Goal: Task Accomplishment & Management: Manage account settings

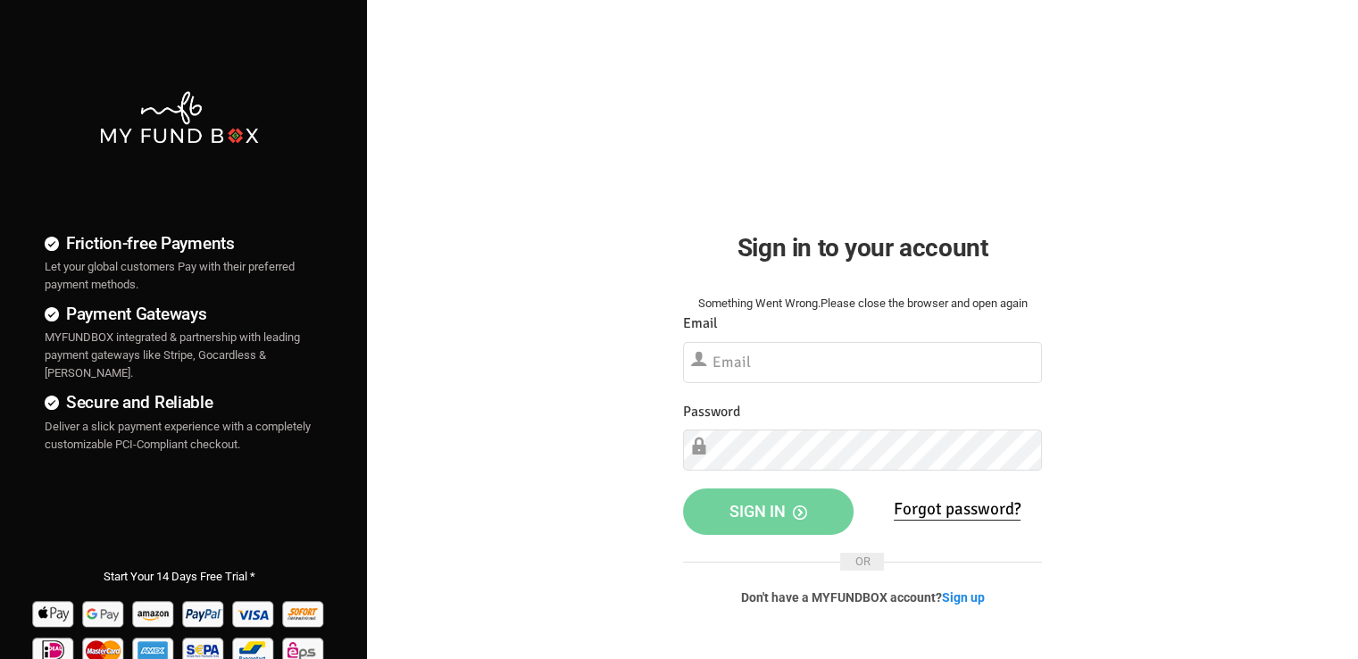
drag, startPoint x: 721, startPoint y: 75, endPoint x: 732, endPoint y: 67, distance: 13.4
click at [721, 75] on div "Sign in to your account Something Went Wrong.Please close the browser and open …" at bounding box center [862, 325] width 412 height 651
click at [721, 54] on div "Sign in to your account Something Went Wrong.Please close the browser and open …" at bounding box center [862, 325] width 412 height 651
click at [784, 362] on input "text" at bounding box center [862, 362] width 359 height 41
paste input "[EMAIL_ADDRESS][DOMAIN_NAME]"
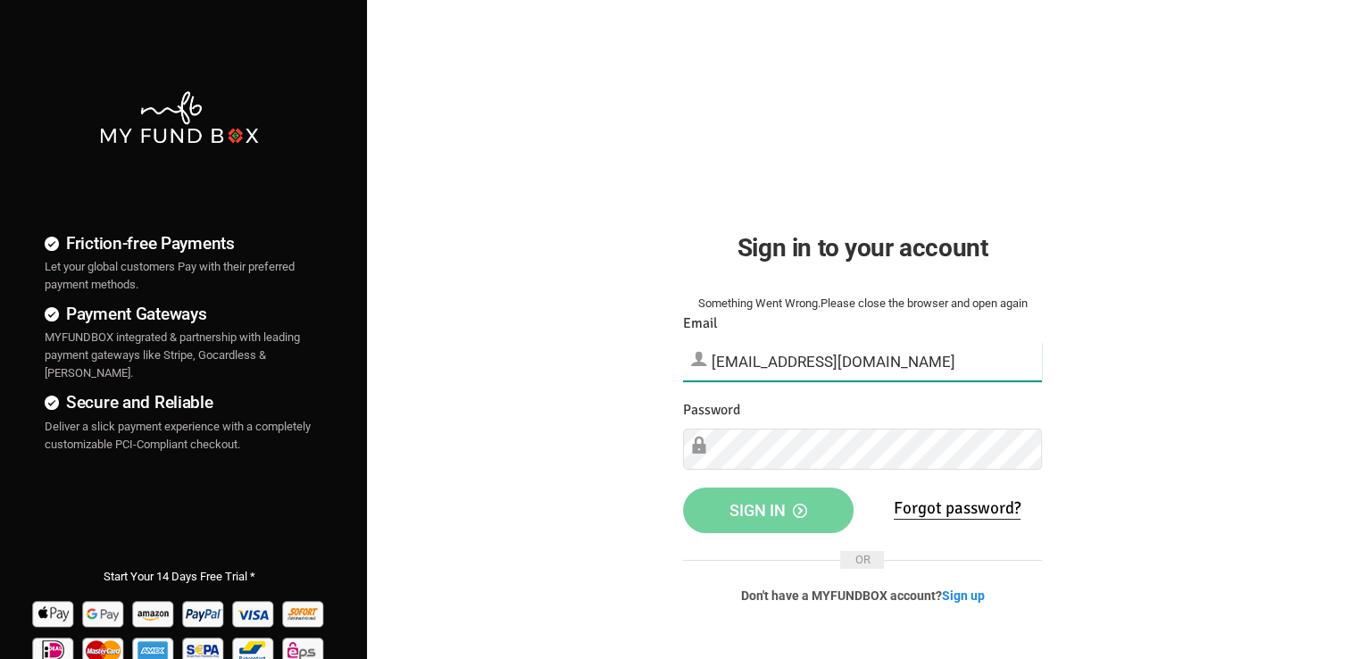
type input "[EMAIL_ADDRESS][DOMAIN_NAME]"
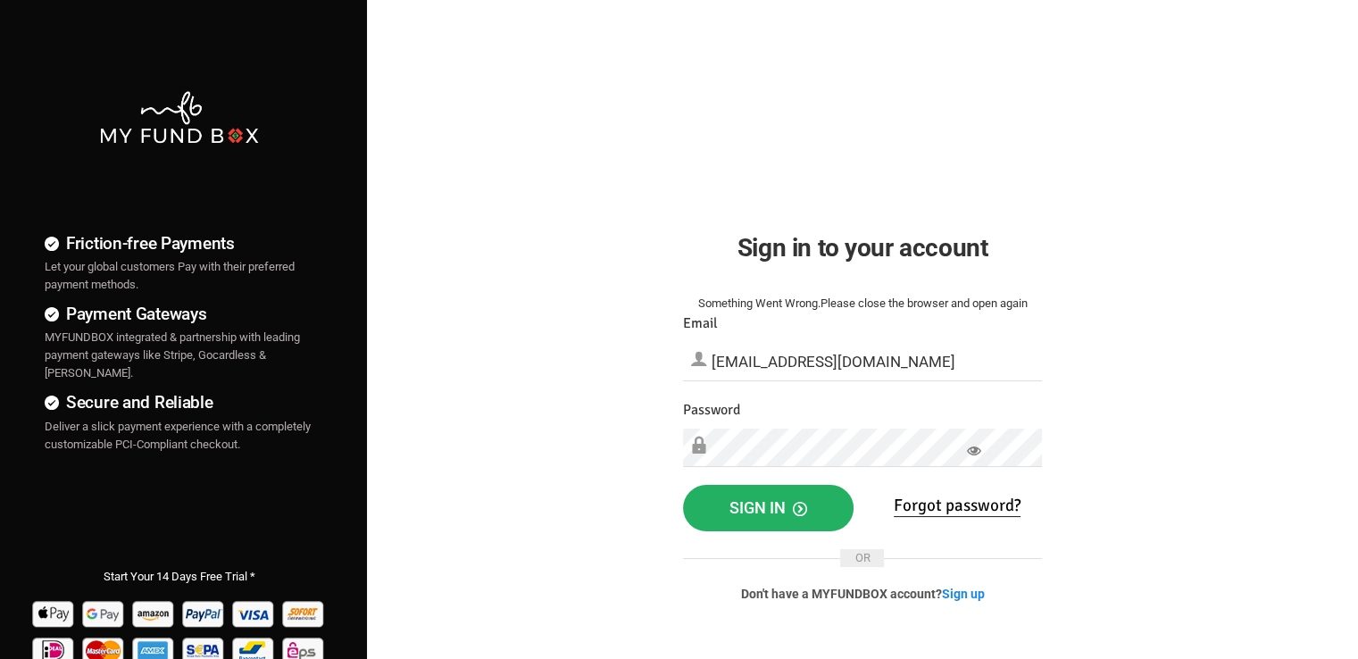
click at [768, 522] on button "Sign in" at bounding box center [768, 508] width 170 height 46
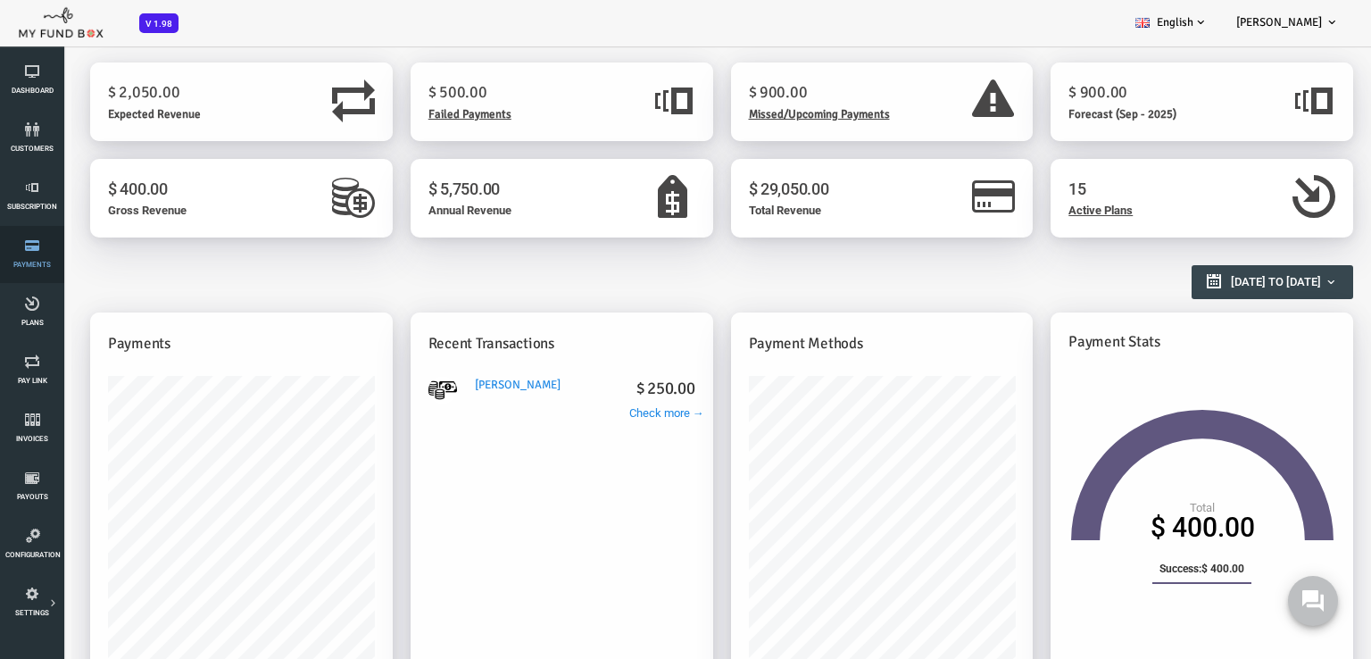
click at [0, 0] on span "Payments" at bounding box center [0, 0] width 0 height 0
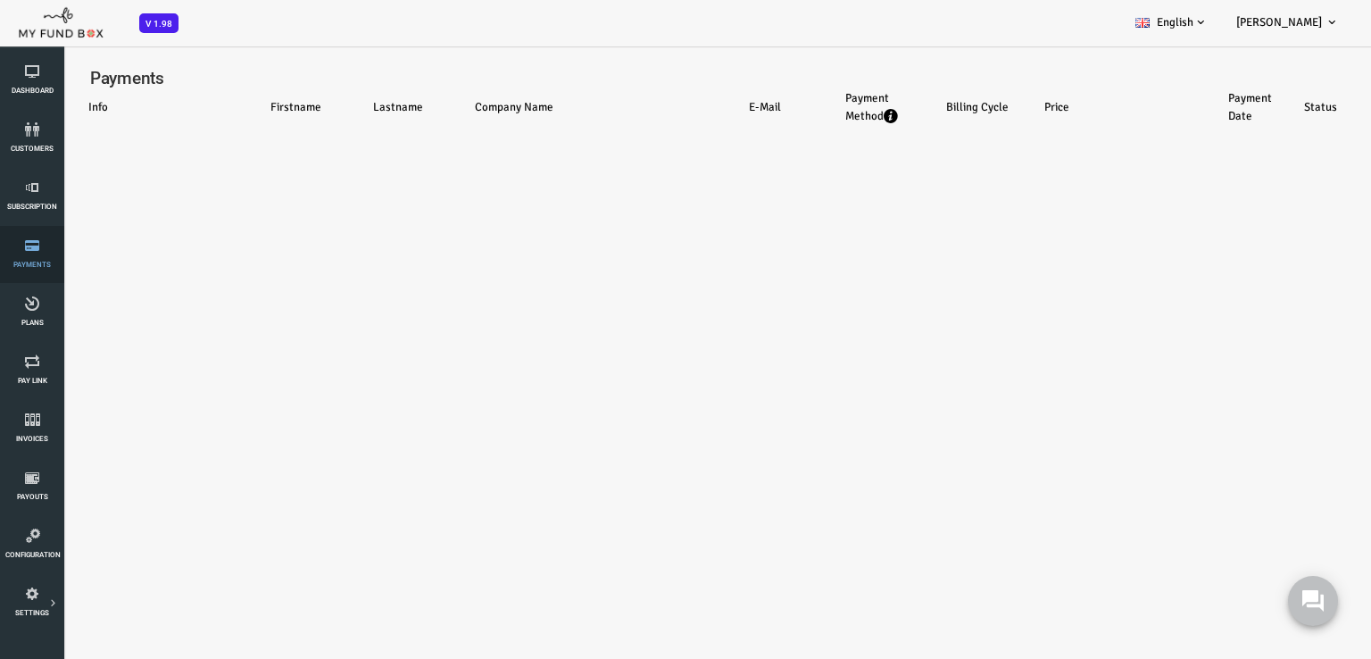
select select "100"
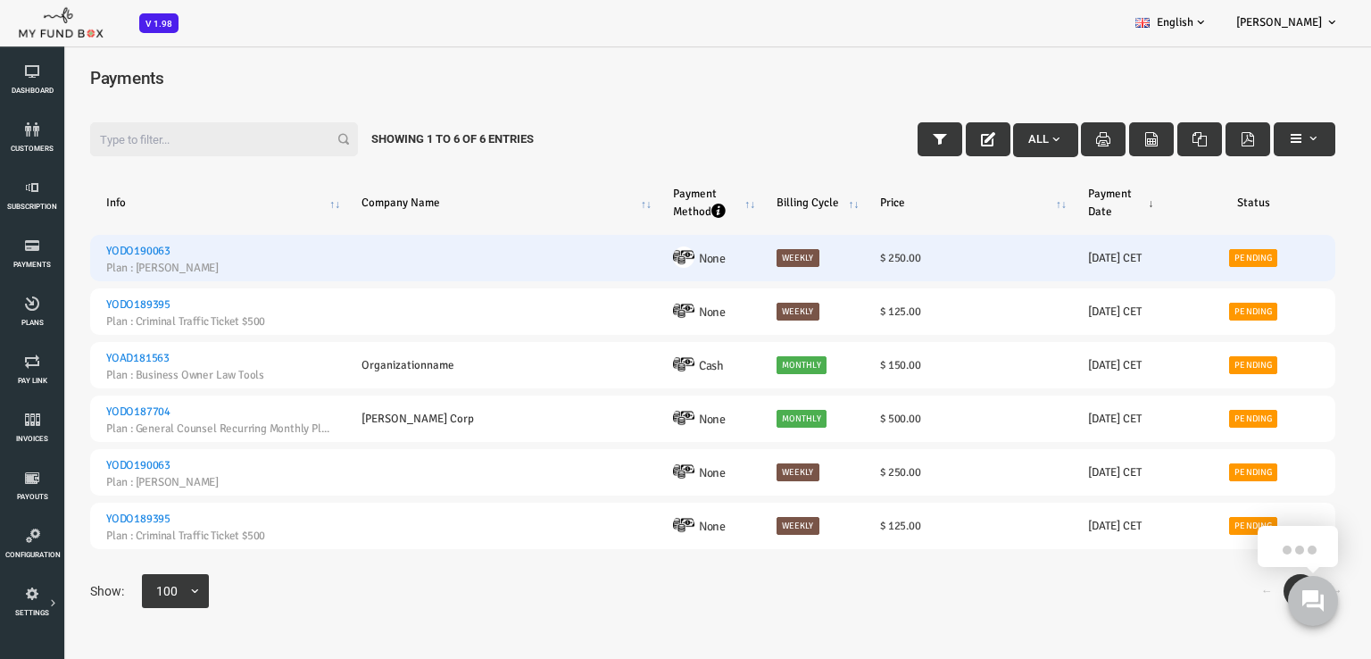
click at [1118, 265] on td "Pending" at bounding box center [1199, 258] width 164 height 46
click at [1193, 257] on link "Pending" at bounding box center [1199, 258] width 48 height 18
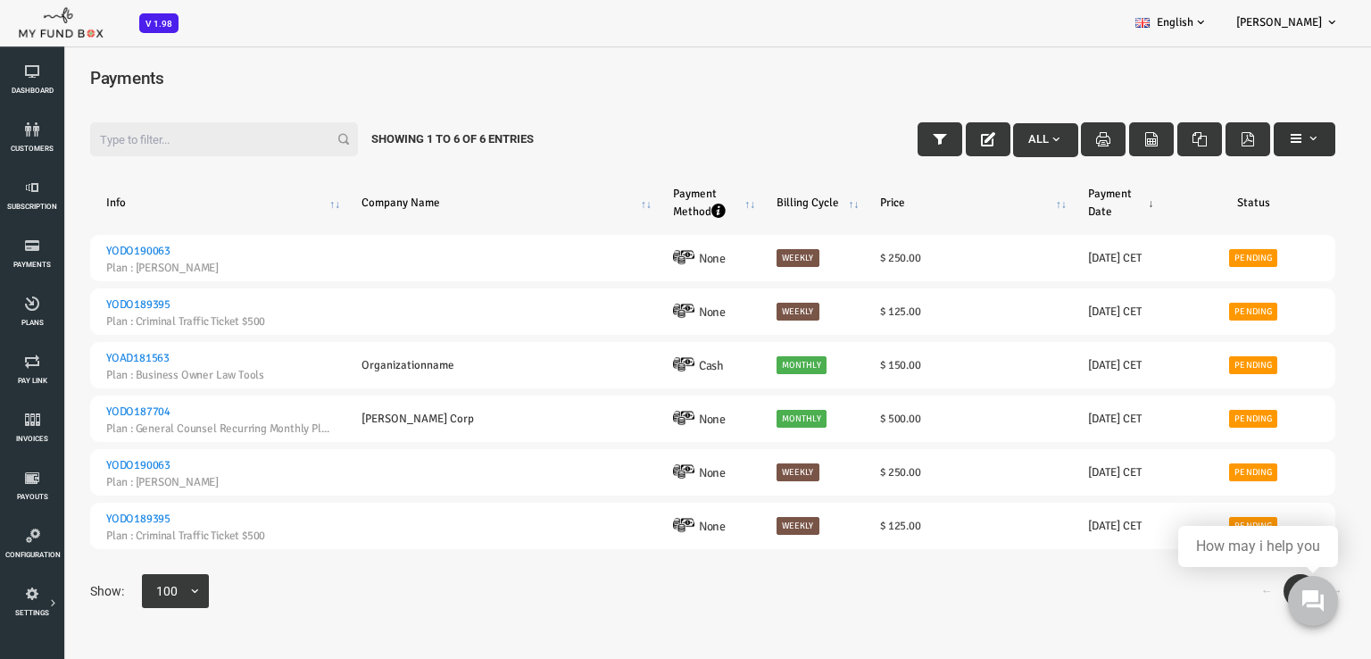
click at [1258, 146] on button "button" at bounding box center [1250, 139] width 62 height 34
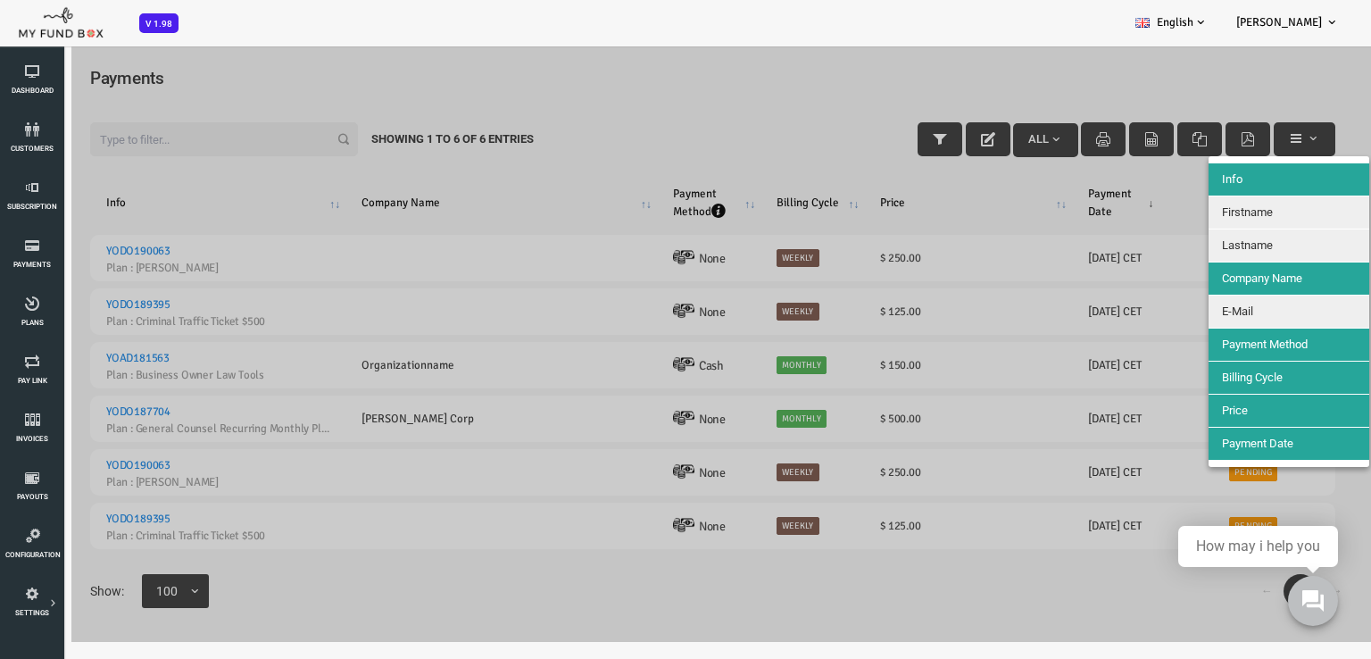
click at [600, 107] on div at bounding box center [658, 343] width 1317 height 597
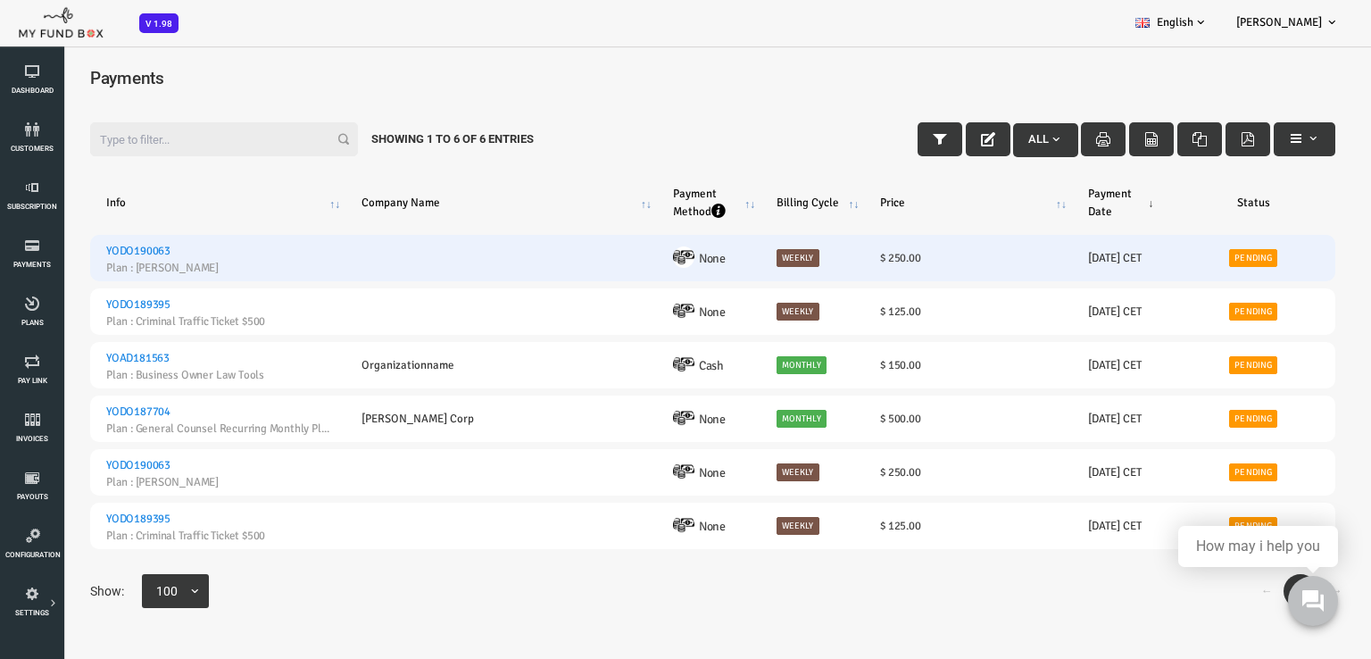
click at [985, 256] on h6 "$ 250.00" at bounding box center [914, 258] width 176 height 18
click at [986, 254] on h6 "$ 250.00" at bounding box center [914, 258] width 176 height 18
click at [626, 255] on img at bounding box center [629, 256] width 21 height 21
click at [634, 258] on img at bounding box center [629, 256] width 21 height 21
click at [633, 258] on img at bounding box center [629, 256] width 21 height 21
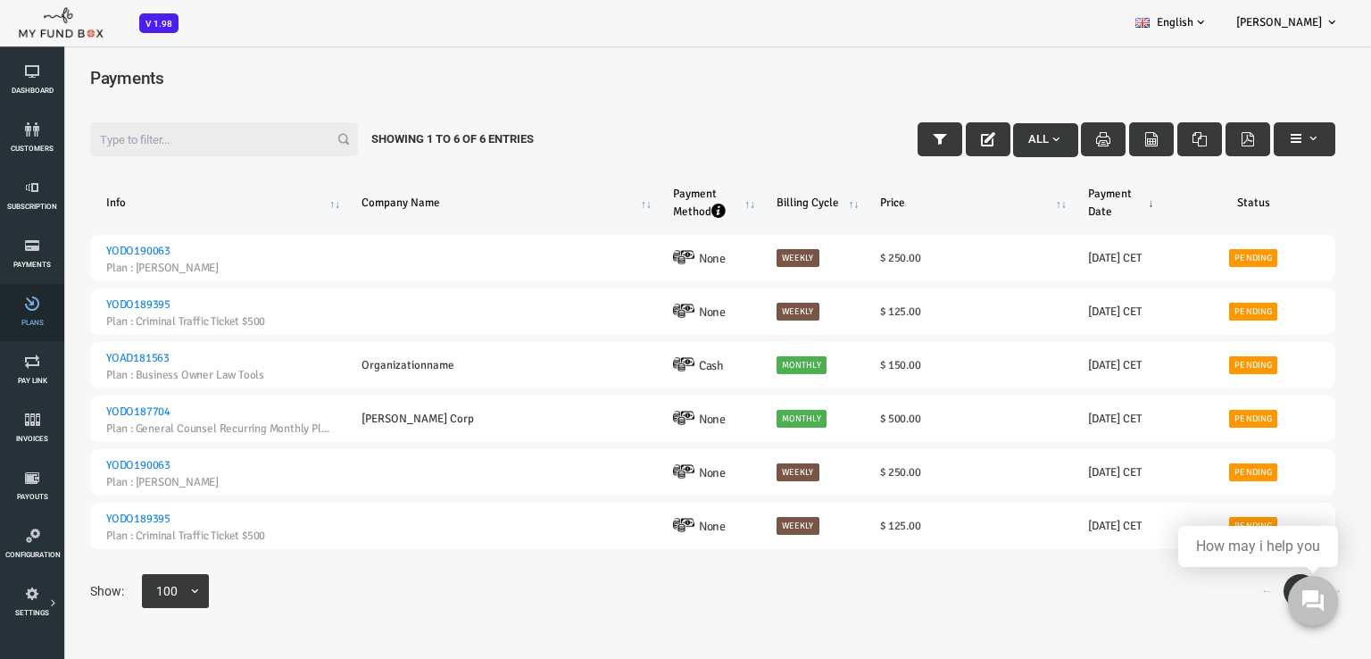
click at [18, 309] on icon at bounding box center [32, 303] width 54 height 14
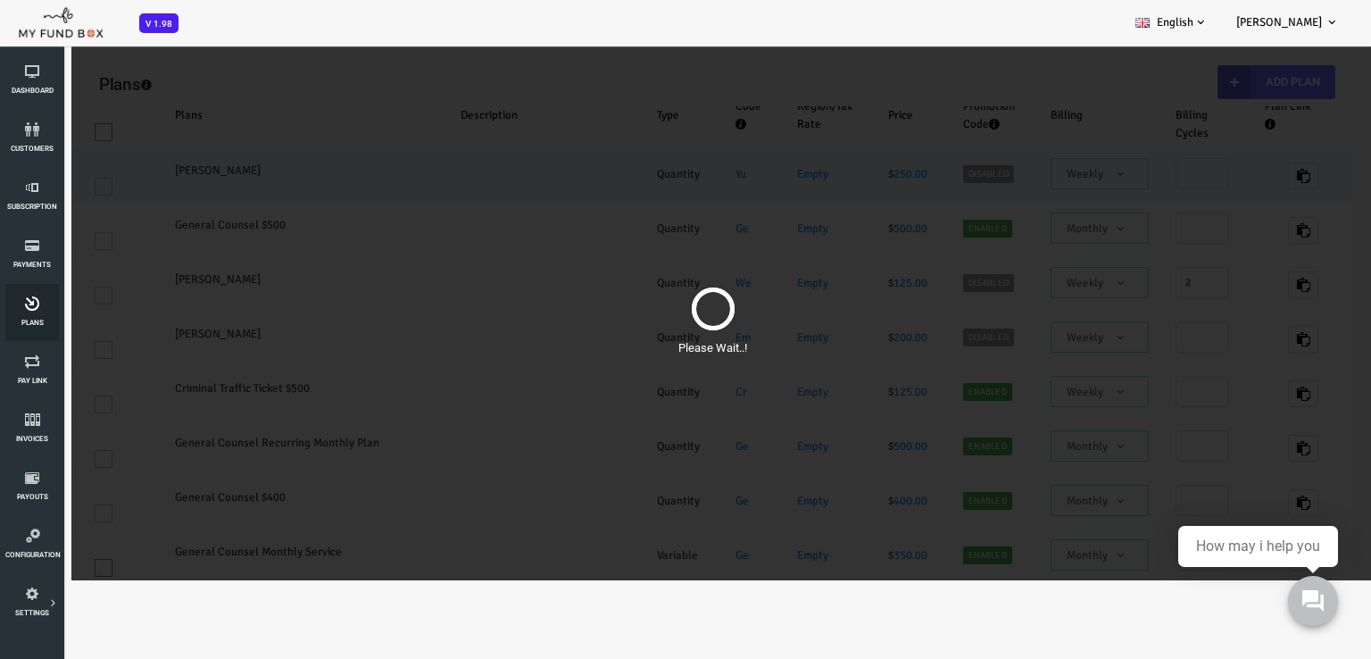
select select "100"
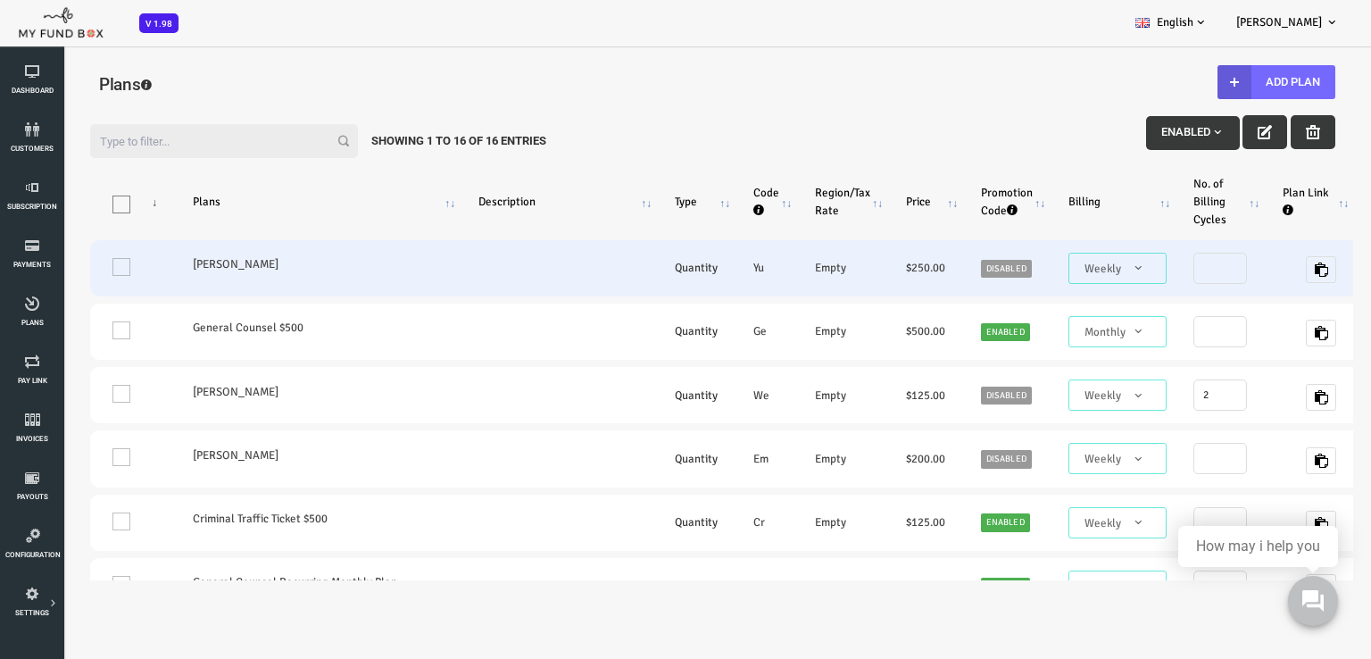
click at [764, 267] on td "Empty" at bounding box center [788, 268] width 91 height 56
click at [1260, 271] on icon "button" at bounding box center [1266, 269] width 14 height 14
click at [1072, 276] on span "Weekly" at bounding box center [1063, 269] width 84 height 18
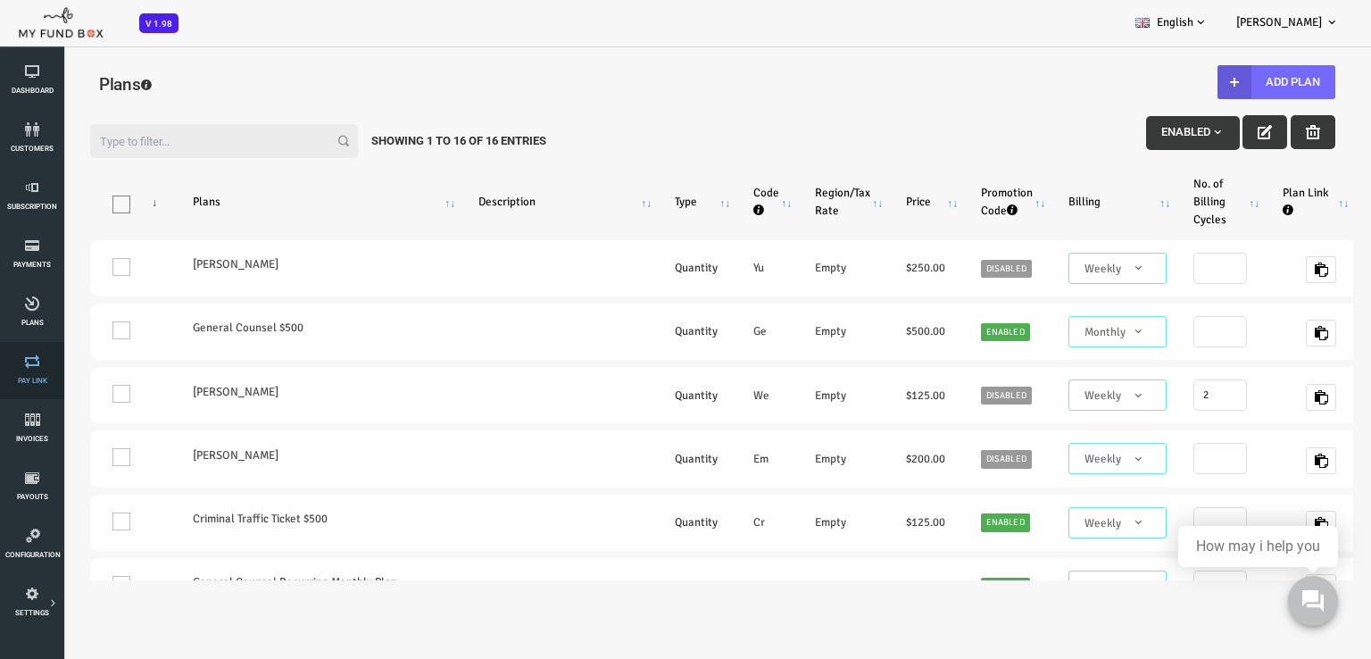
click at [25, 375] on link "Pay Link" at bounding box center [32, 370] width 54 height 57
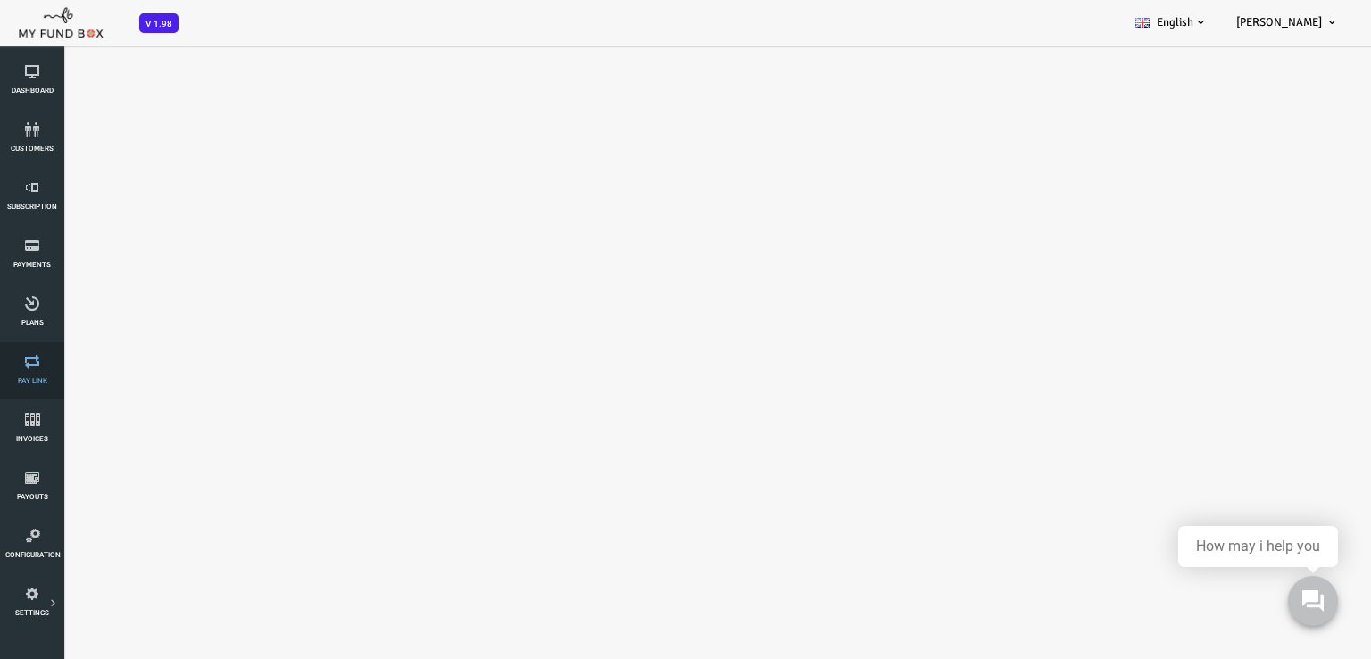
select select "100"
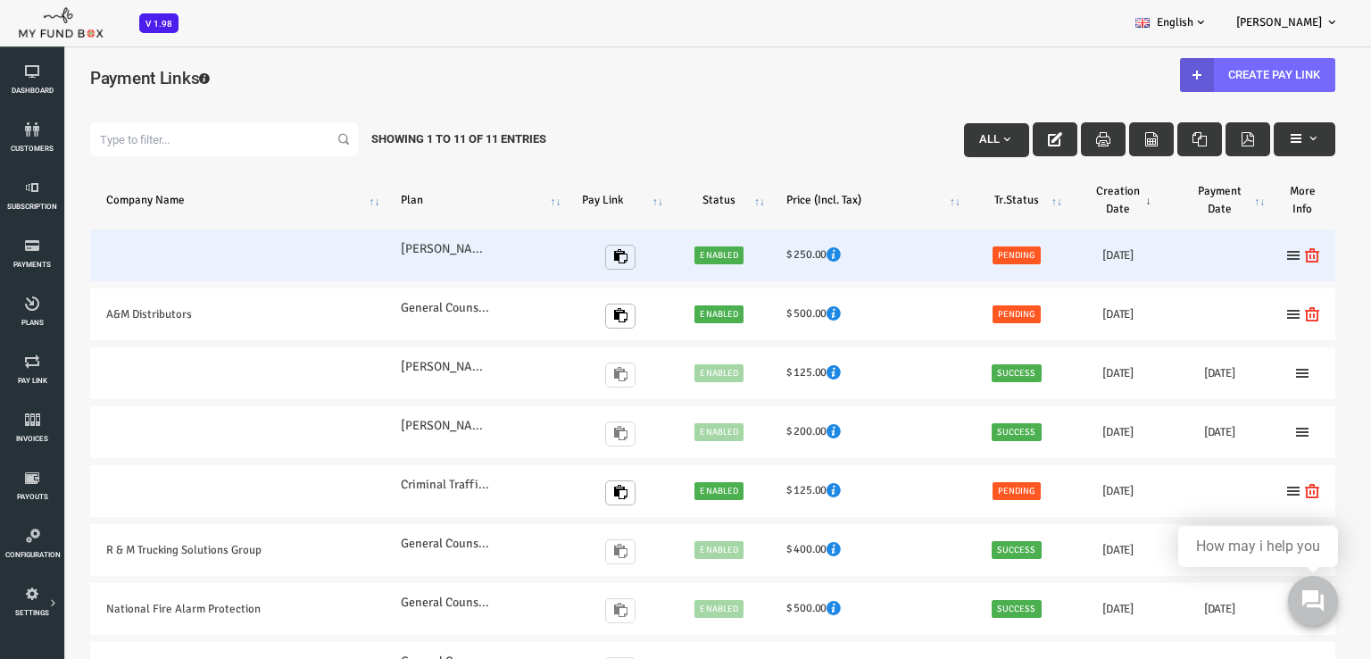
click at [820, 254] on h6 "$ 250.00" at bounding box center [813, 254] width 163 height 18
click at [1232, 253] on icon at bounding box center [1239, 255] width 14 height 14
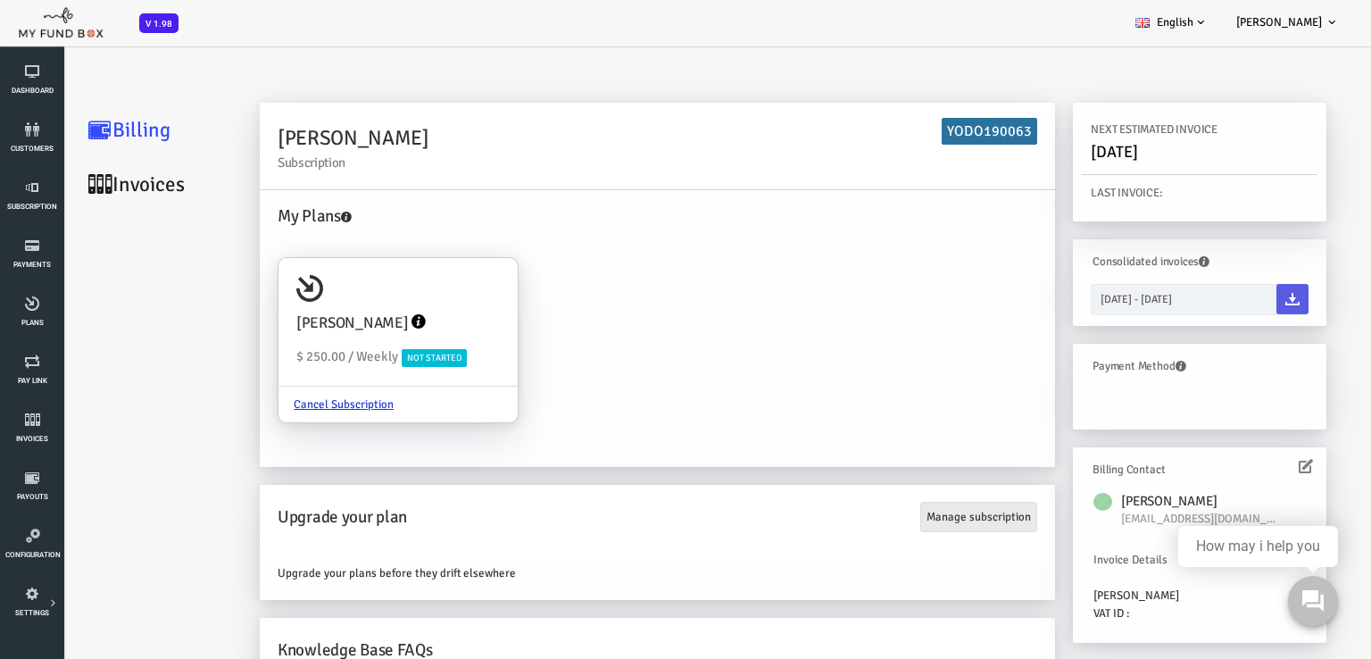
click at [914, 519] on link "Manage subscription" at bounding box center [924, 517] width 117 height 30
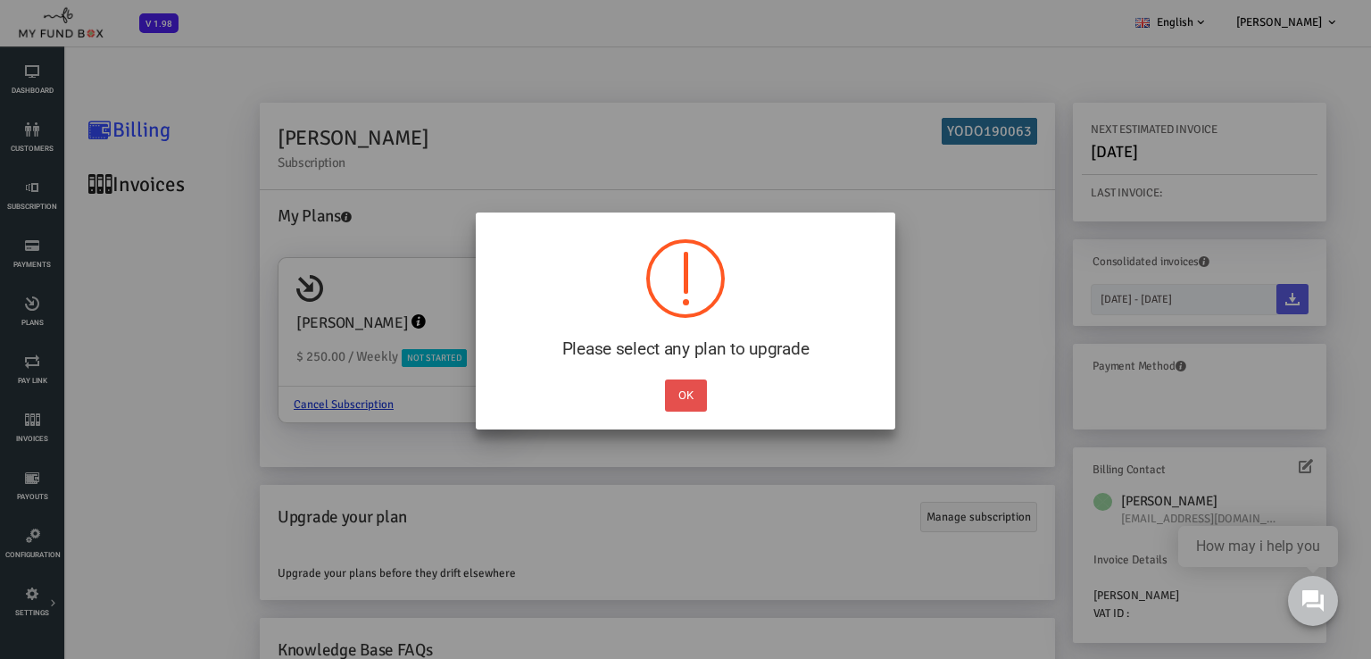
click at [689, 406] on button "OK" at bounding box center [686, 395] width 42 height 32
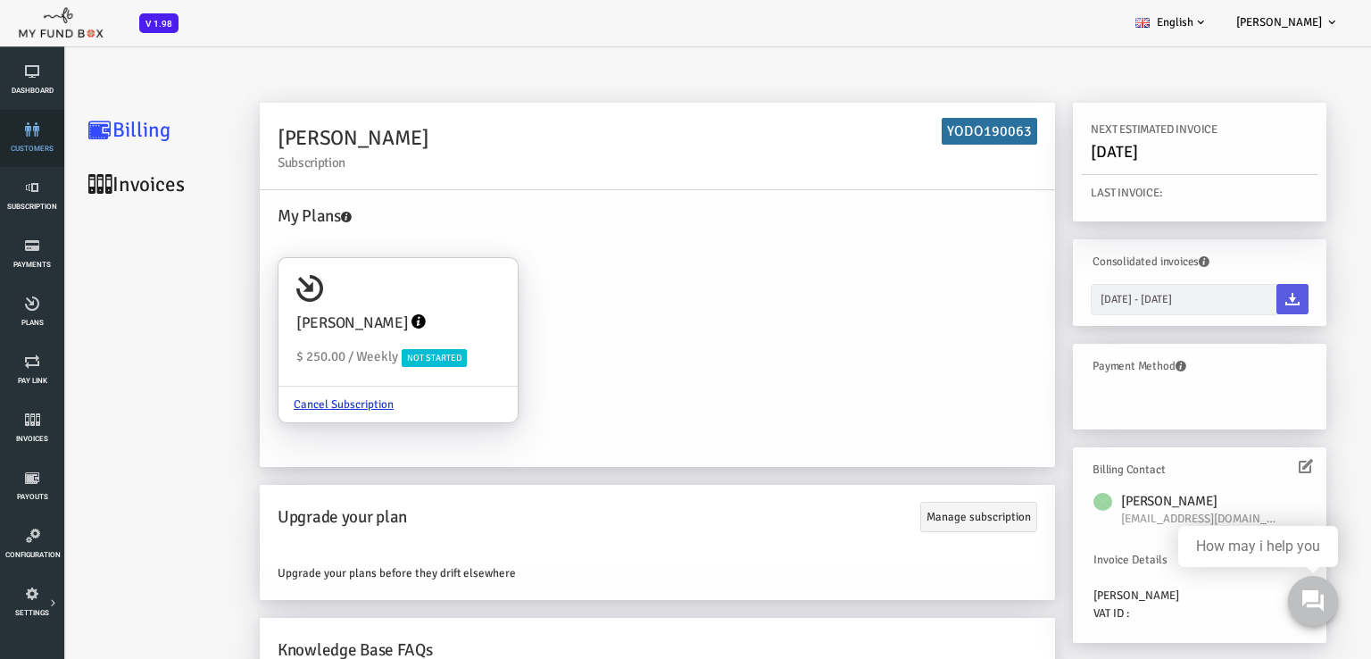
click at [0, 0] on span "customers" at bounding box center [0, 0] width 0 height 0
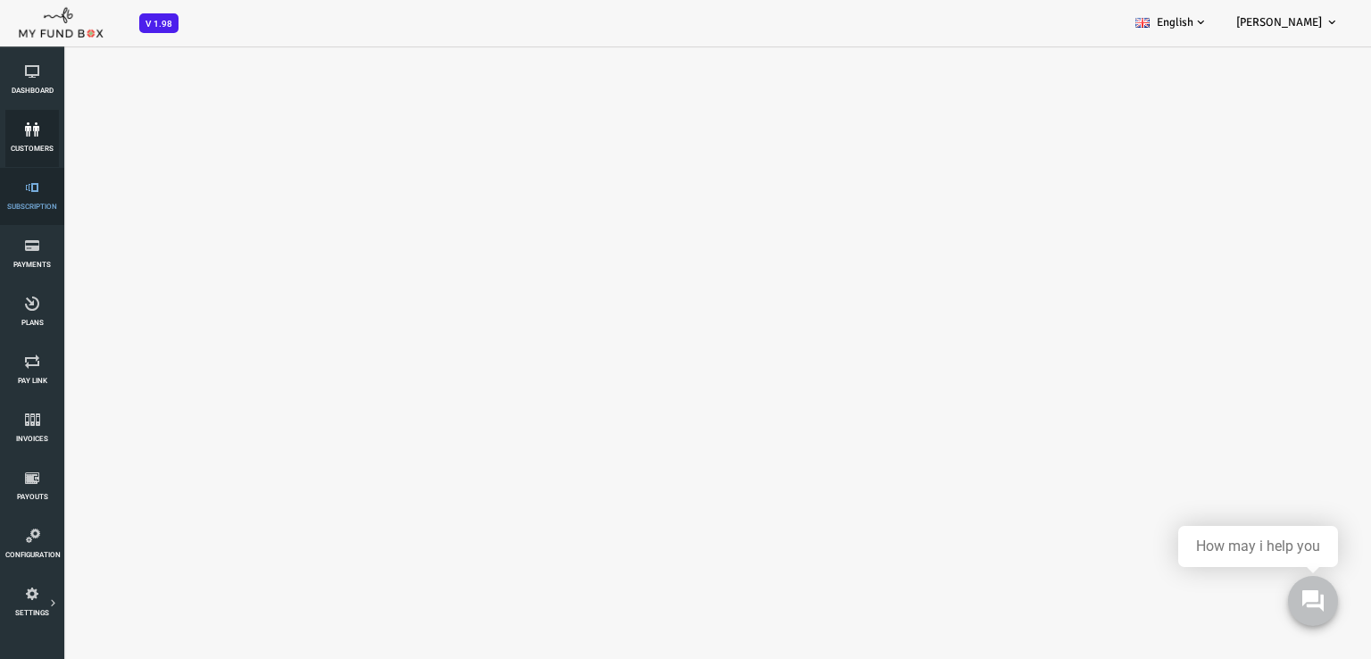
select select "100"
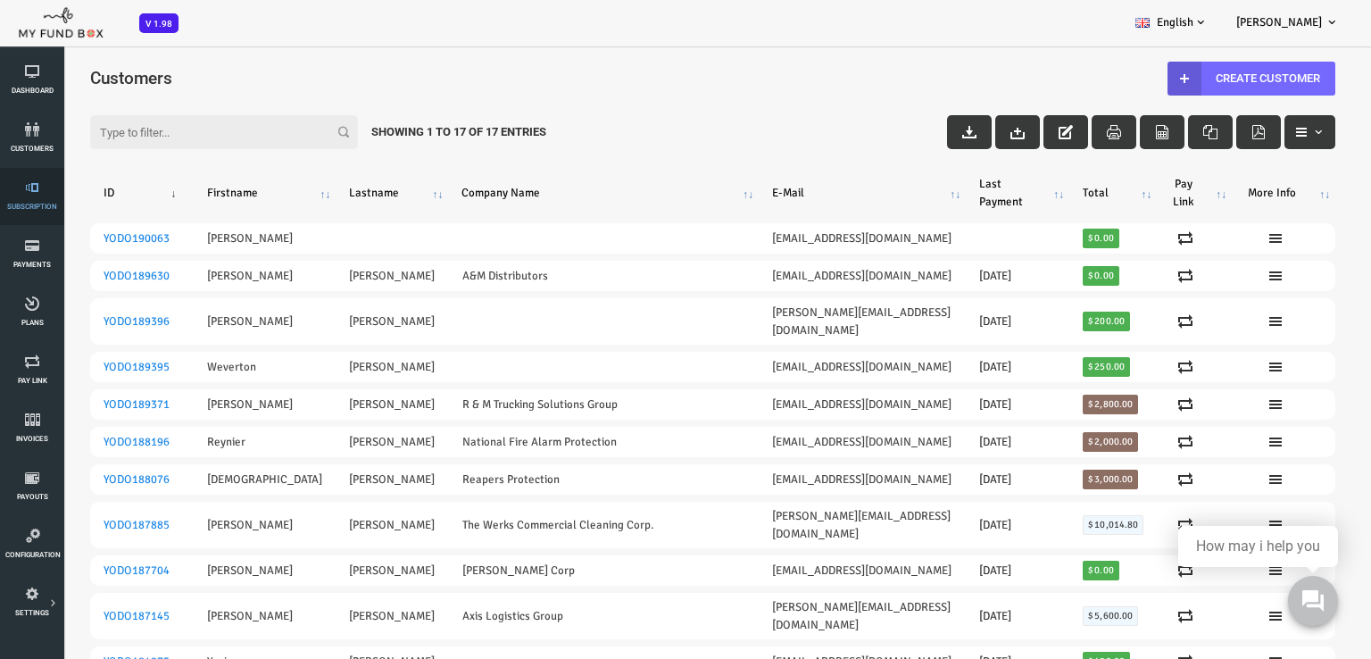
click at [20, 194] on icon at bounding box center [32, 187] width 54 height 14
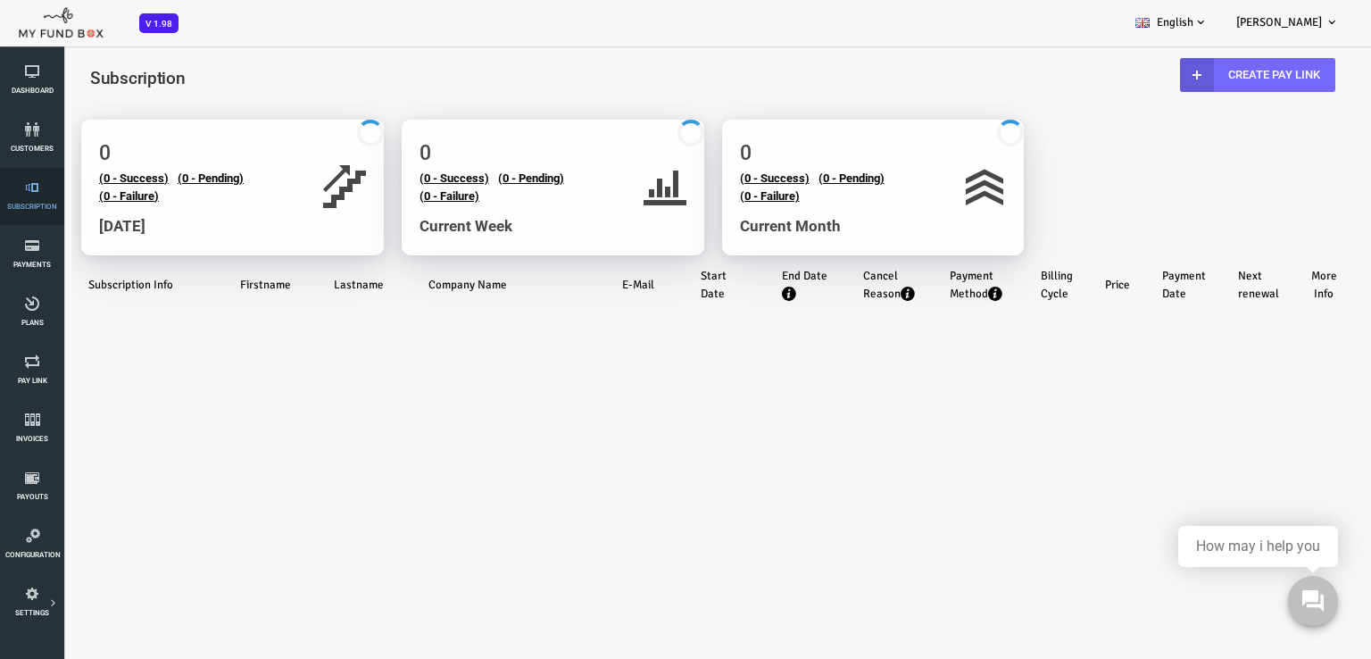
select select "100"
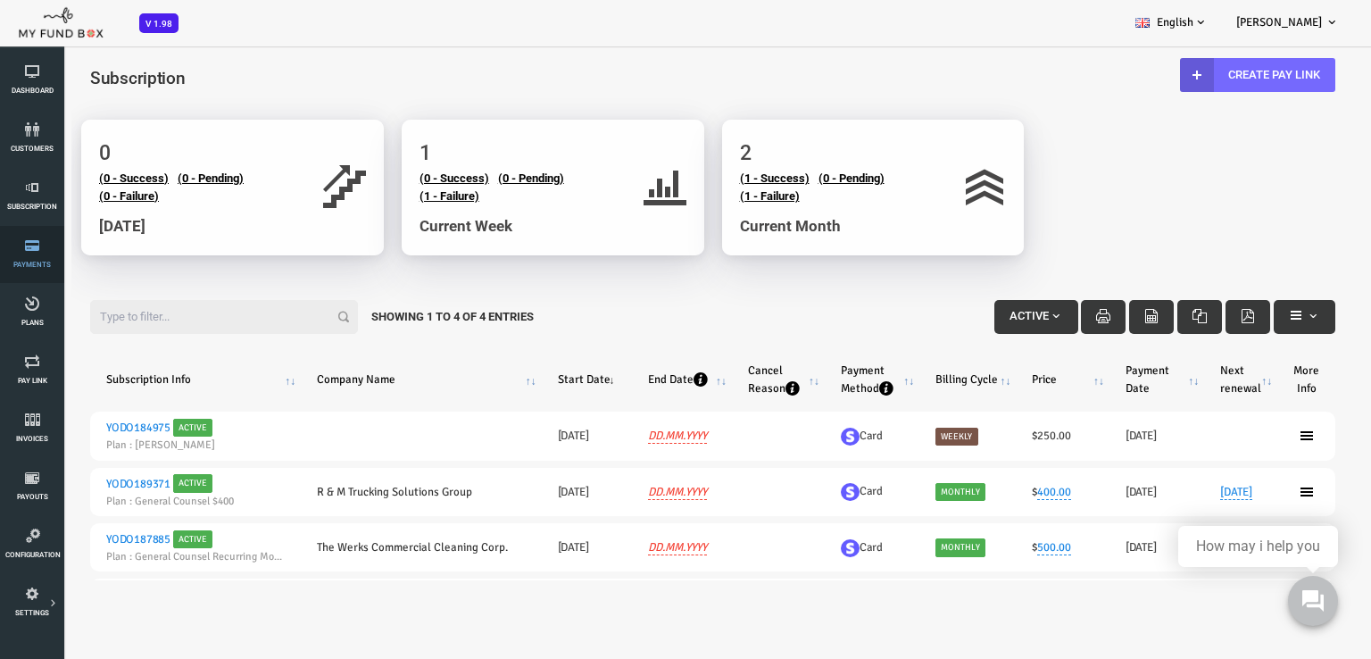
click at [53, 246] on icon at bounding box center [32, 245] width 54 height 14
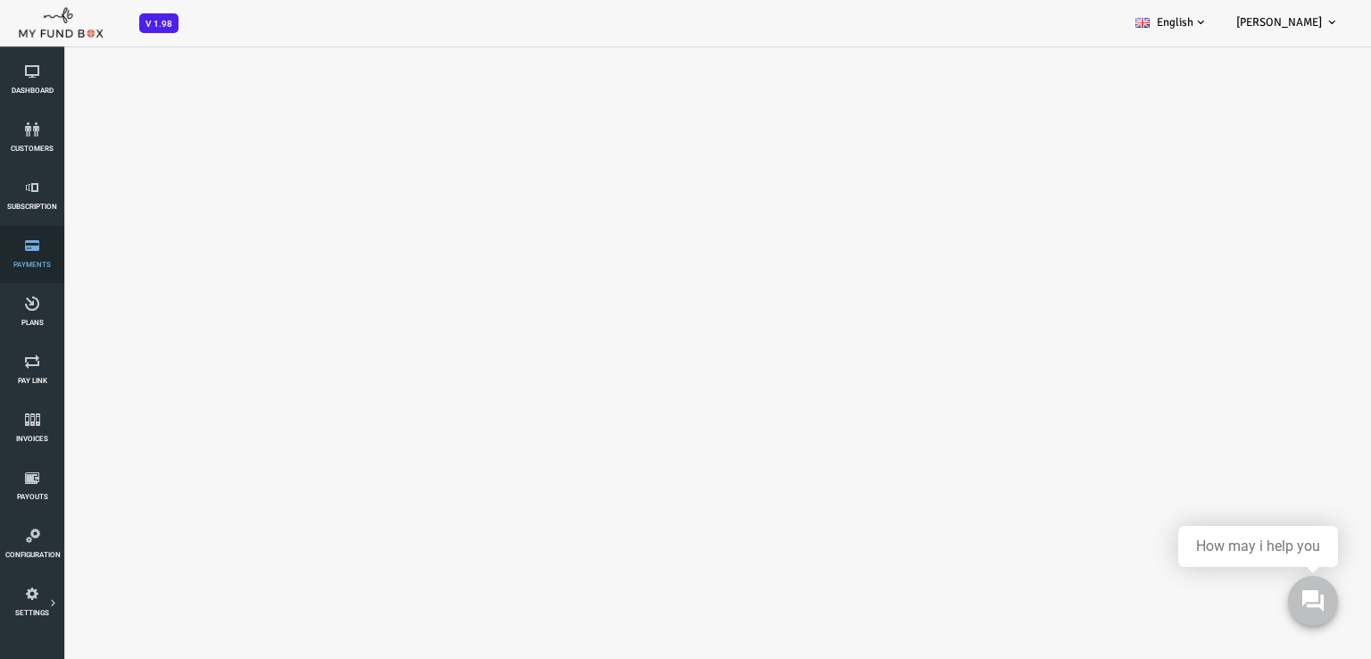
select select "100"
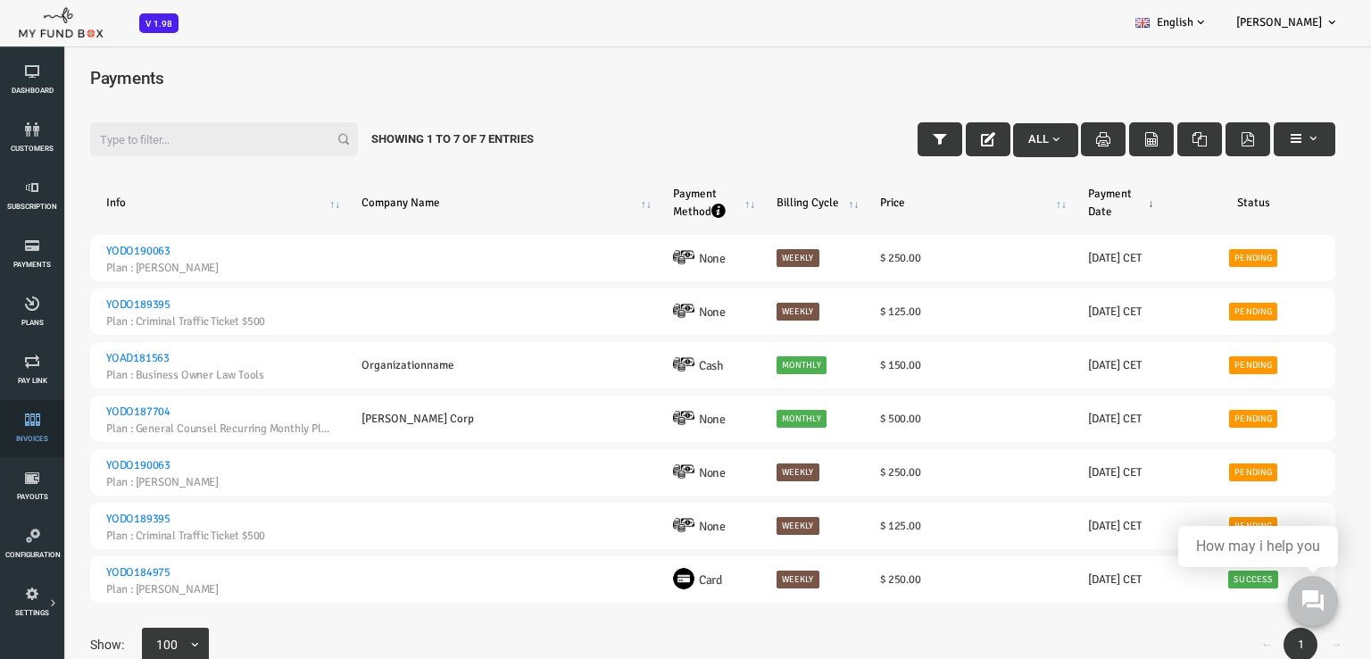
click at [0, 0] on span "Invoices" at bounding box center [0, 0] width 0 height 0
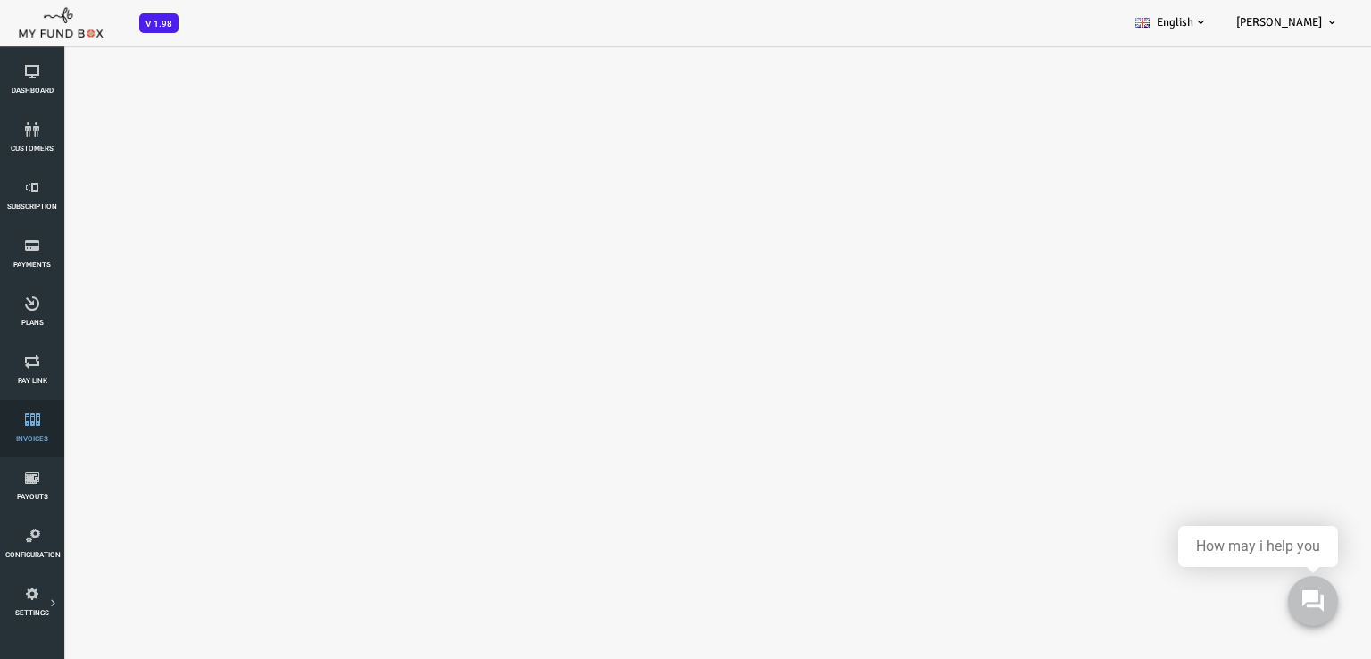
select select "100"
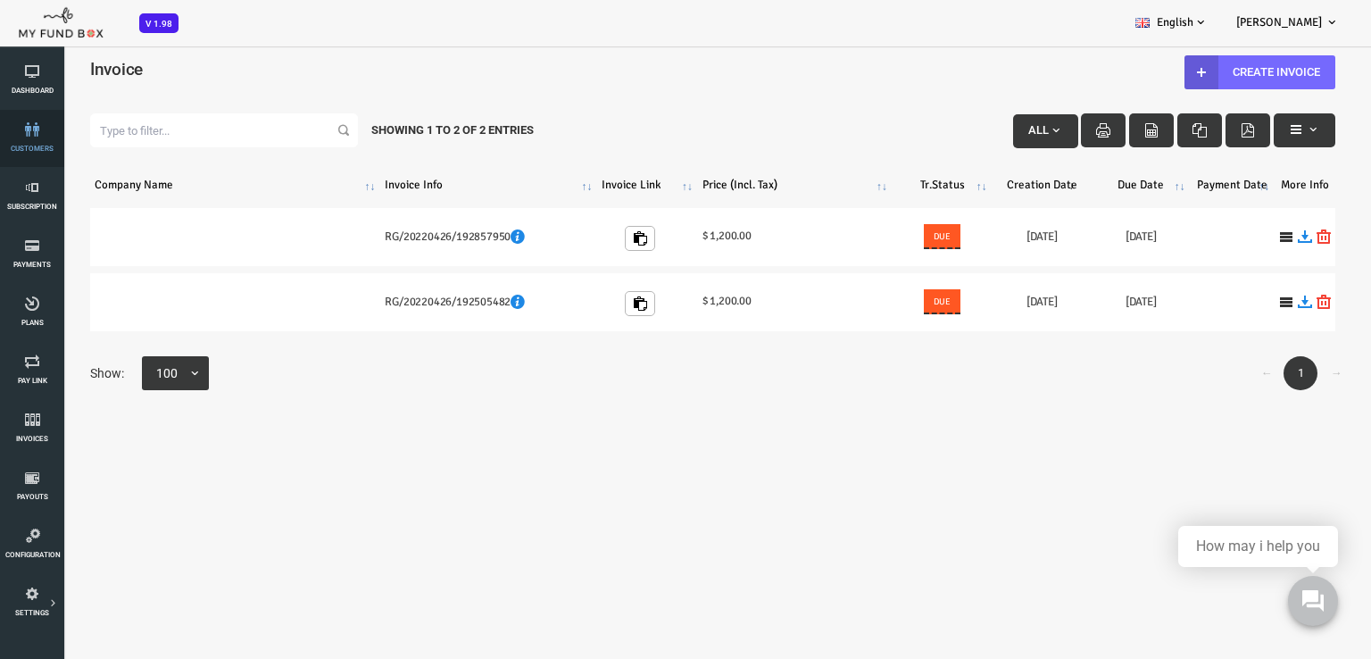
click at [30, 136] on icon at bounding box center [32, 129] width 54 height 14
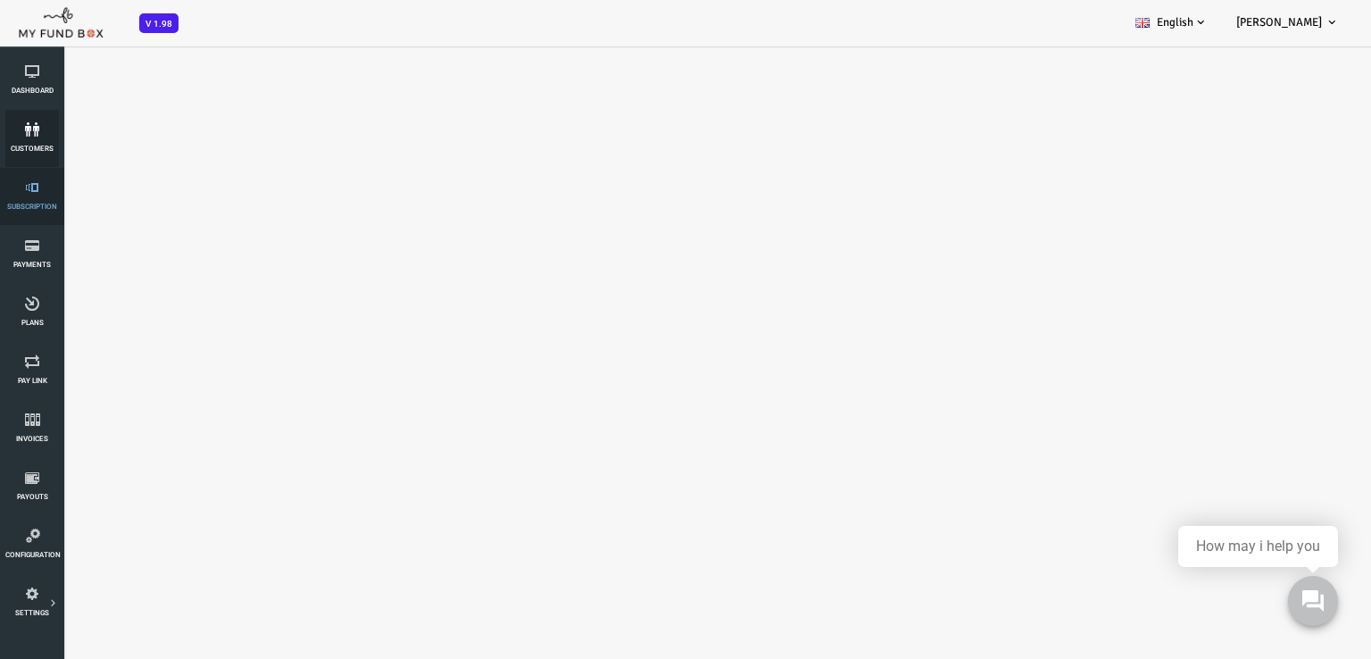
select select "100"
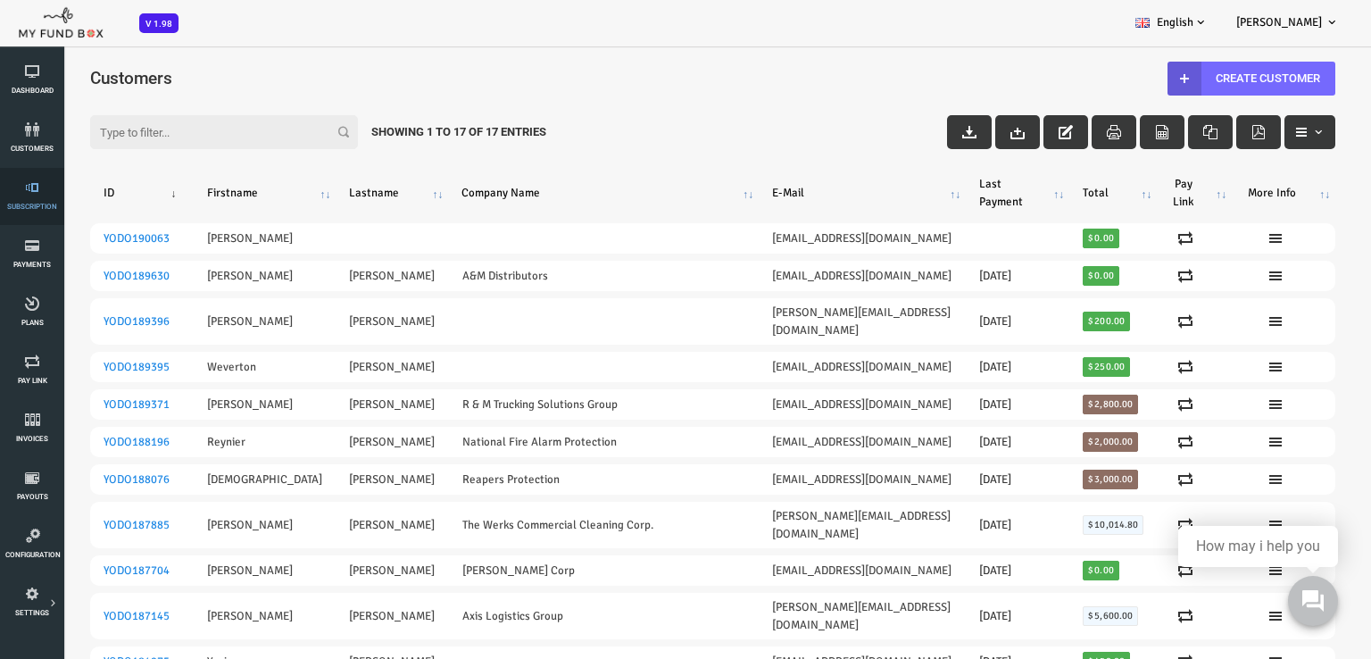
click at [0, 0] on span "Subscription" at bounding box center [0, 0] width 0 height 0
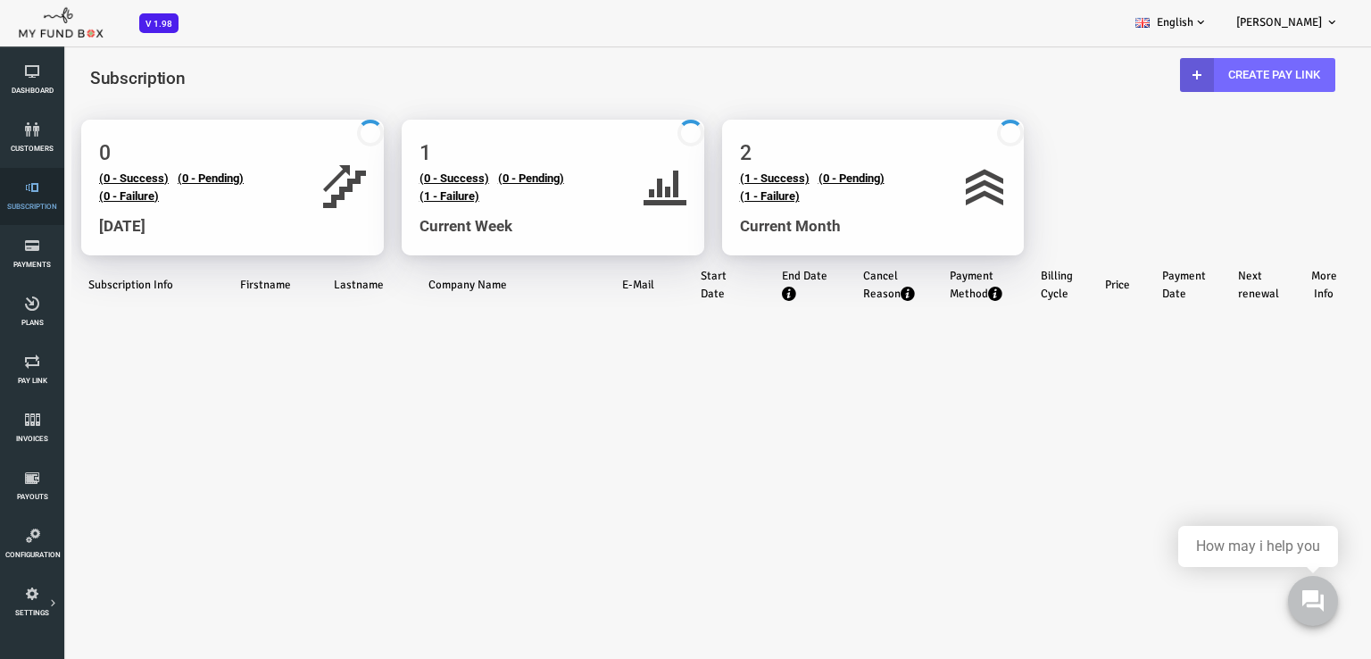
select select "100"
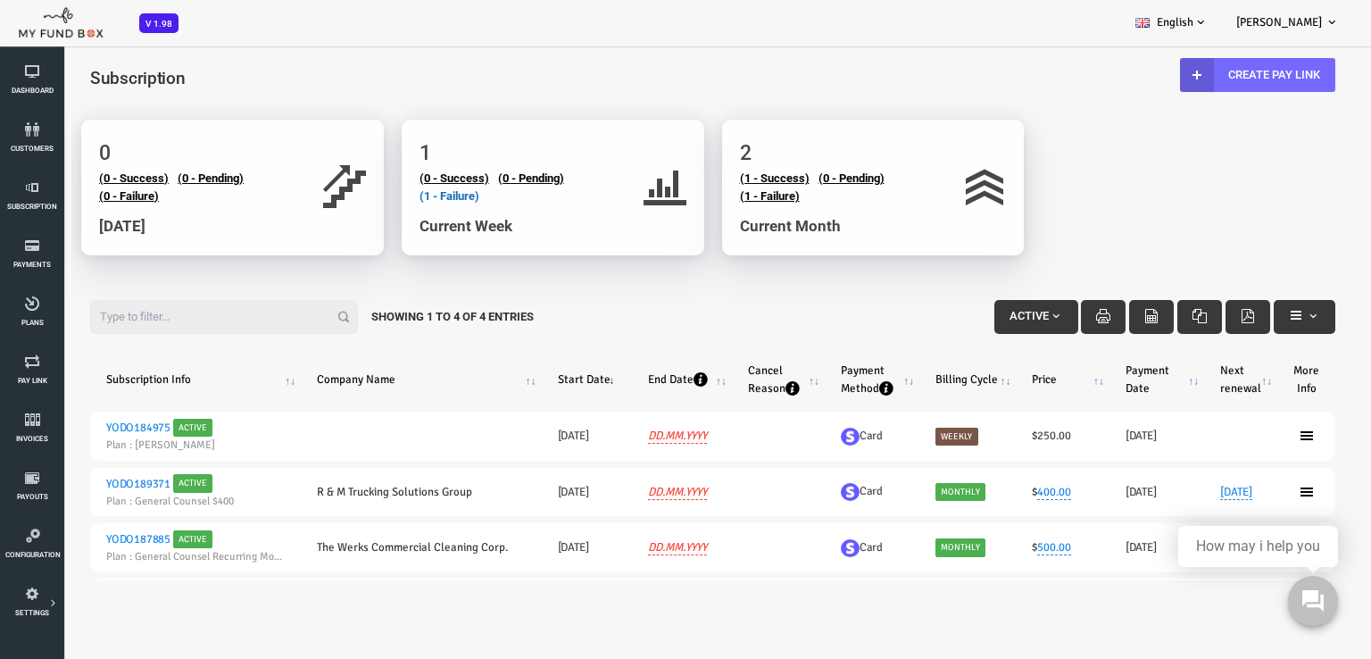
click at [382, 197] on link "(1 - Failure)" at bounding box center [395, 195] width 60 height 13
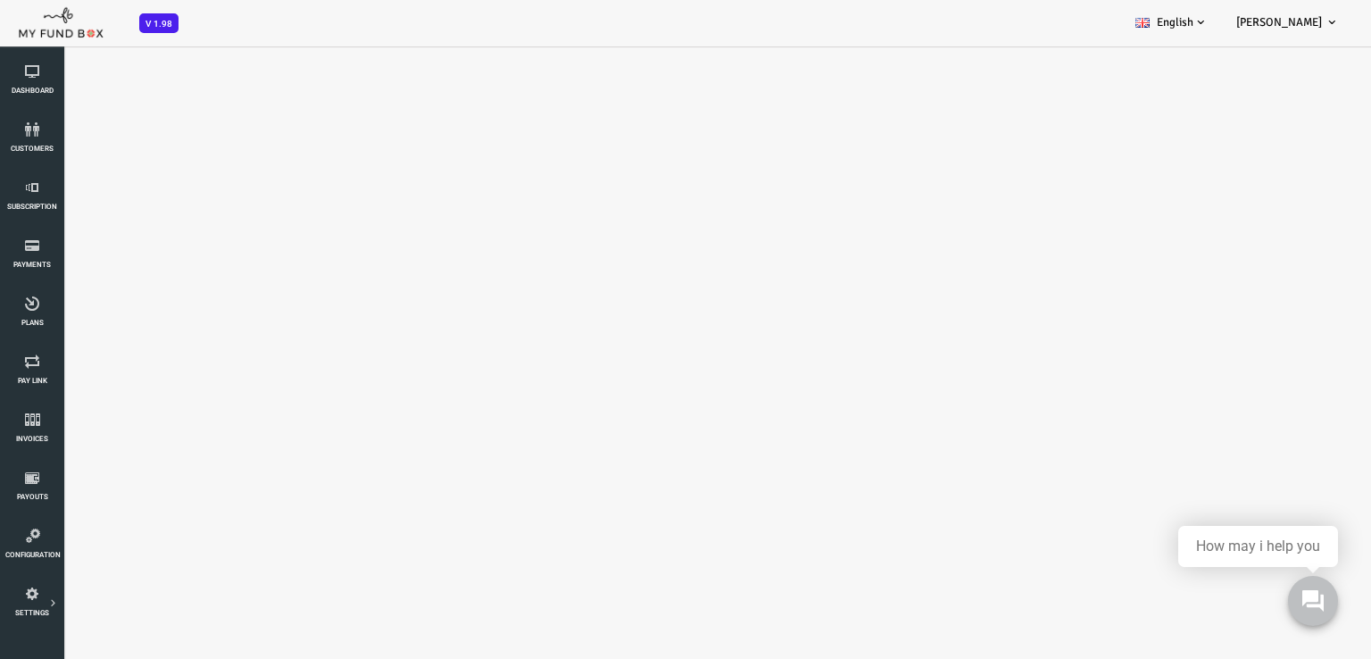
select select "100"
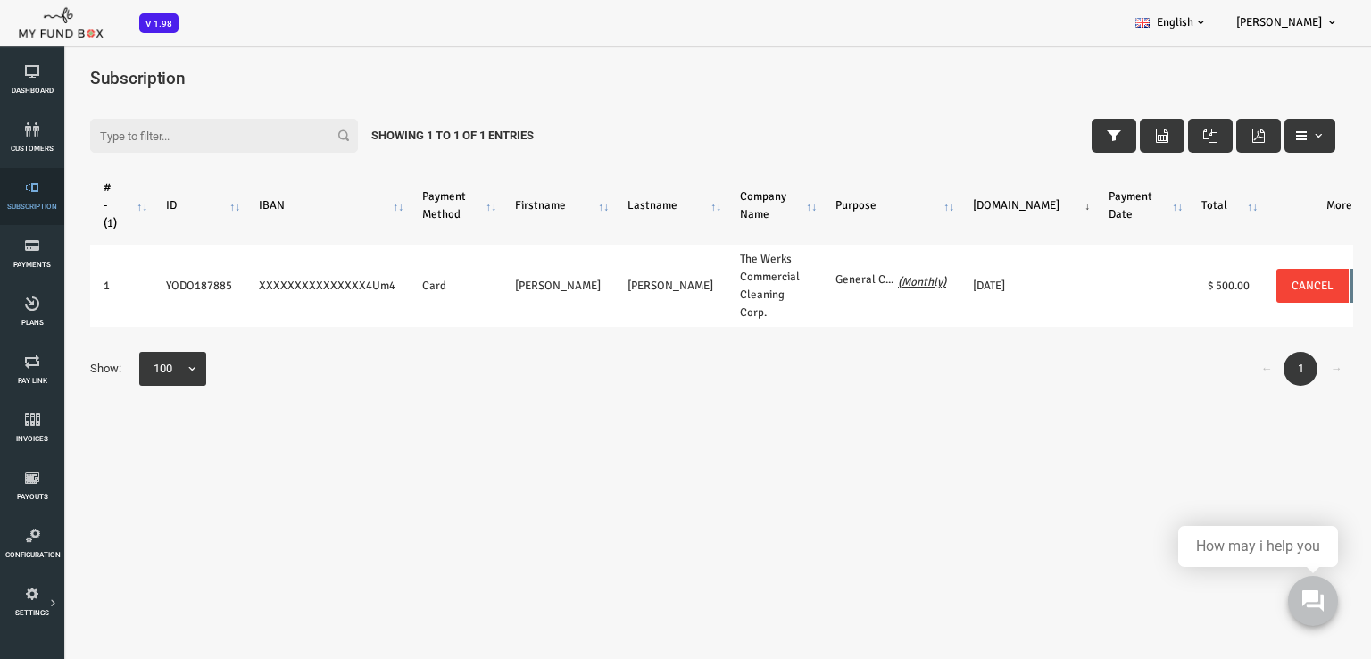
click at [31, 191] on icon at bounding box center [32, 187] width 54 height 14
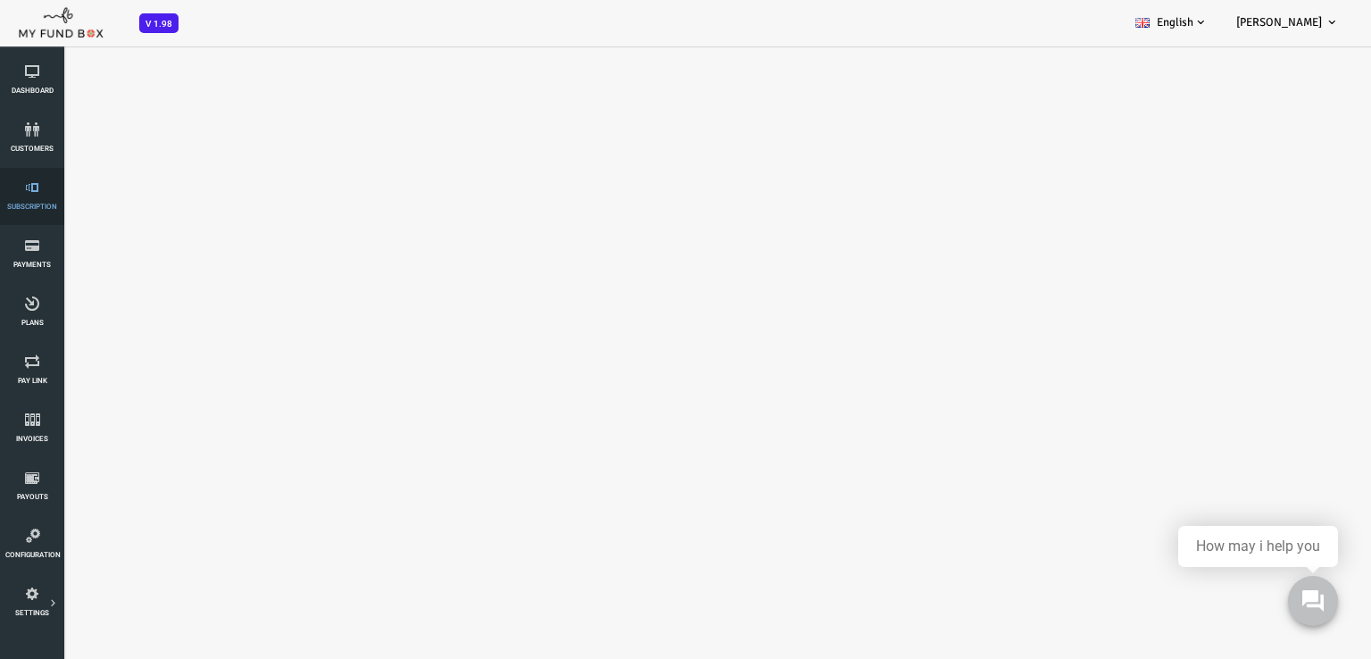
select select "100"
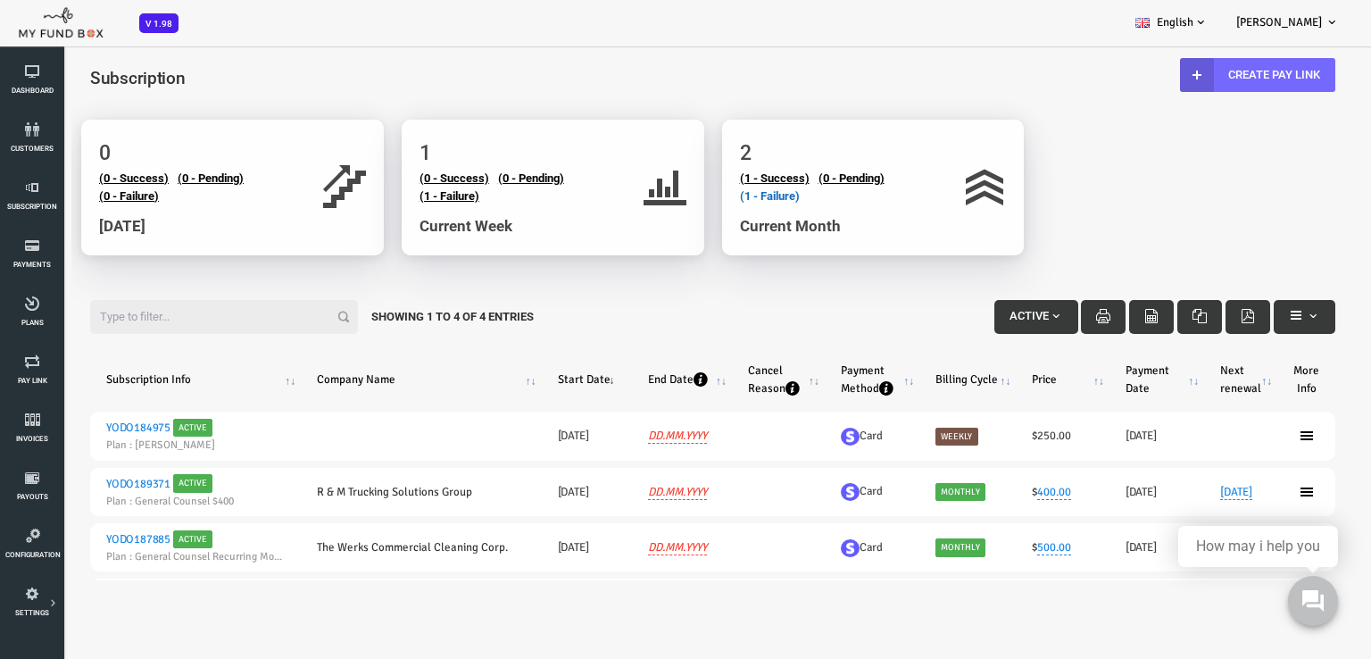
click at [728, 197] on link "(1 - Failure)" at bounding box center [716, 195] width 60 height 13
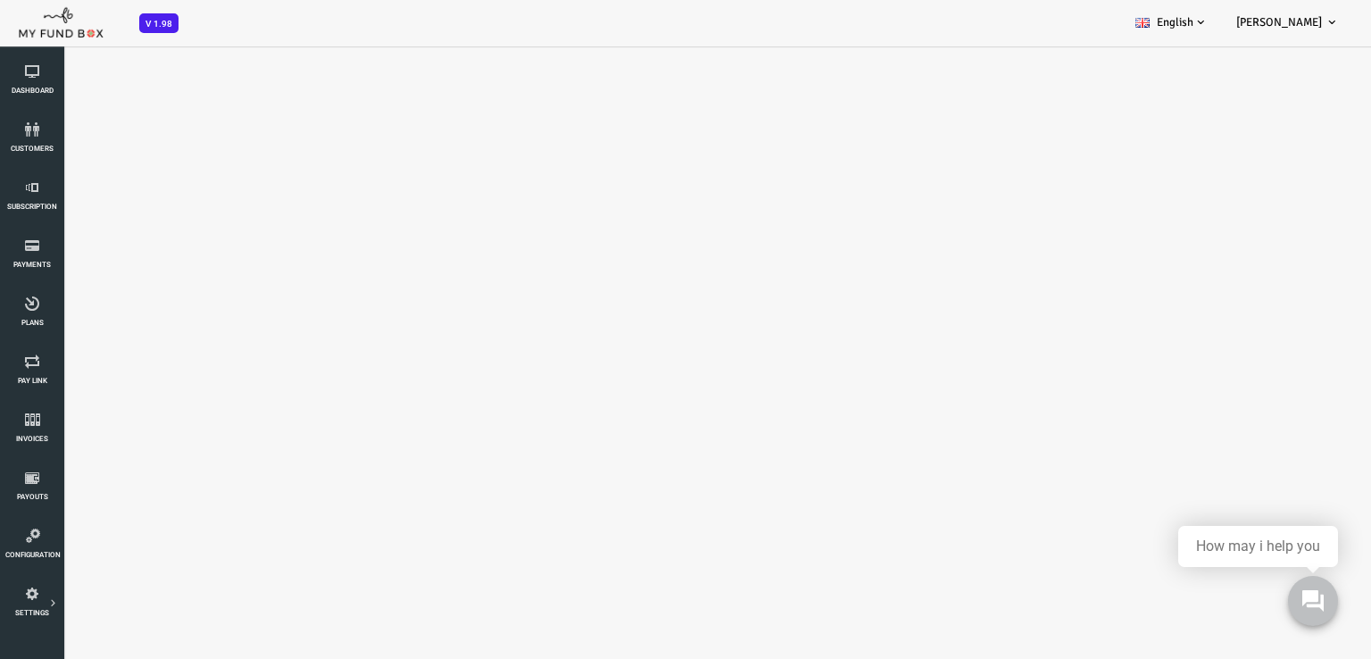
select select "100"
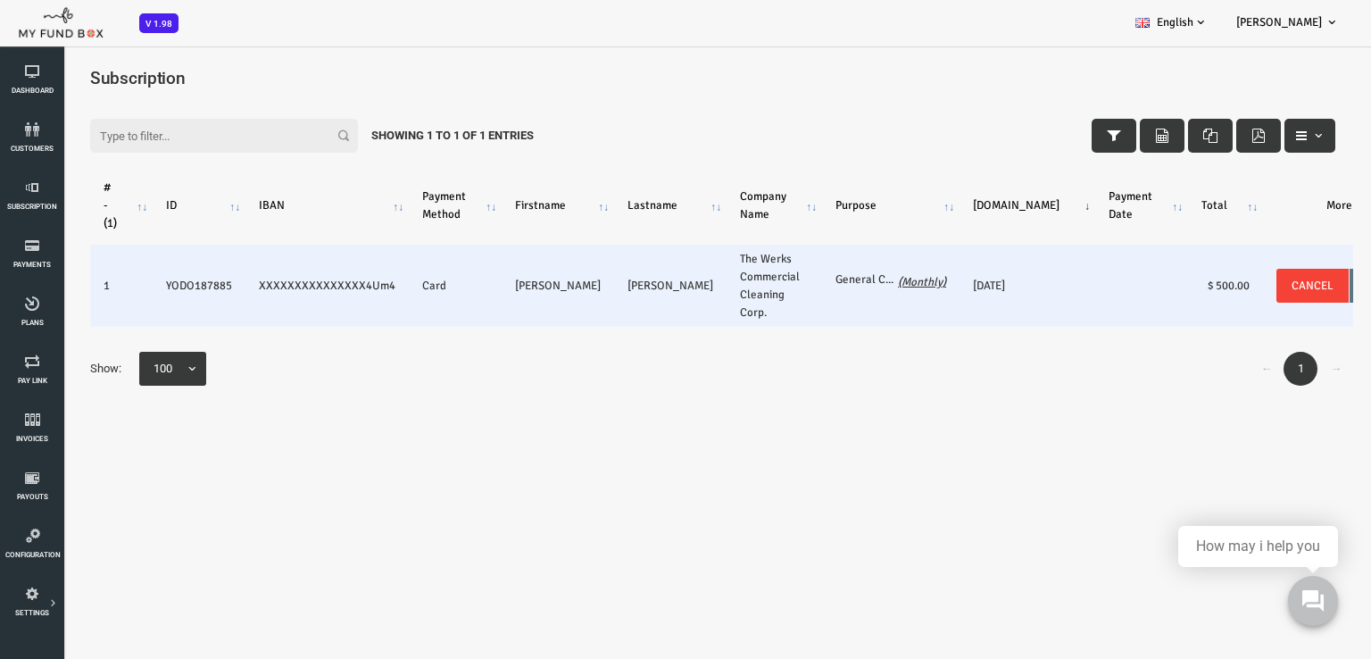
click at [1295, 294] on button "Book" at bounding box center [1325, 286] width 61 height 34
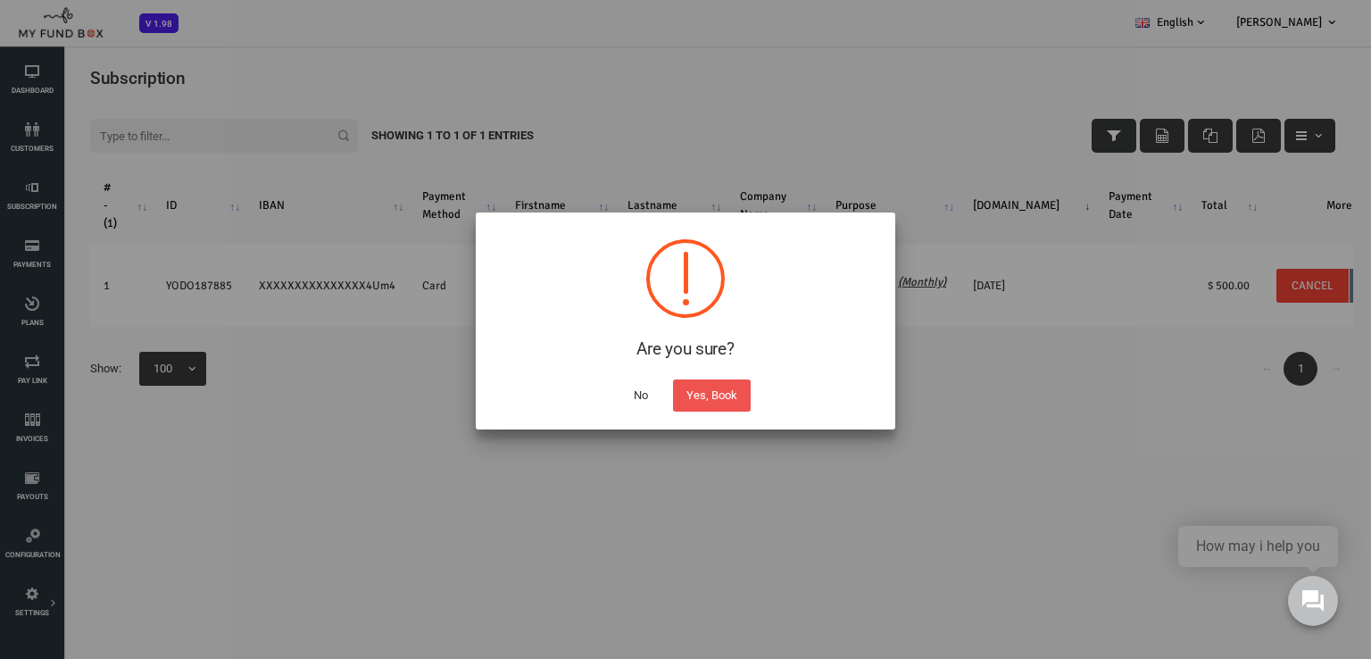
click at [639, 396] on button "No" at bounding box center [640, 395] width 41 height 32
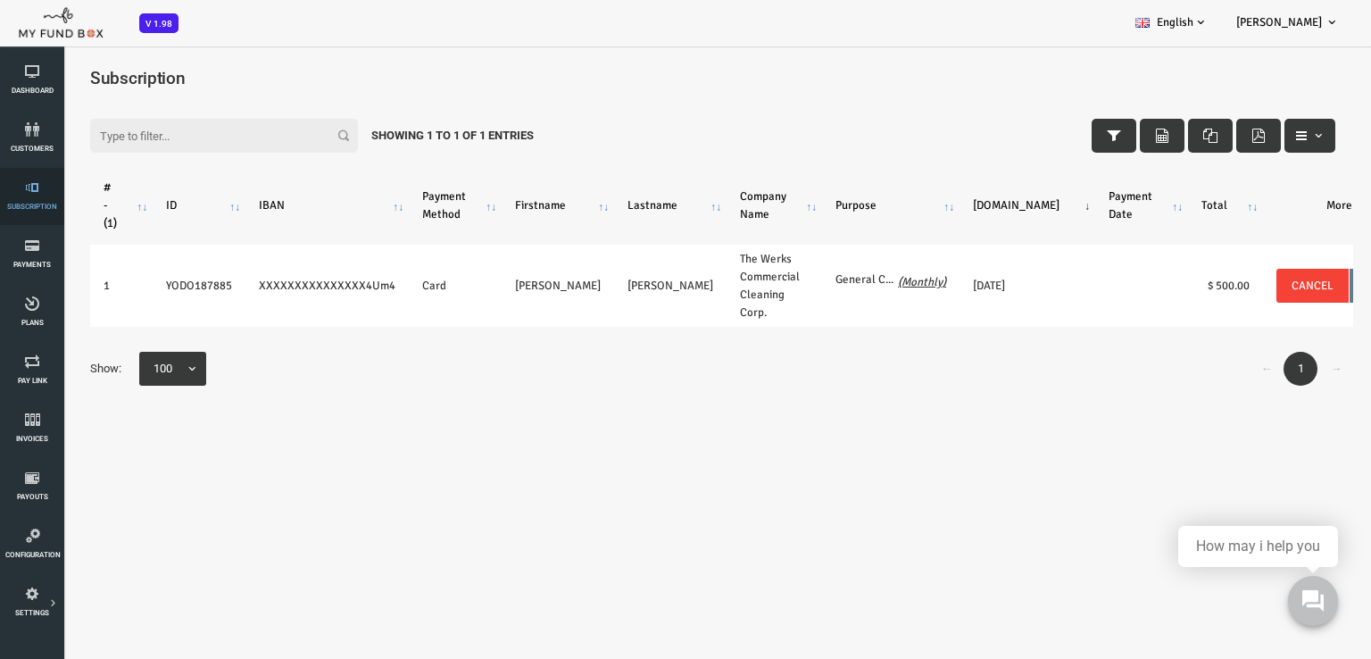
click at [13, 190] on icon at bounding box center [32, 187] width 54 height 14
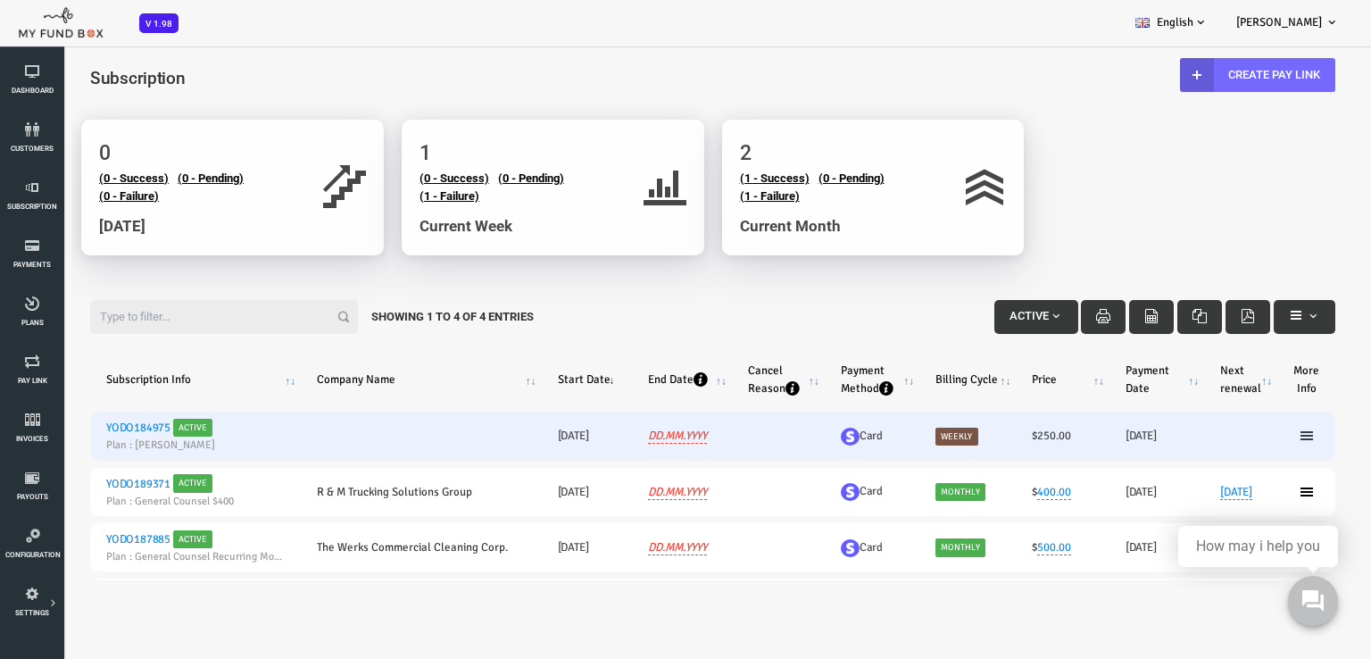
click at [1245, 435] on icon at bounding box center [1252, 435] width 14 height 14
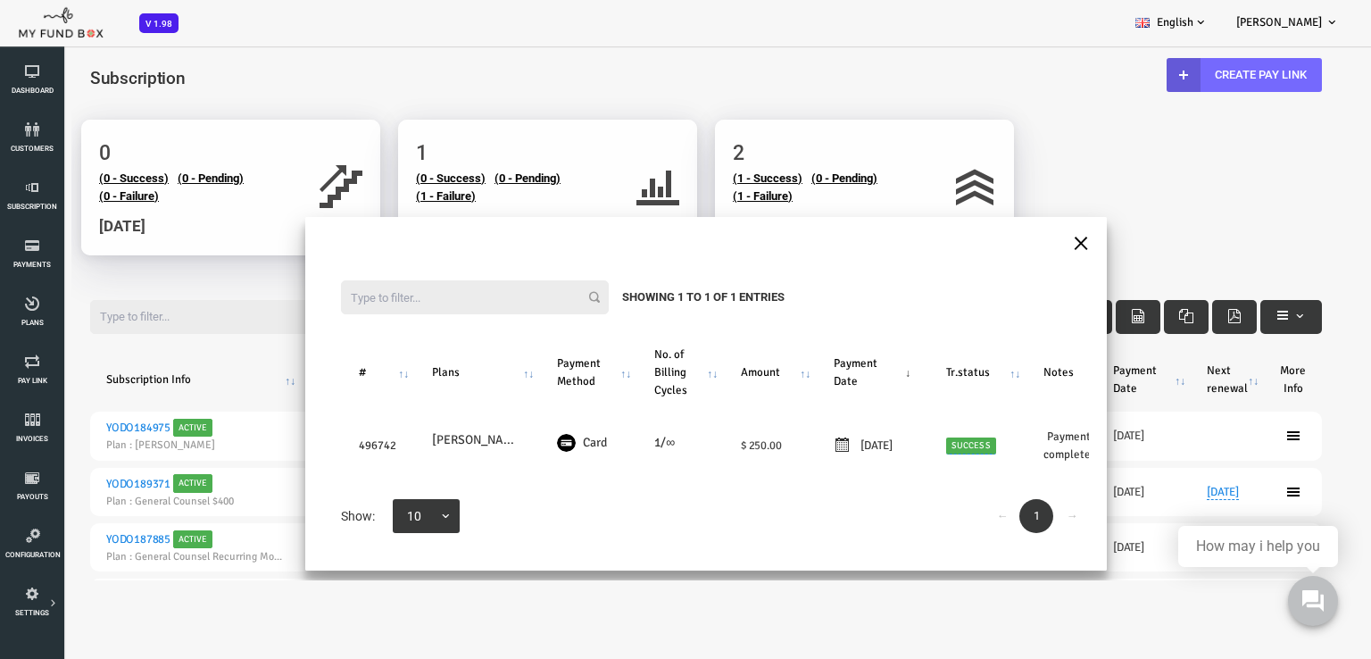
click at [1018, 236] on button "×" at bounding box center [1026, 241] width 16 height 31
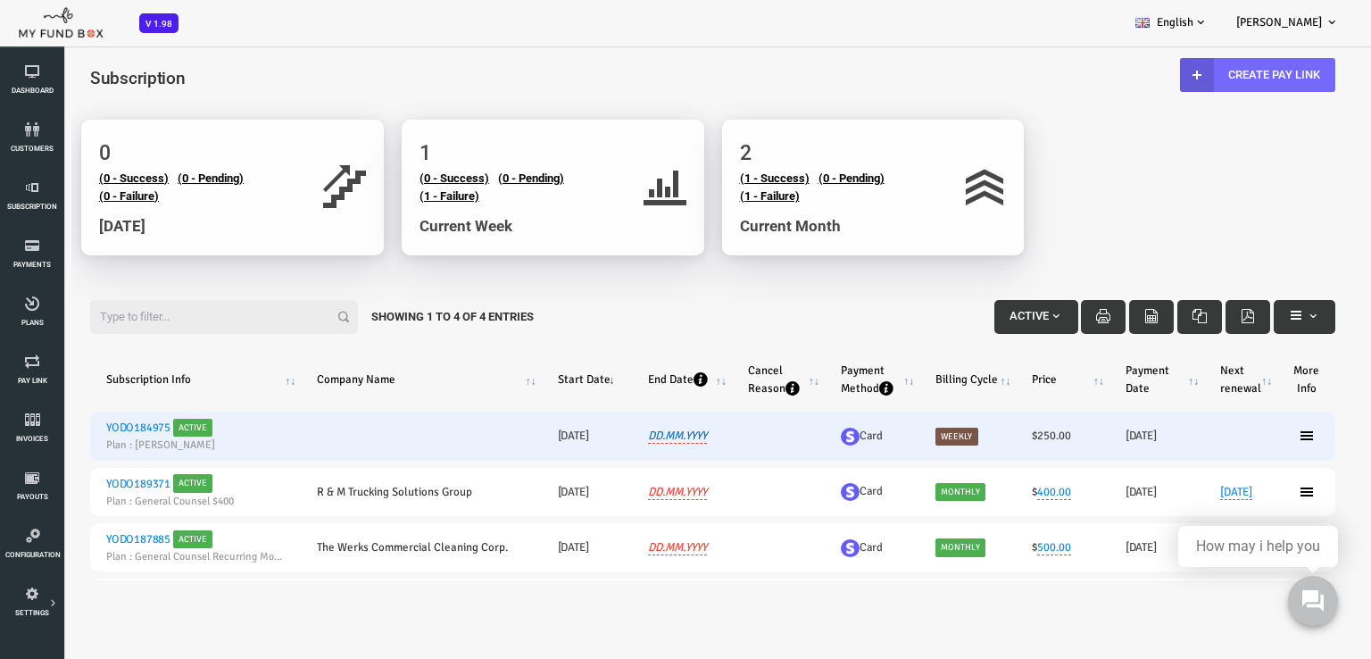
click at [610, 436] on link "DD.MM.YYYY" at bounding box center [623, 435] width 59 height 15
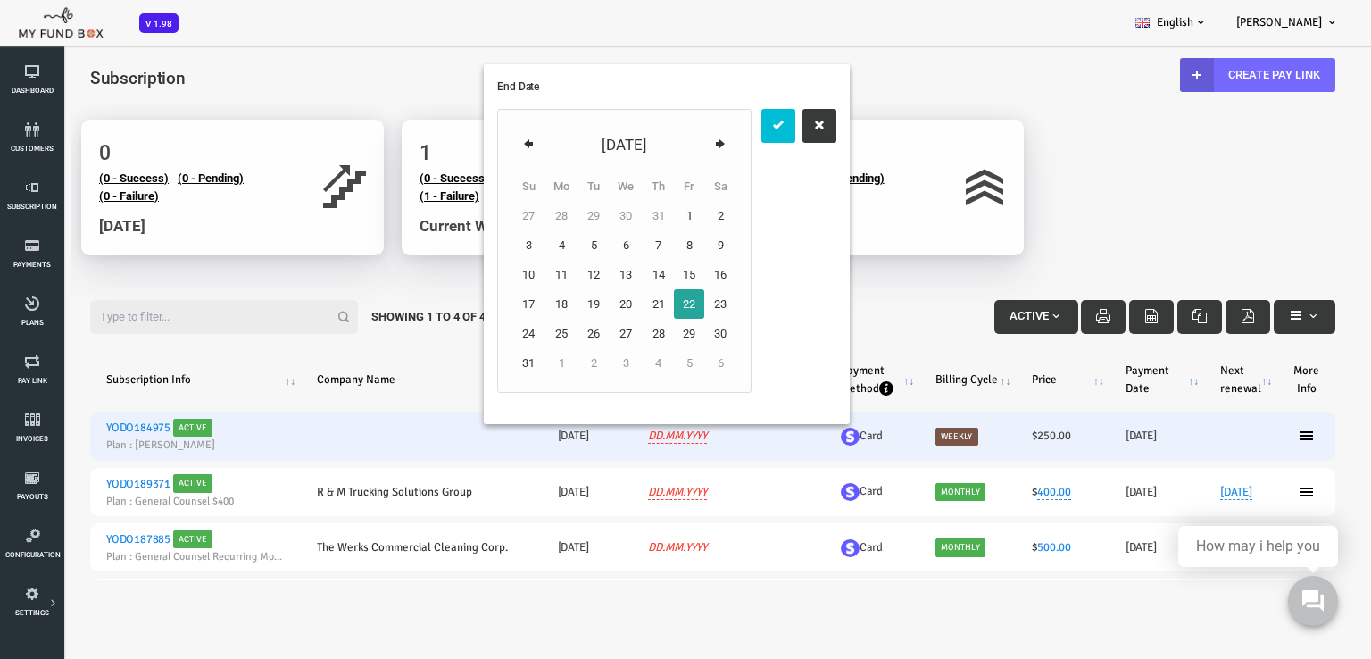
click at [663, 145] on icon at bounding box center [666, 144] width 14 height 14
click at [639, 246] on td "12" at bounding box center [634, 244] width 30 height 29
drag, startPoint x: 725, startPoint y: 127, endPoint x: 768, endPoint y: 199, distance: 84.0
click at [725, 127] on icon "submit" at bounding box center [724, 125] width 14 height 14
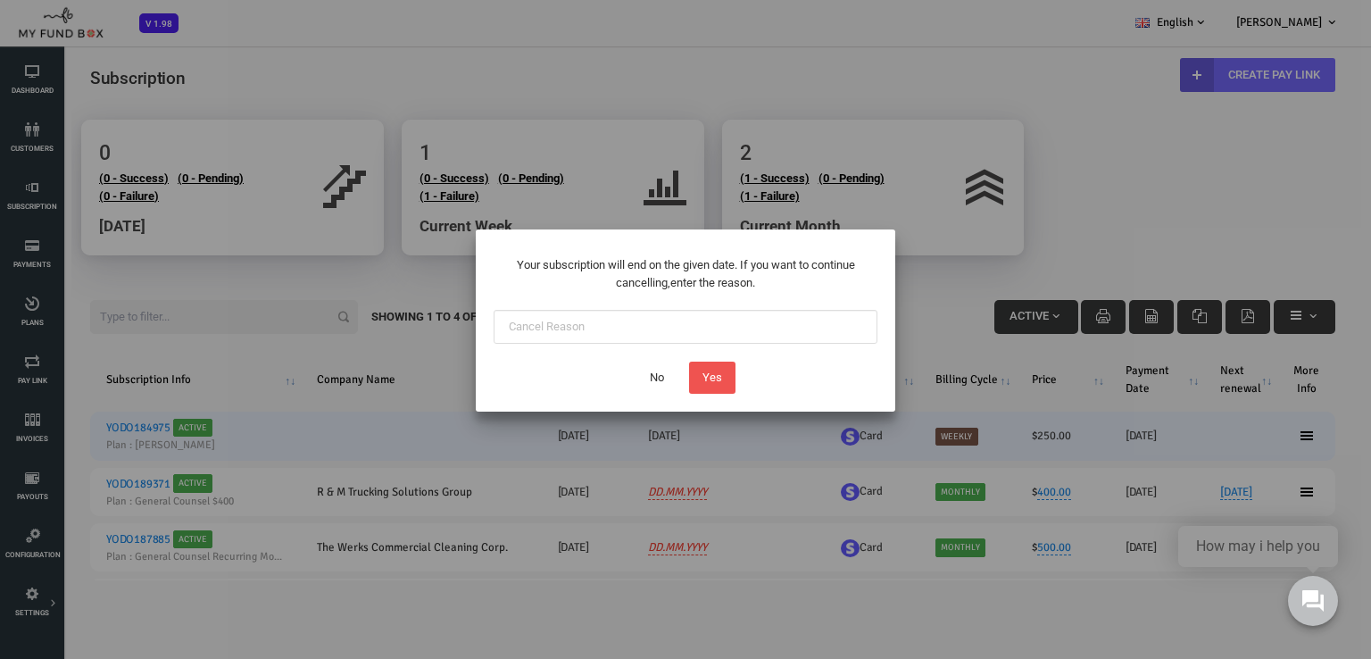
click at [654, 378] on button "No" at bounding box center [656, 378] width 41 height 32
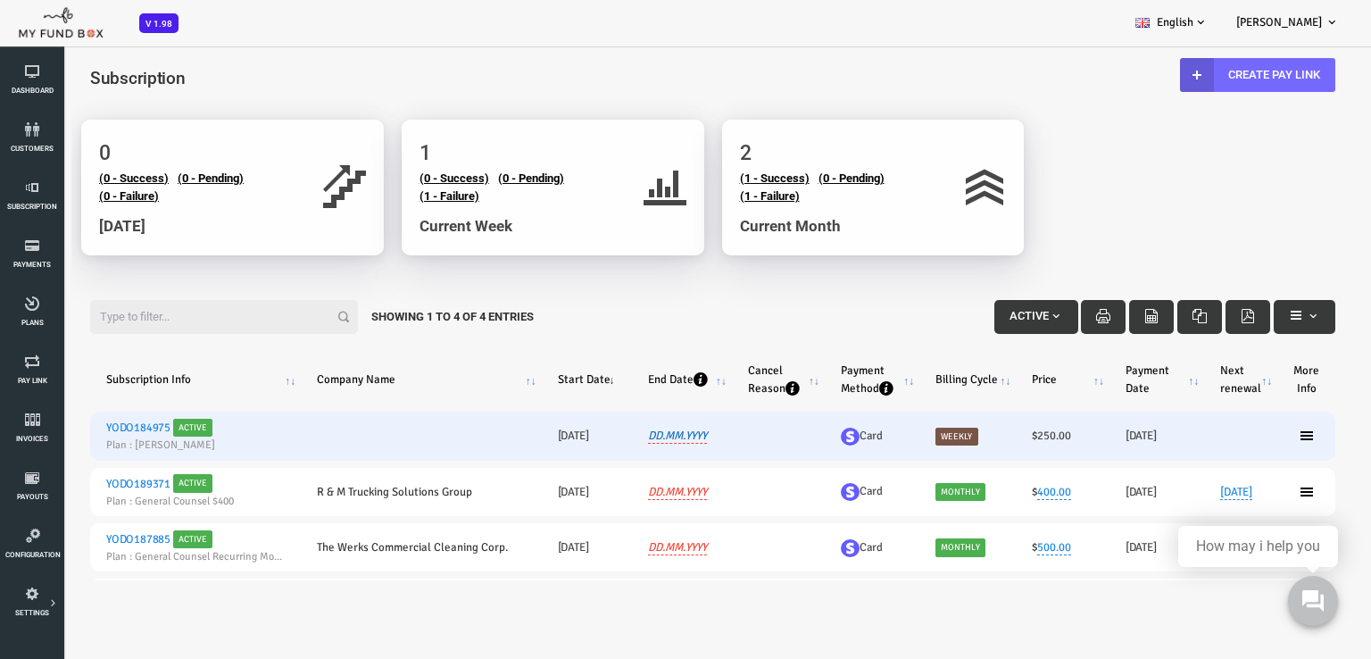
click at [632, 440] on link "DD.MM.YYYY" at bounding box center [623, 435] width 59 height 15
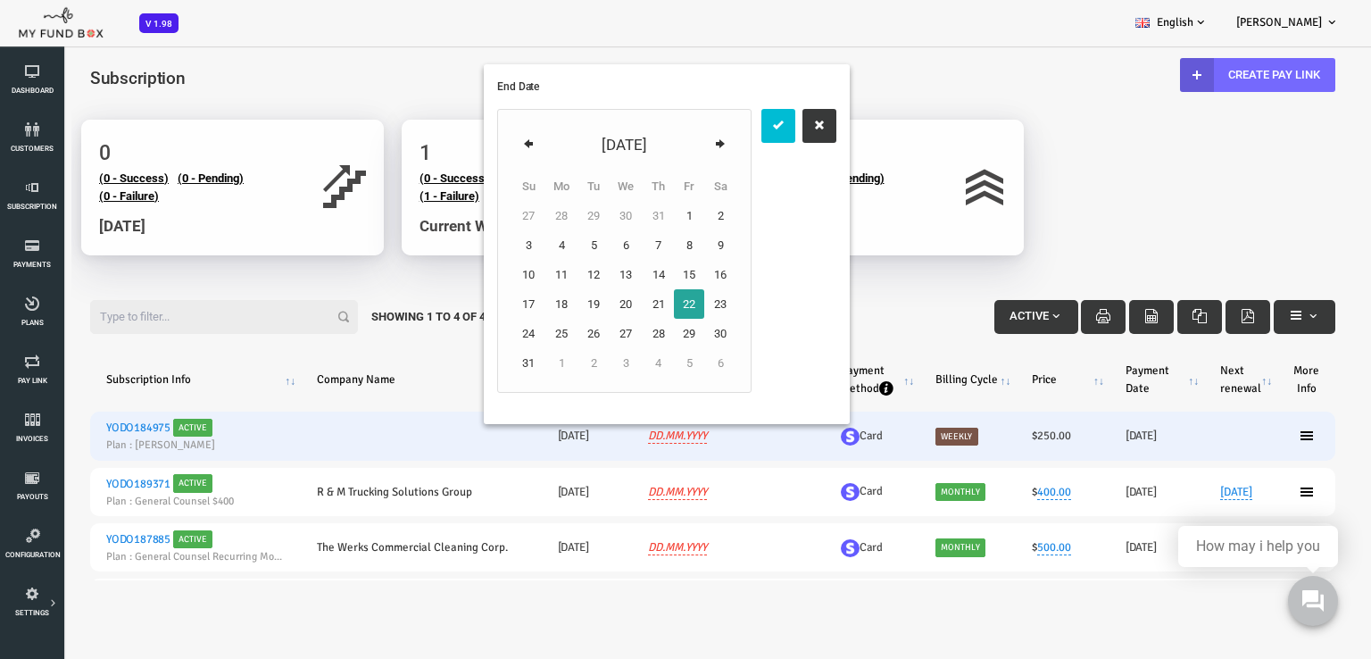
click at [666, 141] on icon at bounding box center [666, 144] width 14 height 14
click at [762, 136] on button "button" at bounding box center [765, 126] width 34 height 34
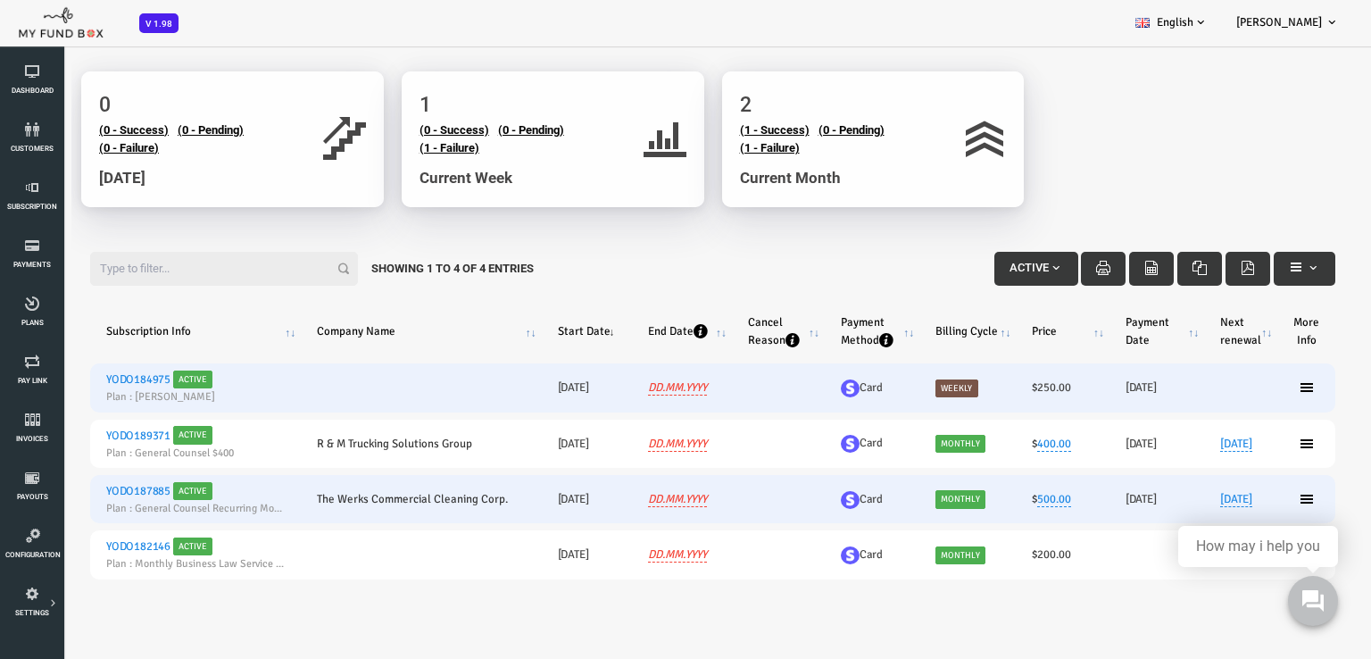
scroll to position [89, 0]
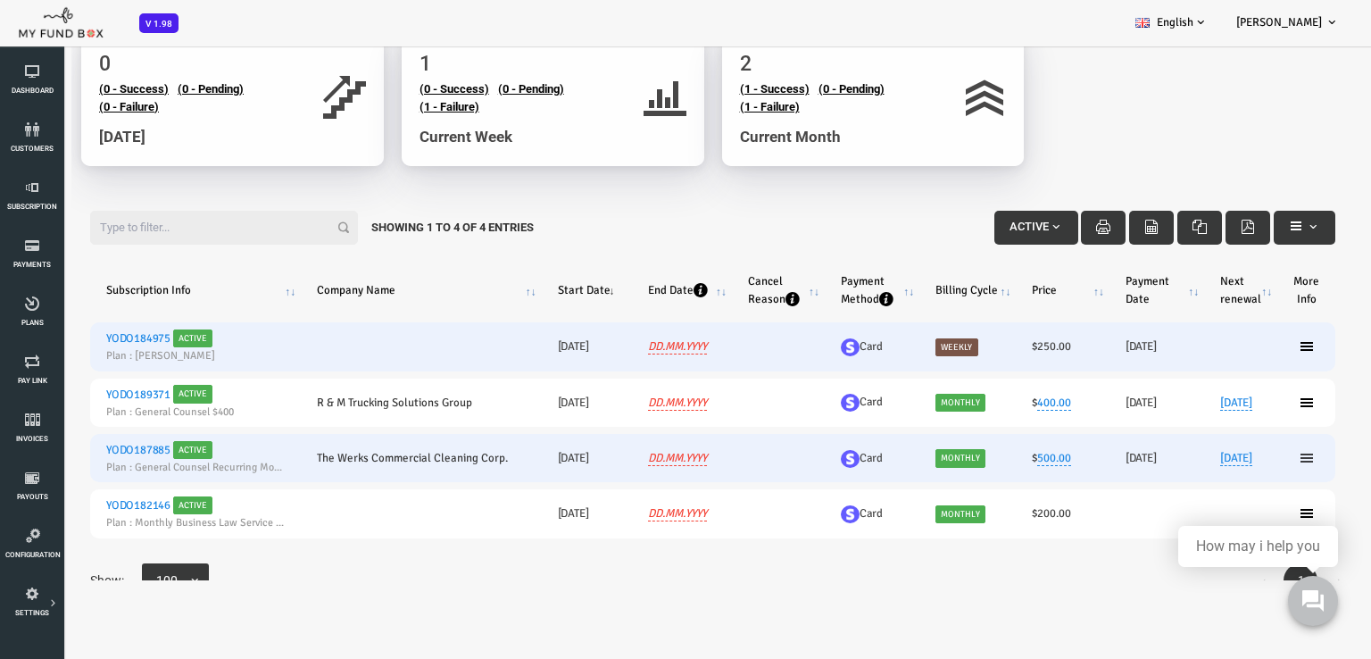
click at [1245, 455] on icon at bounding box center [1252, 458] width 14 height 14
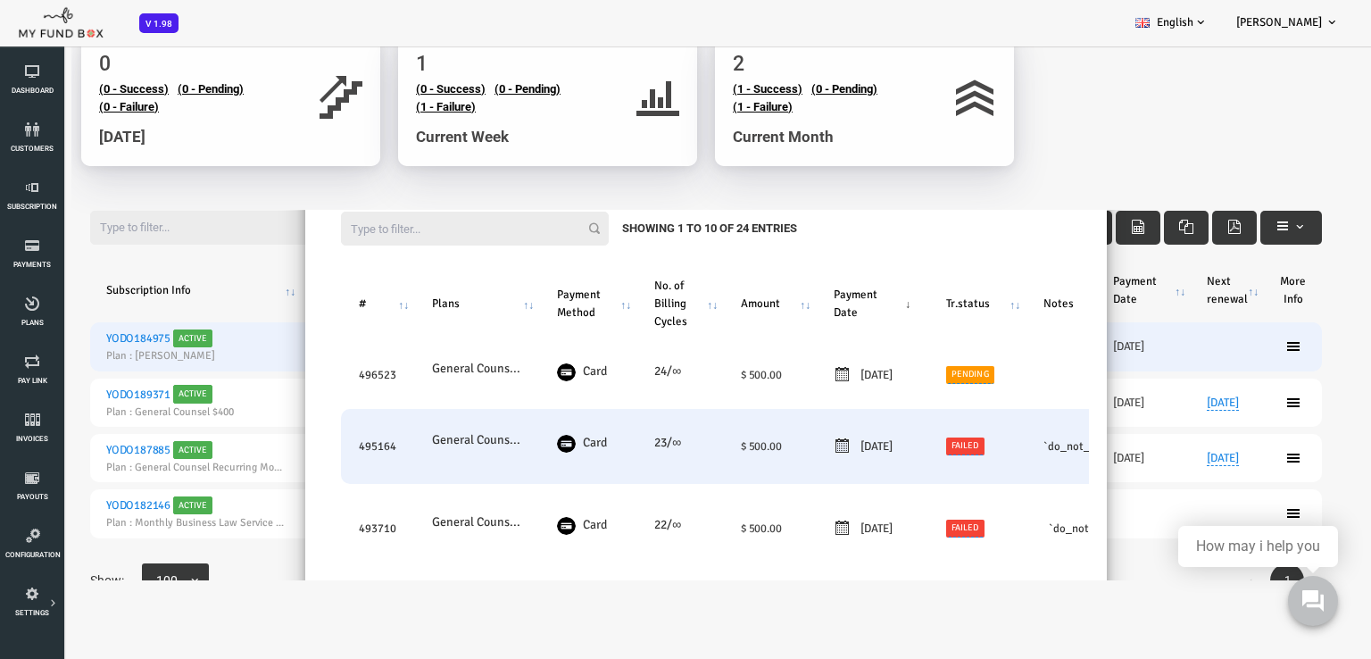
click at [971, 445] on td "Failed" at bounding box center [922, 446] width 97 height 75
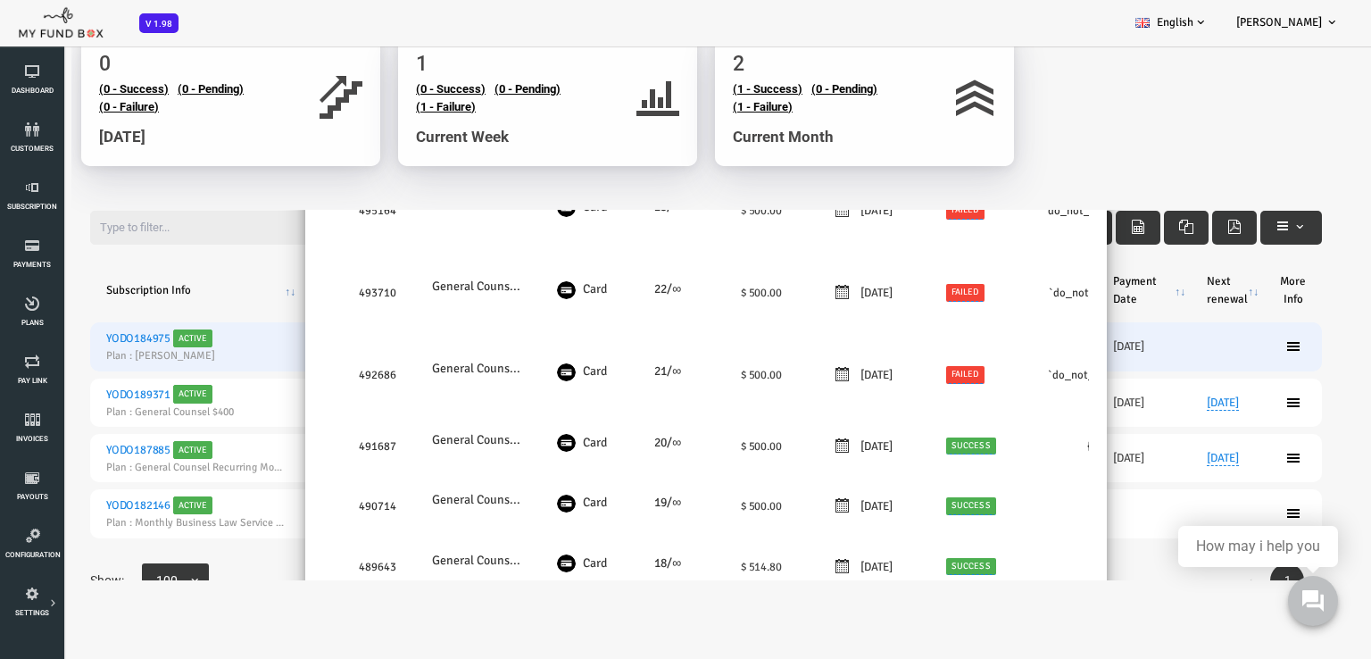
scroll to position [357, 0]
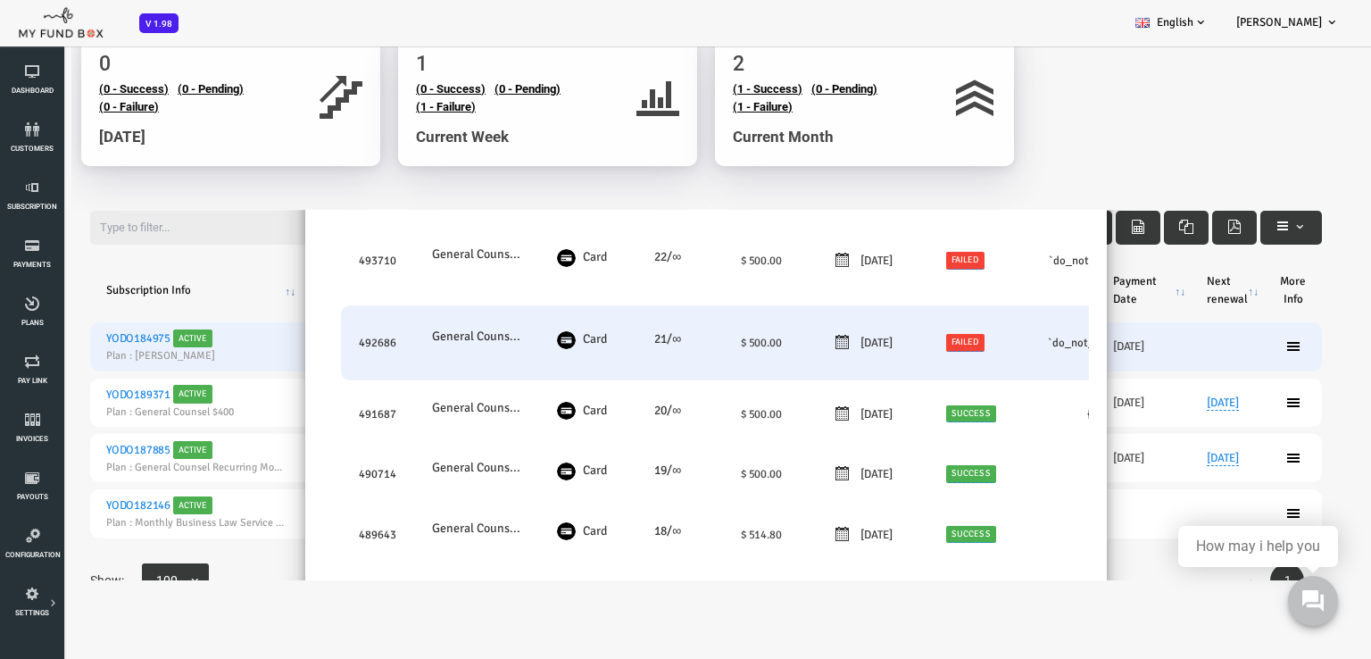
click at [761, 337] on td "20250618 [DATE]" at bounding box center [817, 342] width 112 height 75
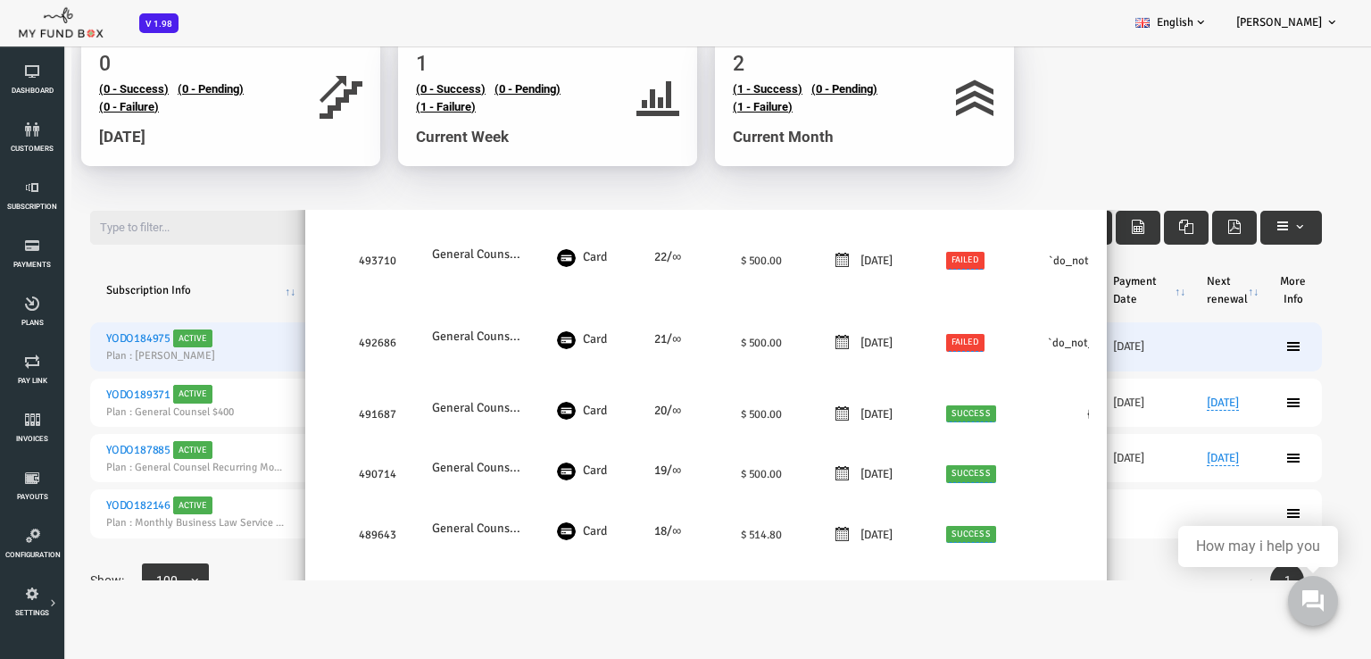
click at [1006, 129] on body "Subscriber not found Beneficiary Not Found Partner Not Found!!!! Please Fill ou…" at bounding box center [658, 298] width 1317 height 669
click at [161, 194] on div "Filter: Active Showing 1 to 4 of 4 Entries" at bounding box center [652, 228] width 1268 height 70
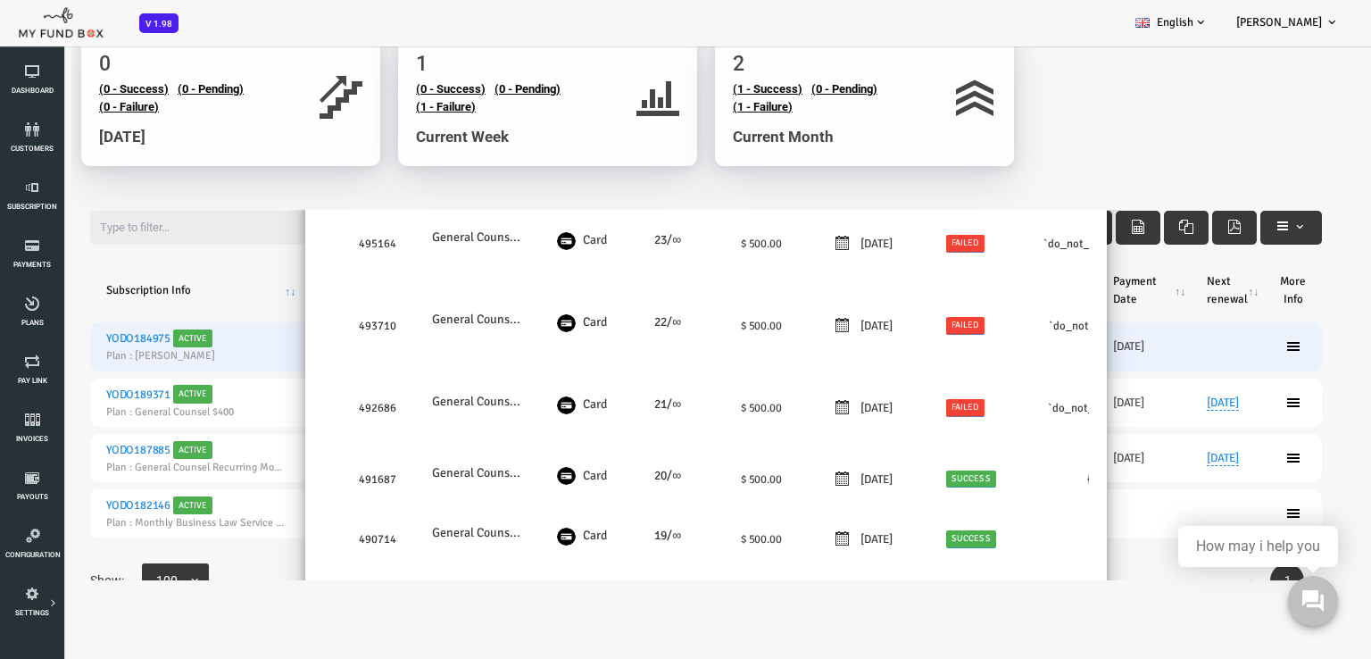
scroll to position [0, 0]
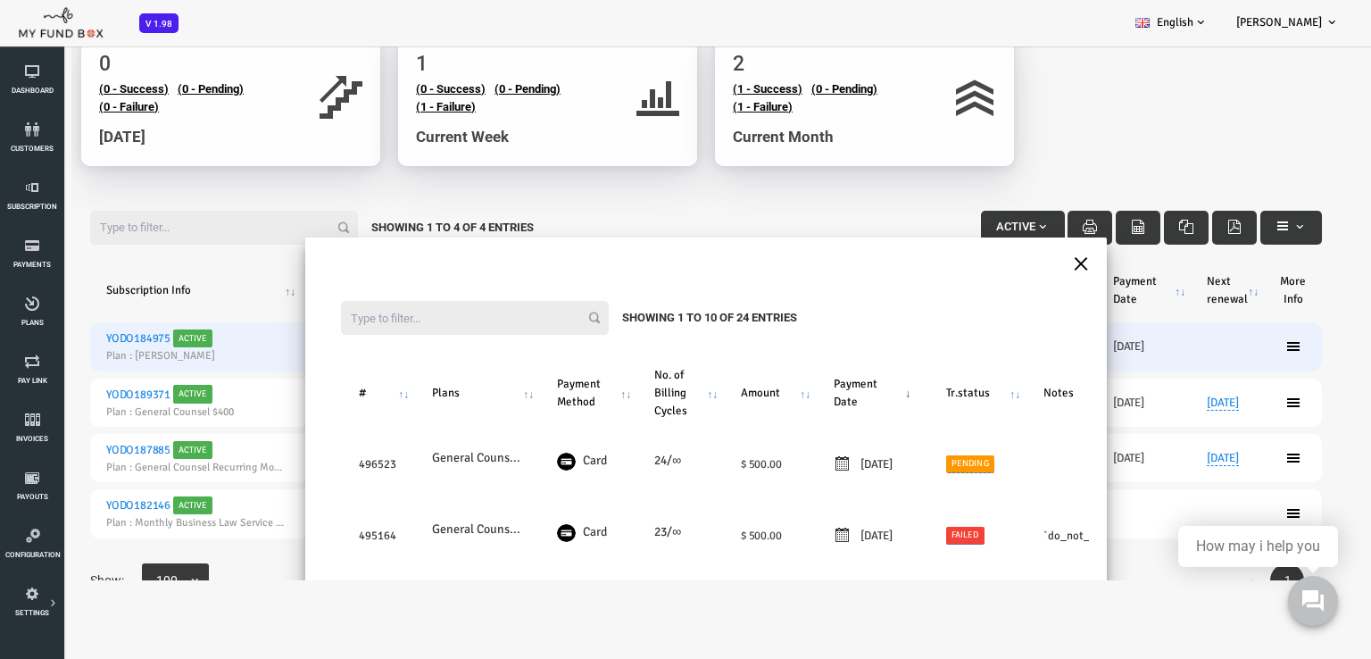
click at [1018, 262] on button "×" at bounding box center [1026, 261] width 16 height 31
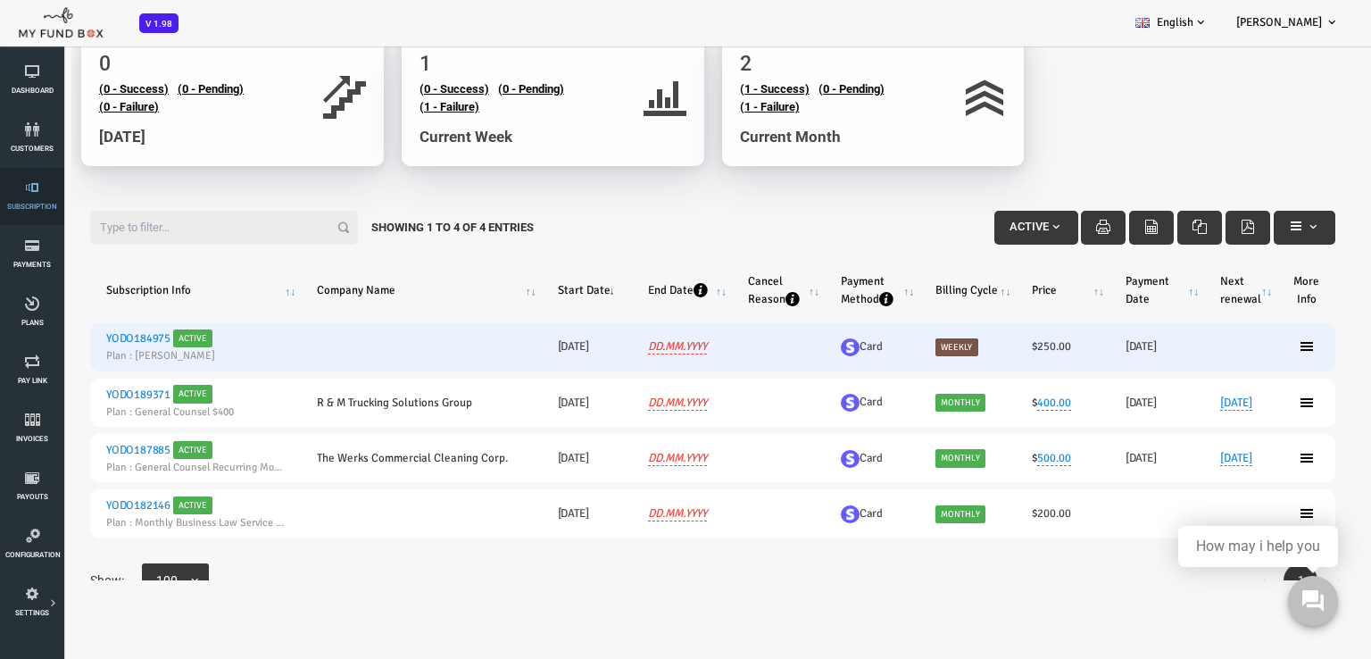
click at [30, 185] on icon at bounding box center [32, 187] width 54 height 14
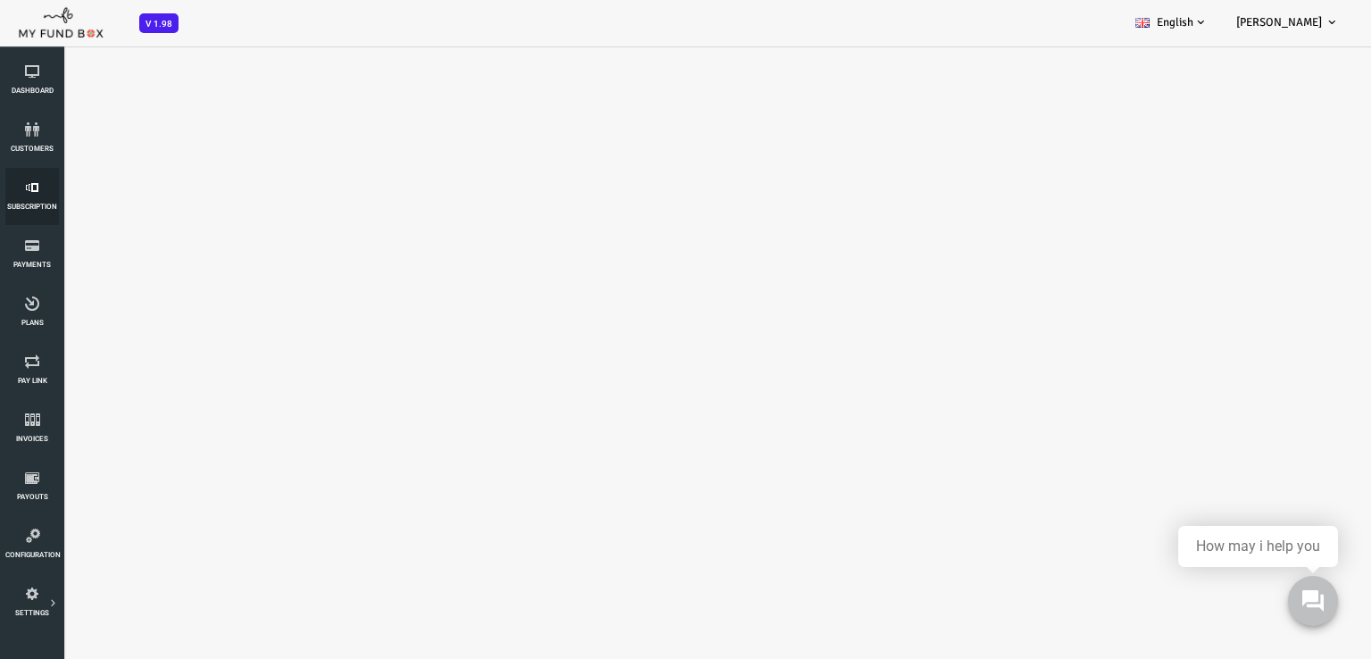
select select "100"
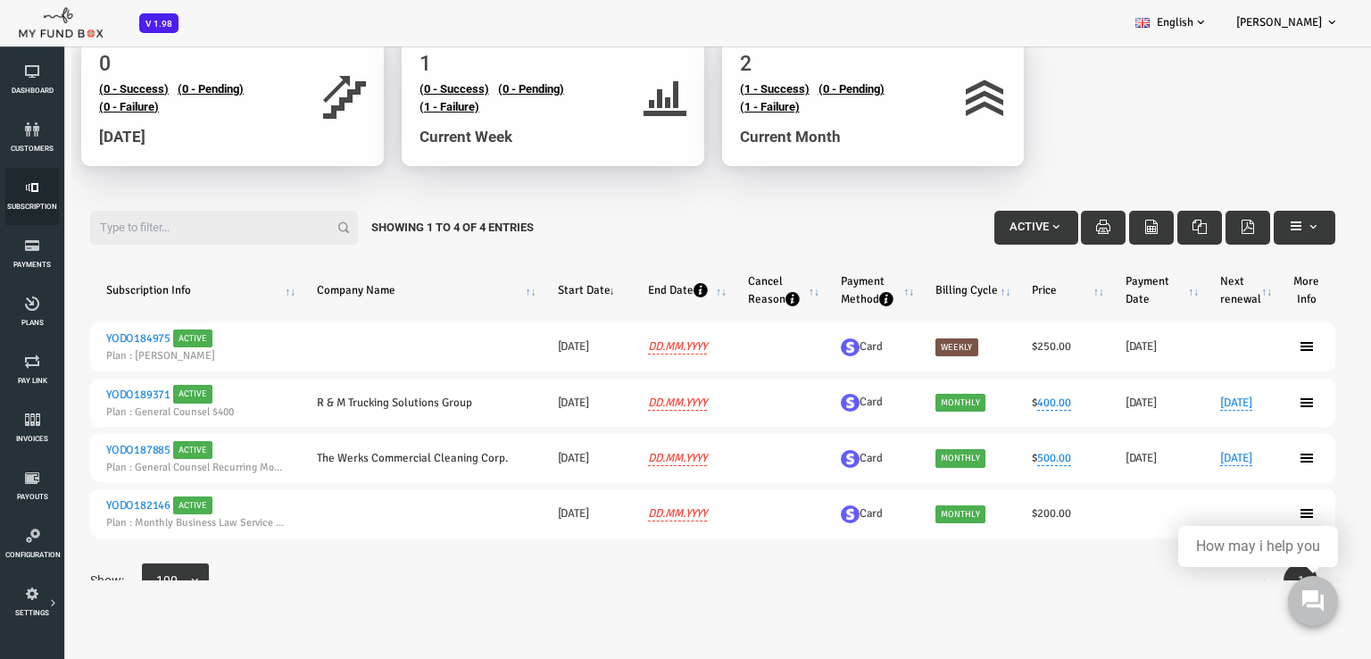
scroll to position [143, 0]
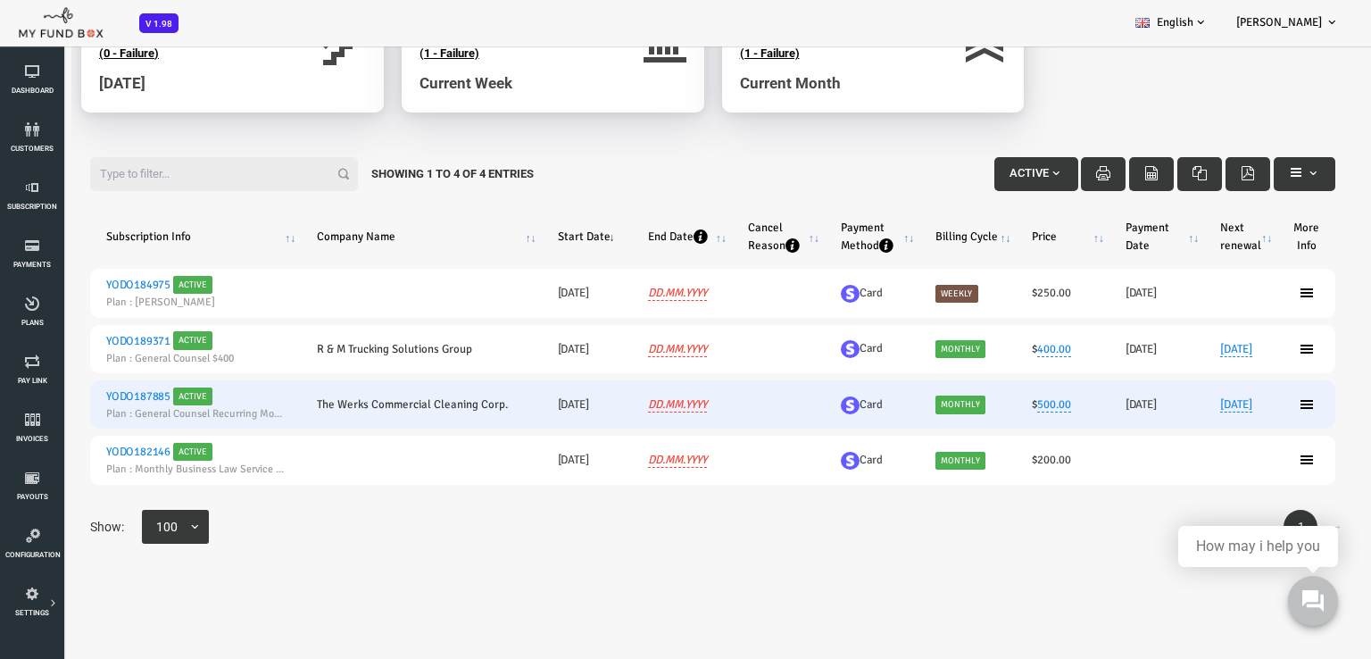
click at [661, 407] on td "DD.MM.YYYY" at bounding box center [628, 404] width 100 height 48
drag, startPoint x: 1267, startPoint y: 398, endPoint x: 1247, endPoint y: 413, distance: 24.8
click at [1267, 399] on td at bounding box center [1252, 404] width 58 height 48
click at [1246, 410] on icon at bounding box center [1252, 404] width 14 height 14
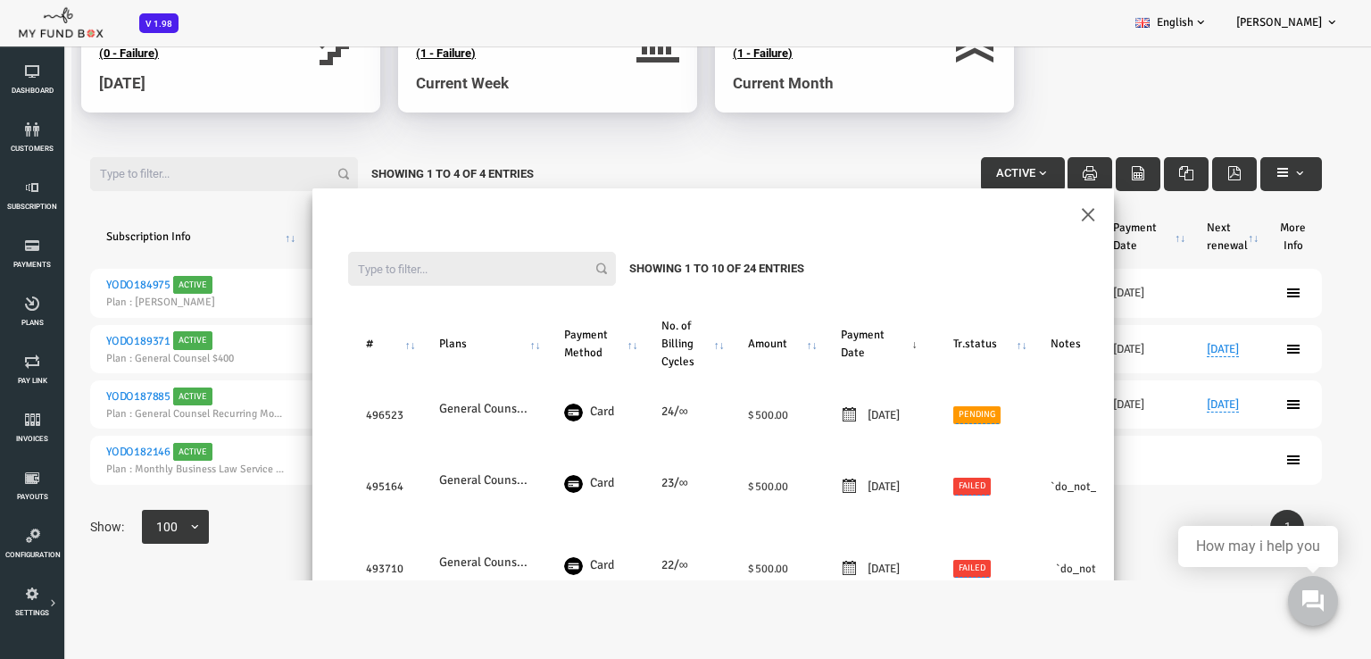
scroll to position [0, 0]
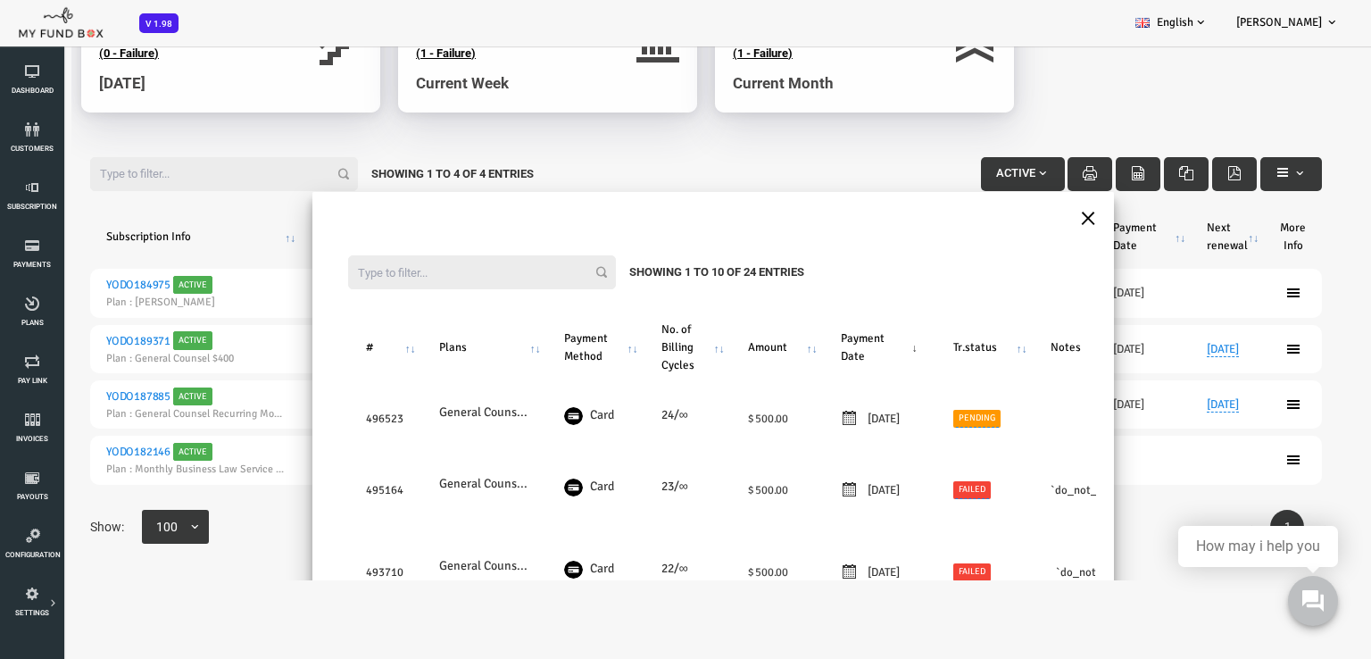
click at [1032, 215] on button "×" at bounding box center [1034, 216] width 16 height 31
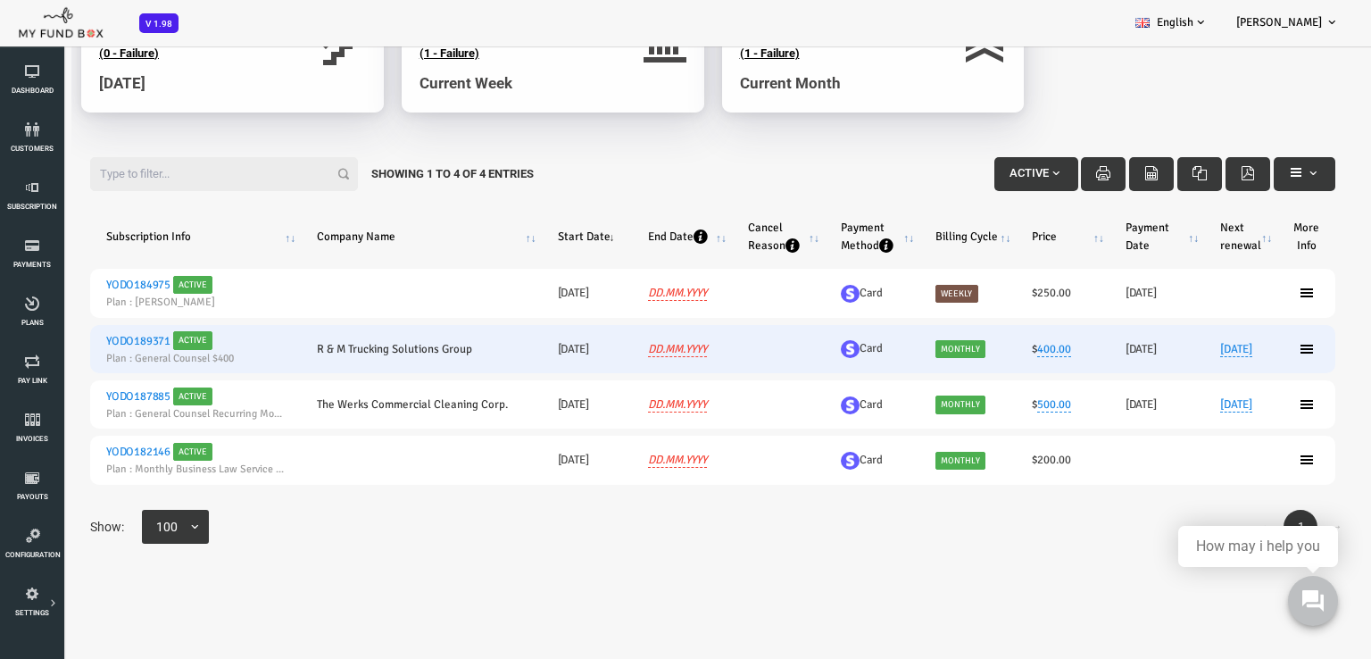
click at [1258, 350] on td at bounding box center [1252, 349] width 58 height 48
click at [1249, 349] on icon at bounding box center [1252, 349] width 14 height 14
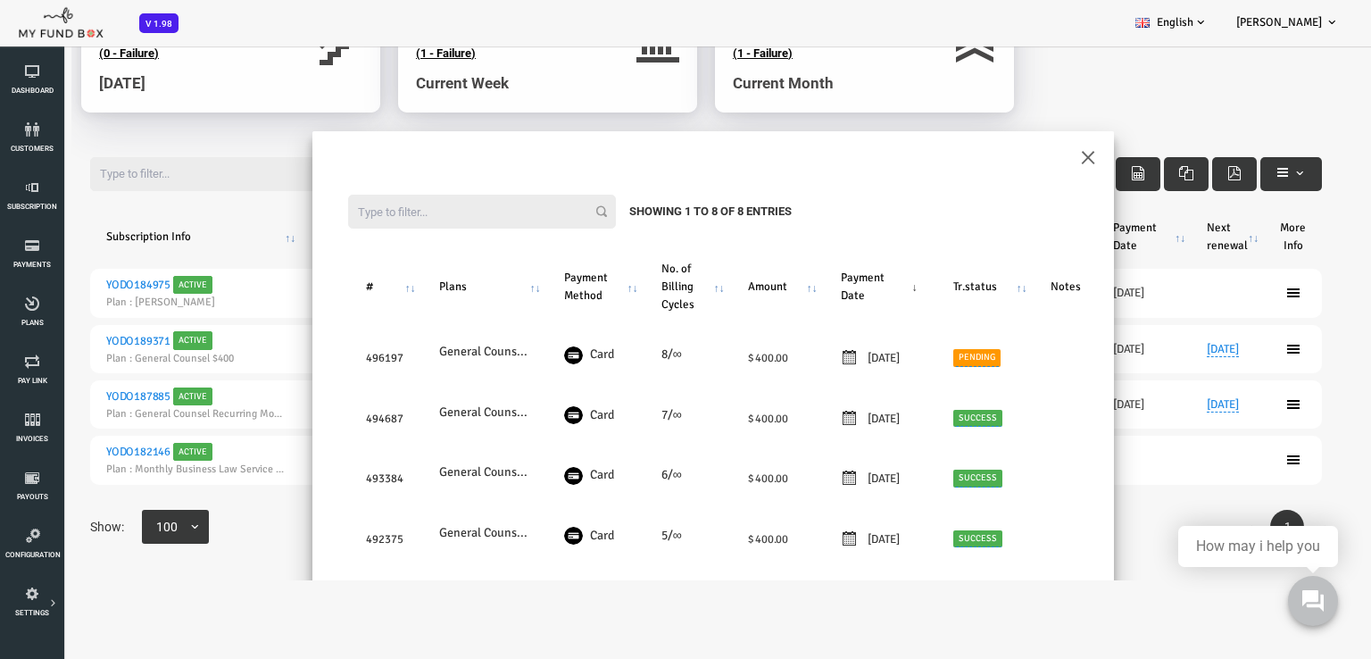
click at [1020, 162] on div "Filter: Showing 1 to 8 of 8 Entries # Plans Payment Method No. of Billing Cycle…" at bounding box center [659, 532] width 802 height 747
click at [1021, 162] on div "Filter: Showing 1 to 8 of 8 Entries # Plans Payment Method No. of Billing Cycle…" at bounding box center [659, 532] width 802 height 747
click at [1027, 154] on button "×" at bounding box center [1034, 155] width 16 height 31
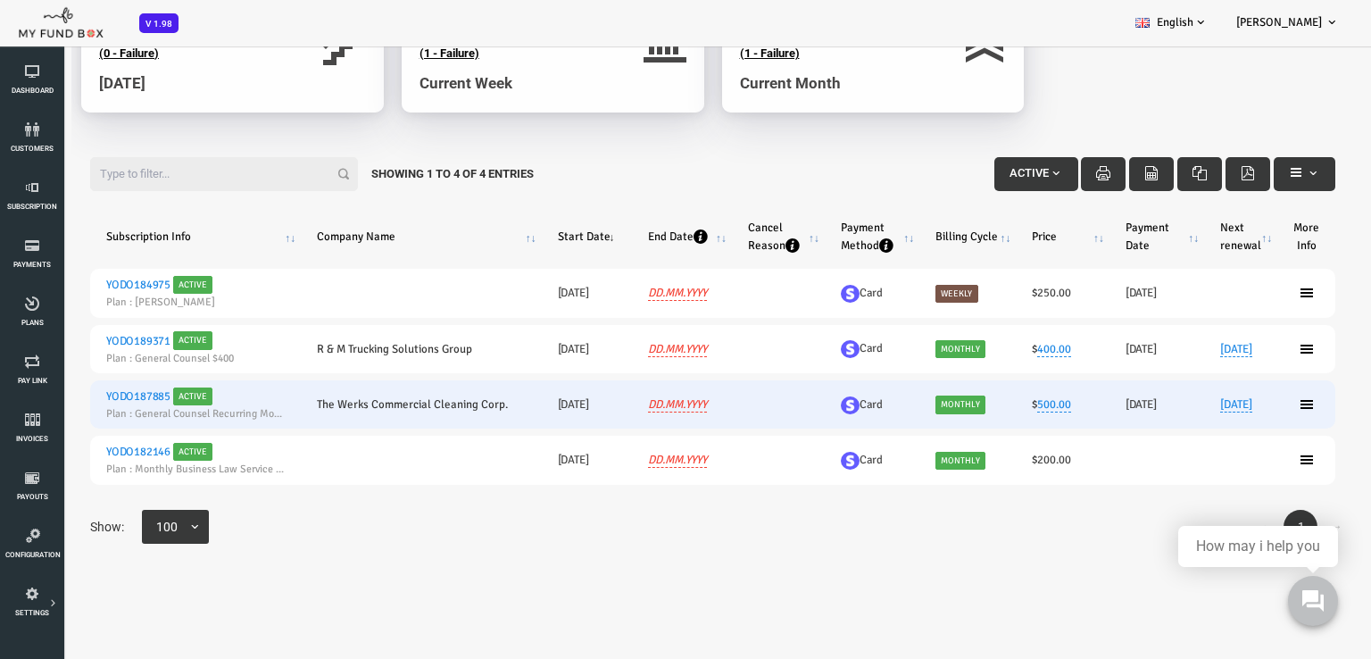
click at [1250, 403] on ul at bounding box center [1252, 404] width 26 height 14
click at [1239, 402] on ul at bounding box center [1252, 404] width 26 height 14
click at [1245, 406] on icon at bounding box center [1252, 404] width 14 height 14
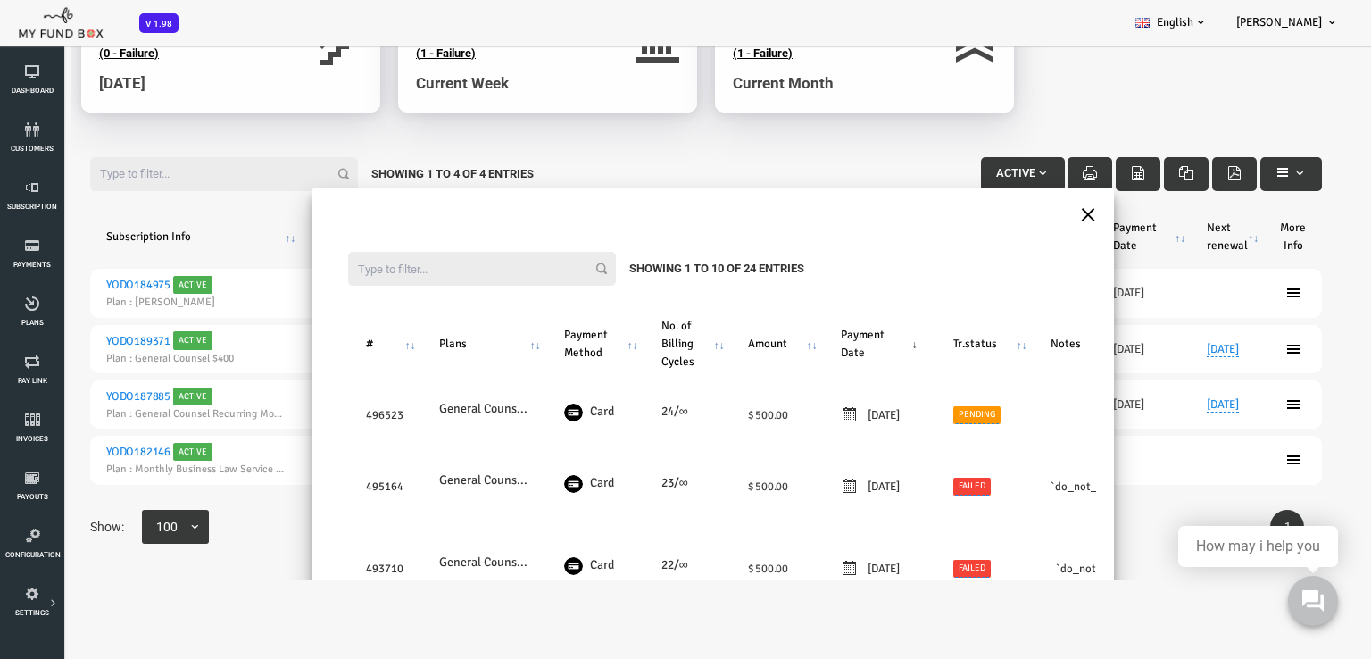
click at [1030, 208] on button "×" at bounding box center [1034, 212] width 16 height 31
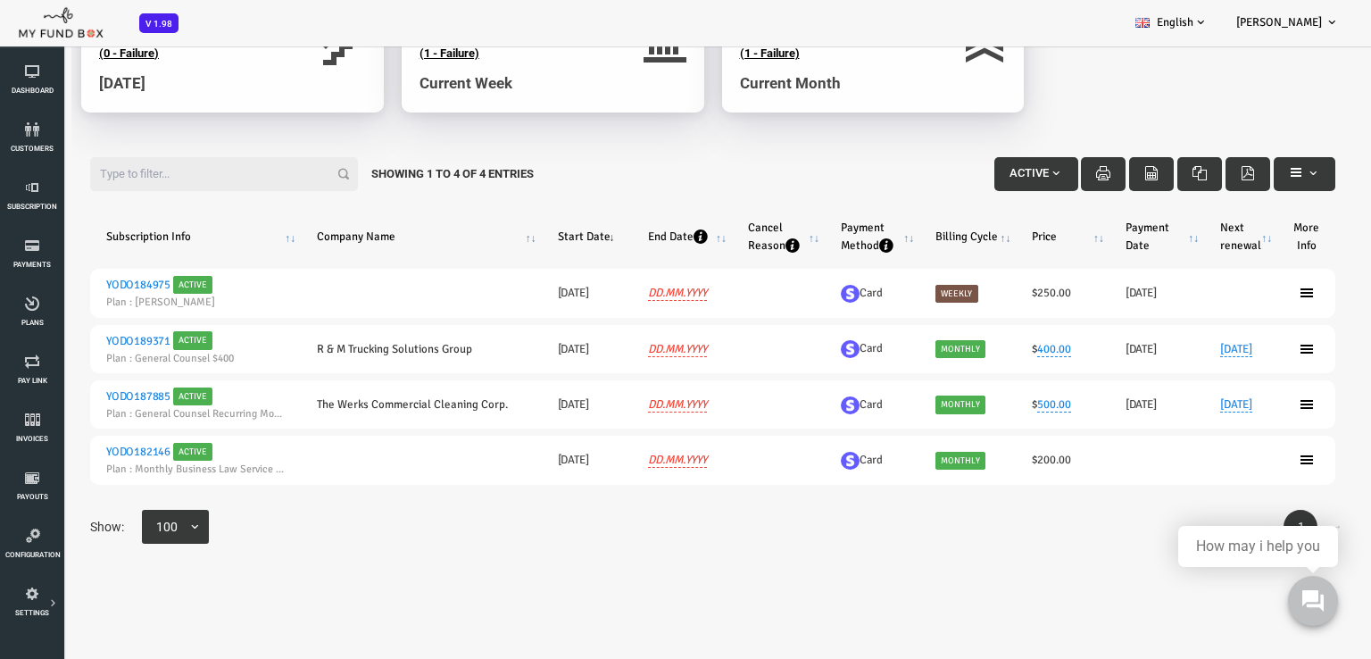
click at [1245, 401] on icon at bounding box center [1252, 404] width 14 height 14
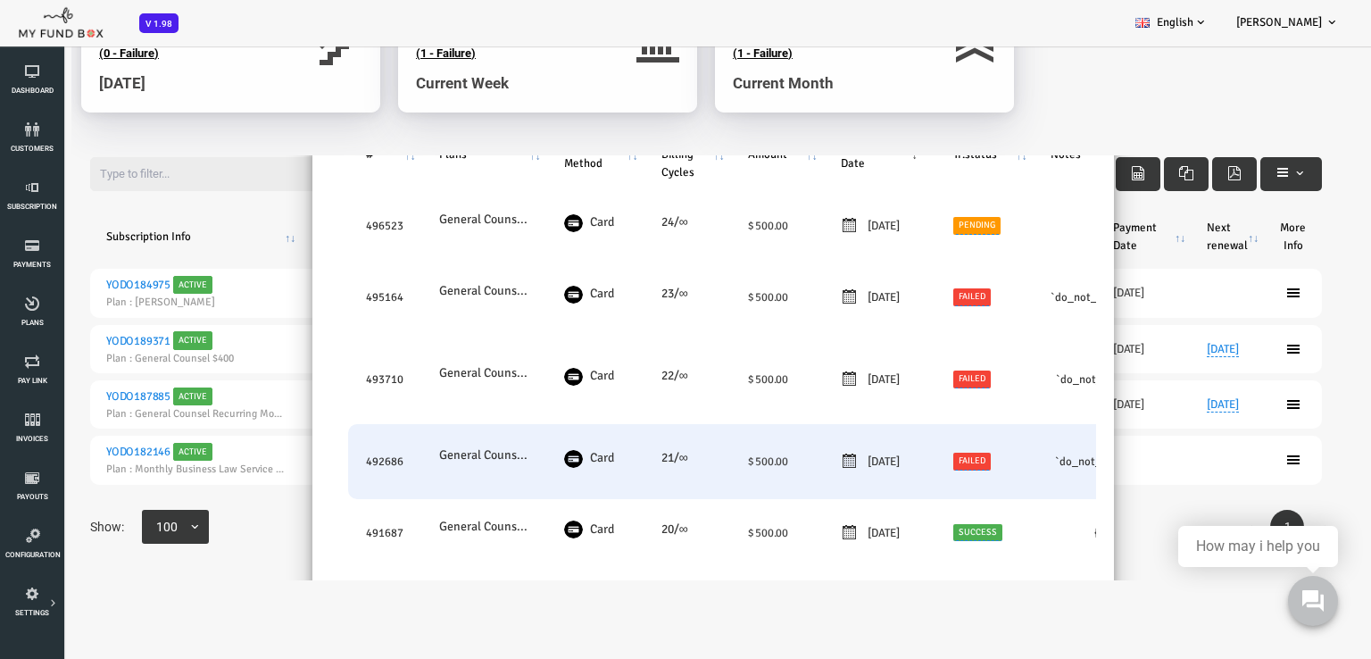
scroll to position [268, 0]
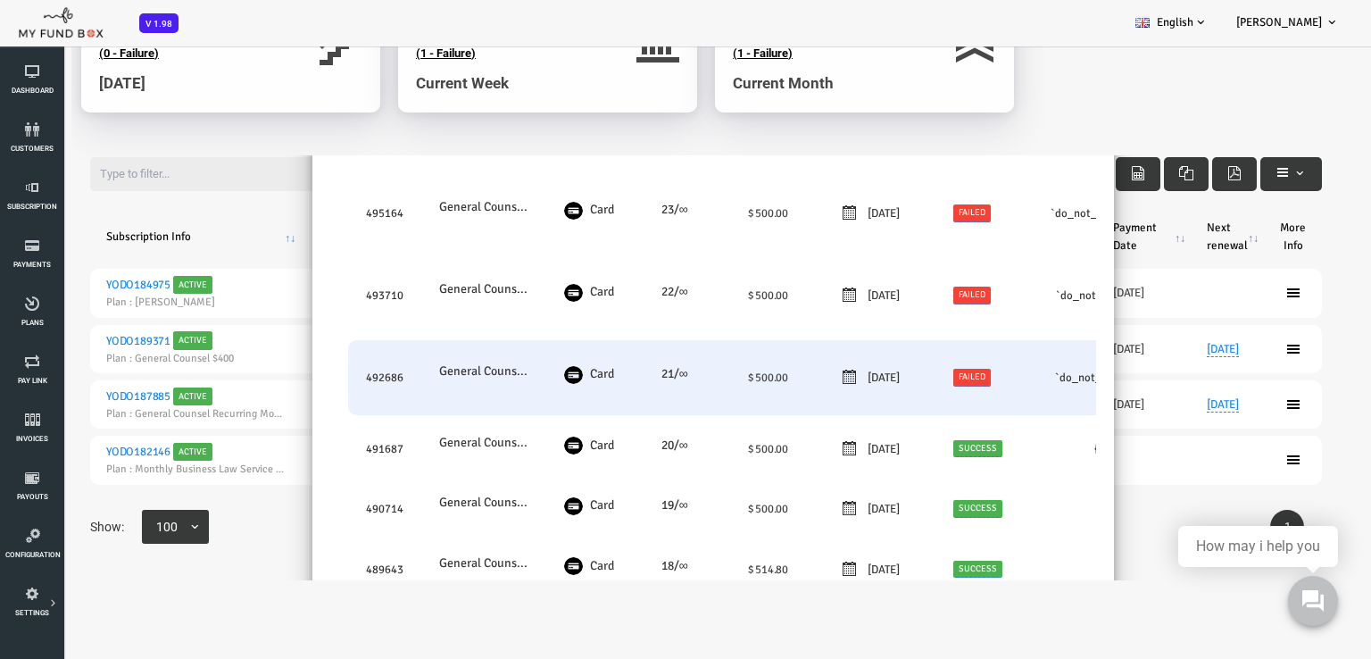
click at [924, 374] on link "Failed" at bounding box center [918, 377] width 38 height 17
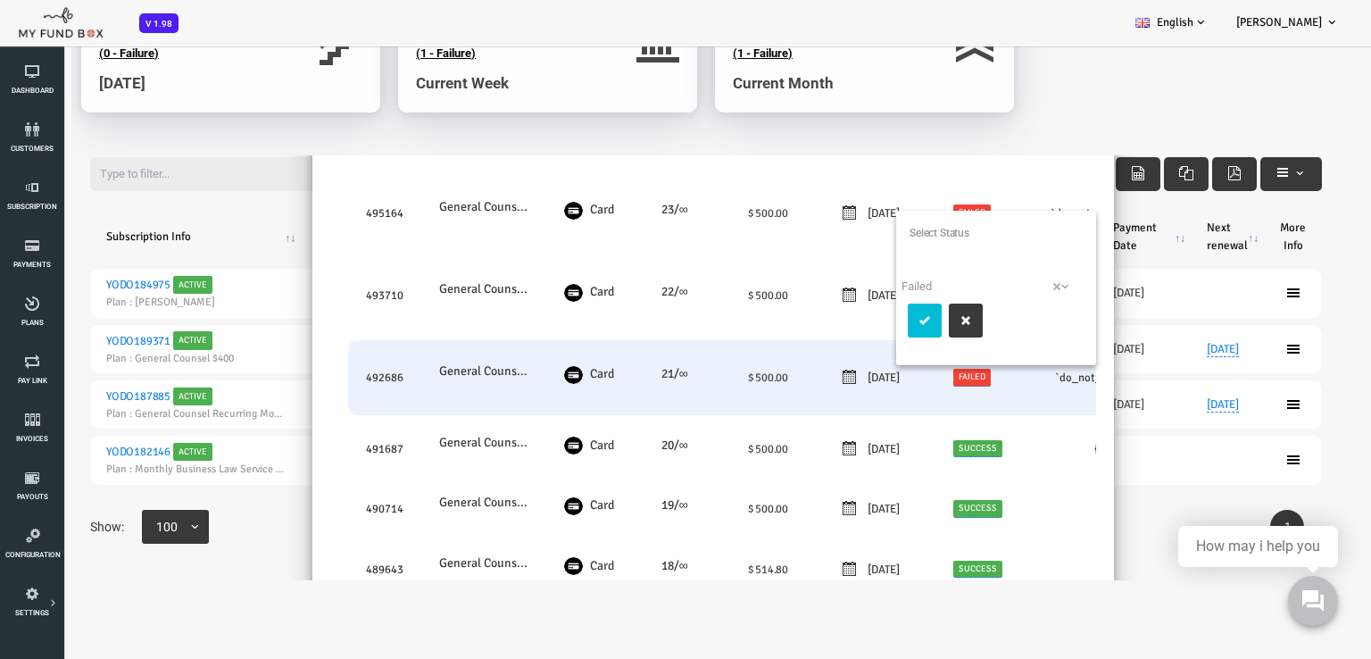
click at [958, 286] on span "× Failed" at bounding box center [935, 287] width 177 height 18
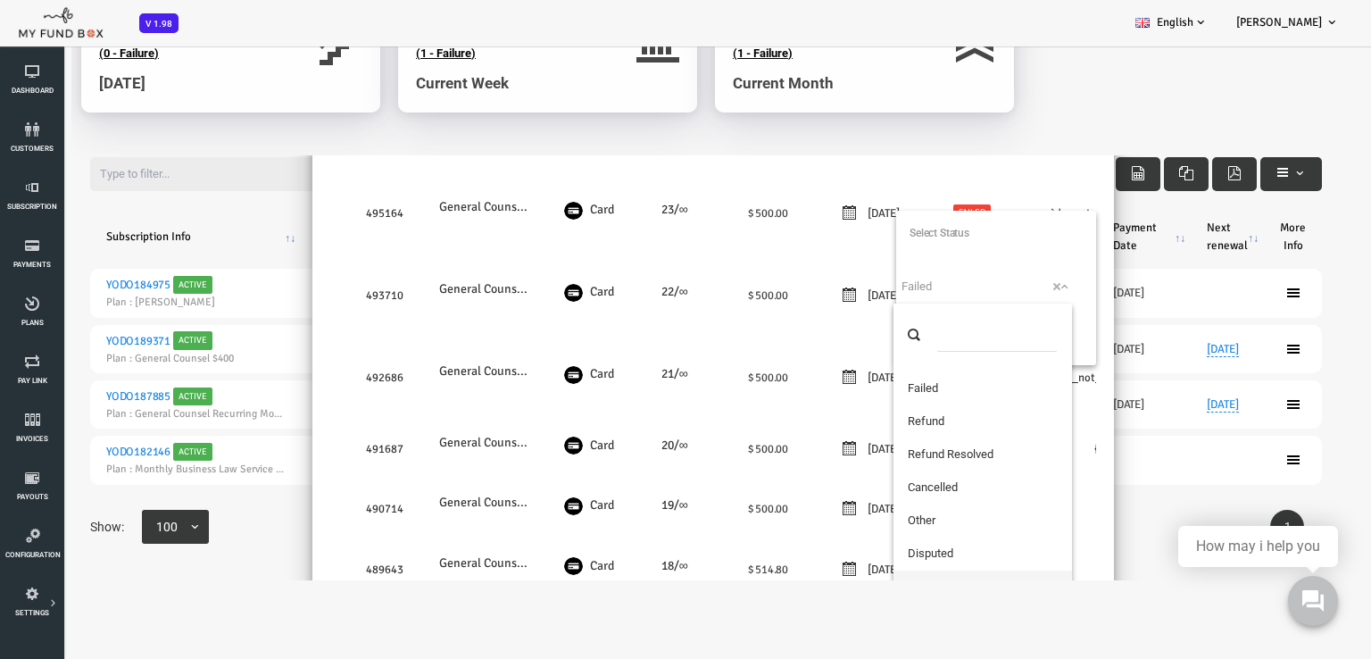
scroll to position [0, 0]
click at [1096, 495] on div "× Filter: Showing 1 to 10 of 24 Entries # Plans Payment Method No. of Billing C…" at bounding box center [658, 367] width 1317 height 425
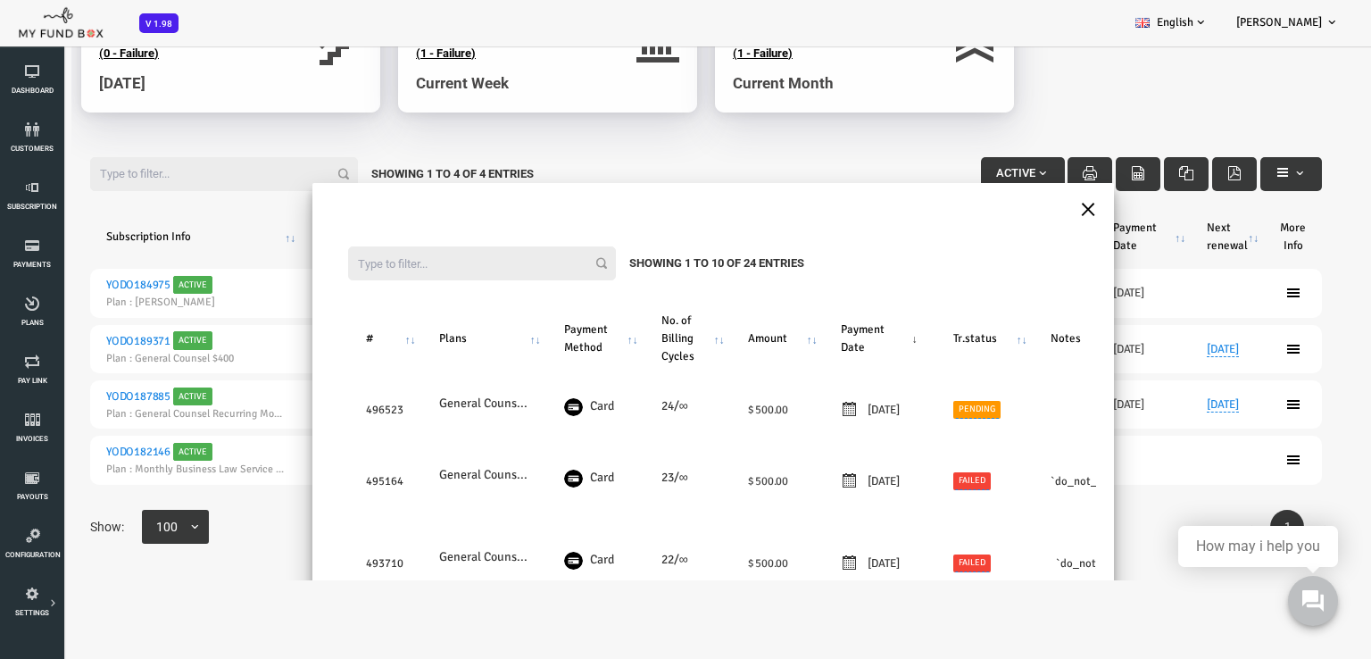
click at [1026, 208] on button "×" at bounding box center [1034, 207] width 16 height 31
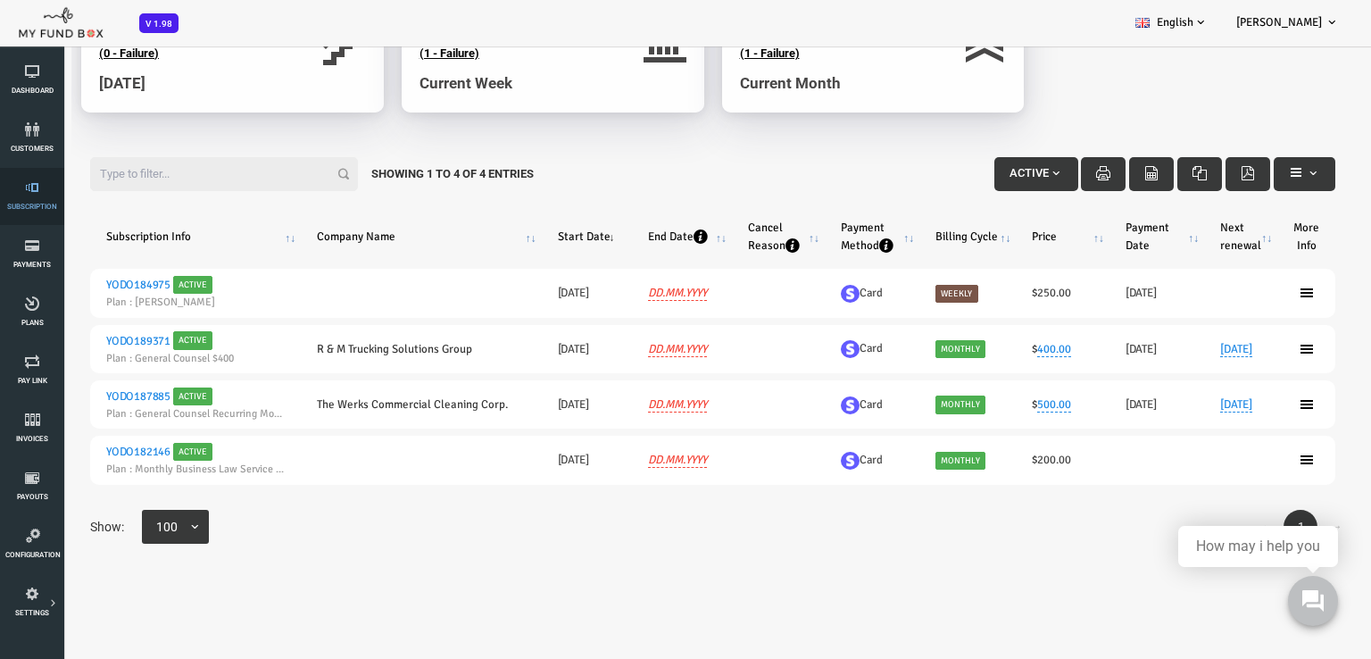
click at [43, 195] on link "Subscription" at bounding box center [32, 196] width 54 height 57
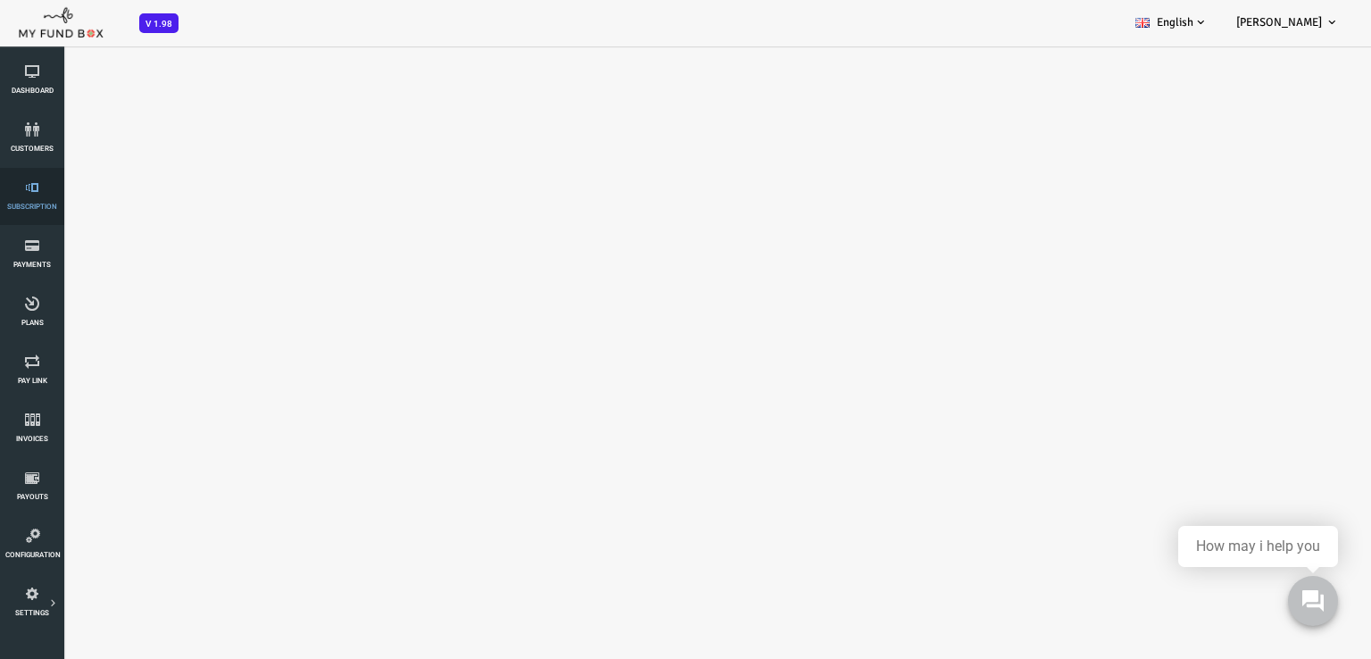
select select "100"
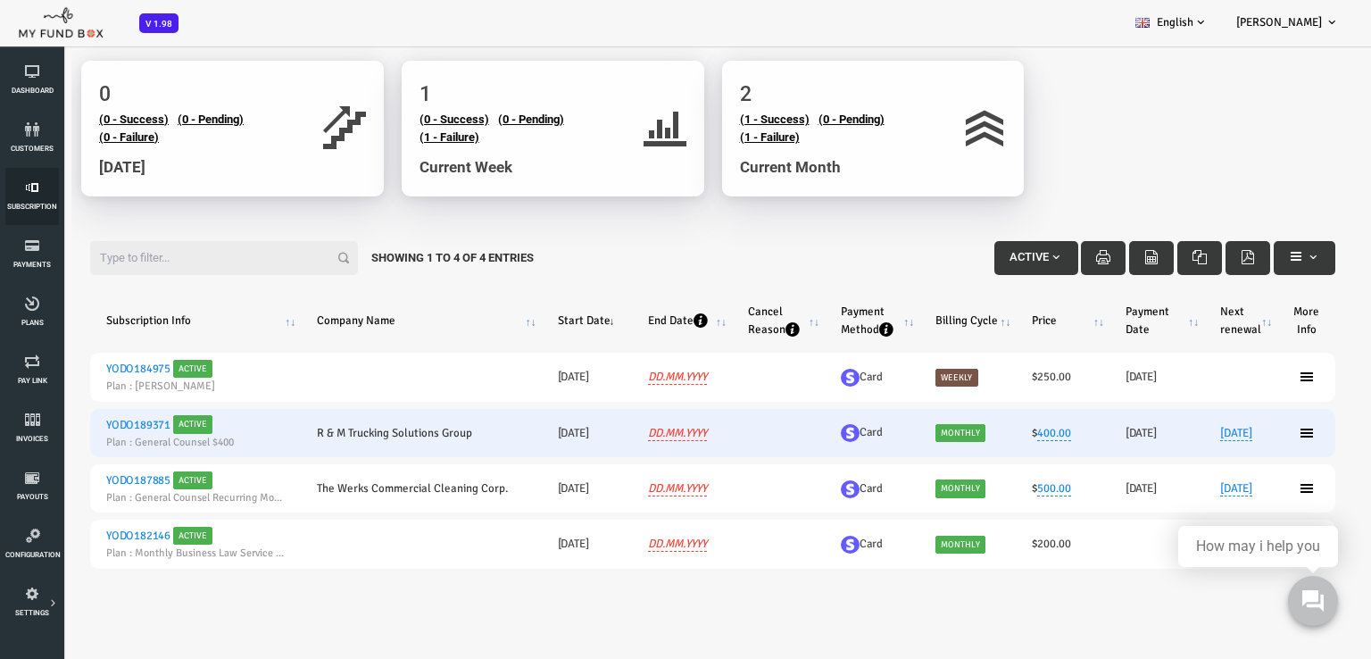
scroll to position [89, 0]
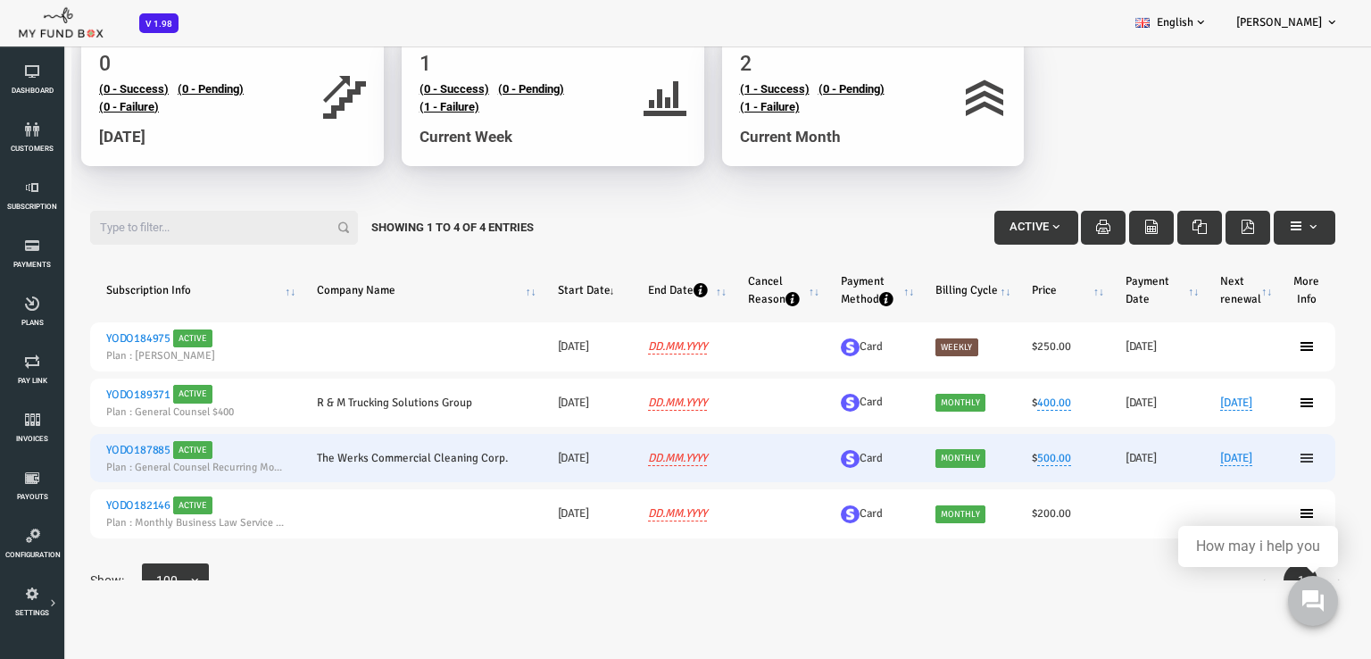
click at [1245, 452] on icon at bounding box center [1252, 458] width 14 height 14
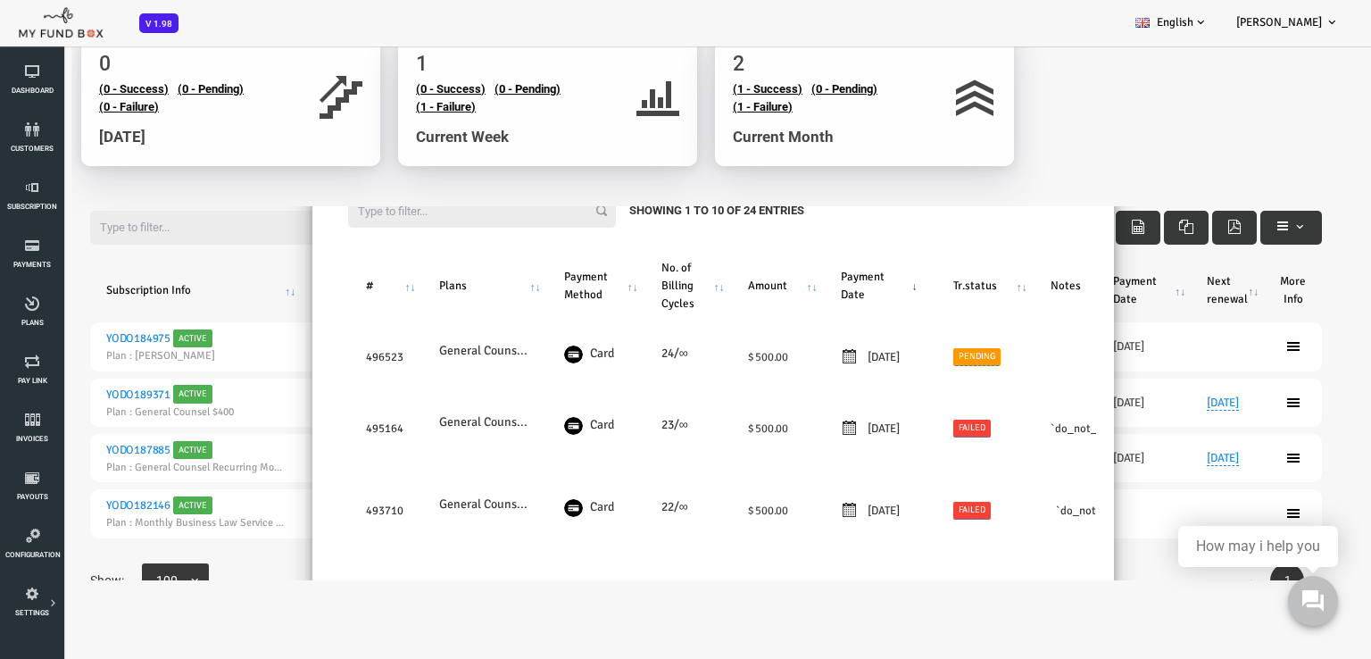
scroll to position [0, 0]
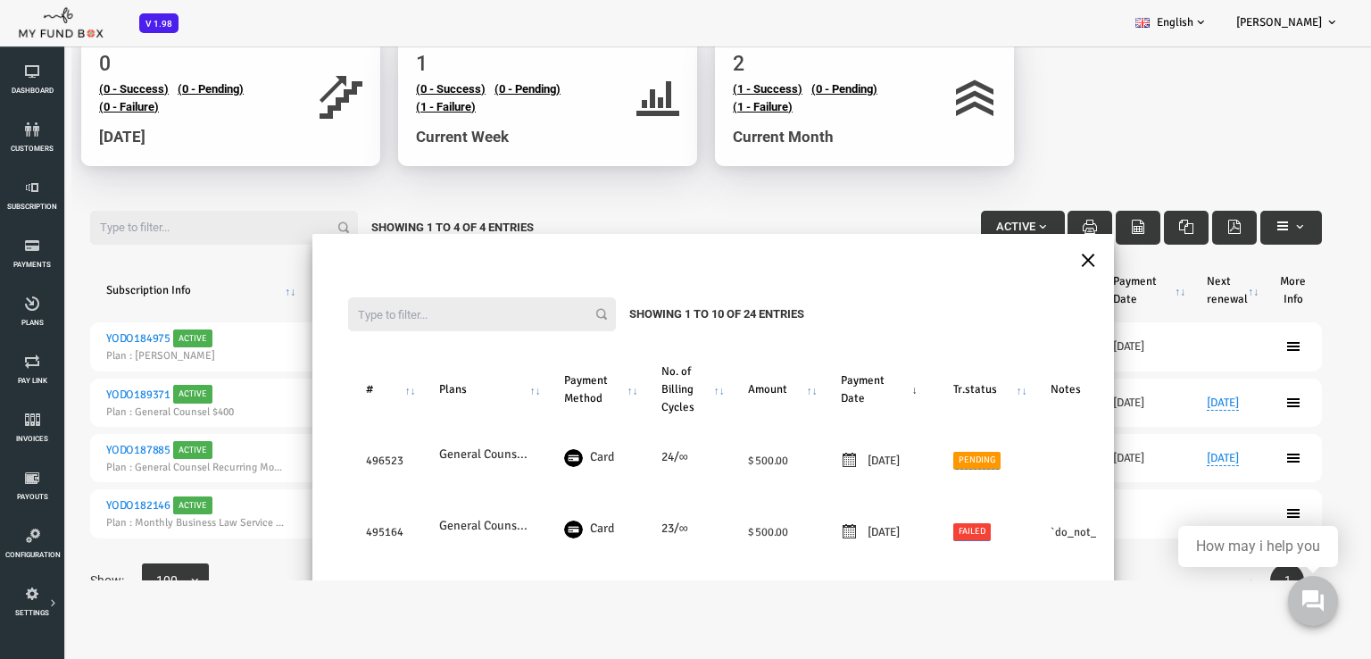
click at [1026, 255] on button "×" at bounding box center [1034, 258] width 16 height 31
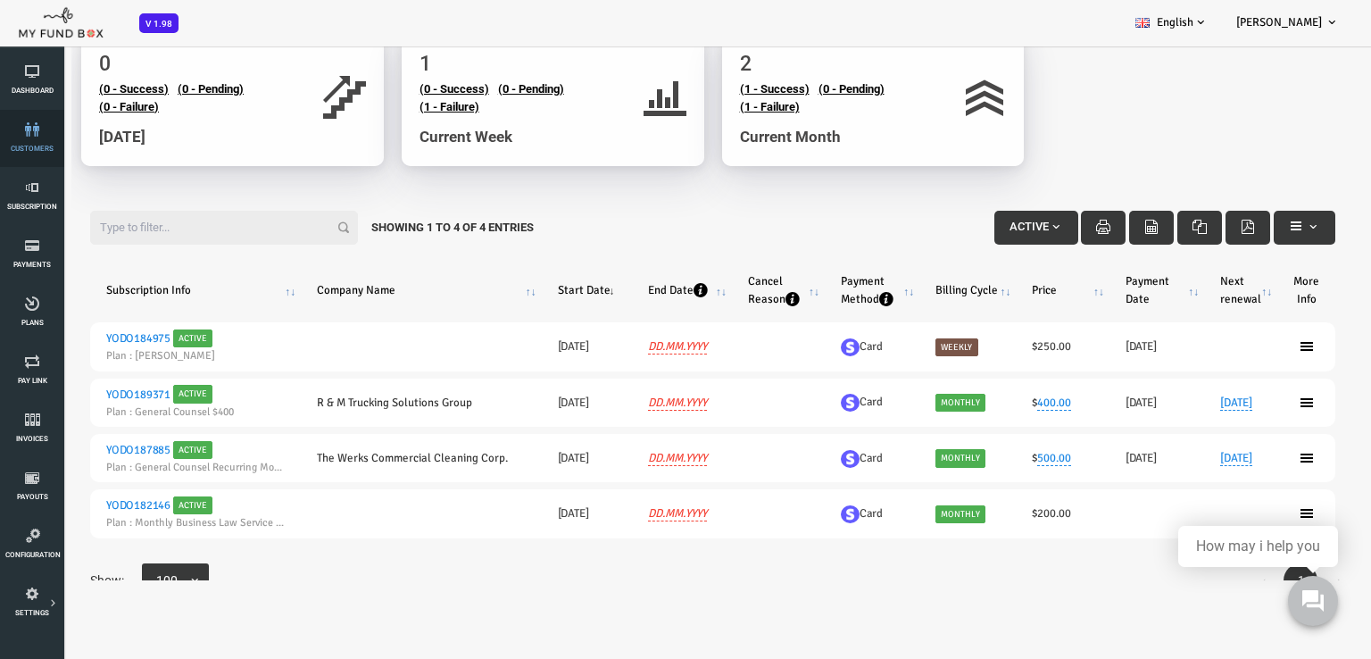
click at [29, 143] on link "customers" at bounding box center [32, 138] width 54 height 57
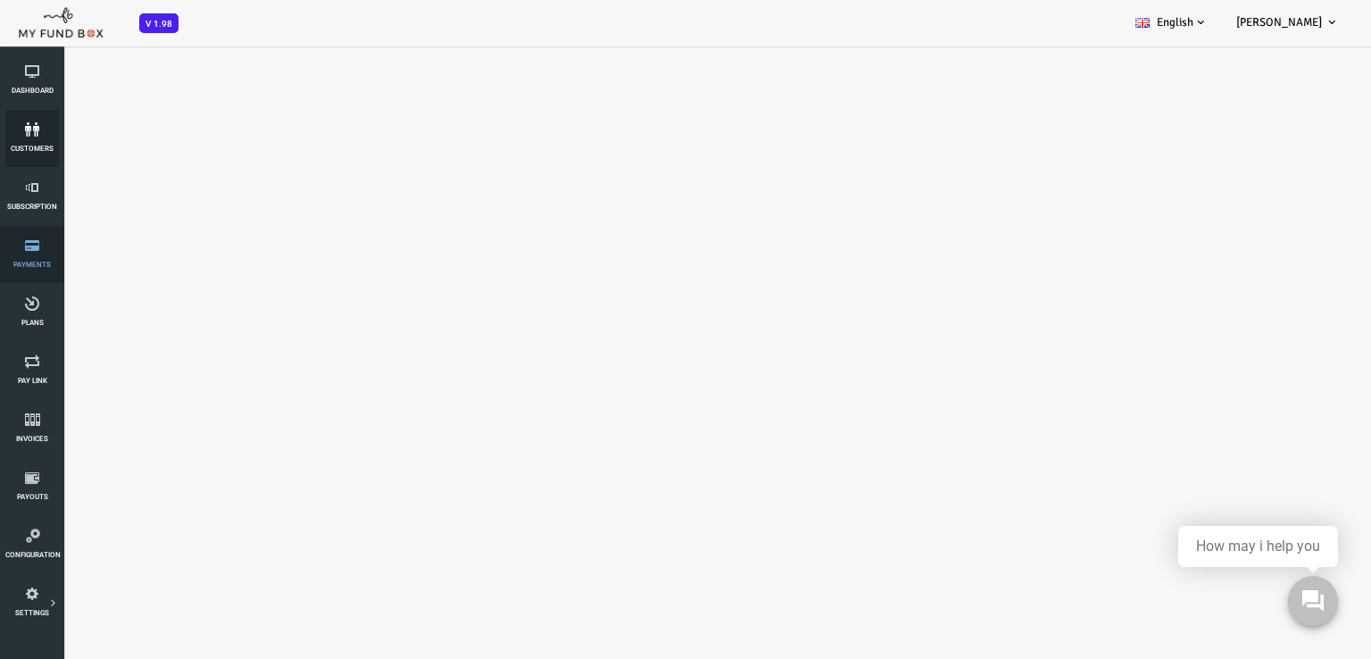
select select "100"
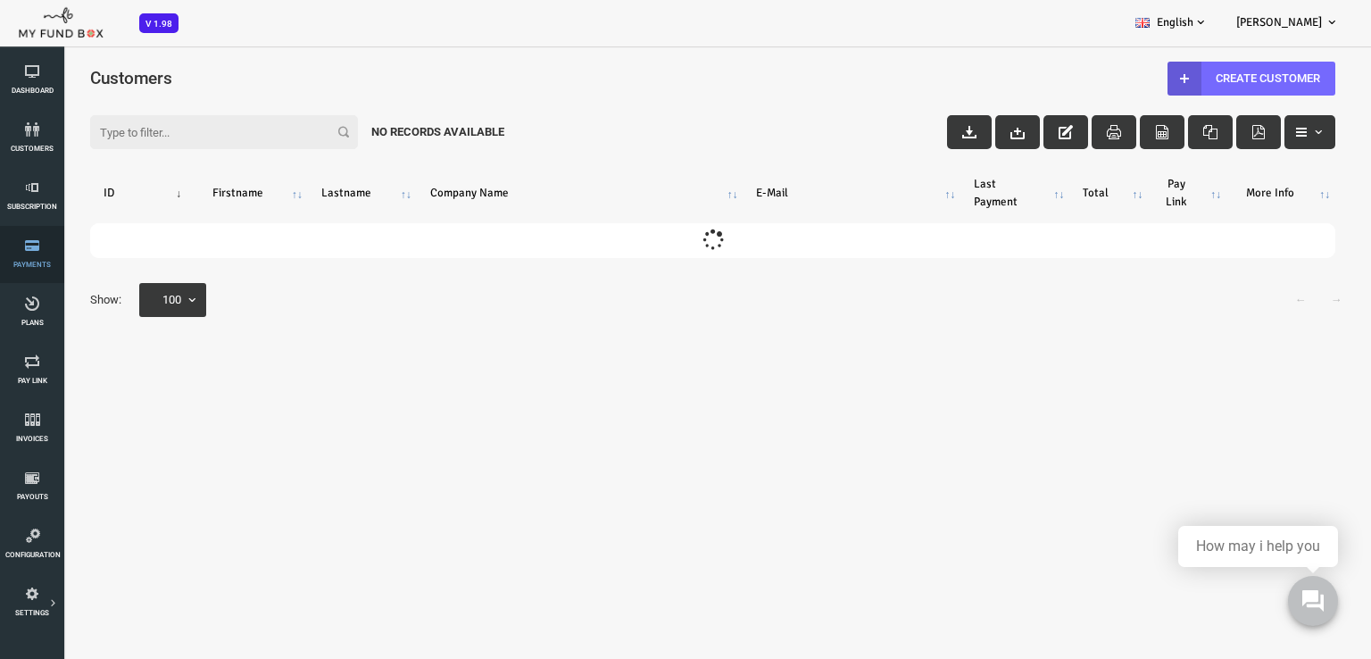
click at [31, 252] on icon at bounding box center [32, 245] width 54 height 14
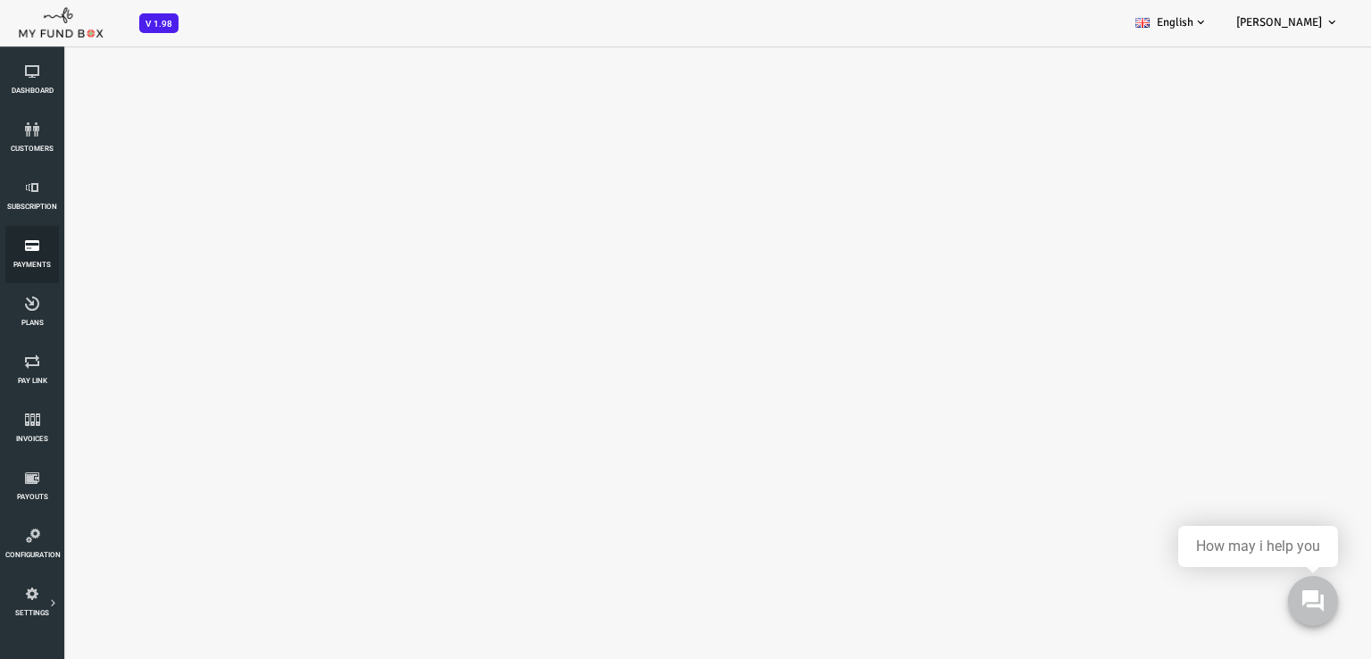
select select "100"
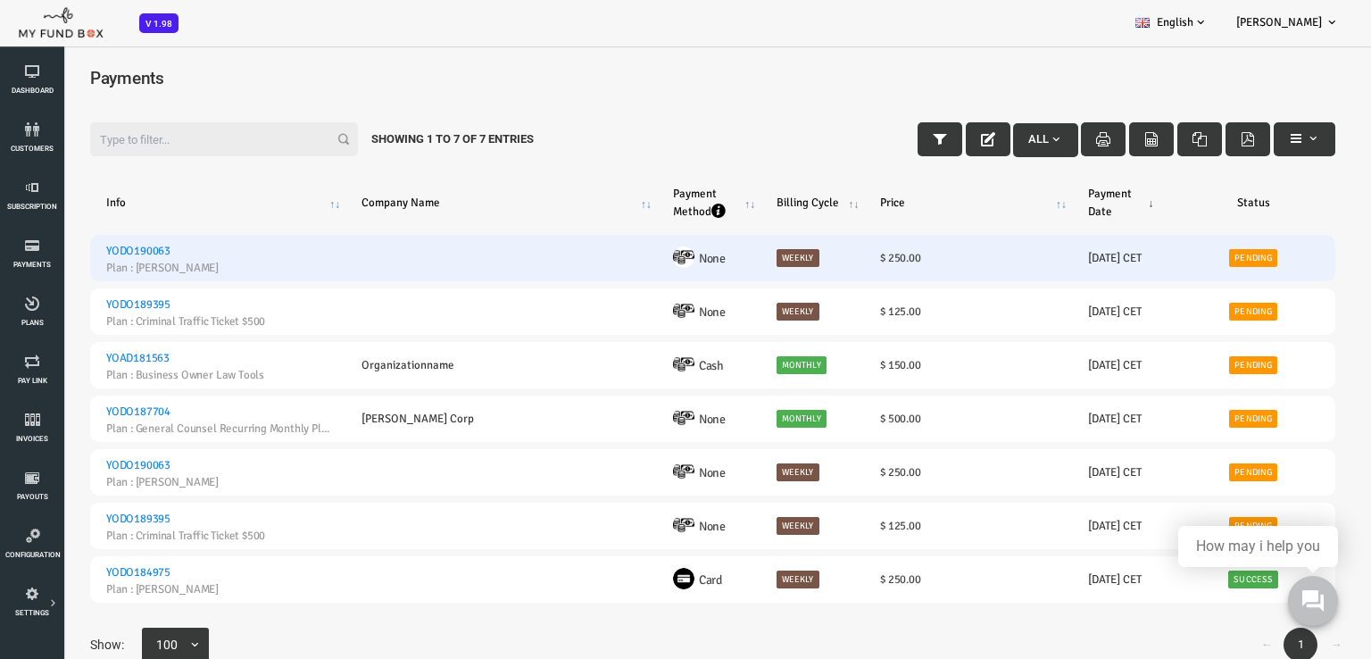
click at [1086, 255] on td "20250829-- [DATE] CET" at bounding box center [1068, 258] width 100 height 46
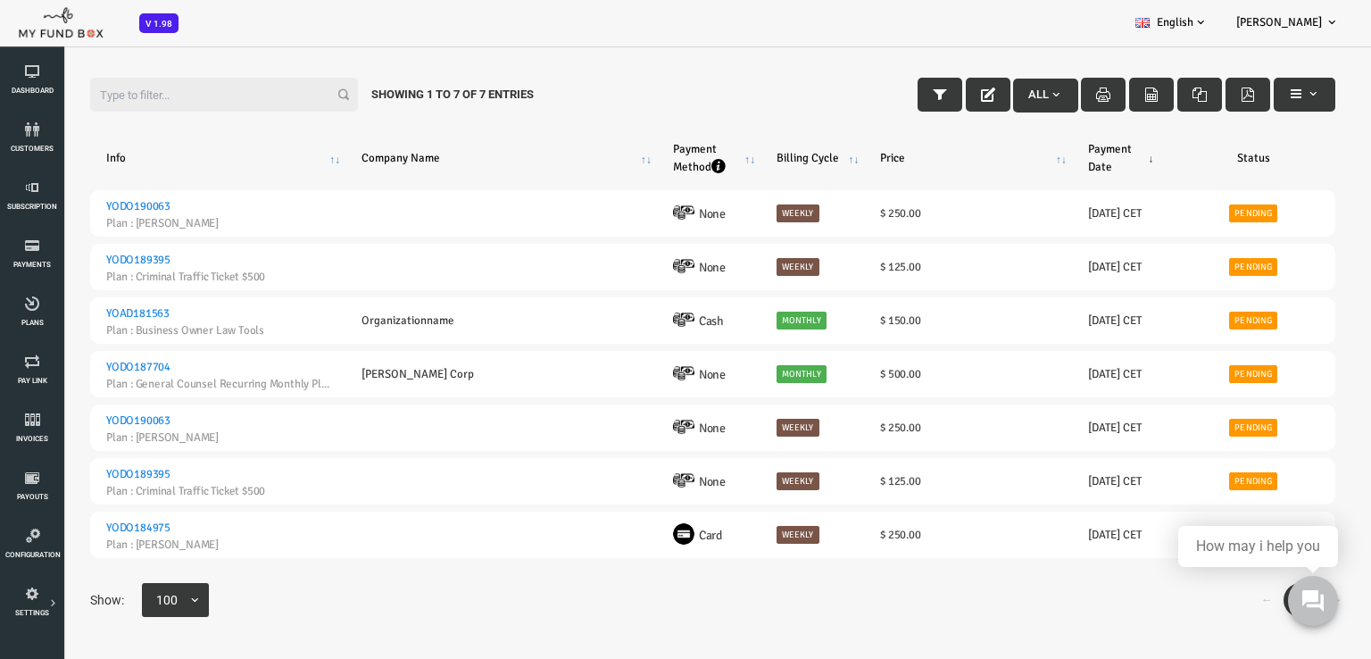
click at [102, 610] on span at bounding box center [102, 610] width 0 height 0
click at [87, 583] on select "10 25 50 100" at bounding box center [87, 582] width 1 height 1
click at [566, 96] on div "Filter: All Showing 1 to 7 of 7 Entries" at bounding box center [658, 95] width 1281 height 70
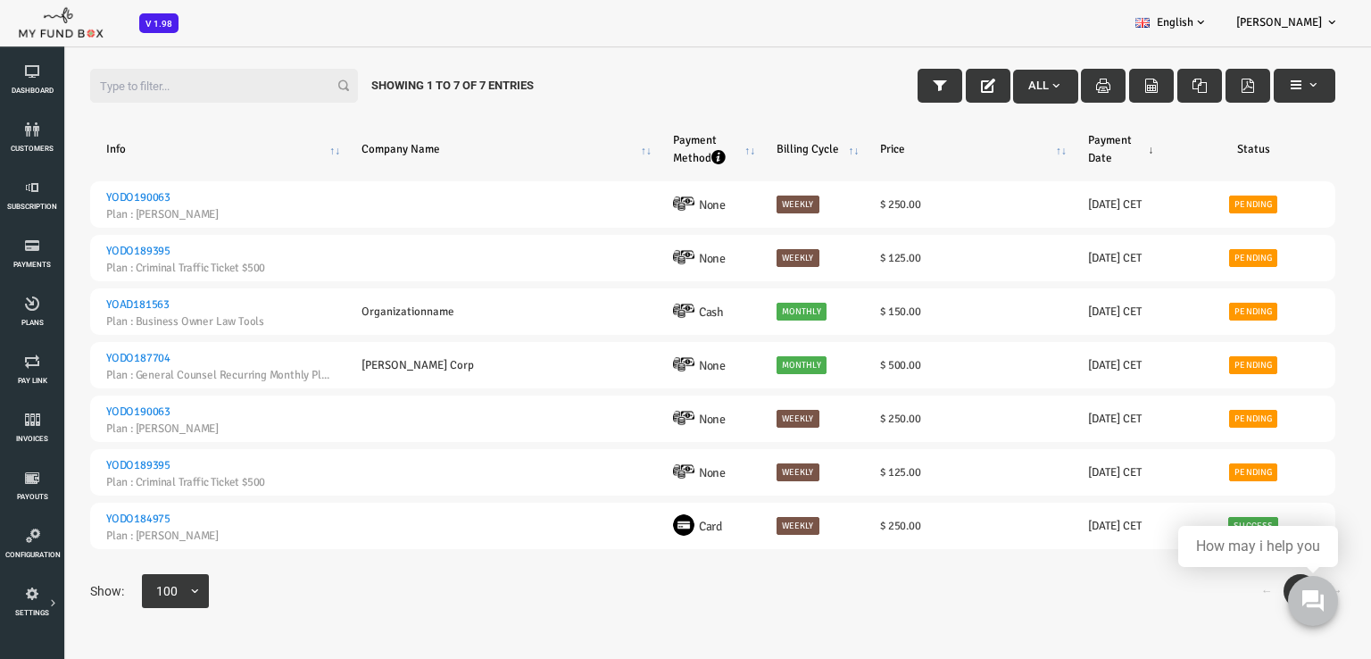
scroll to position [24, 0]
click at [43, 304] on icon at bounding box center [32, 303] width 54 height 14
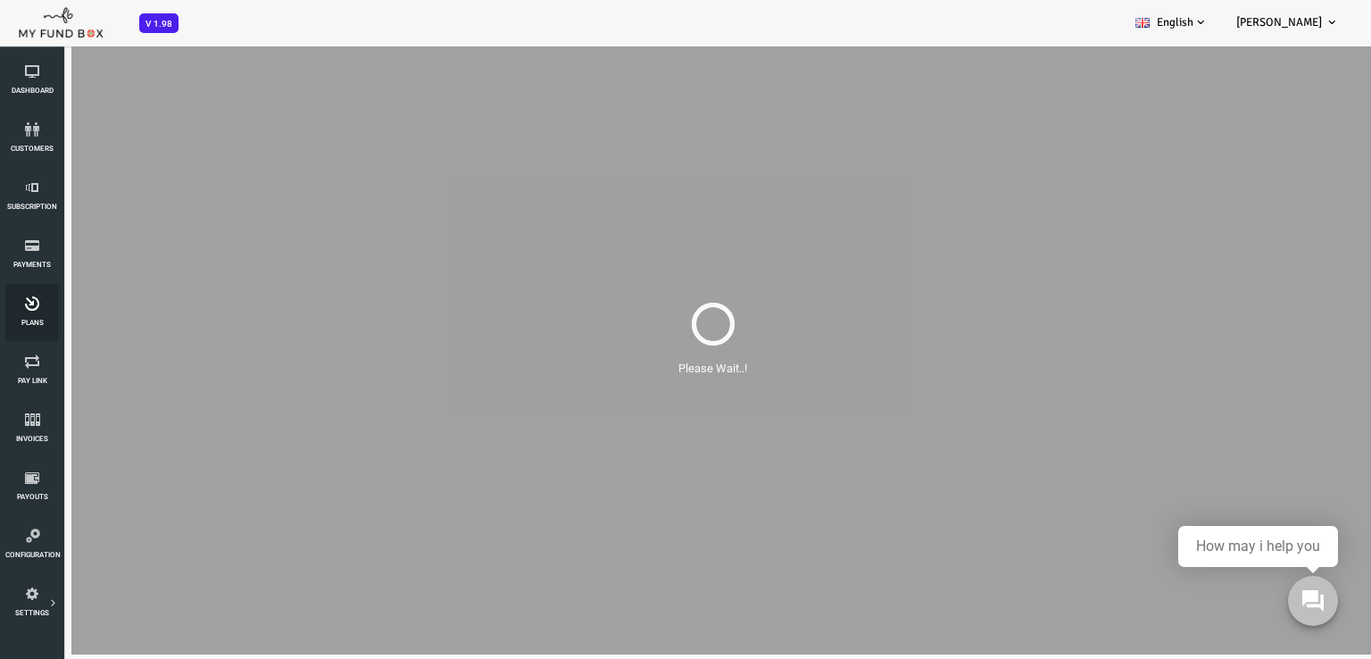
scroll to position [0, 0]
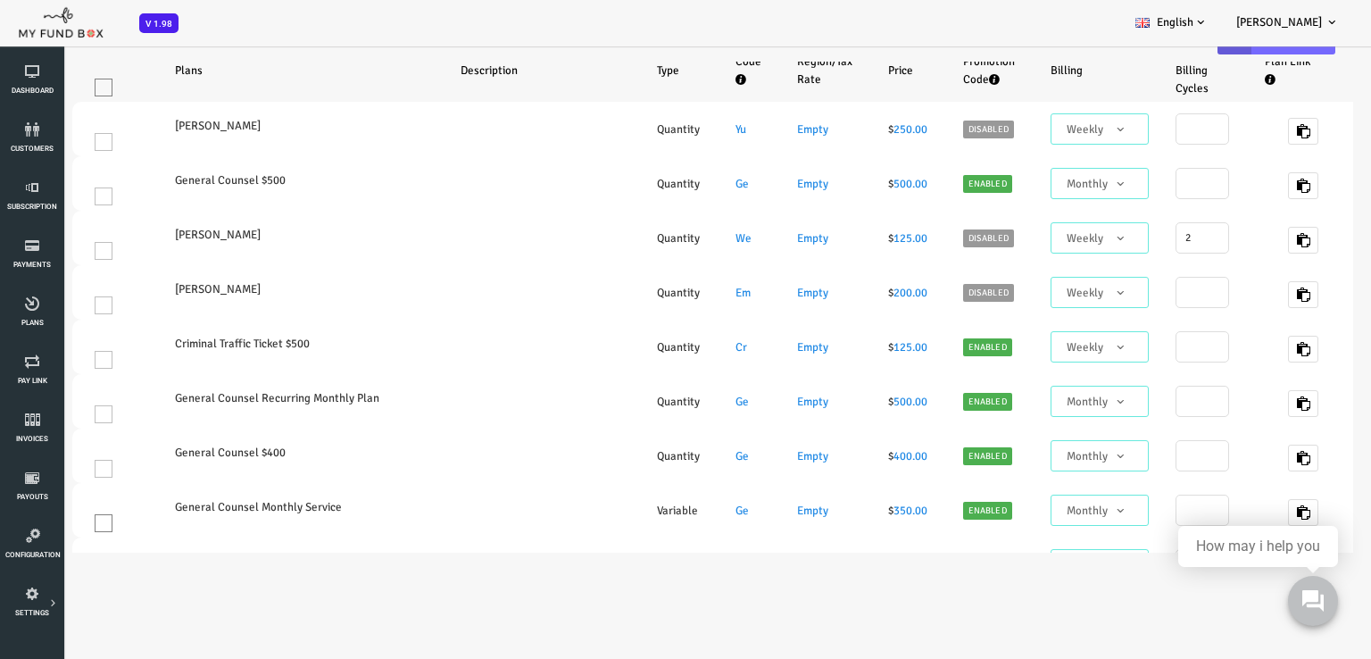
click at [343, 20] on div "BID OBID Orphan GID [GEOGRAPHIC_DATA] Payment Status Partner OID Subscription C…" at bounding box center [676, 23] width 1353 height 46
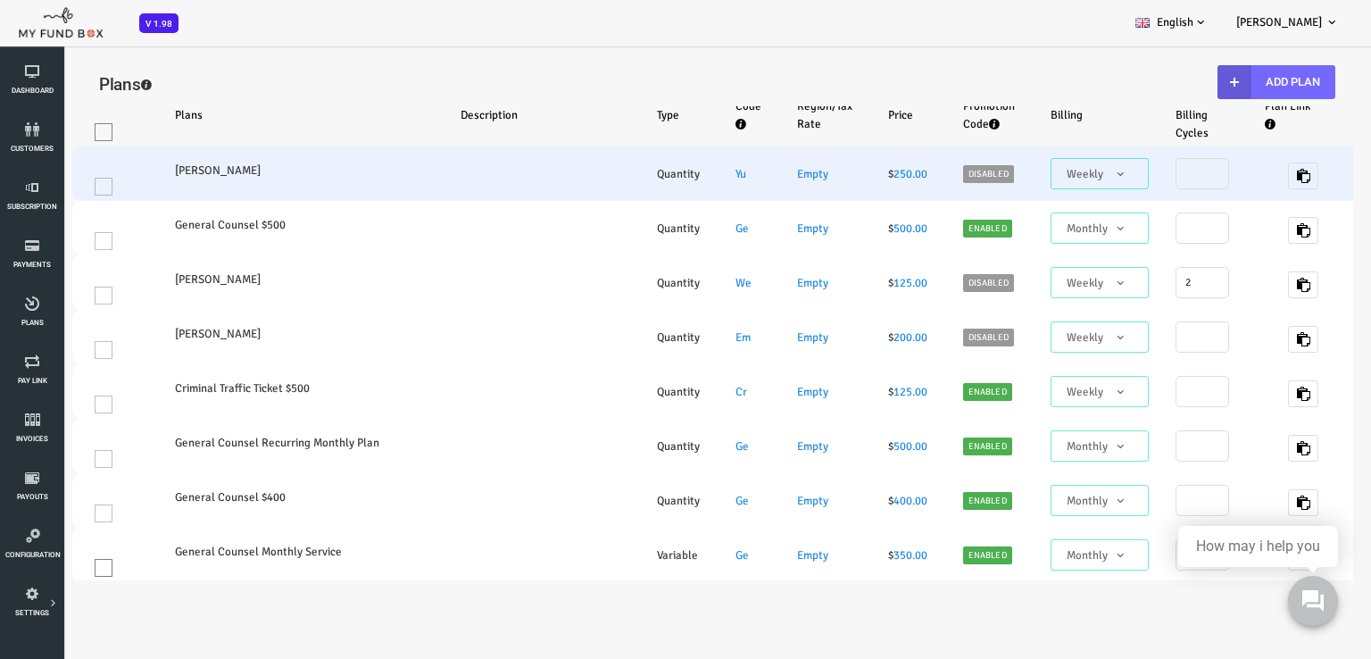
select select "100"
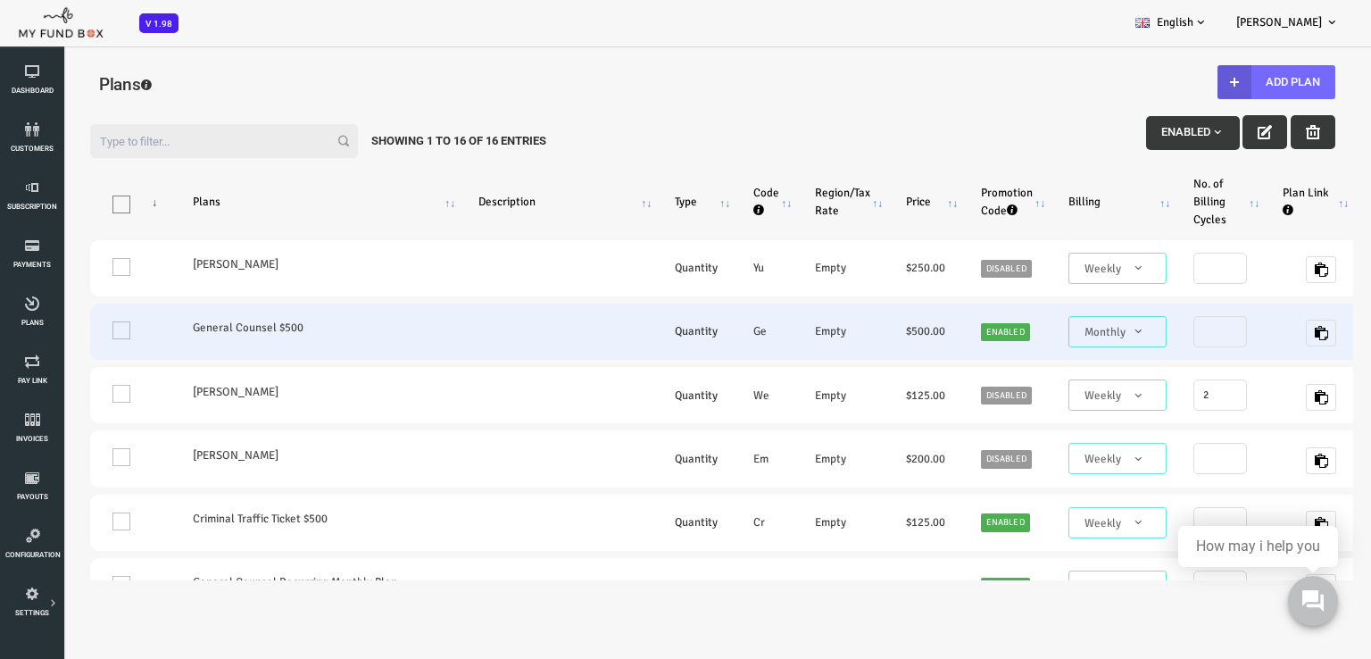
click at [321, 320] on label "General Counsel $500" at bounding box center [263, 328] width 250 height 18
click at [321, 332] on label "General Counsel $500" at bounding box center [263, 328] width 250 height 18
click at [1259, 336] on icon "button" at bounding box center [1266, 333] width 14 height 14
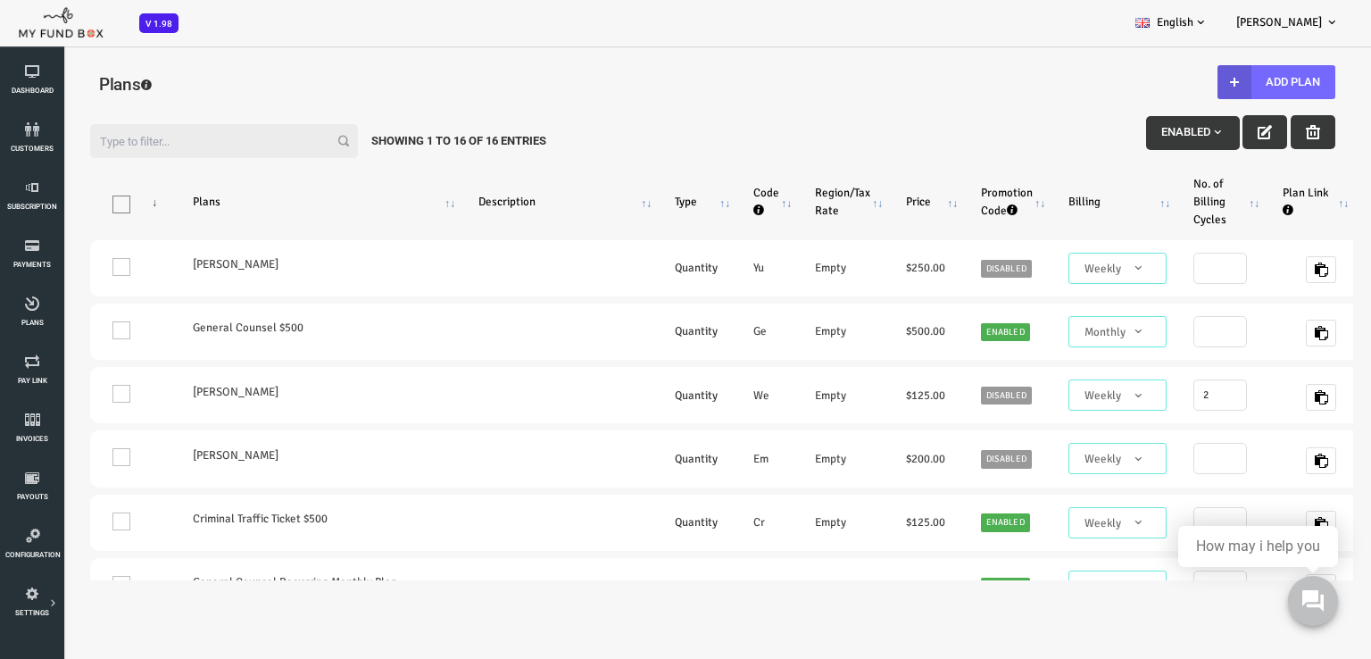
click at [155, 133] on input "Filter:" at bounding box center [170, 141] width 268 height 34
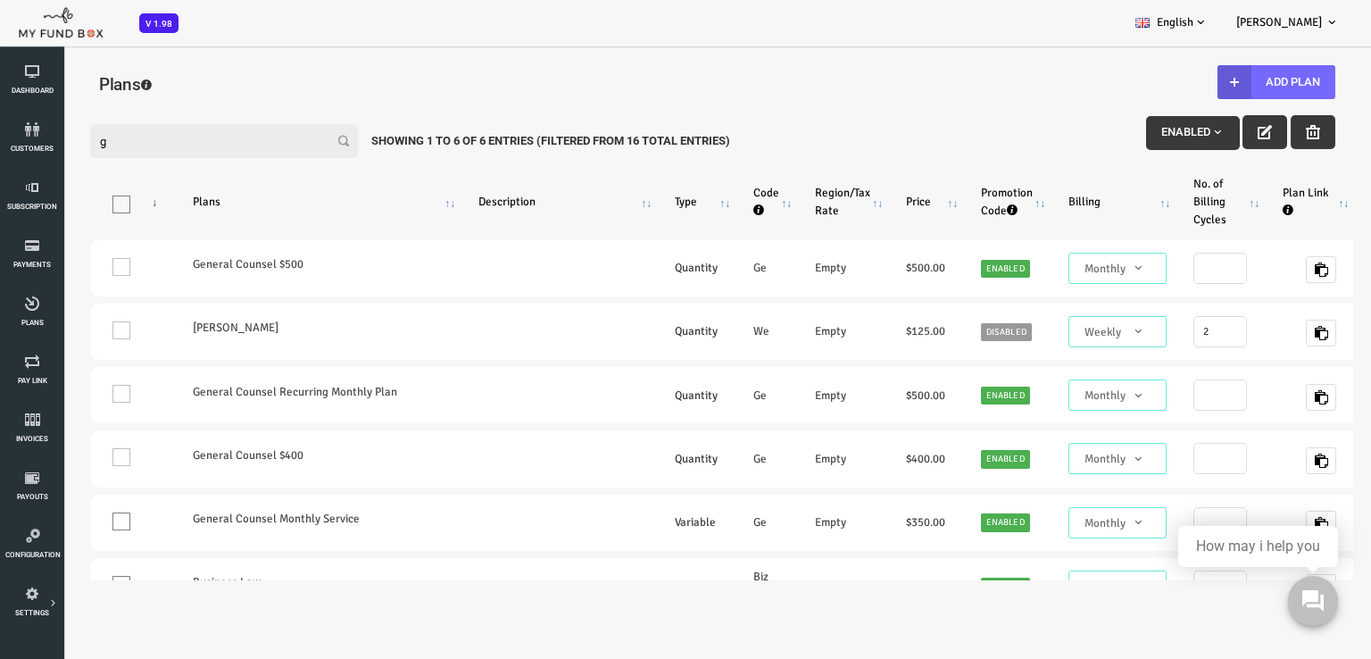
click at [153, 134] on input "g" at bounding box center [170, 141] width 268 height 34
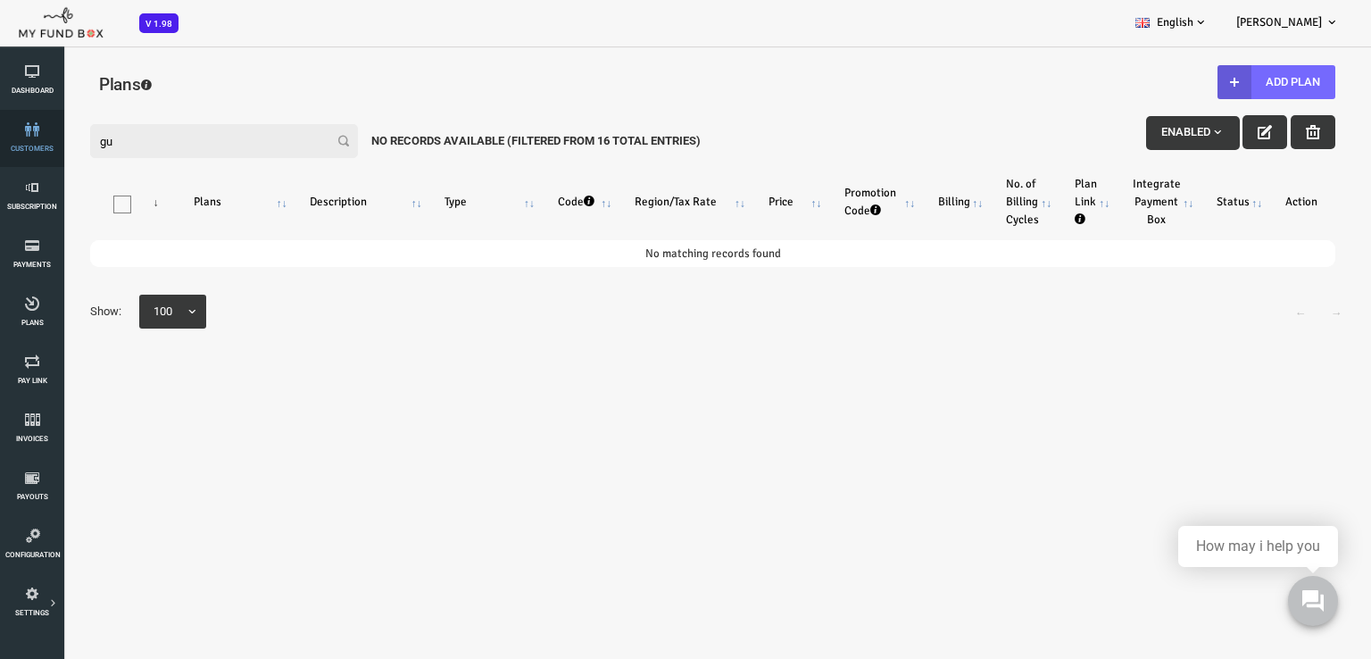
type input "g"
click at [37, 134] on icon at bounding box center [32, 129] width 54 height 14
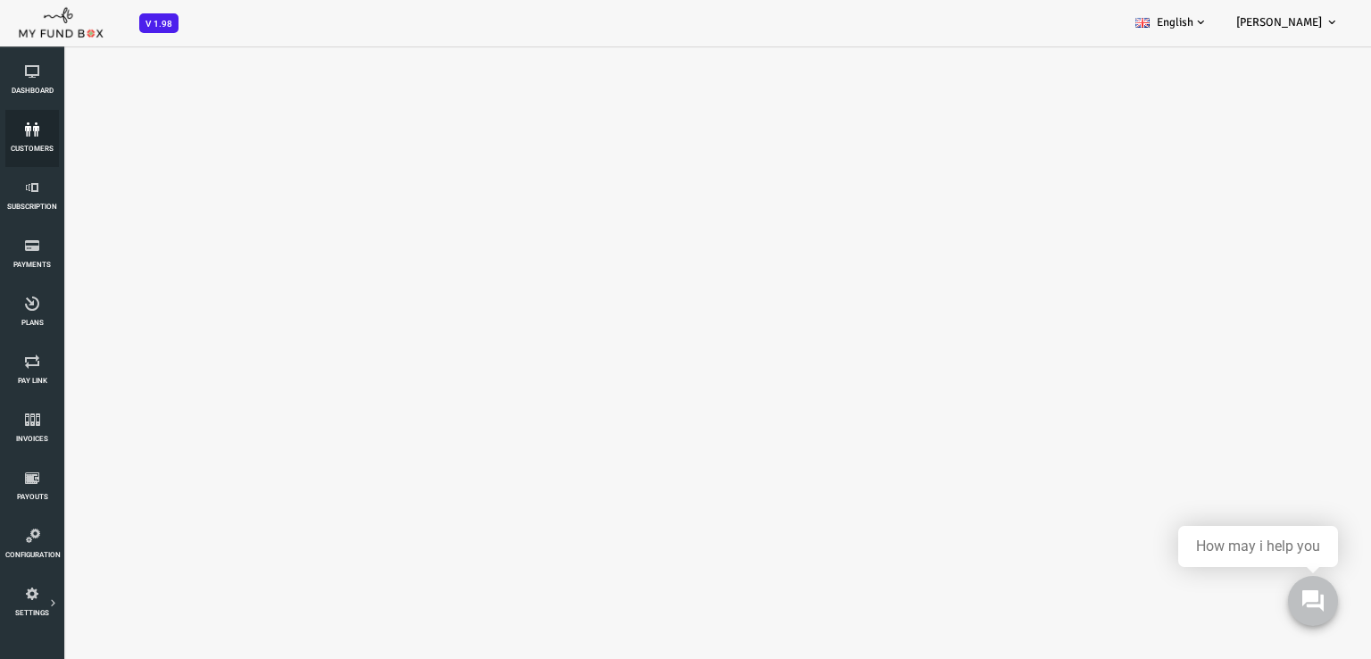
select select "100"
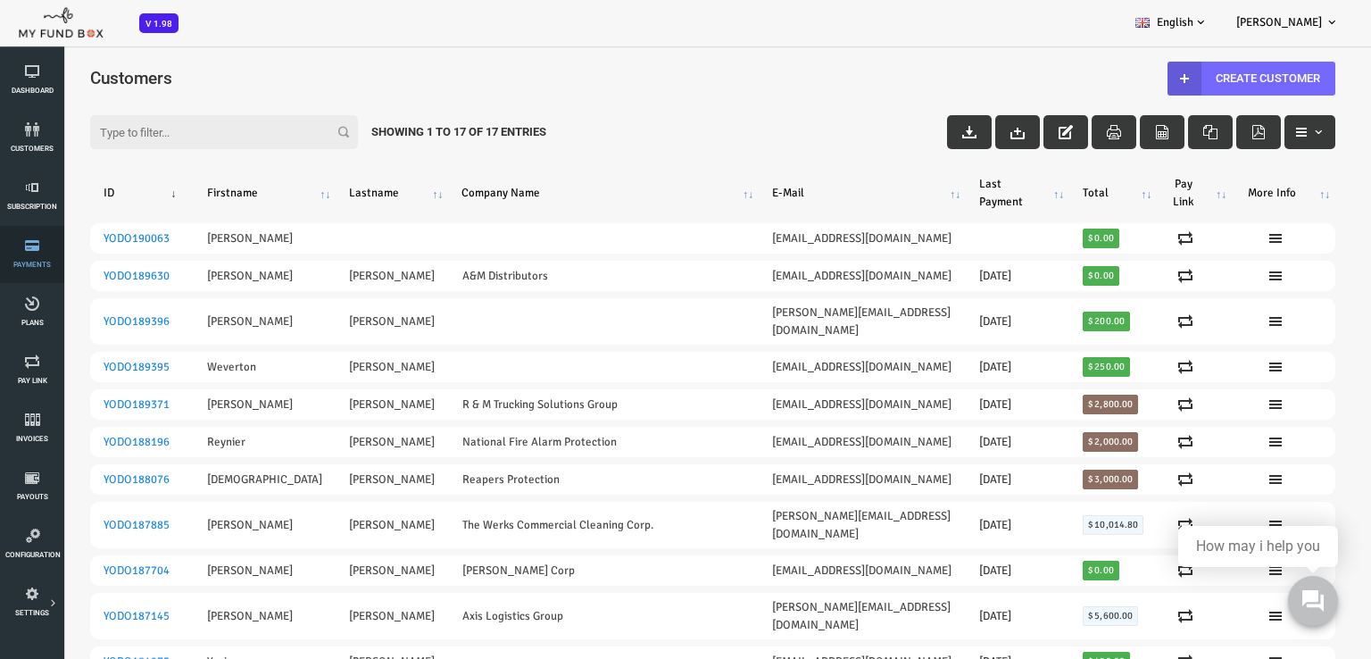
click at [22, 254] on link "Payments" at bounding box center [32, 254] width 54 height 57
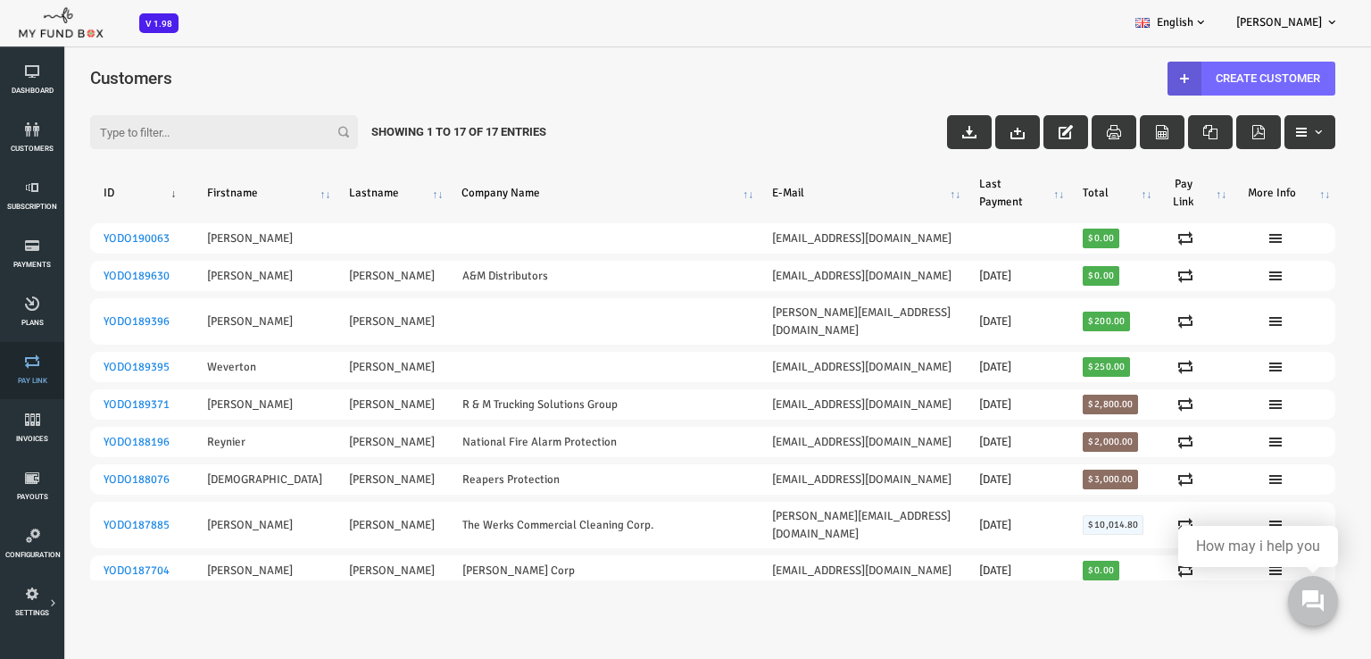
click at [21, 372] on link "Pay Link" at bounding box center [32, 370] width 54 height 57
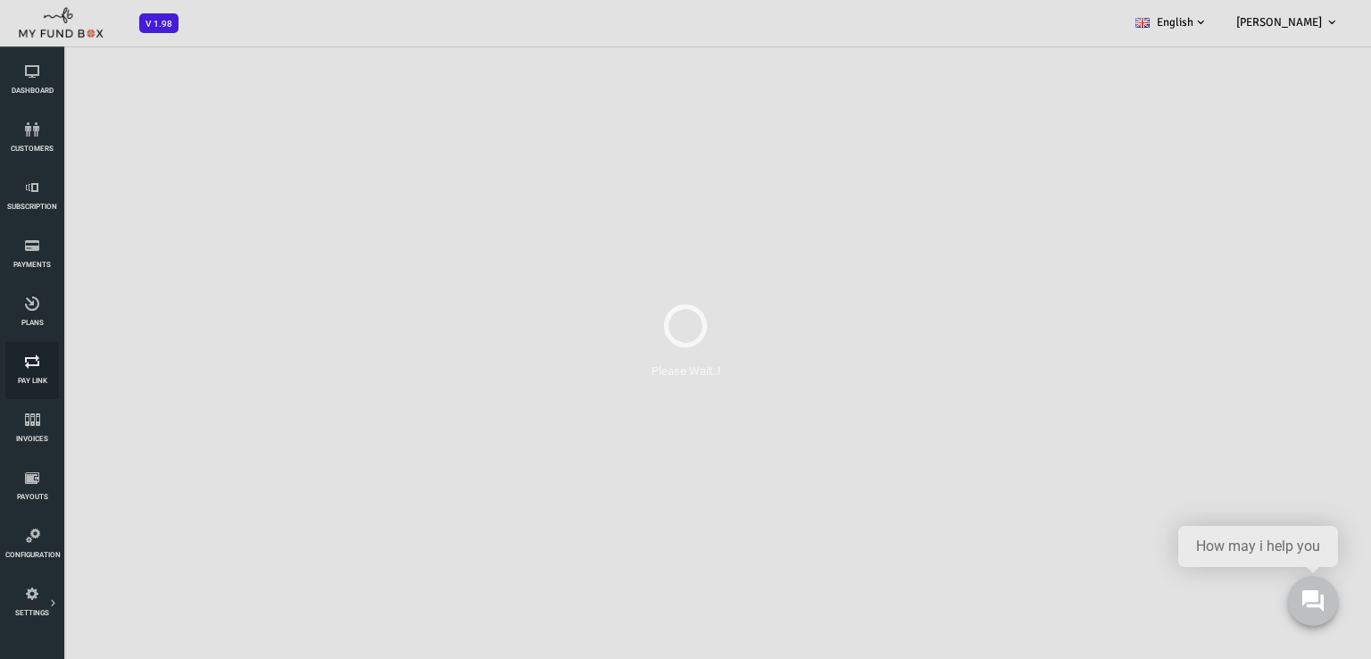
select select "100"
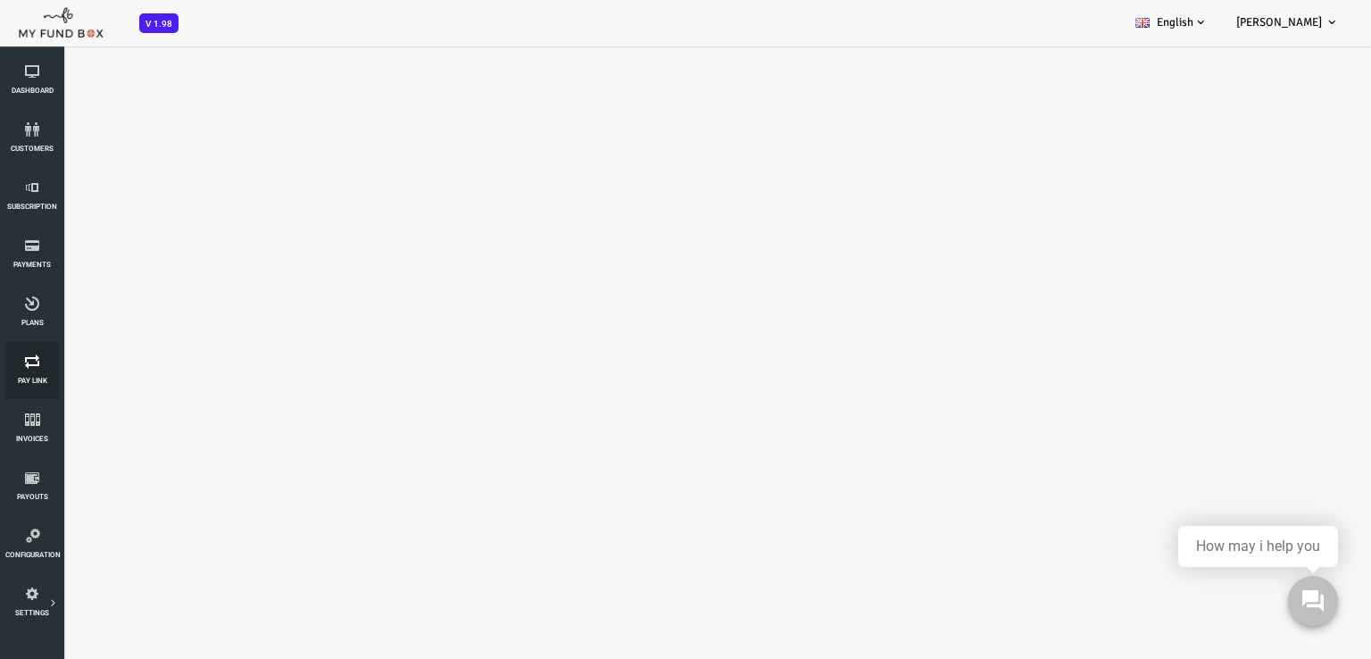
select select "100"
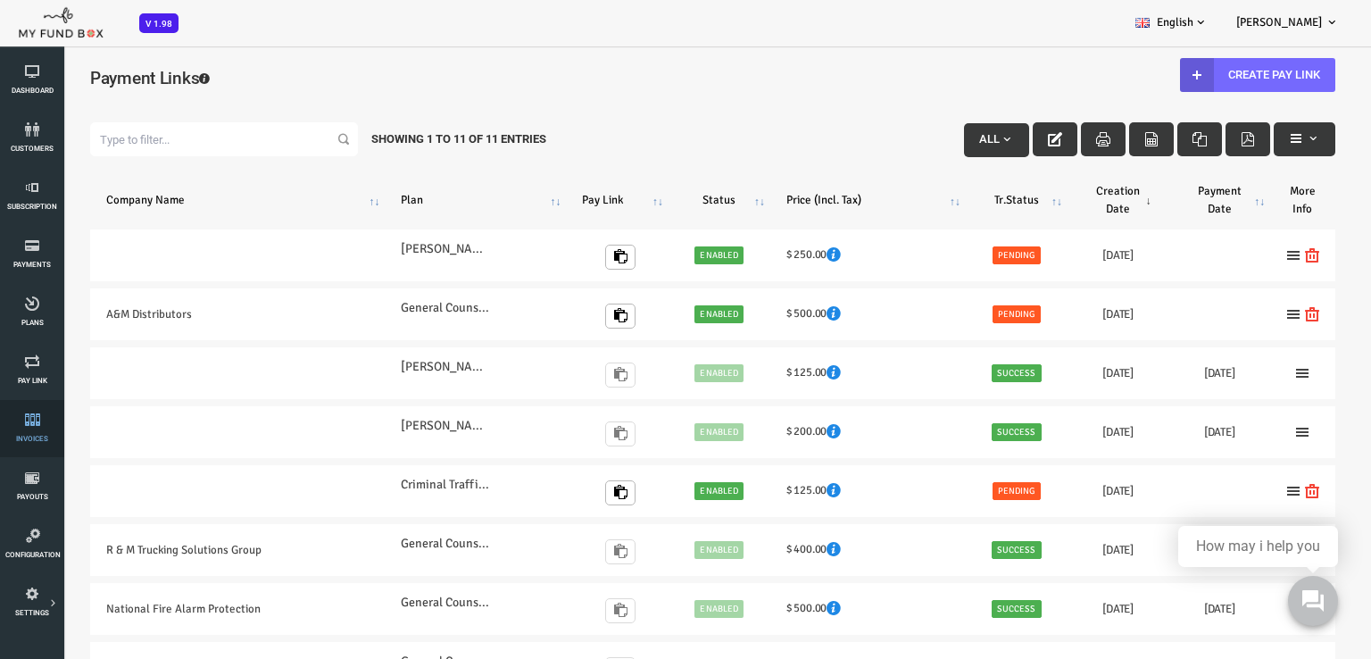
click at [0, 0] on span "Invoices" at bounding box center [0, 0] width 0 height 0
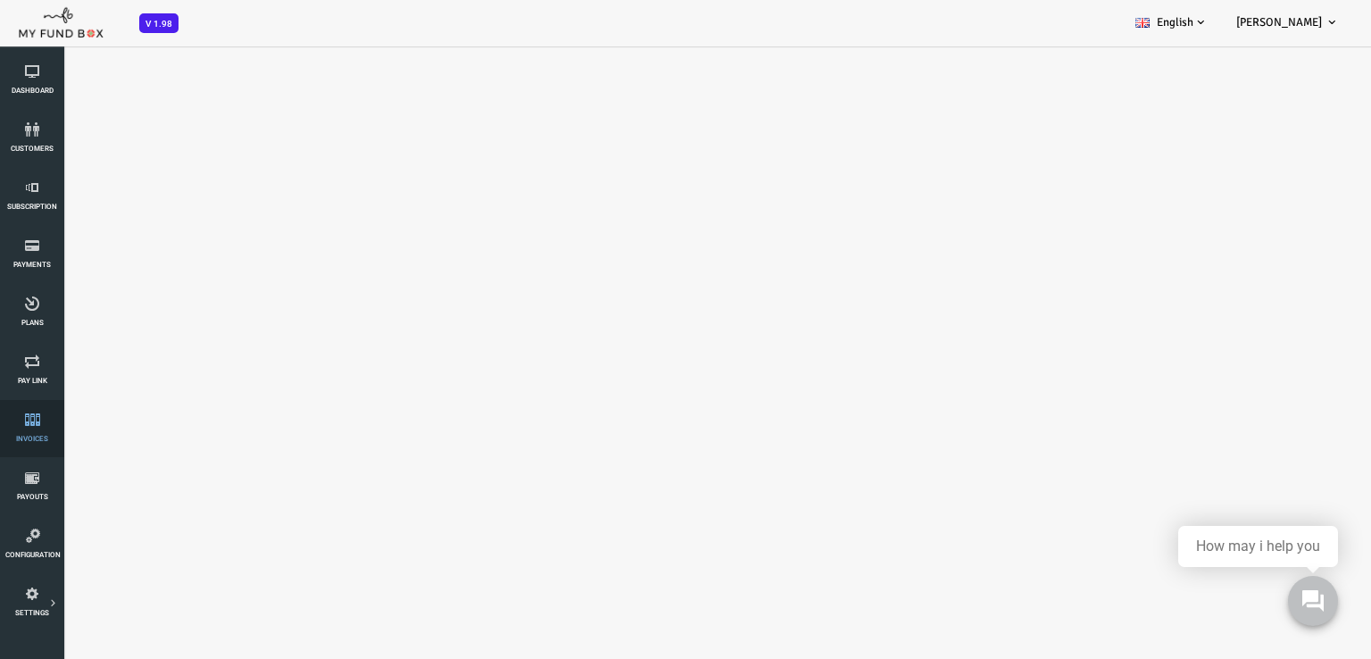
select select "100"
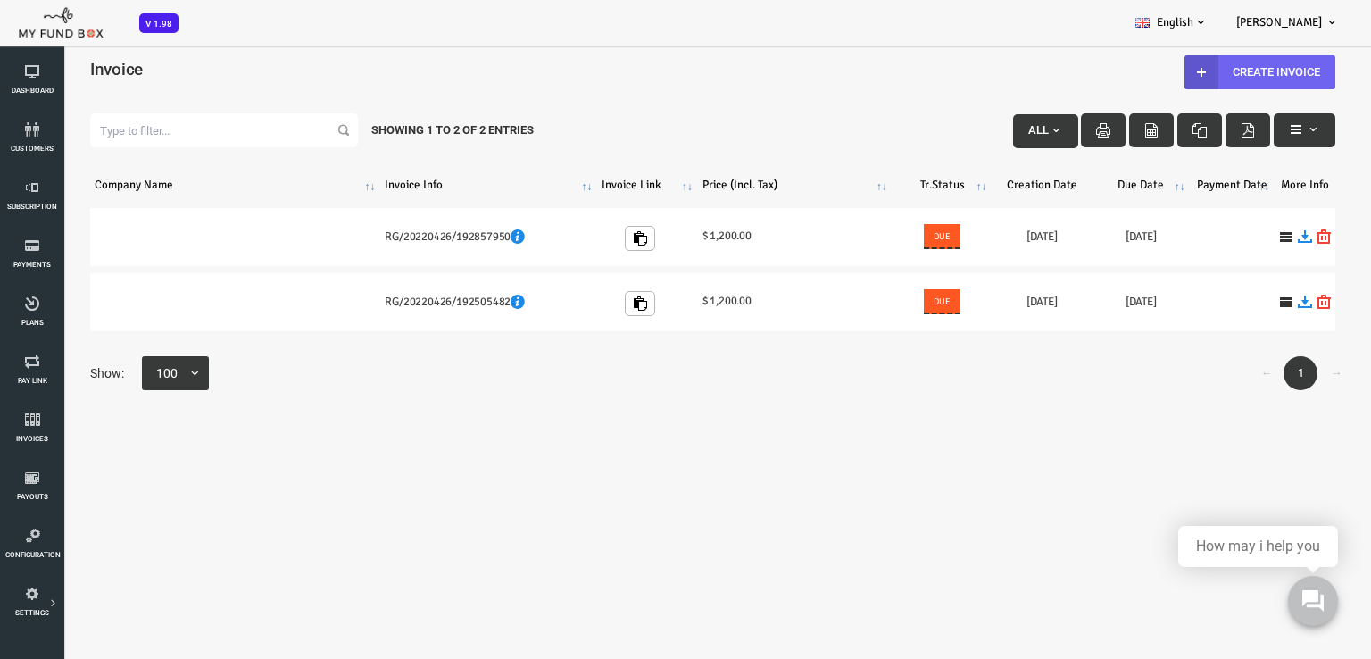
click at [1180, 78] on link "Create Invoice" at bounding box center [1205, 72] width 151 height 34
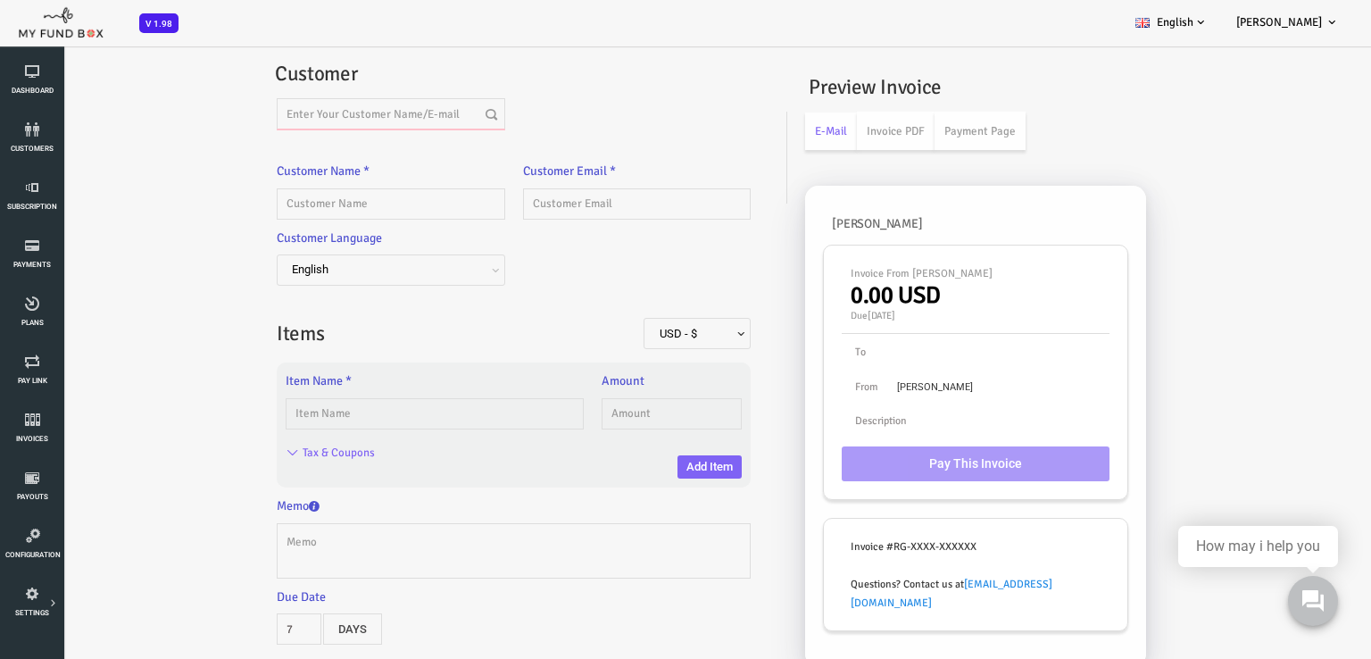
click at [332, 113] on input "text" at bounding box center [336, 113] width 229 height 31
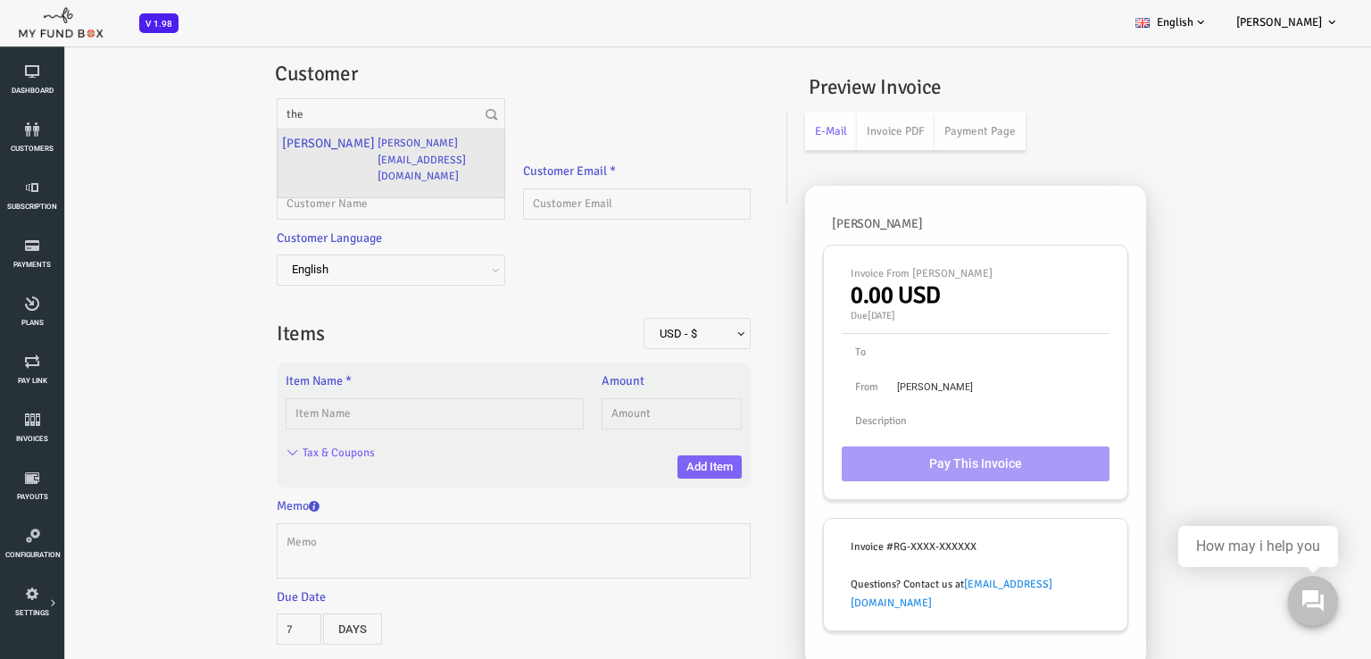
click at [323, 169] on label "[PERSON_NAME][EMAIL_ADDRESS][DOMAIN_NAME]" at bounding box center [384, 159] width 122 height 51
type input "[PERSON_NAME]"
type input "[PERSON_NAME][EMAIL_ADDRESS][DOMAIN_NAME]"
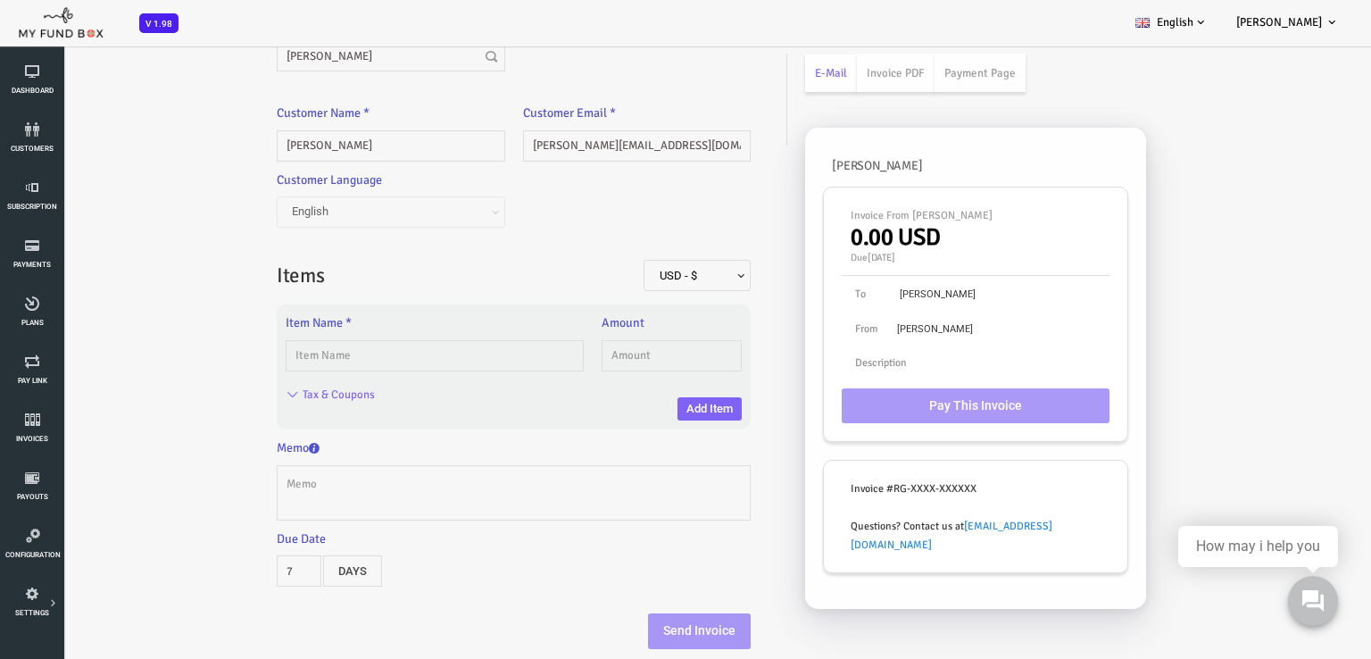
scroll to position [89, 0]
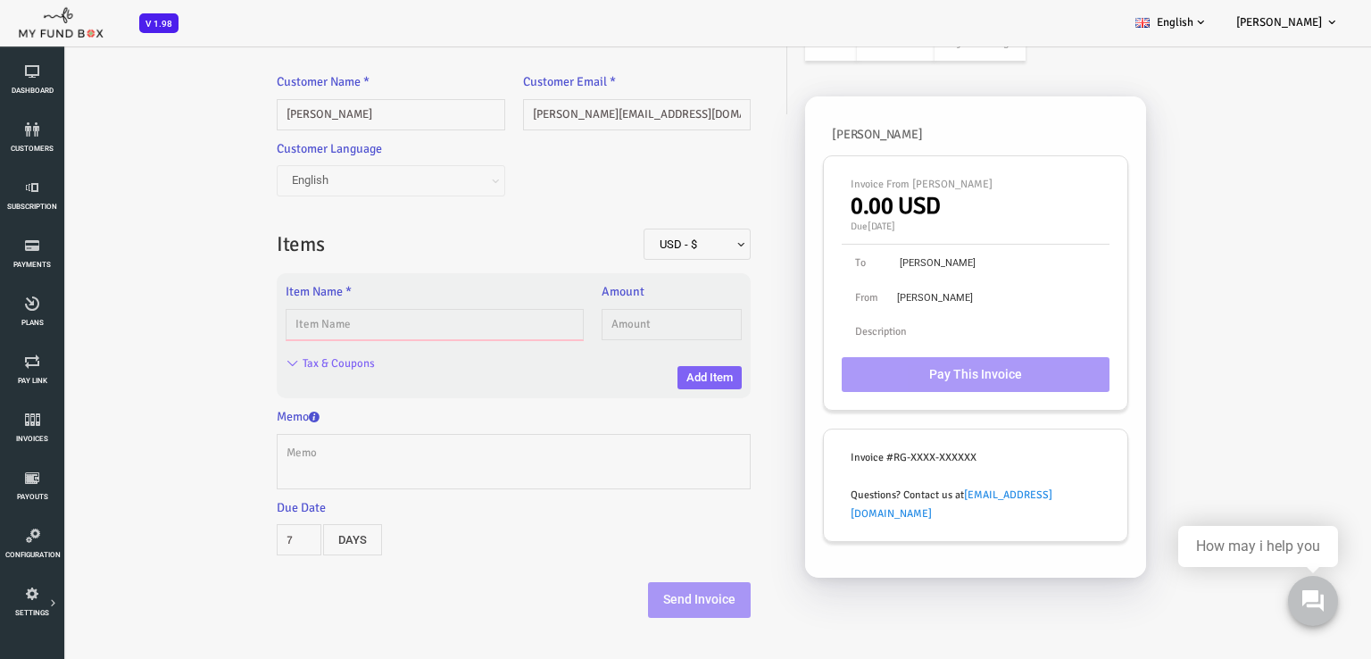
click at [376, 325] on input "text" at bounding box center [380, 324] width 298 height 31
click at [389, 315] on input "text" at bounding box center [380, 324] width 298 height 31
click at [393, 303] on div "Item Name * Please Fill out this field" at bounding box center [380, 311] width 298 height 58
click at [380, 321] on input "text" at bounding box center [380, 324] width 298 height 31
type input "Subcription"
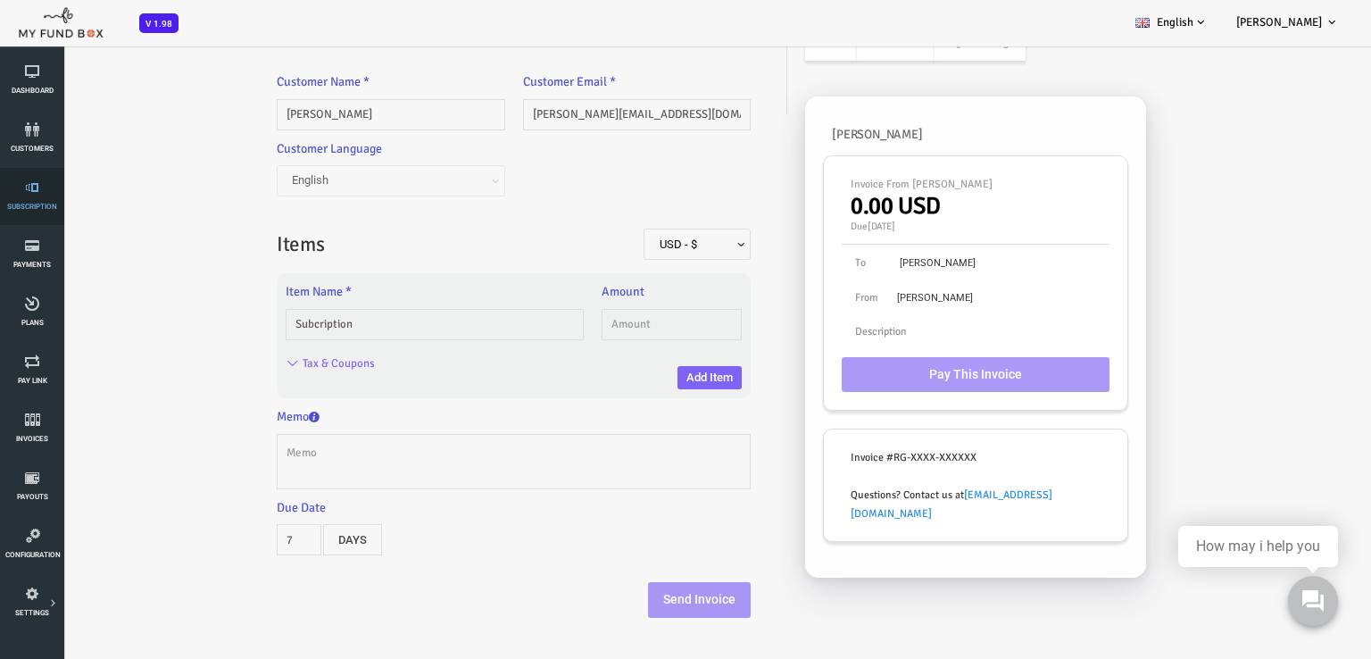
type input "1.00"
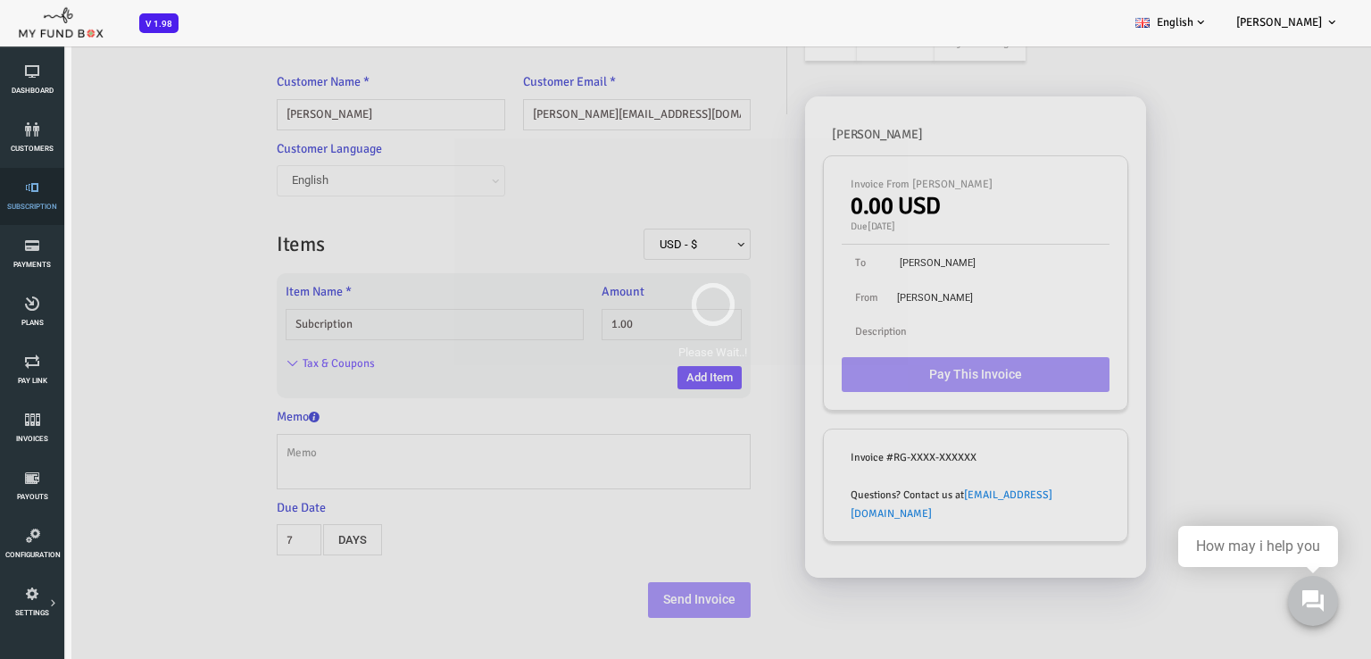
click at [37, 194] on icon at bounding box center [32, 187] width 54 height 14
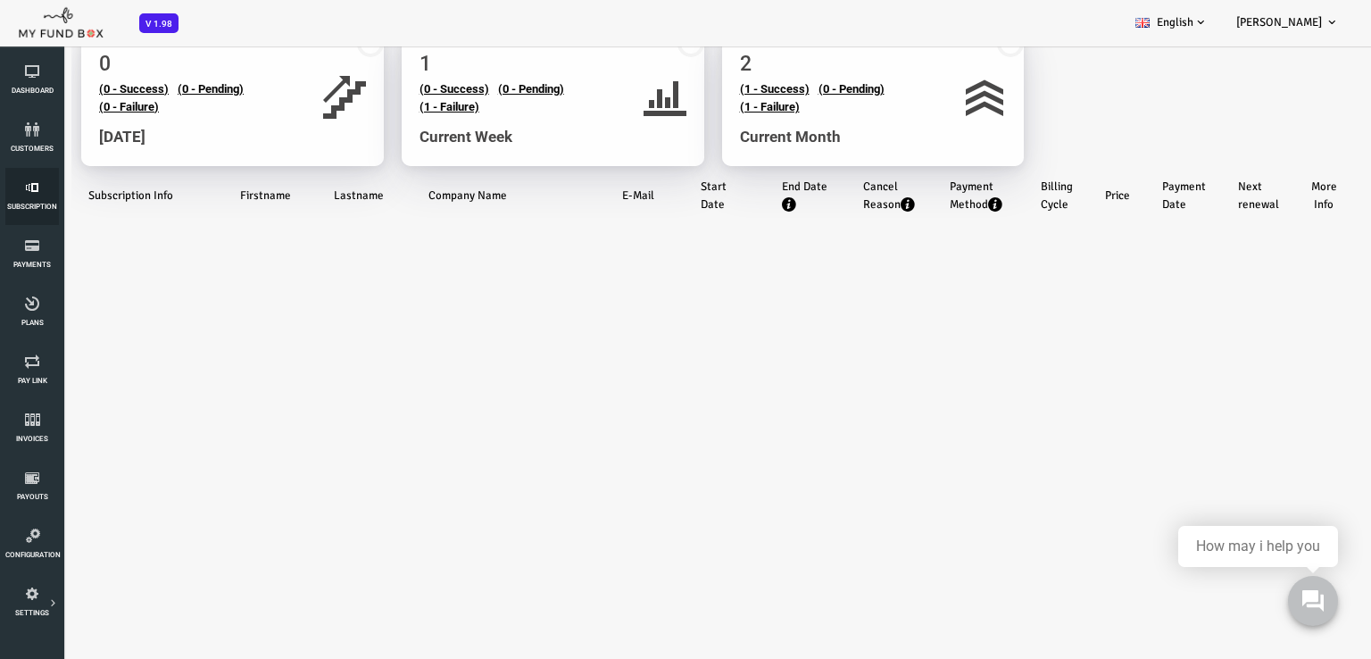
scroll to position [0, 0]
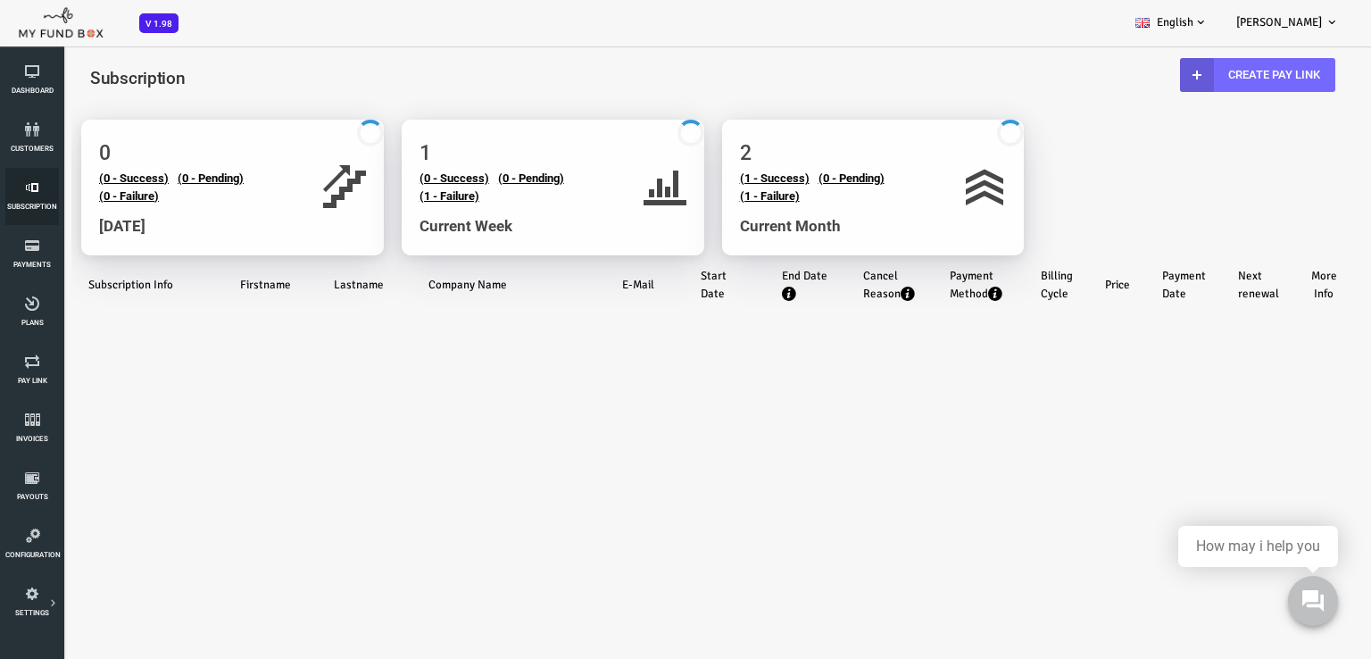
select select "100"
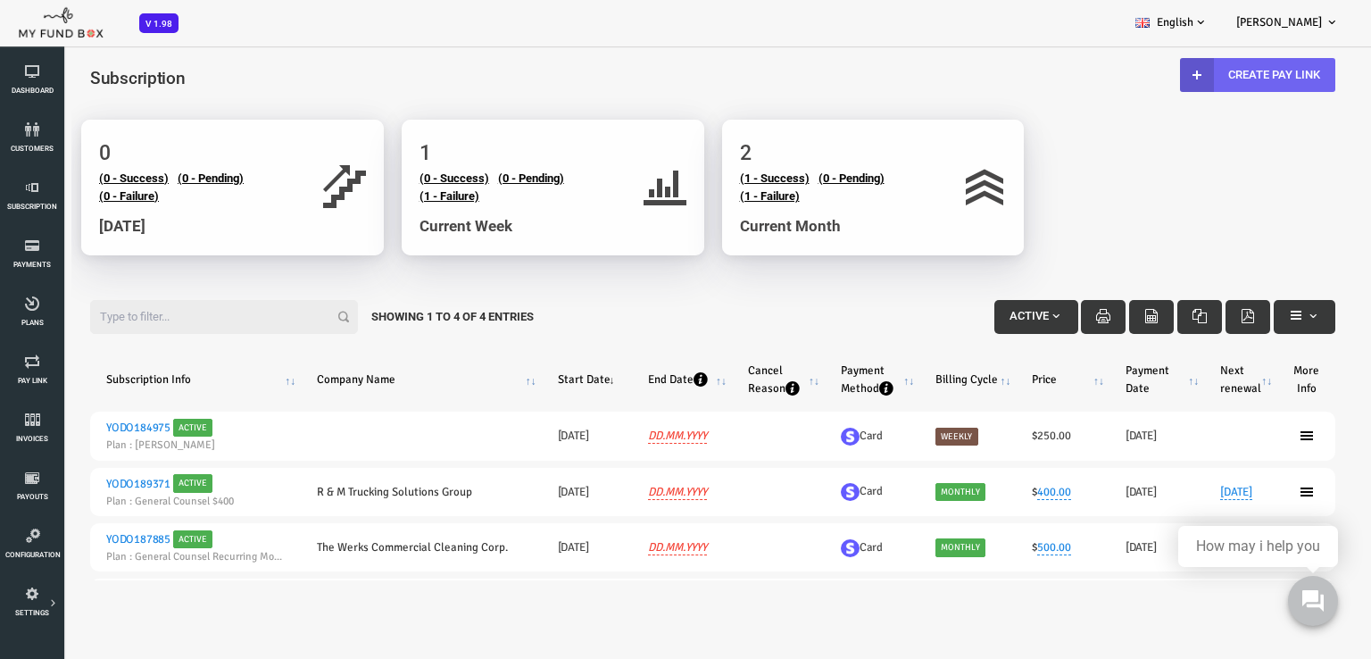
click at [1221, 85] on link "Create Pay Link" at bounding box center [1203, 75] width 155 height 34
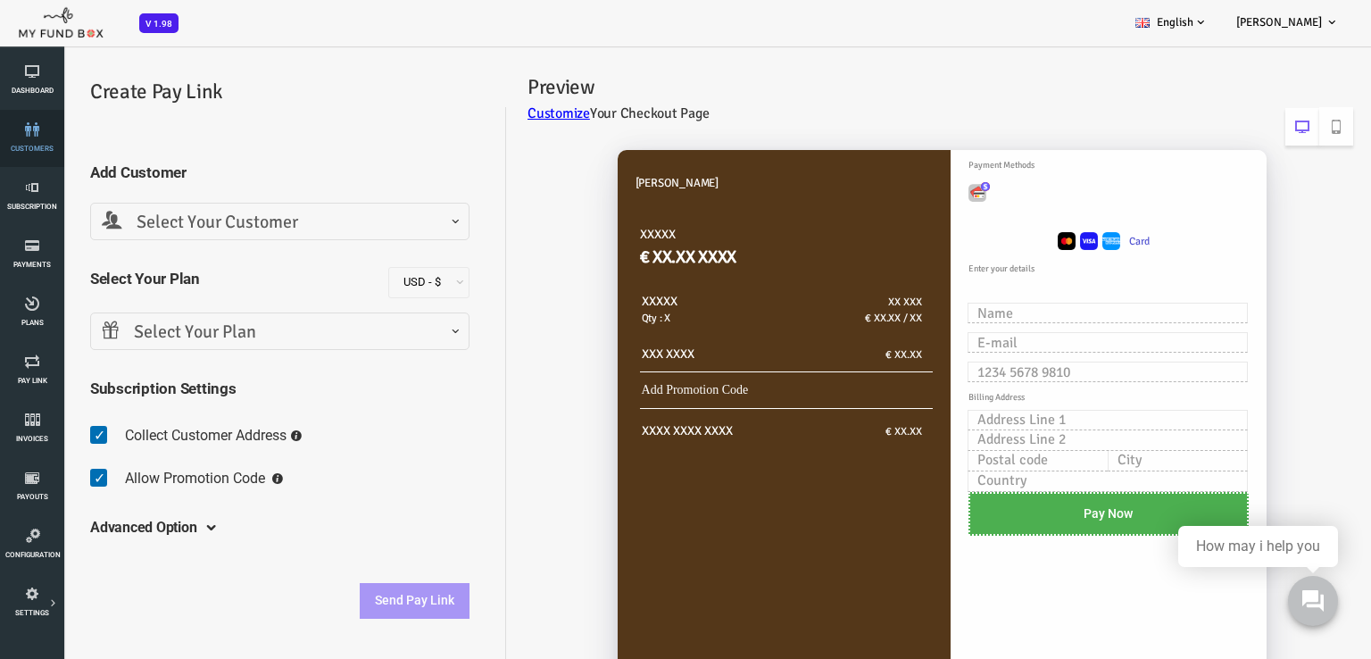
click at [0, 0] on span "customers" at bounding box center [0, 0] width 0 height 0
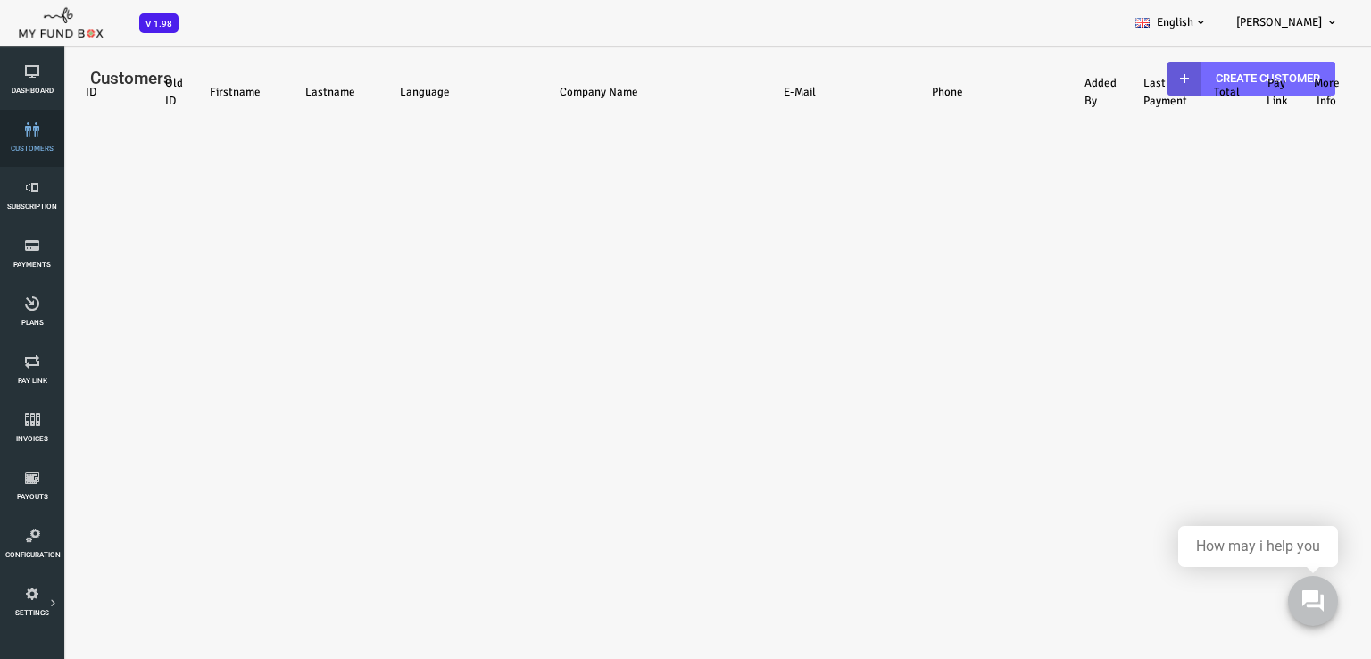
select select "100"
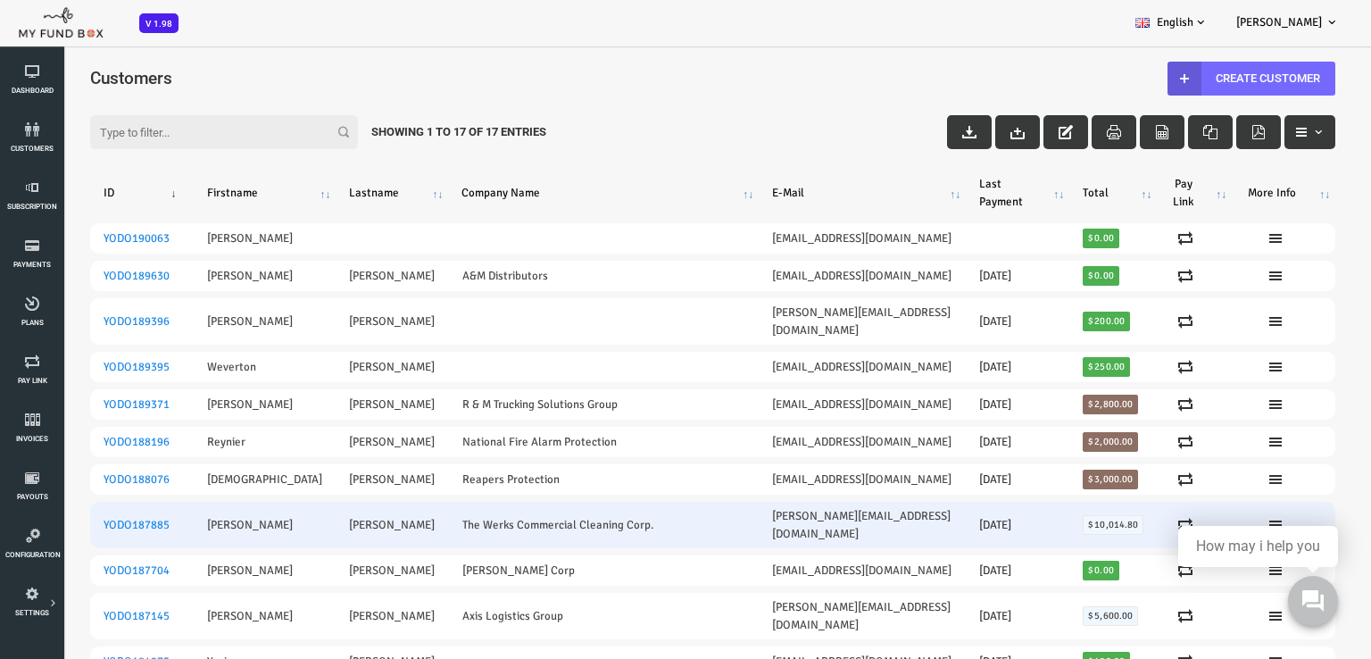
click at [796, 502] on td "[PERSON_NAME][EMAIL_ADDRESS][DOMAIN_NAME]" at bounding box center [807, 525] width 207 height 46
click at [1218, 518] on ul at bounding box center [1229, 525] width 77 height 14
click at [1124, 518] on icon at bounding box center [1131, 525] width 14 height 14
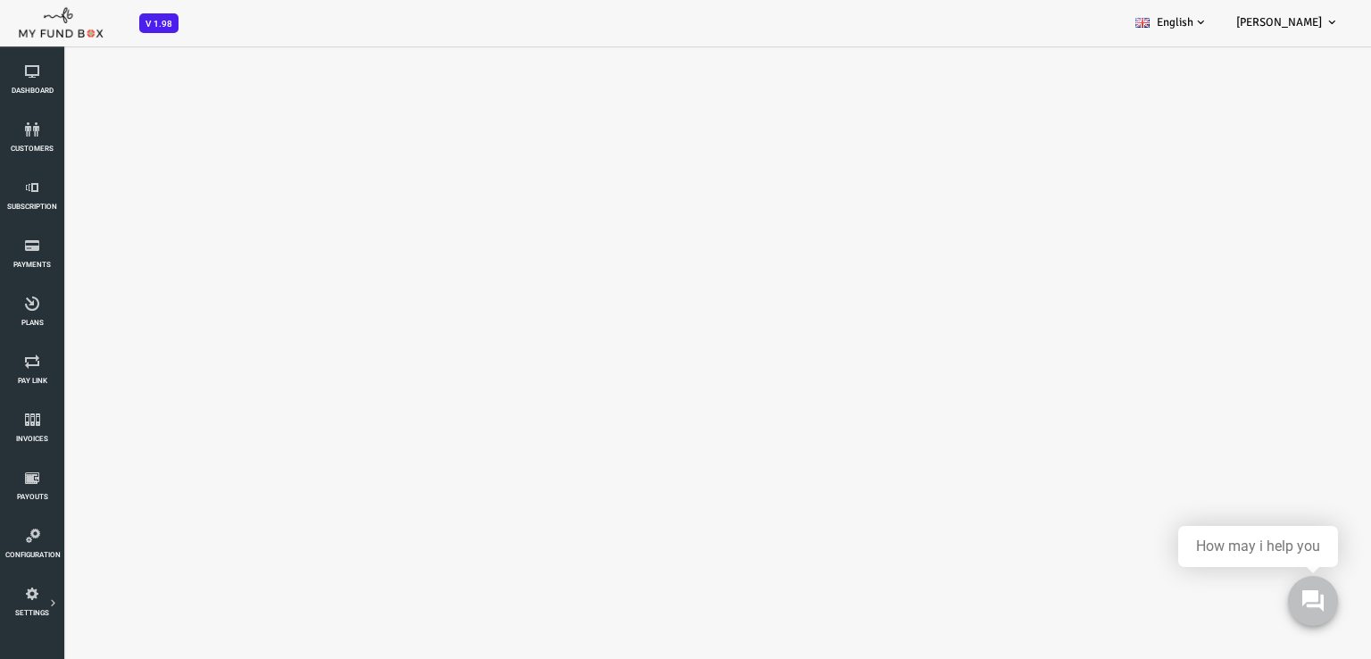
select select "[PERSON_NAME][EMAIL_ADDRESS][DOMAIN_NAME]"
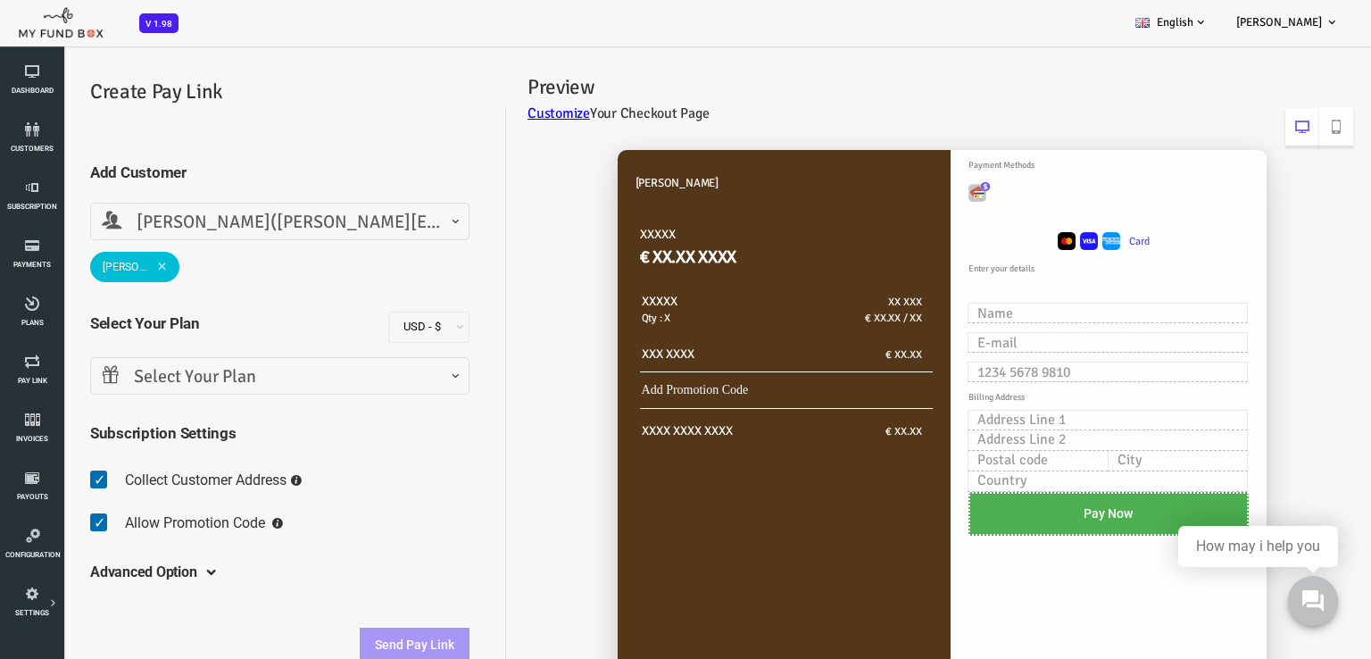
click at [212, 374] on span "Select Your Plan" at bounding box center [225, 377] width 356 height 28
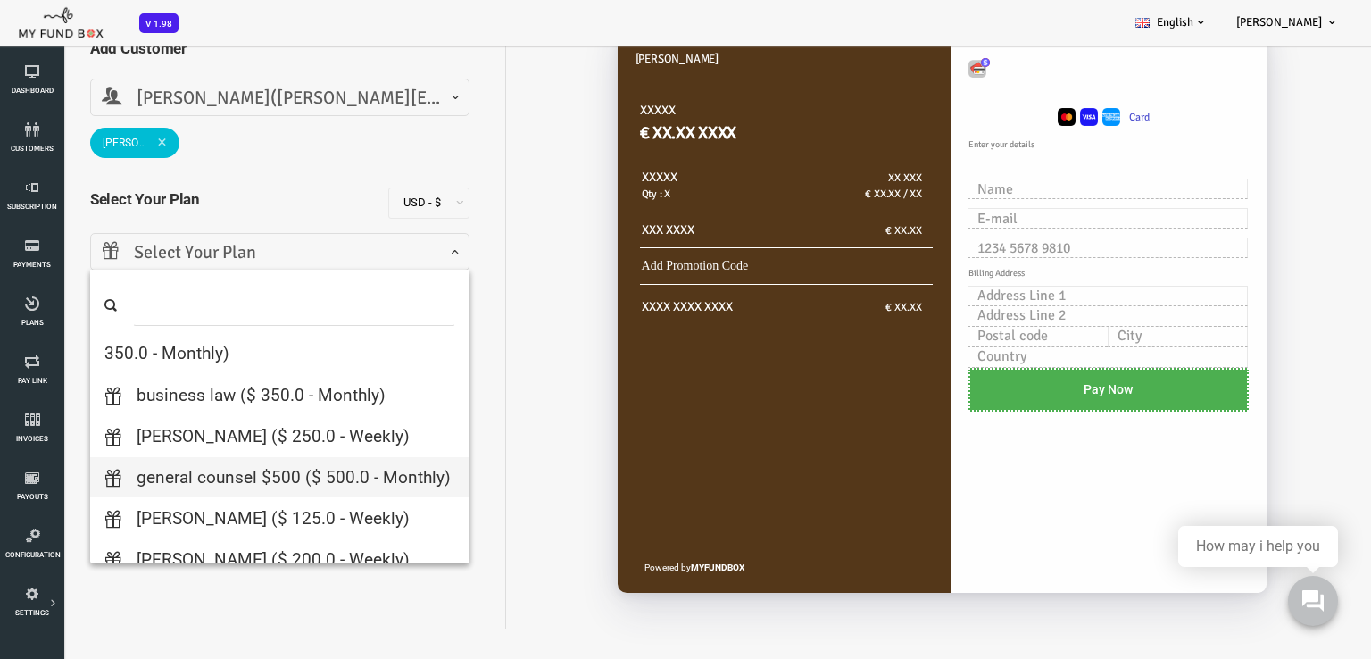
scroll to position [179, 0]
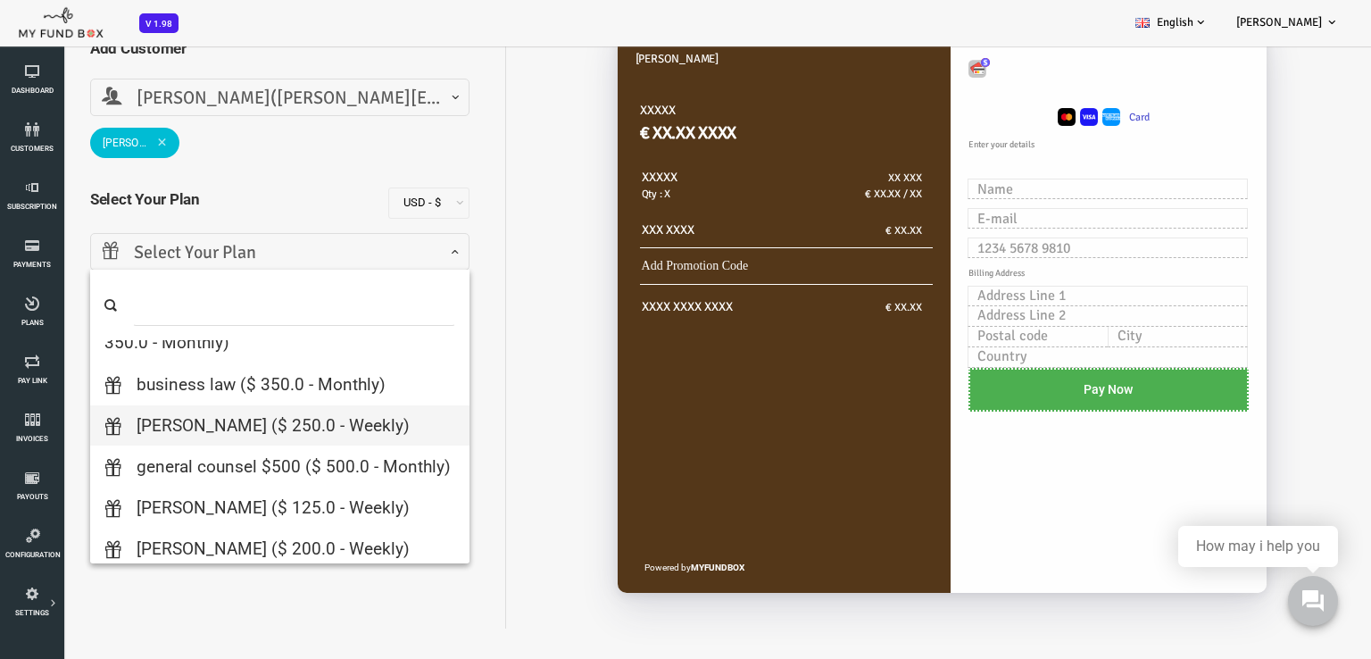
click at [528, 396] on div "[PERSON_NAME] XXXXX € XX.XX XXXX XXXXX Qty : X XX XXX € XX.XX / XX XXX XXXX € X…" at bounding box center [875, 318] width 847 height 620
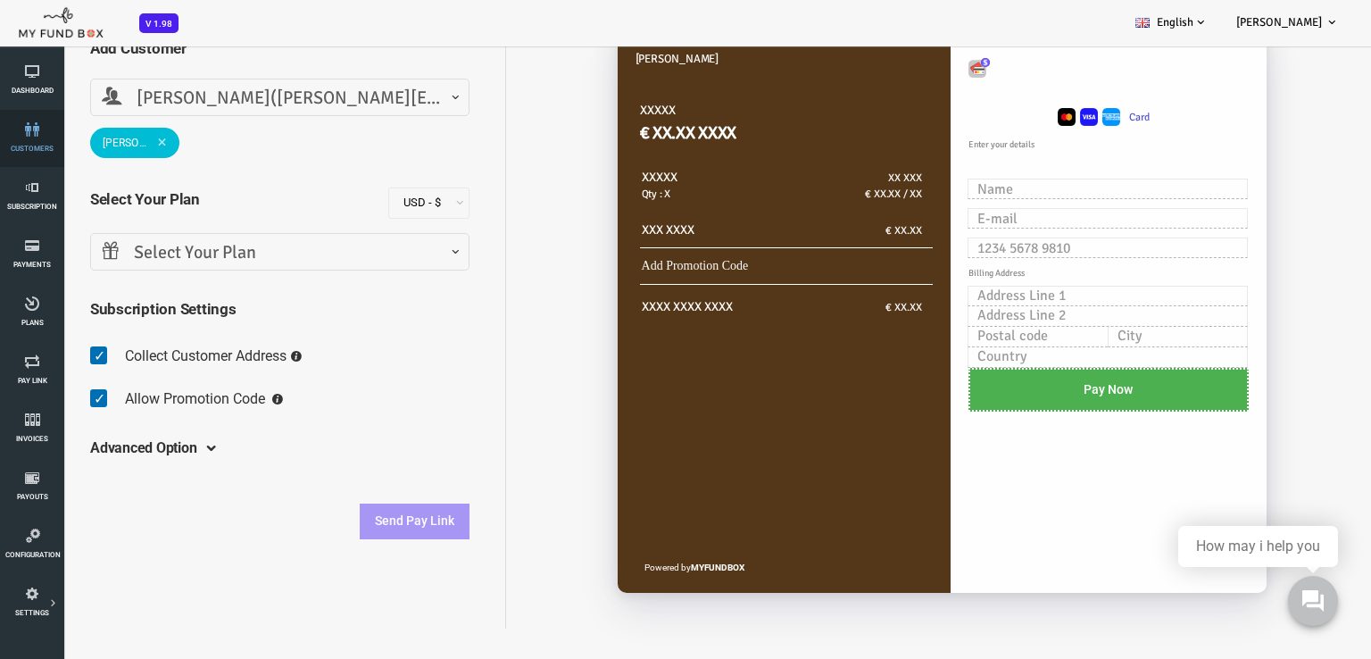
click at [26, 137] on link "customers" at bounding box center [32, 138] width 54 height 57
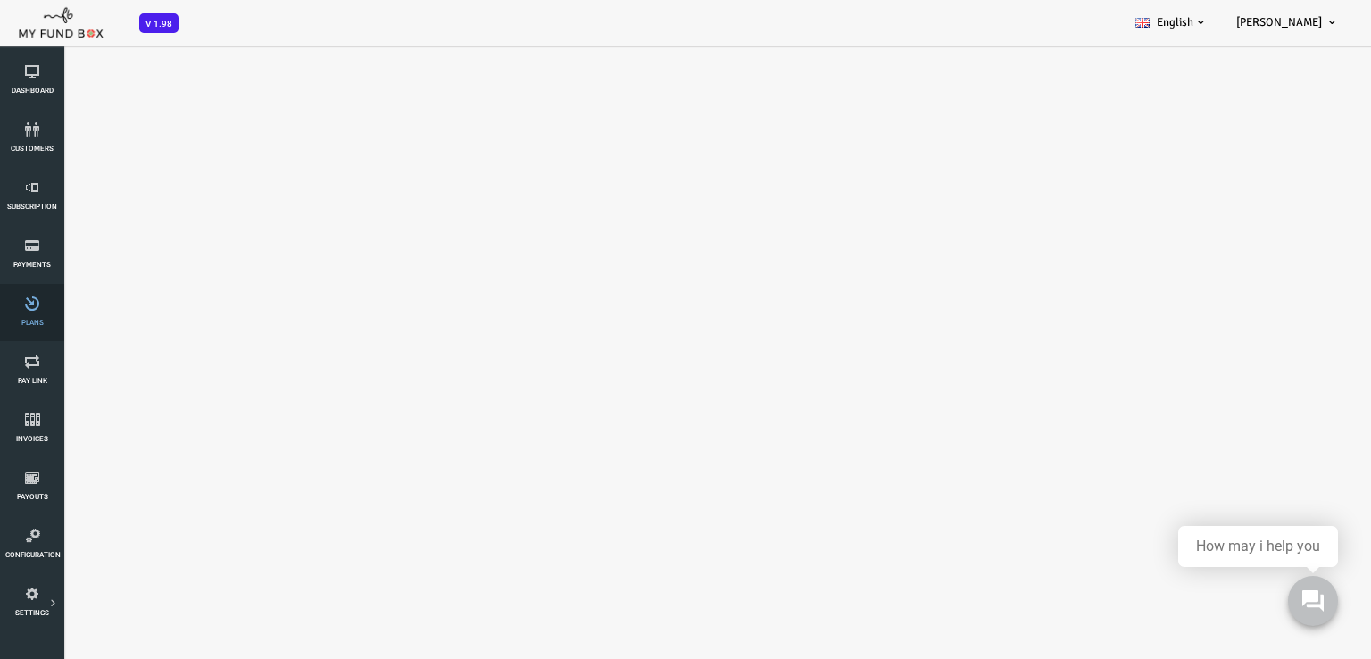
click at [27, 310] on icon at bounding box center [32, 303] width 54 height 14
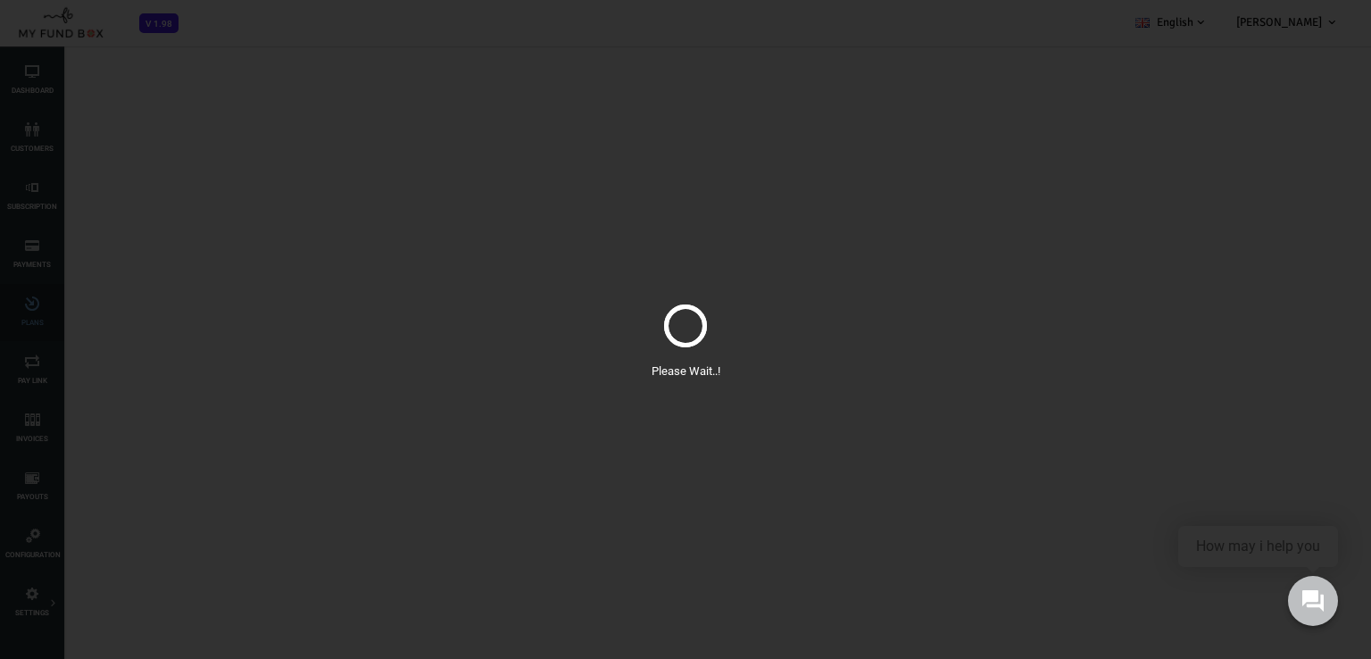
select select "100"
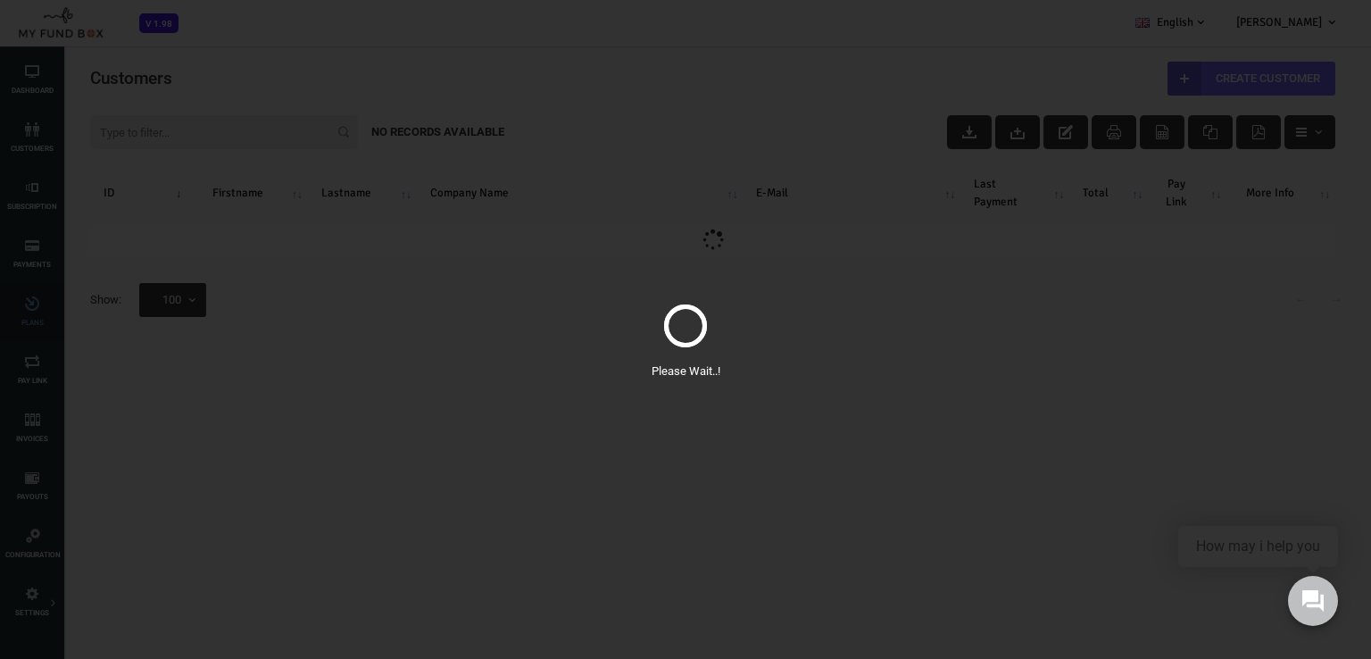
scroll to position [0, 0]
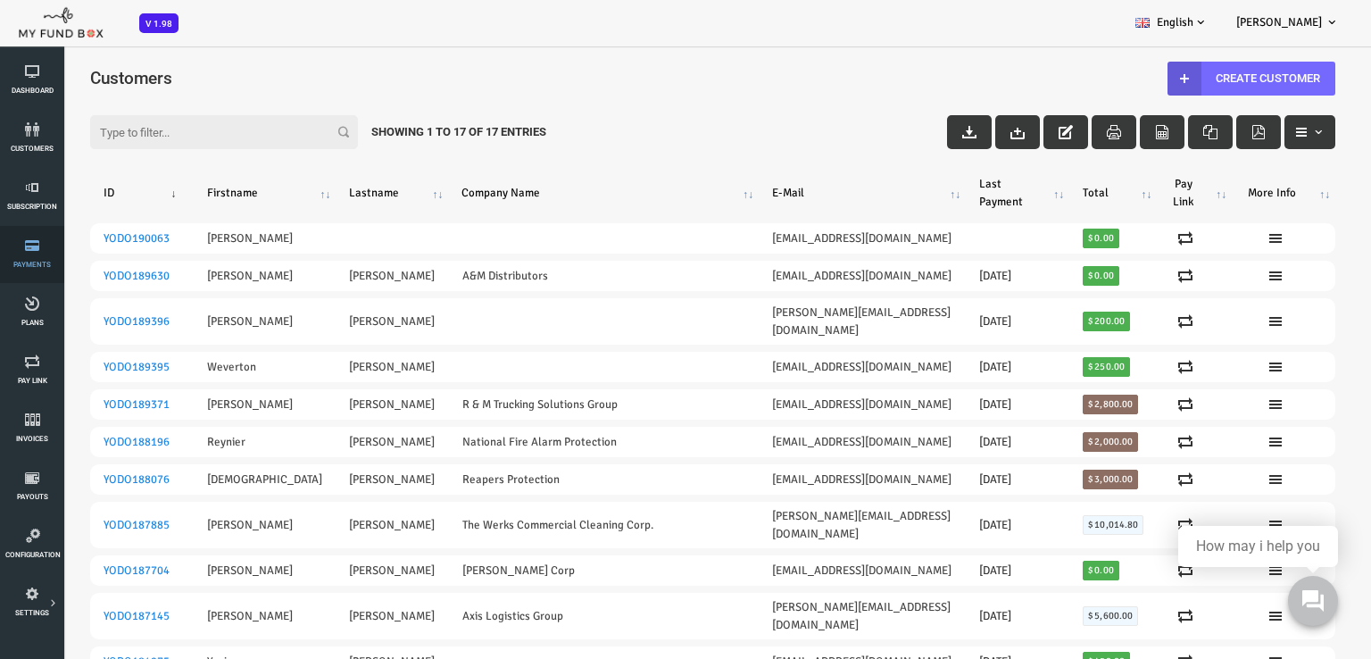
click at [38, 253] on link "Payments" at bounding box center [32, 254] width 54 height 57
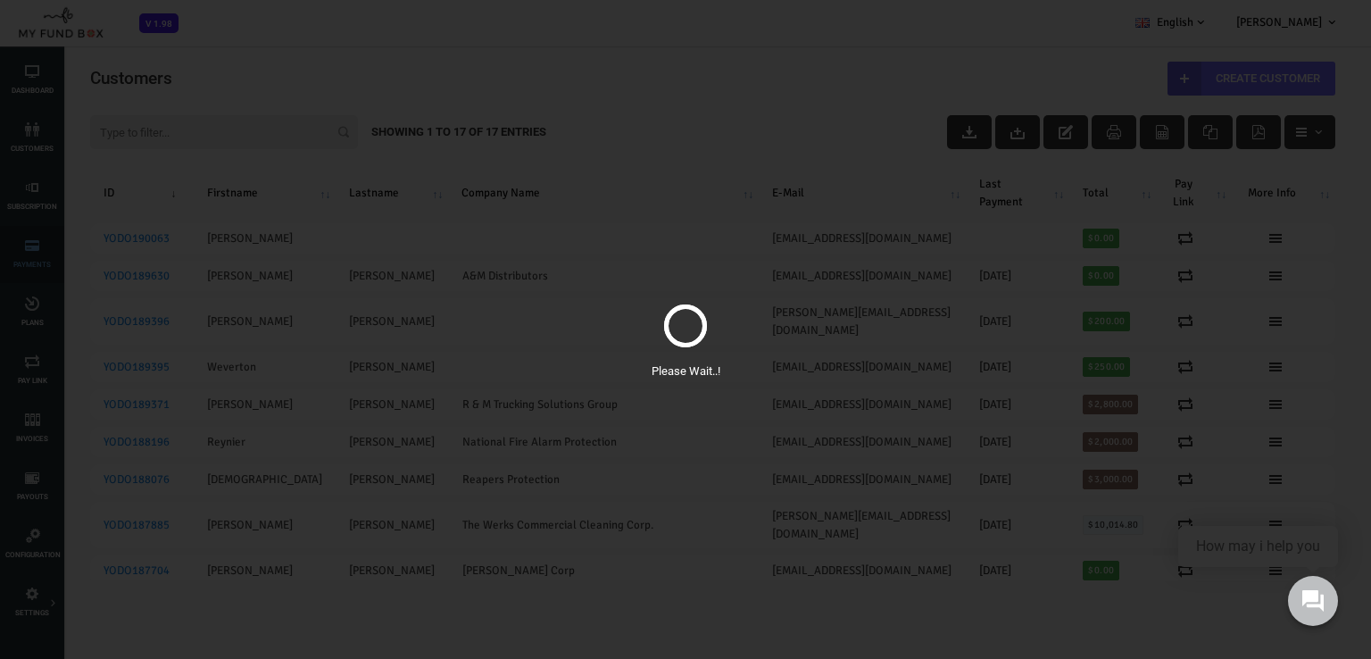
click at [28, 193] on div "Please Wait..!" at bounding box center [685, 329] width 1371 height 659
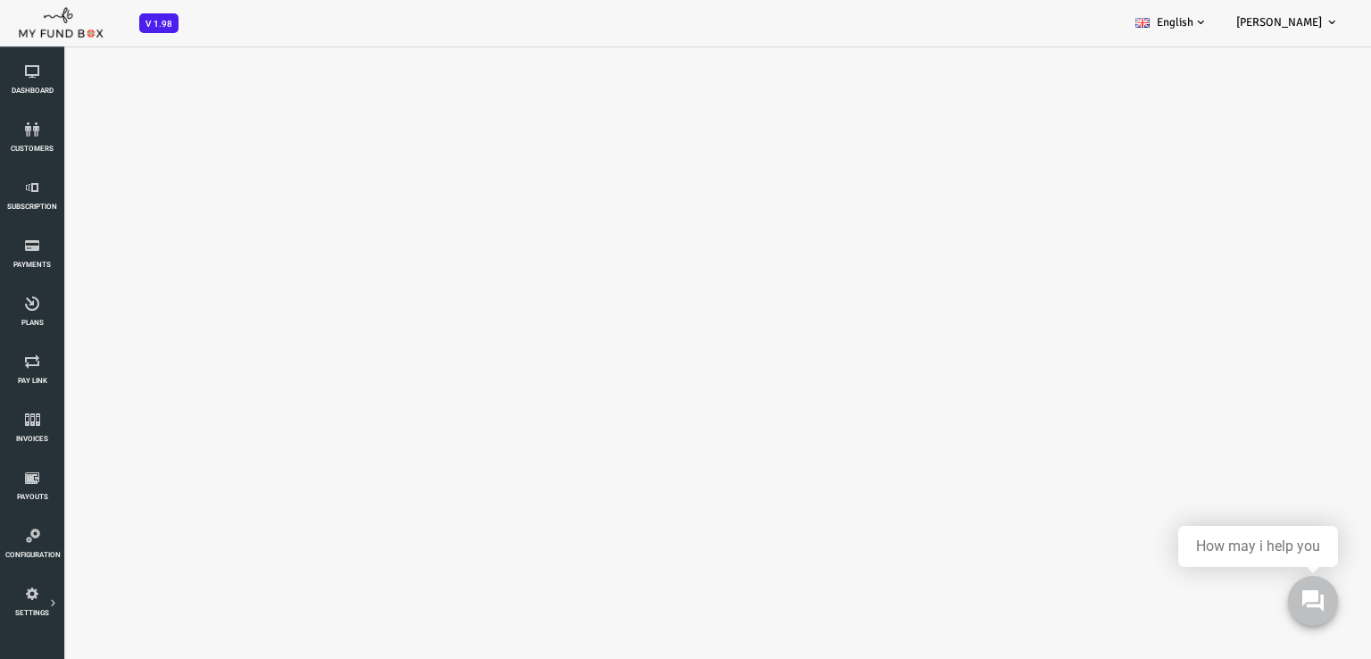
select select "100"
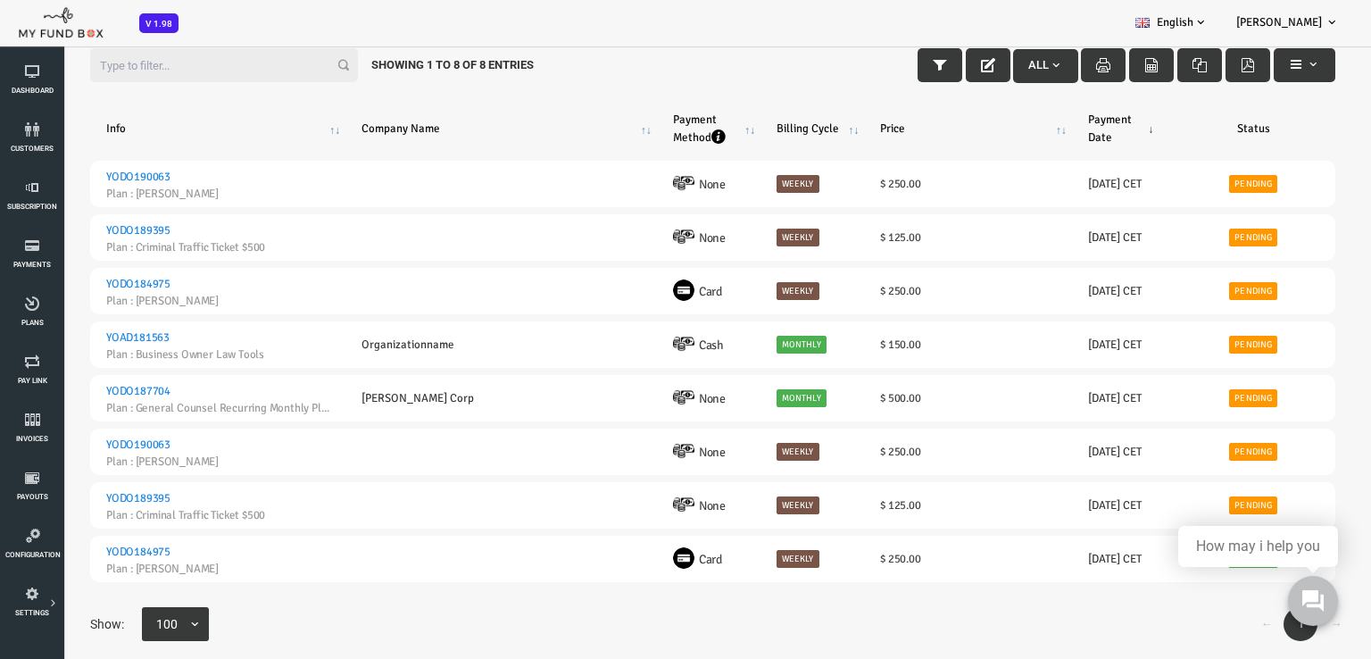
scroll to position [102, 0]
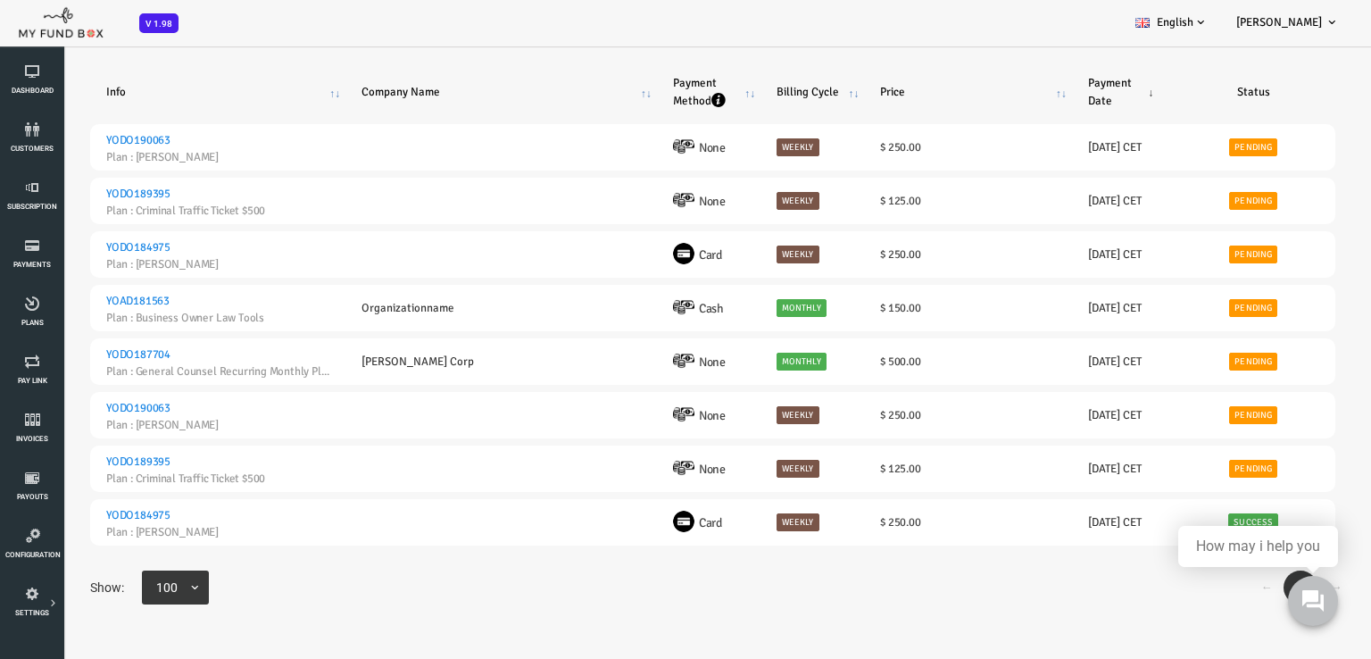
click at [129, 598] on span "100" at bounding box center [128, 588] width 52 height 20
click at [87, 579] on select "10 25 50 100" at bounding box center [87, 578] width 1 height 1
click at [0, 0] on span "Subscription" at bounding box center [0, 0] width 0 height 0
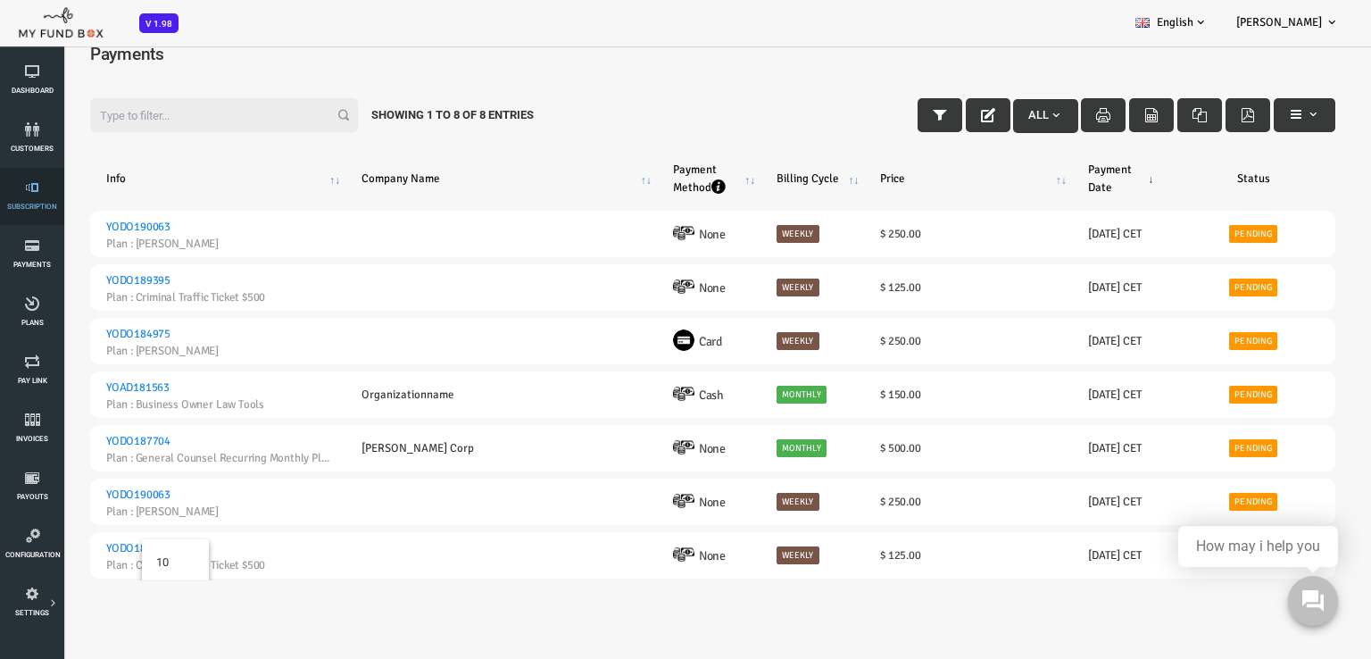
scroll to position [0, 0]
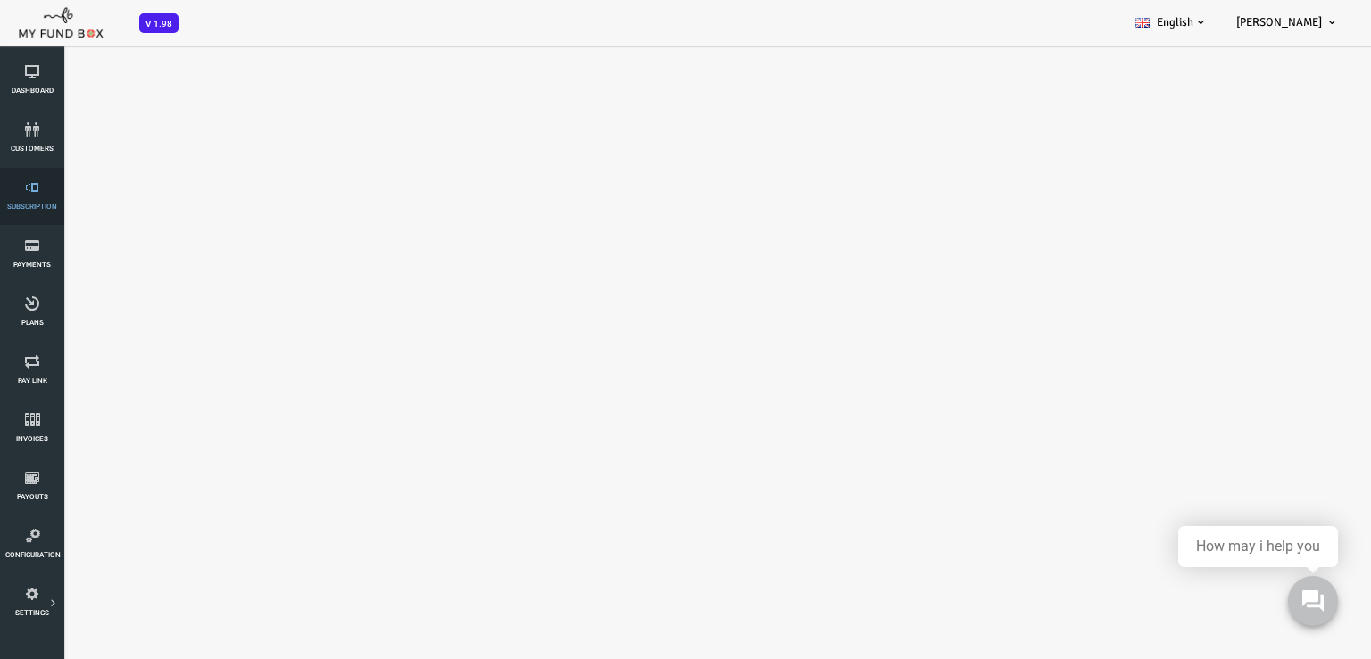
select select "100"
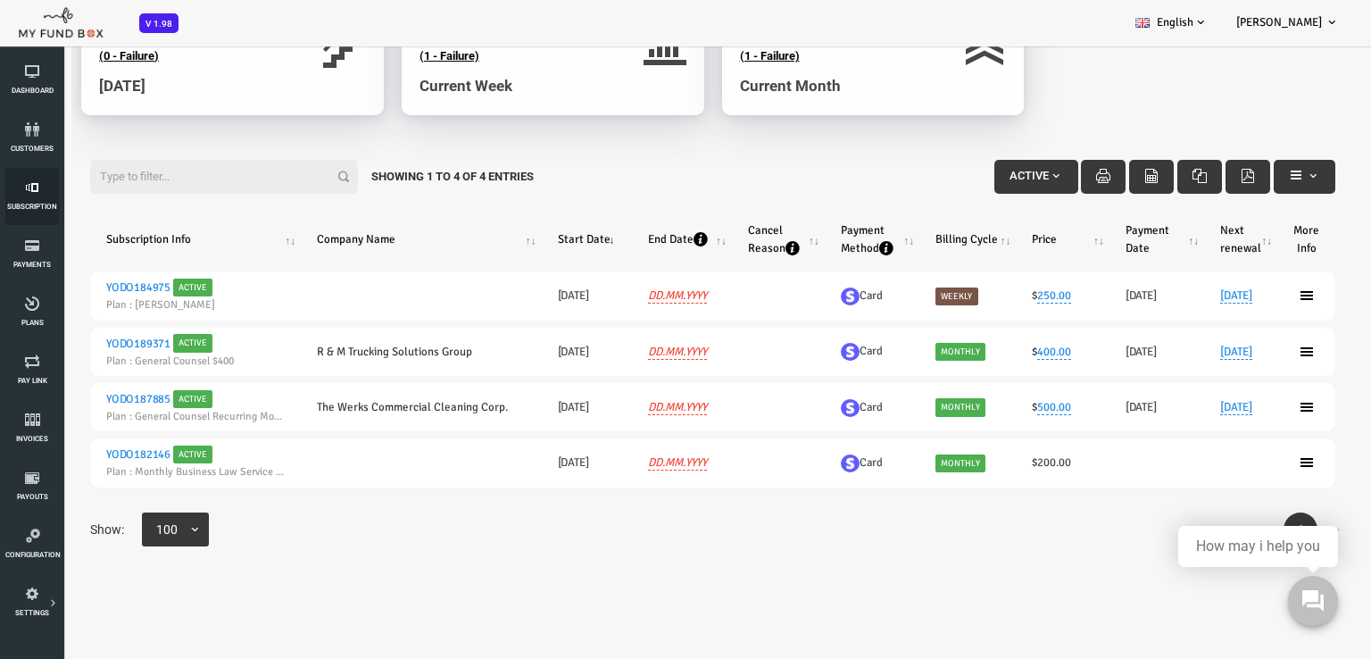
scroll to position [143, 0]
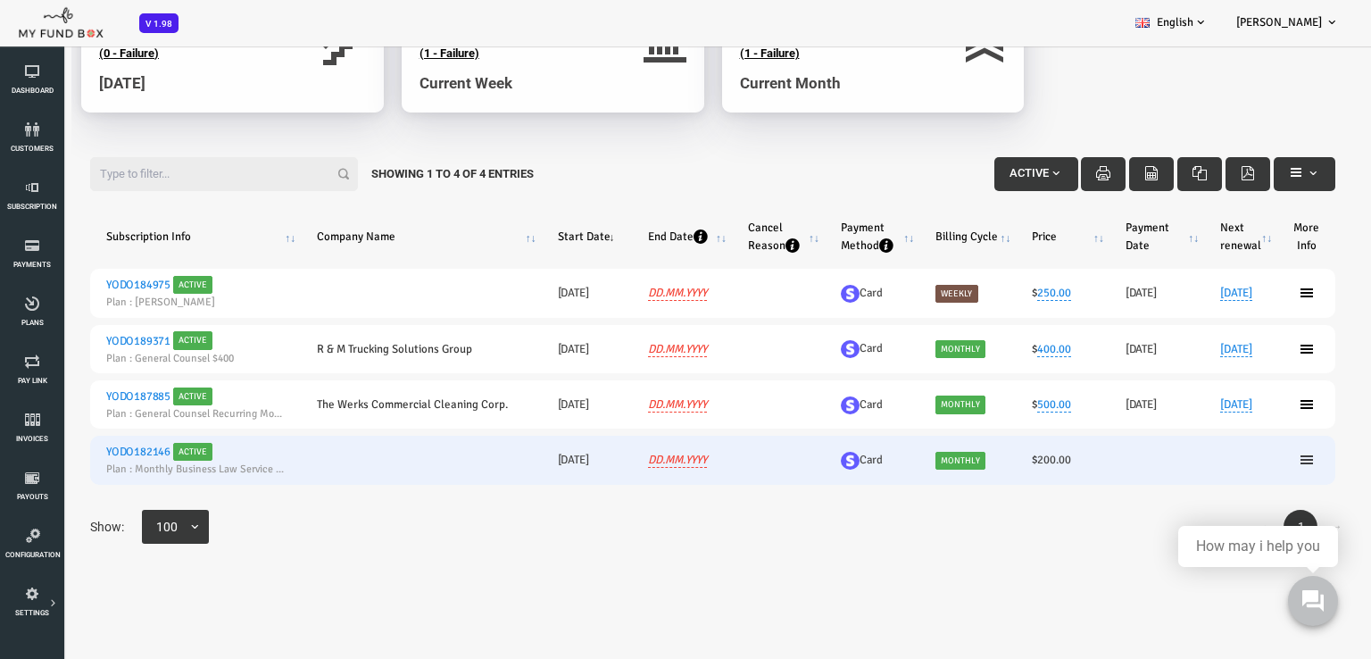
click at [1245, 463] on icon at bounding box center [1252, 460] width 14 height 14
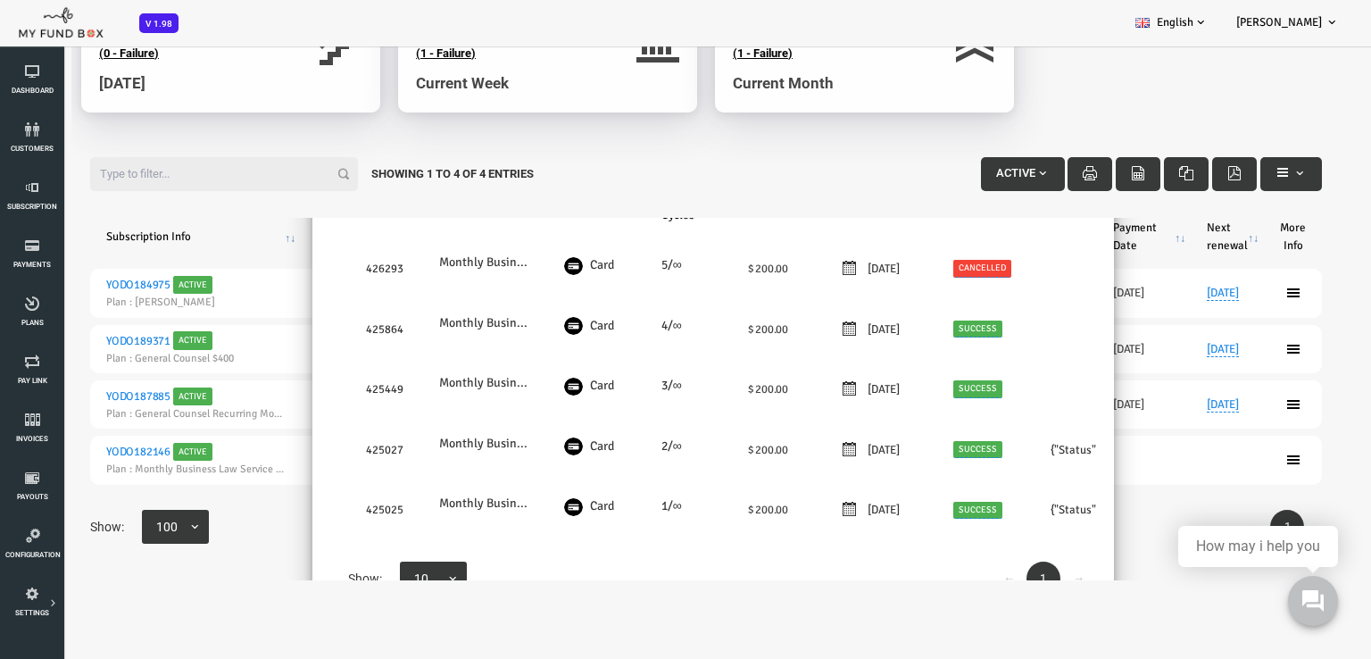
scroll to position [89, 0]
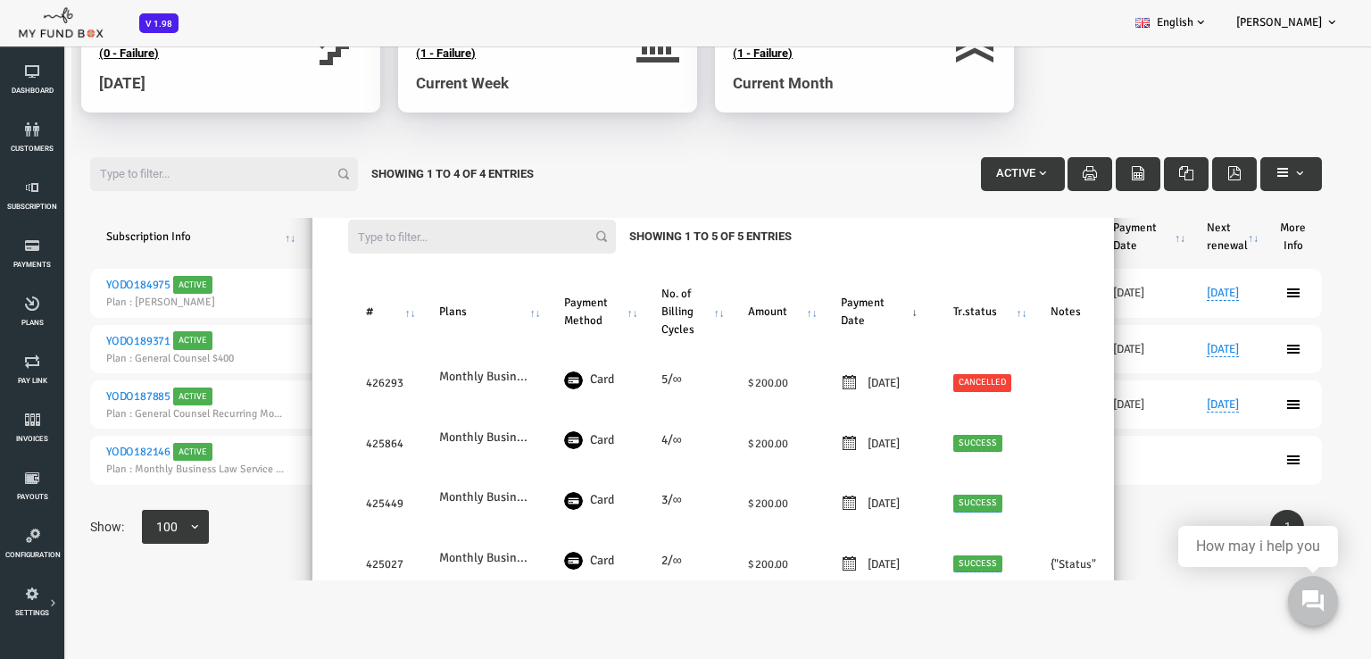
click at [341, 615] on body "Subscriber not found Beneficiary Not Found Partner Not Found!!!! Please Fill ou…" at bounding box center [685, 329] width 1371 height 659
click at [1116, 505] on div "× Filter: Showing 1 to 5 of 5 Entries # Plans Payment Method No. of Billing Cyc…" at bounding box center [658, 399] width 1317 height 362
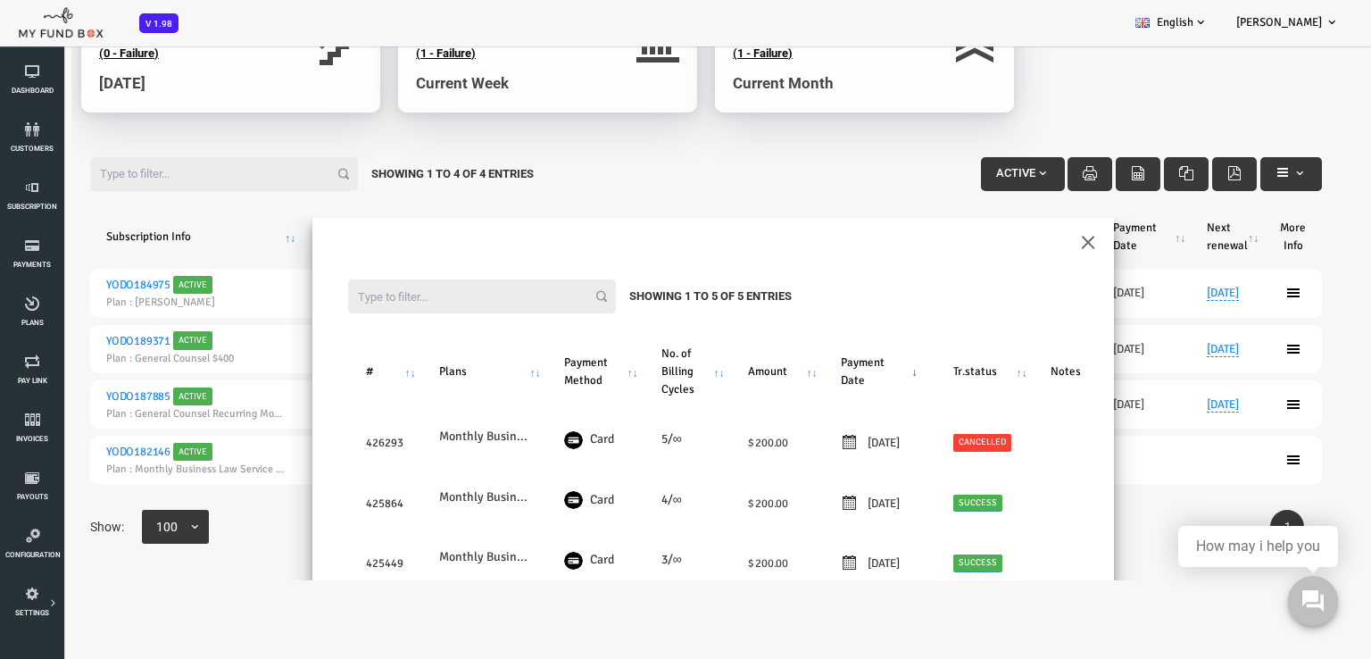
scroll to position [0, 0]
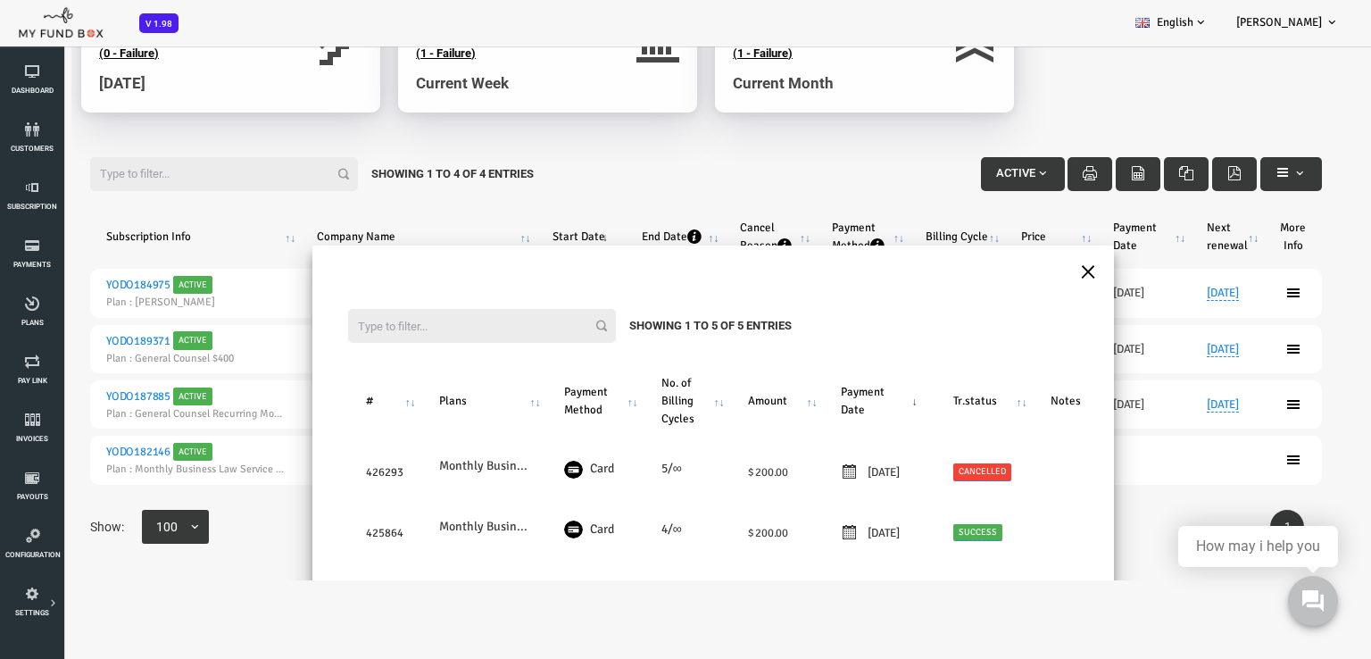
click at [1027, 269] on button "×" at bounding box center [1034, 269] width 16 height 31
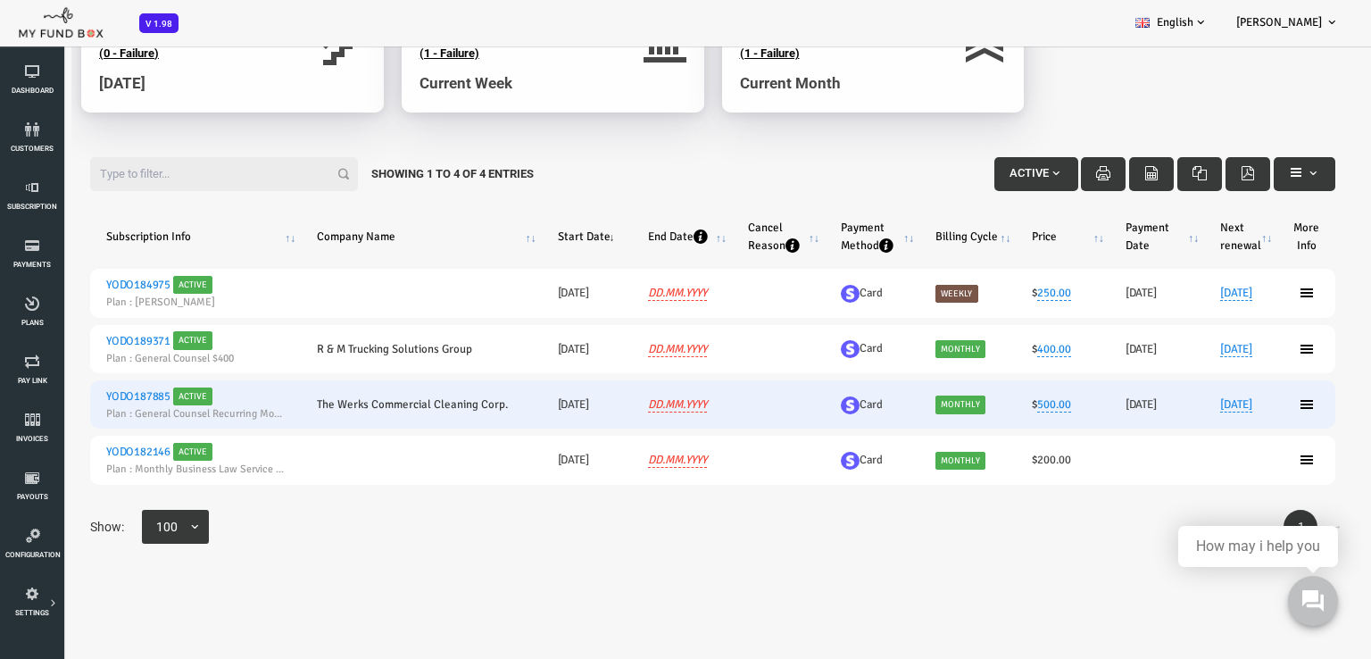
click at [1250, 402] on ul at bounding box center [1252, 404] width 26 height 14
click at [1245, 404] on icon at bounding box center [1252, 404] width 14 height 14
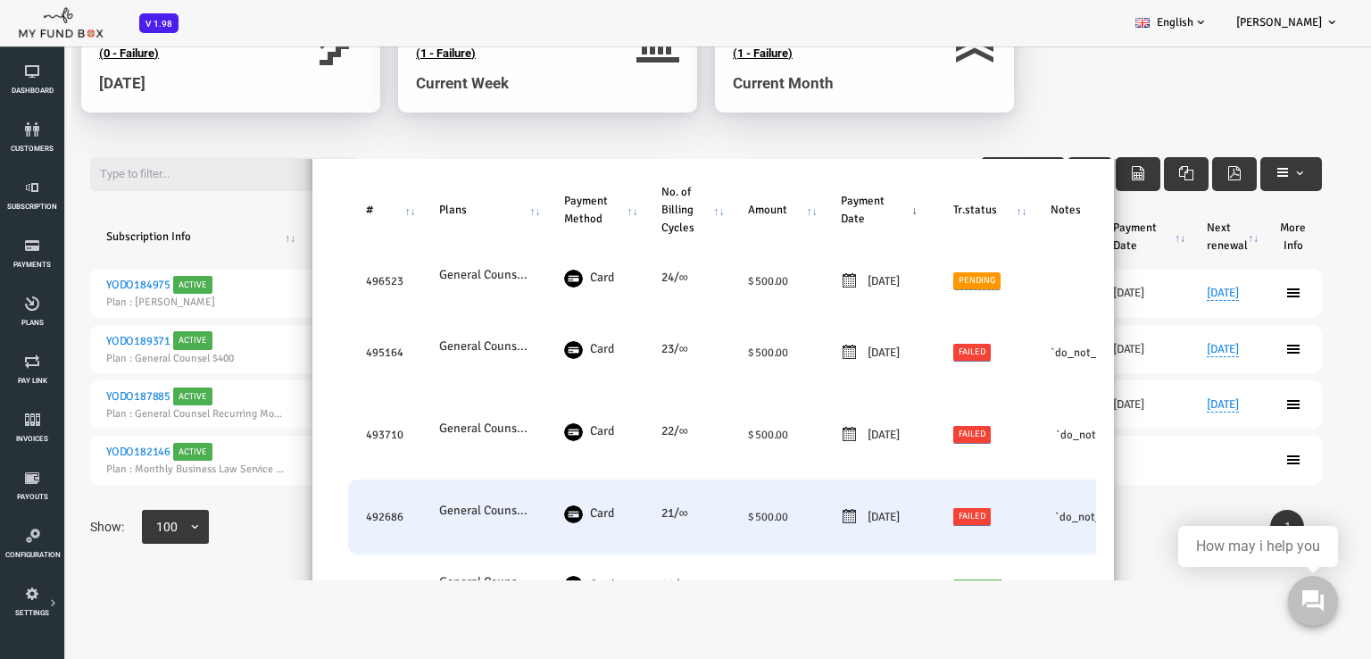
scroll to position [179, 0]
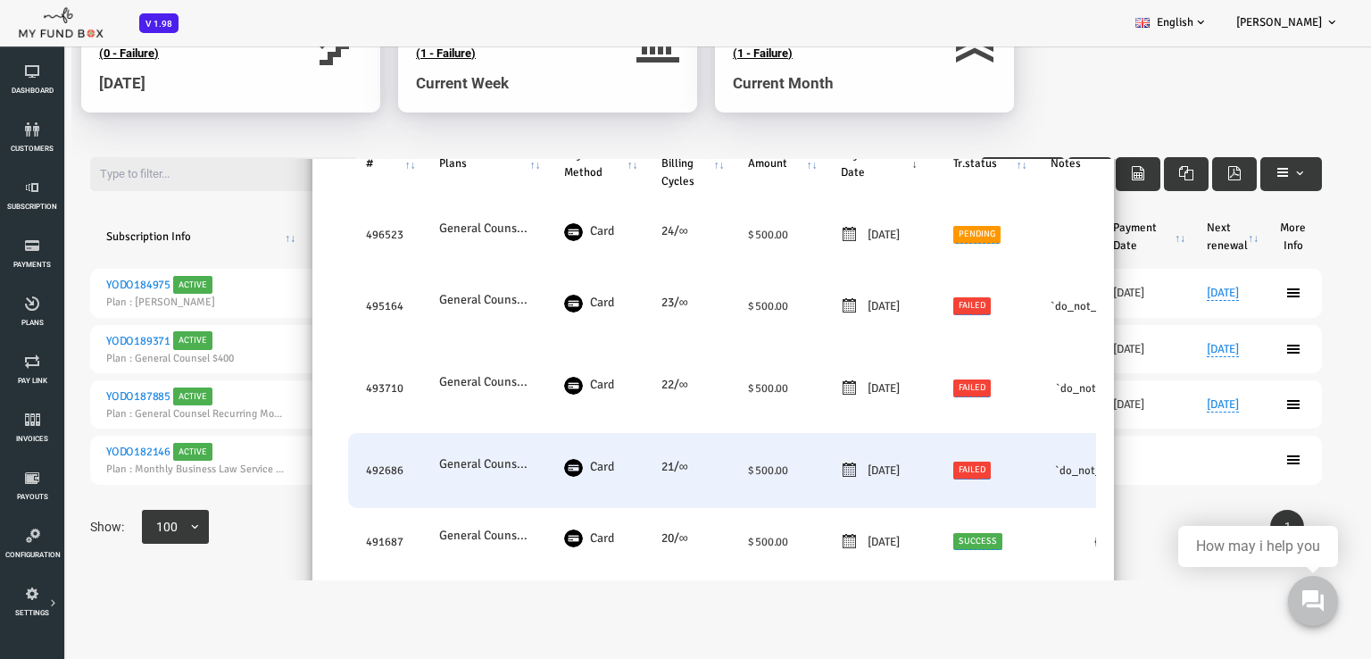
click at [928, 469] on link "Failed" at bounding box center [918, 469] width 38 height 17
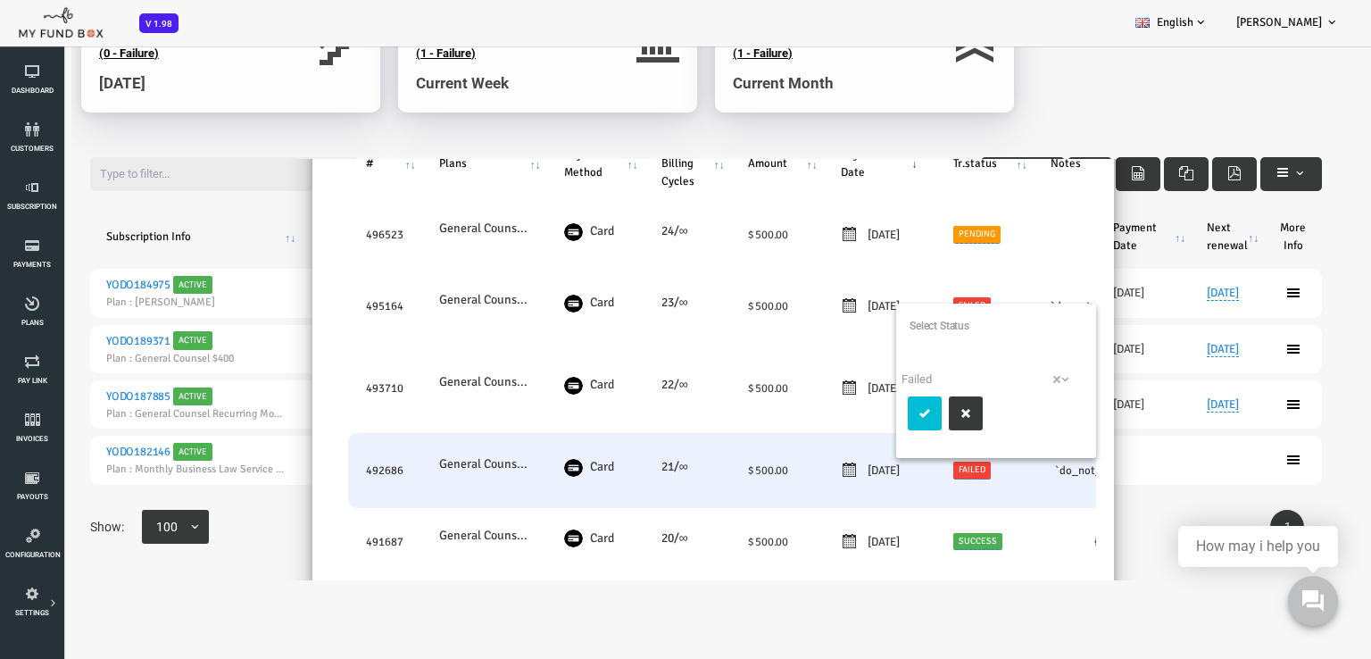
click at [939, 371] on span "× Failed" at bounding box center [935, 379] width 177 height 18
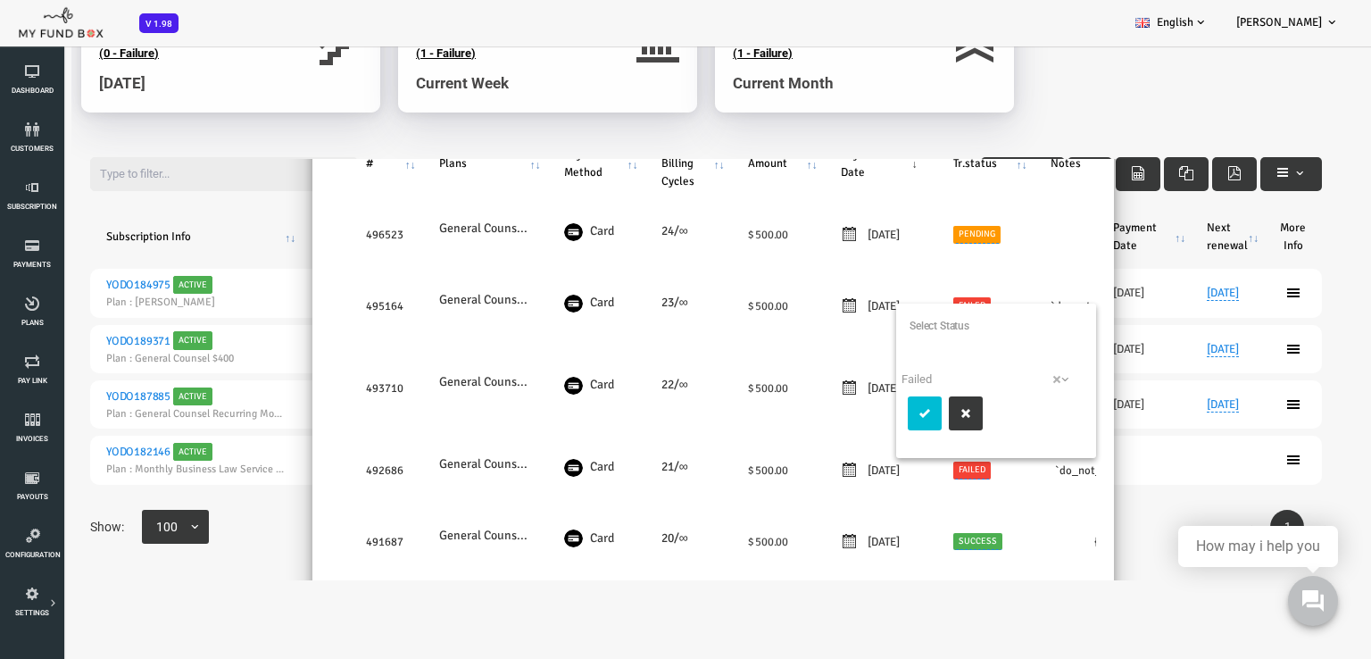
click at [1044, 528] on div "Filter: Showing 1 to 10 of 24 Entries # Plans Payment Method No. of Billing Cyc…" at bounding box center [659, 500] width 802 height 929
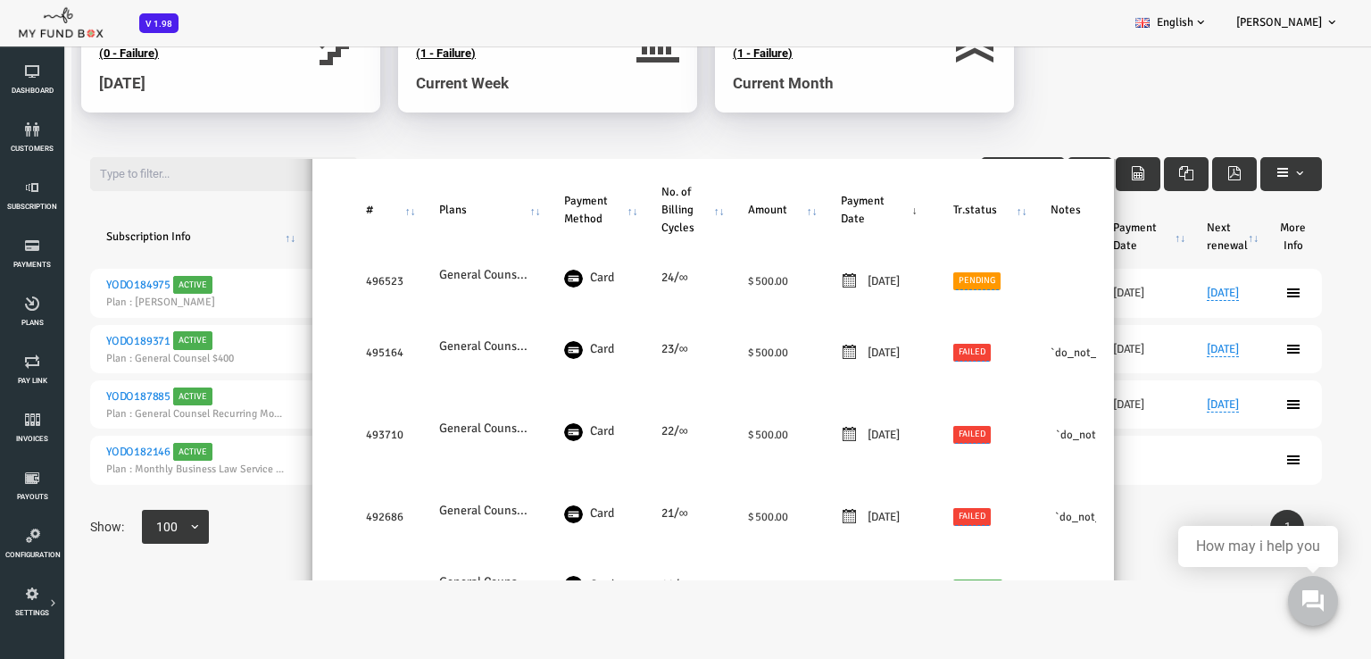
scroll to position [89, 0]
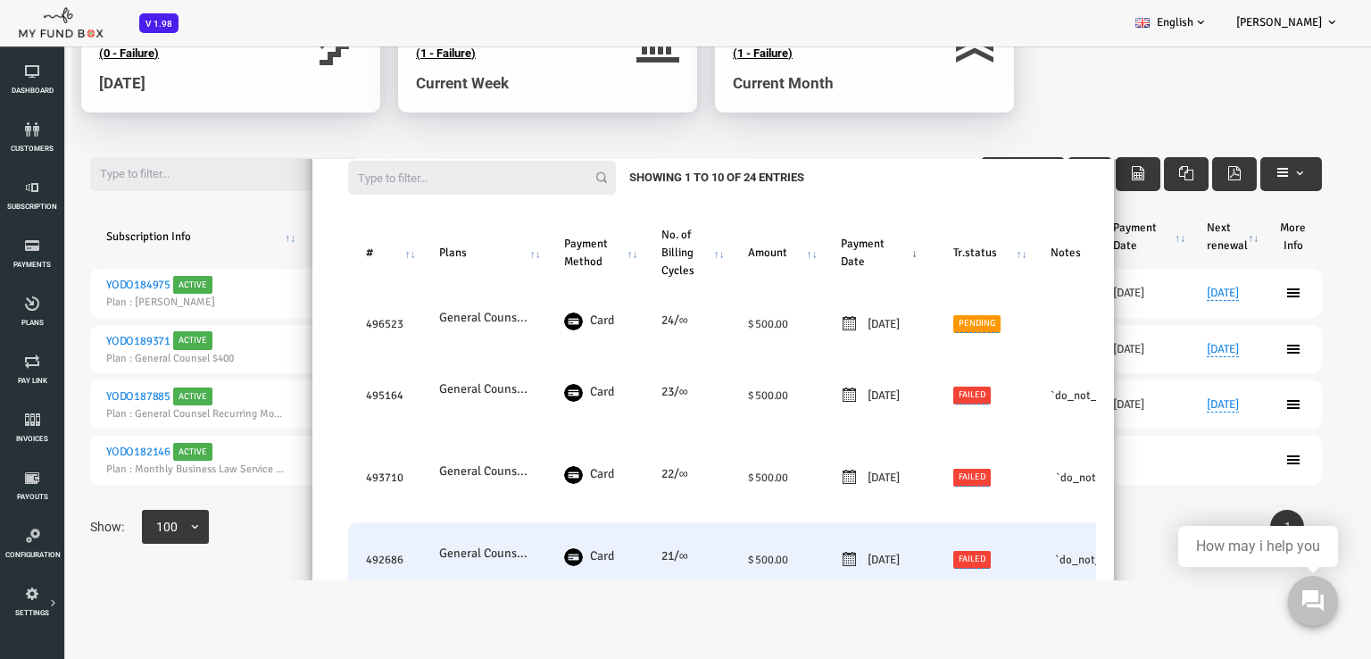
click at [1018, 562] on td "[{"Status":"failed","disputed":"false","OutcomeMsg":"The bank returned the decl…" at bounding box center [1286, 559] width 616 height 75
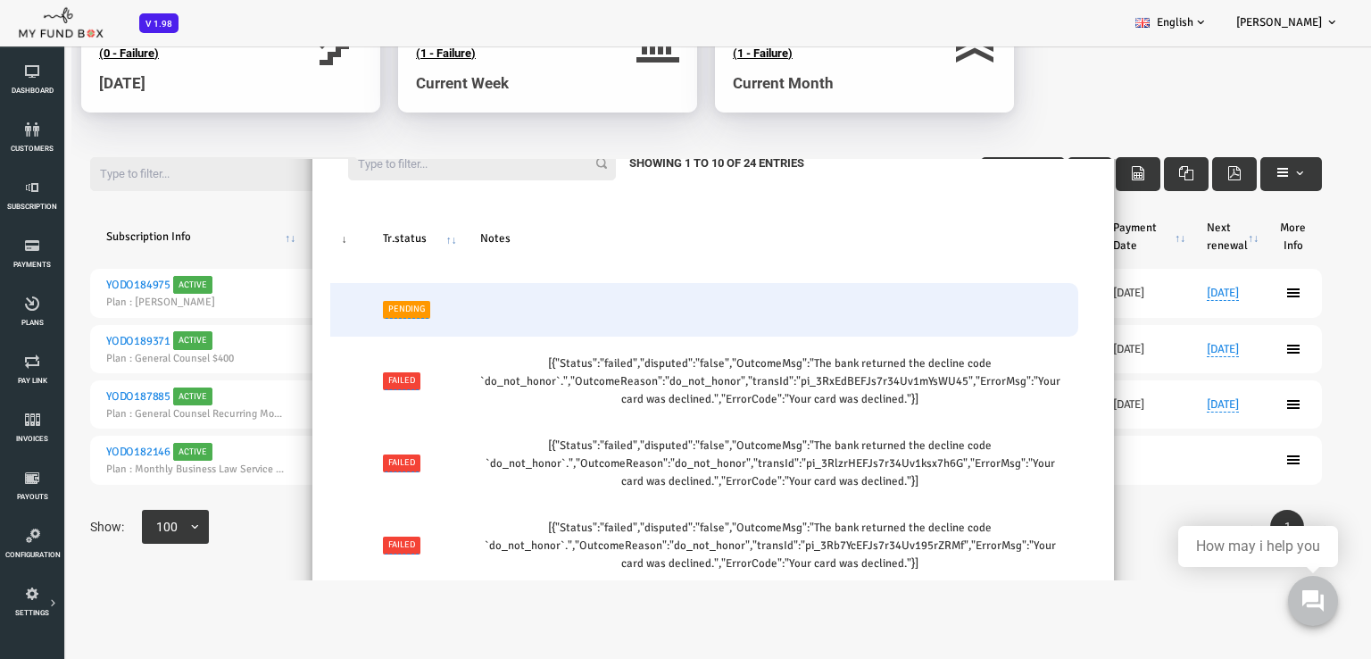
scroll to position [67, 0]
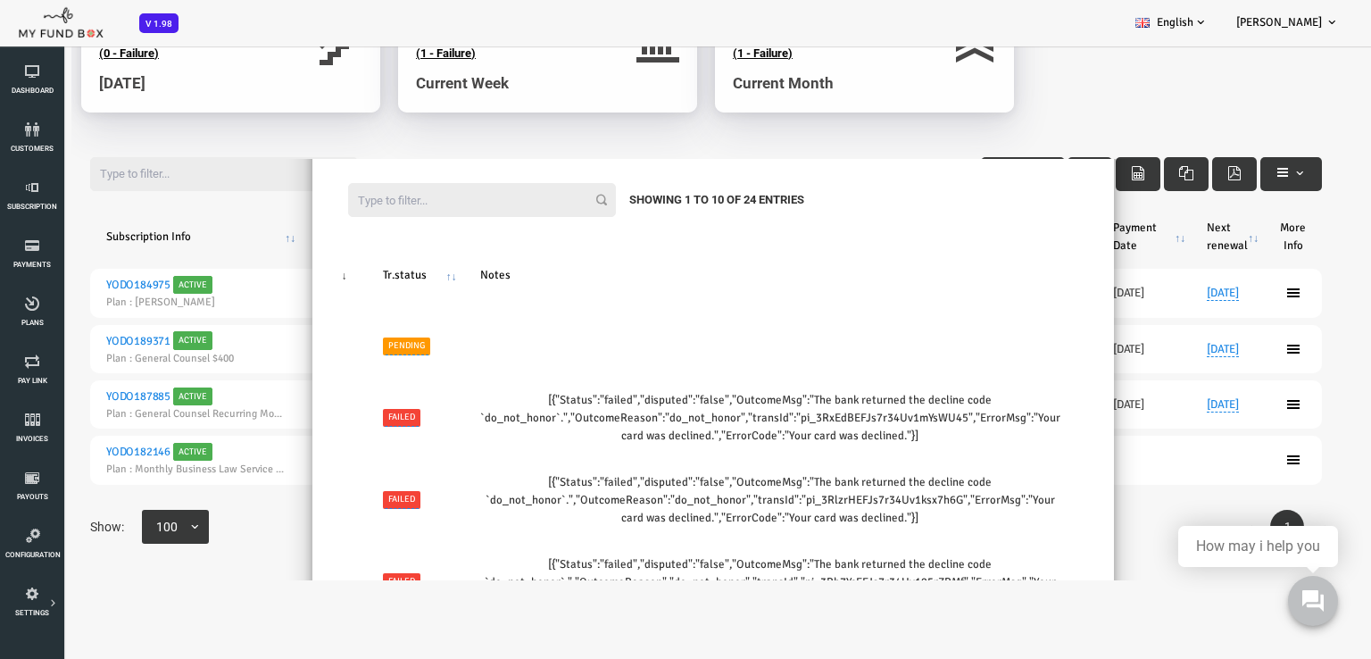
click at [680, 122] on div "2 (1 - Success) (0 - Pending) (1 - Failure) Current Month" at bounding box center [810, 54] width 317 height 154
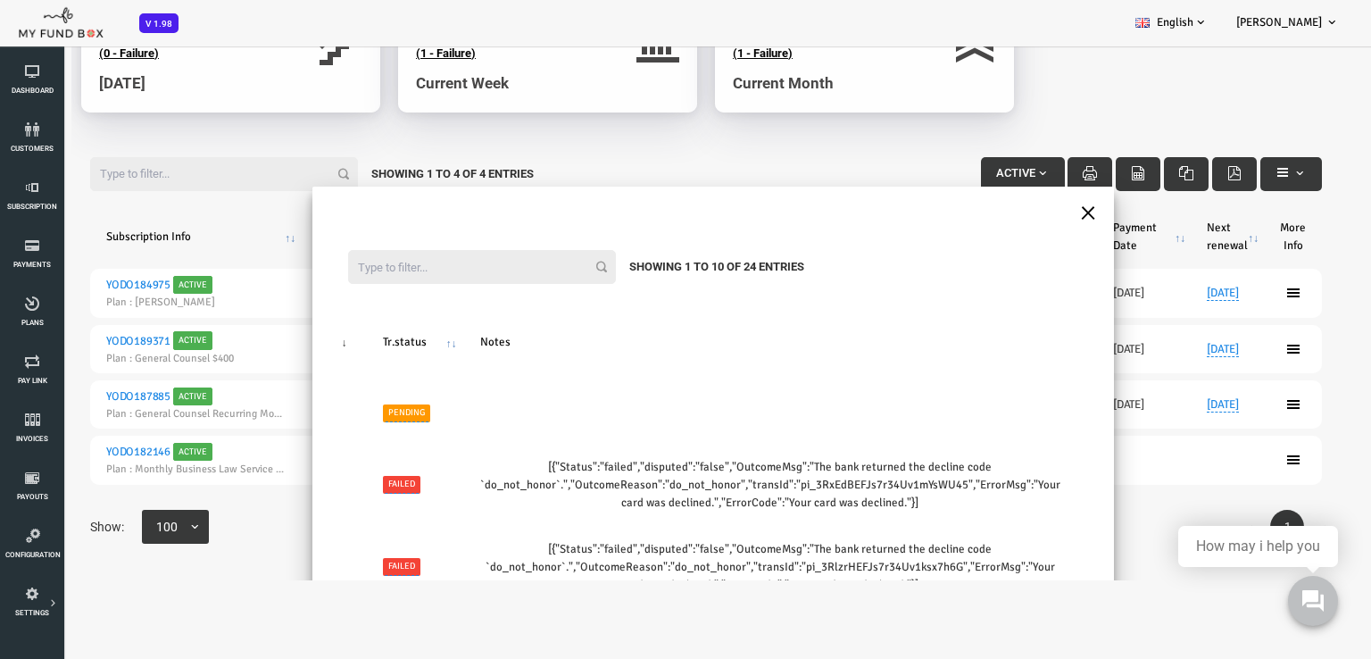
click at [1026, 212] on button "×" at bounding box center [1034, 210] width 16 height 31
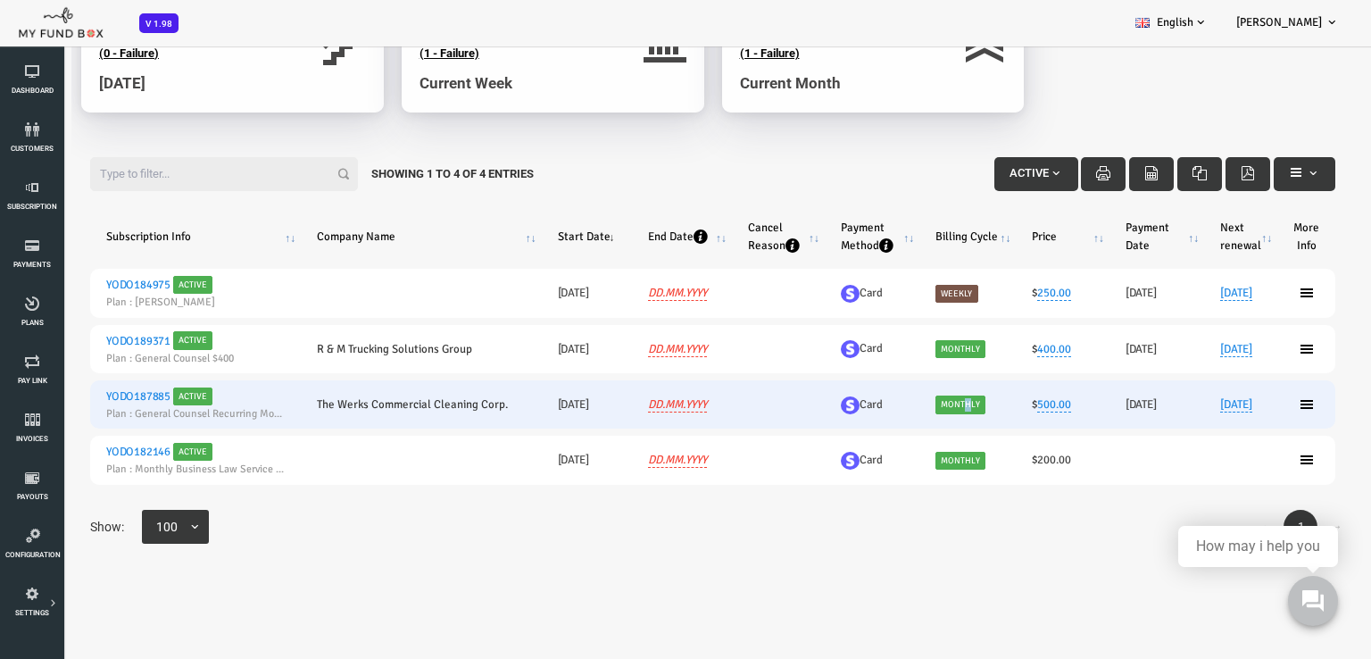
click at [894, 407] on span "Monthly" at bounding box center [906, 404] width 50 height 18
click at [1173, 406] on link "[DATE]" at bounding box center [1182, 404] width 32 height 15
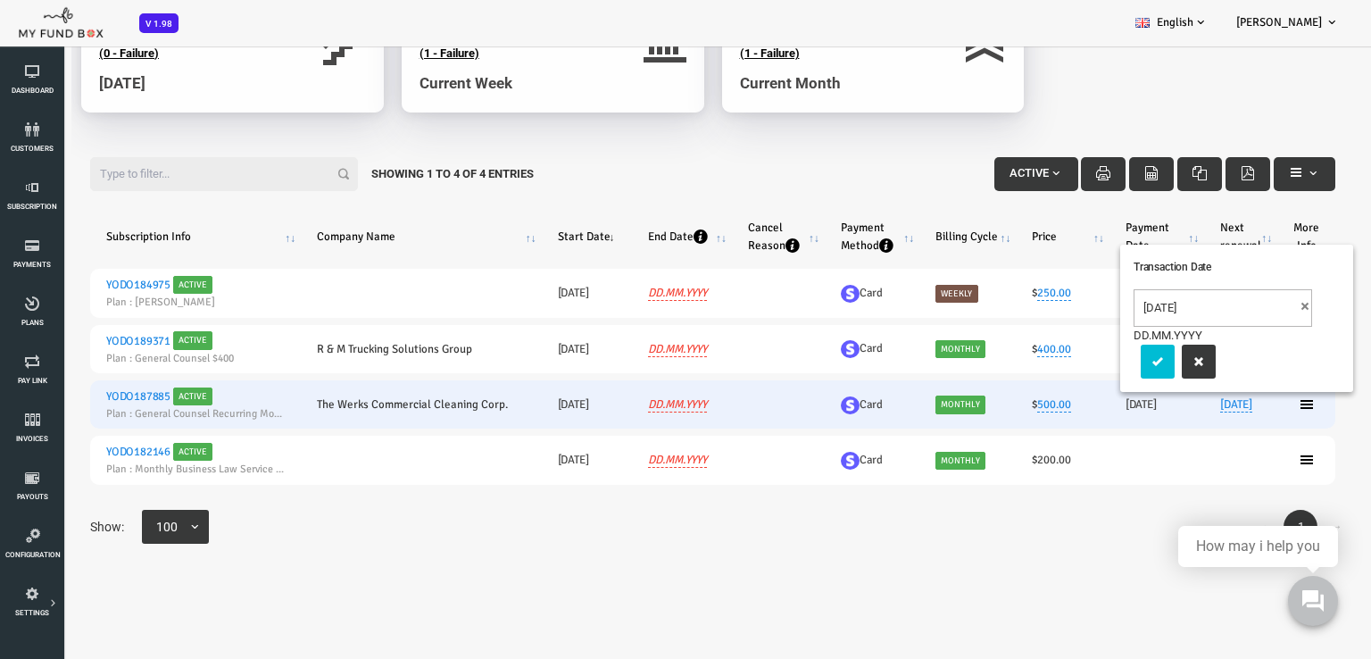
click at [1071, 409] on h6 "[DATE]" at bounding box center [1102, 404] width 62 height 18
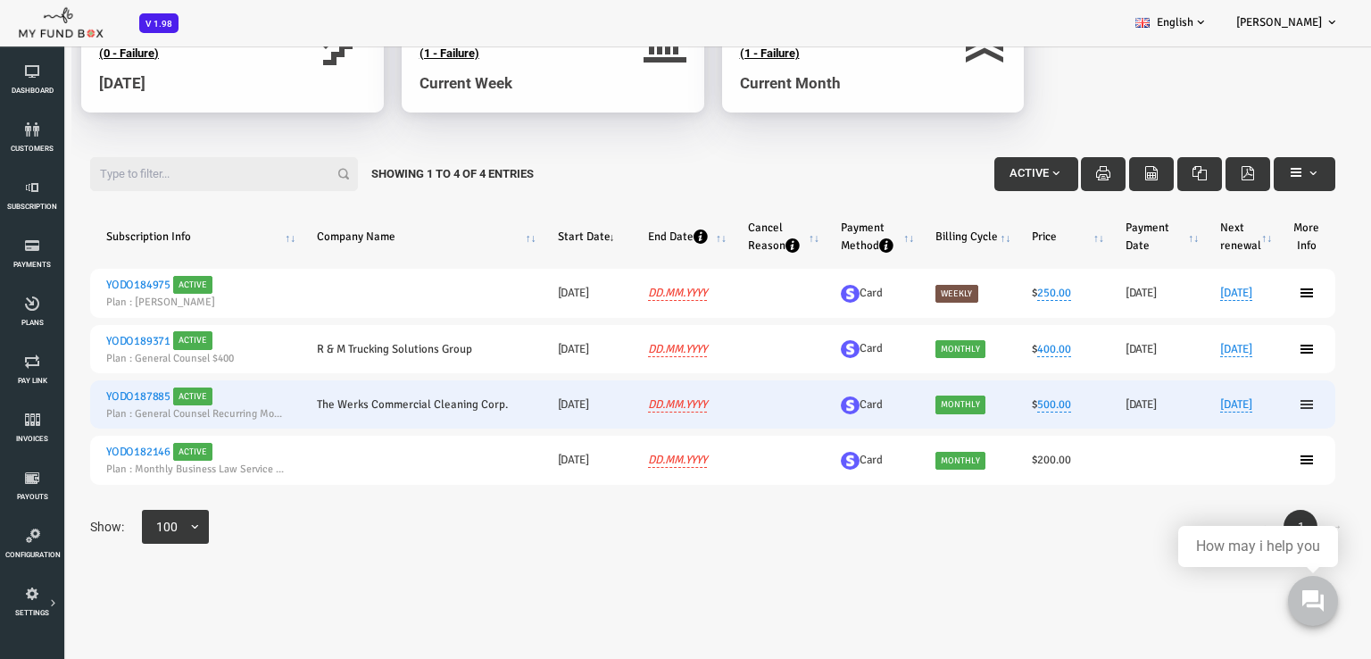
click at [1245, 407] on icon at bounding box center [1252, 404] width 14 height 14
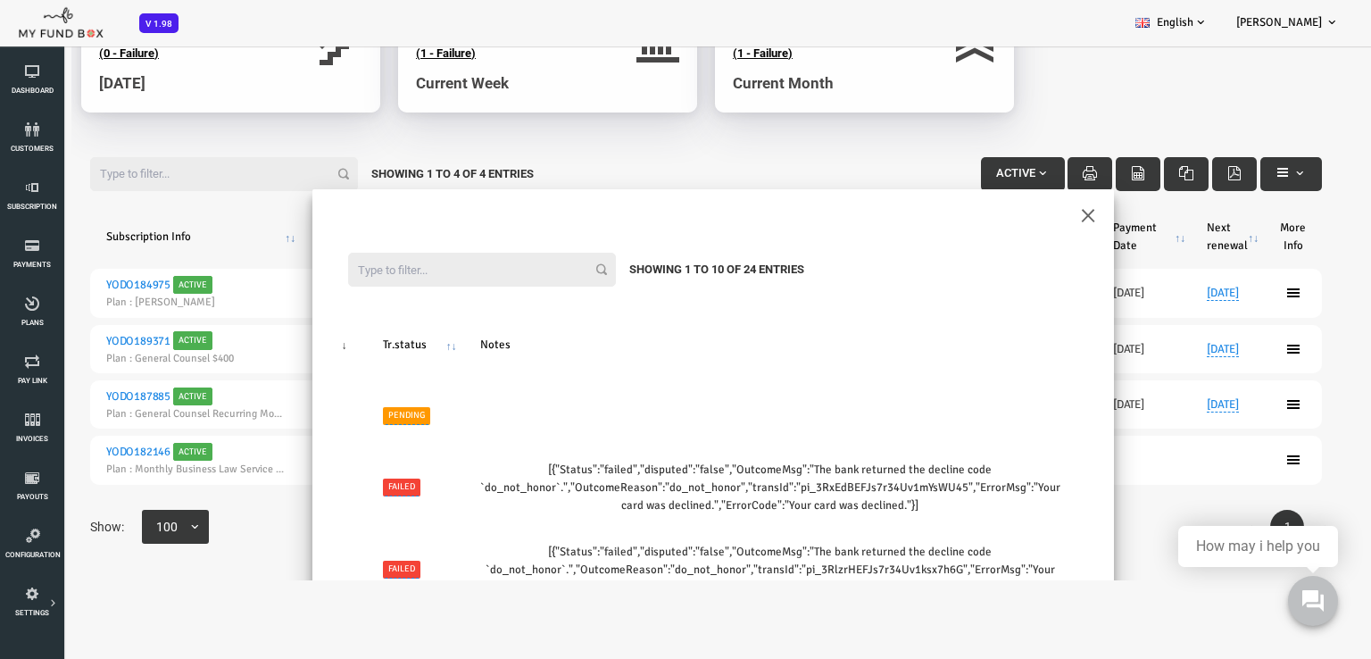
click at [1240, 409] on div "× Filter: Showing 1 to 10 of 24 Entries # Plans Payment Method No. of Billing C…" at bounding box center [658, 371] width 1317 height 419
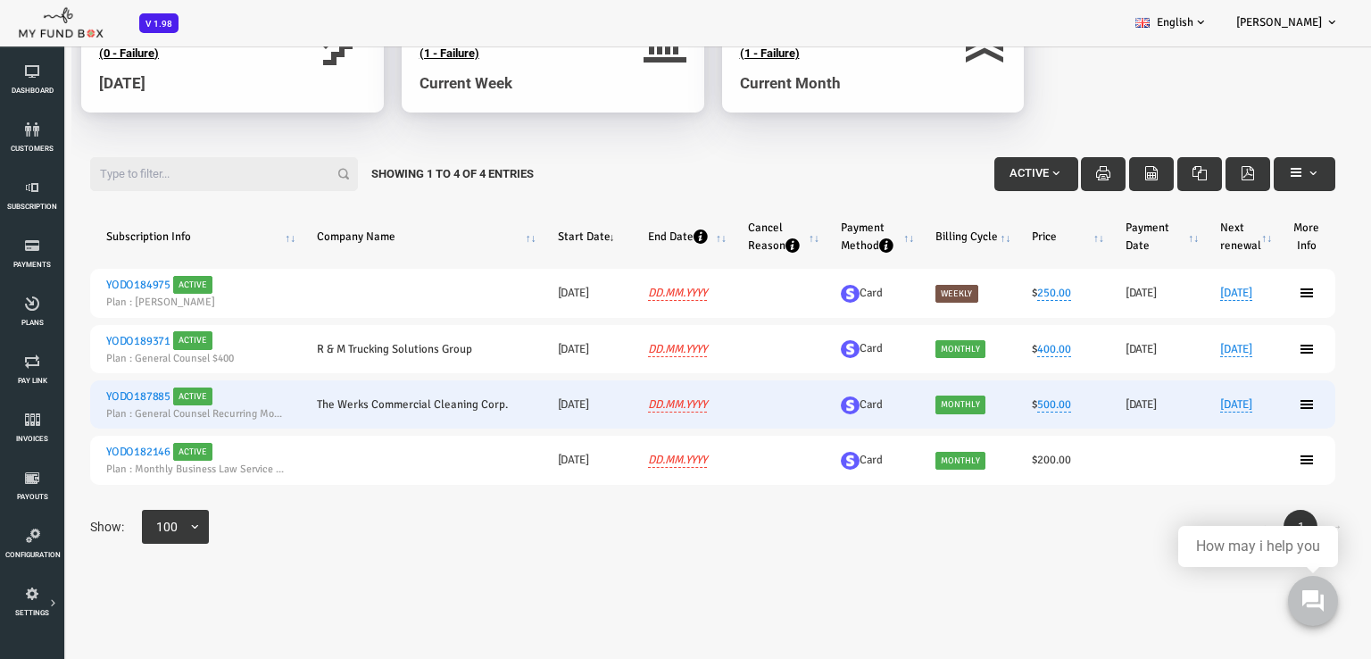
click at [87, 396] on link "YODO187885" at bounding box center [84, 396] width 64 height 14
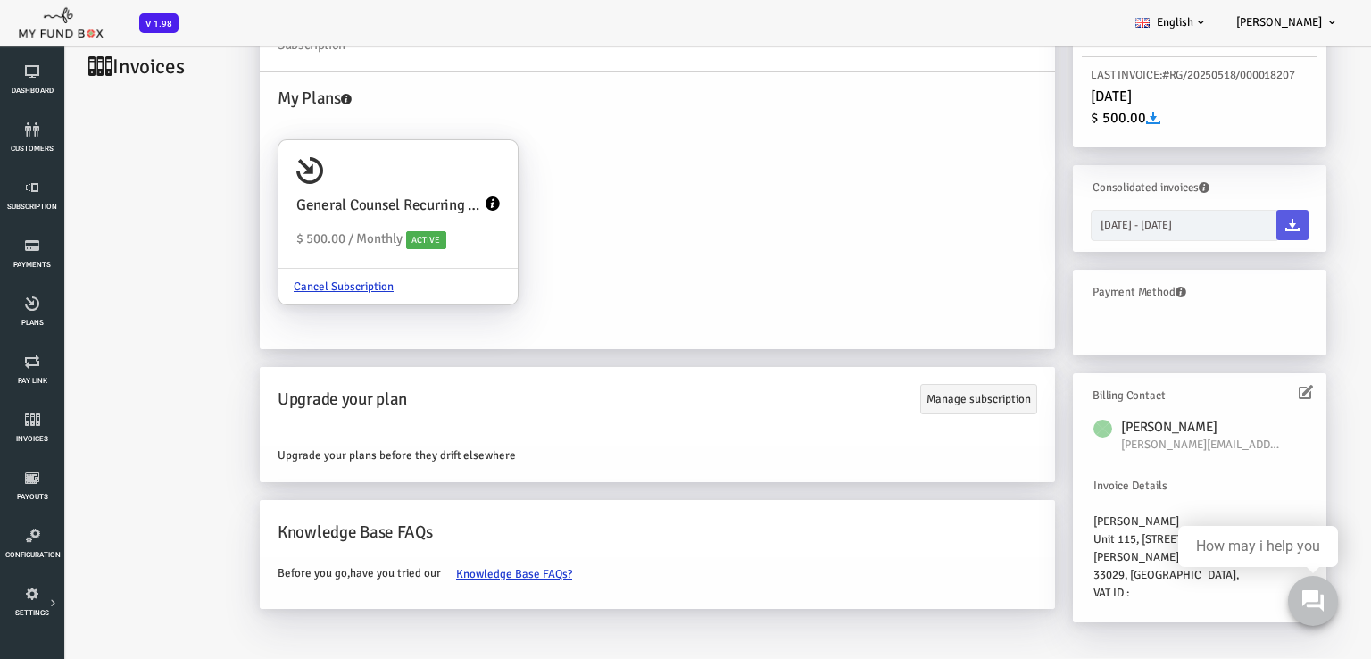
scroll to position [101, 0]
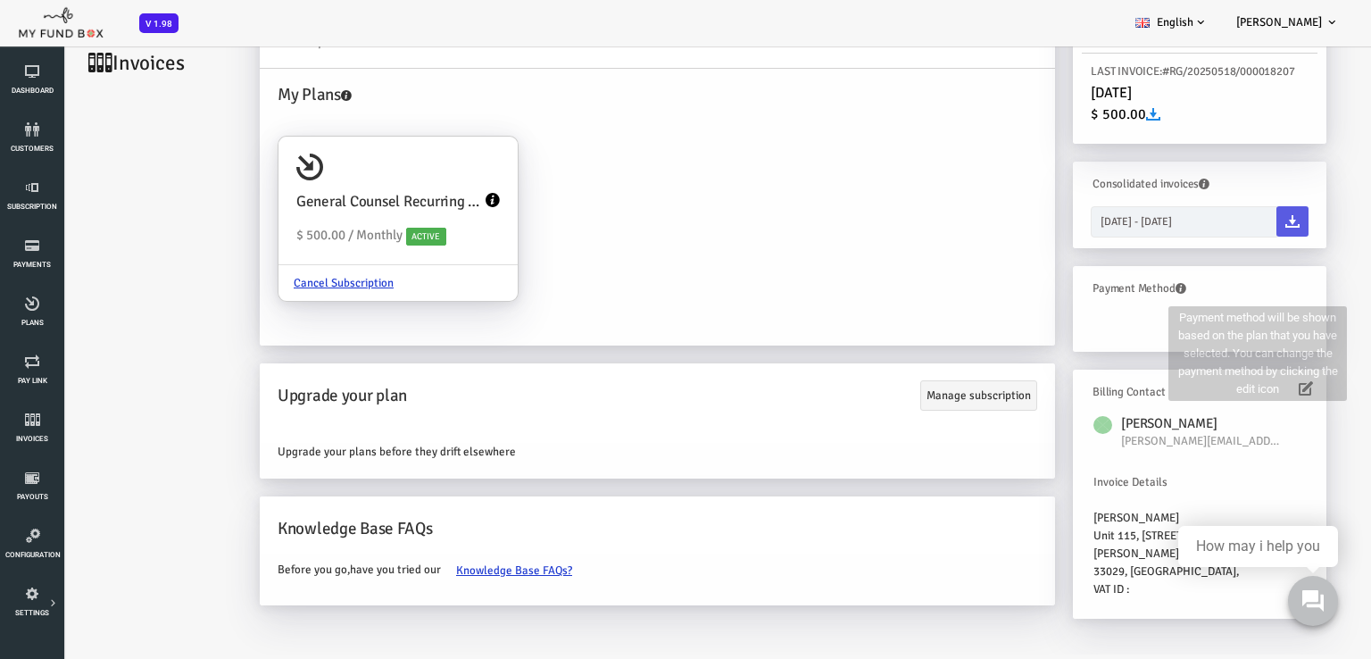
click at [1121, 284] on icon at bounding box center [1126, 288] width 11 height 11
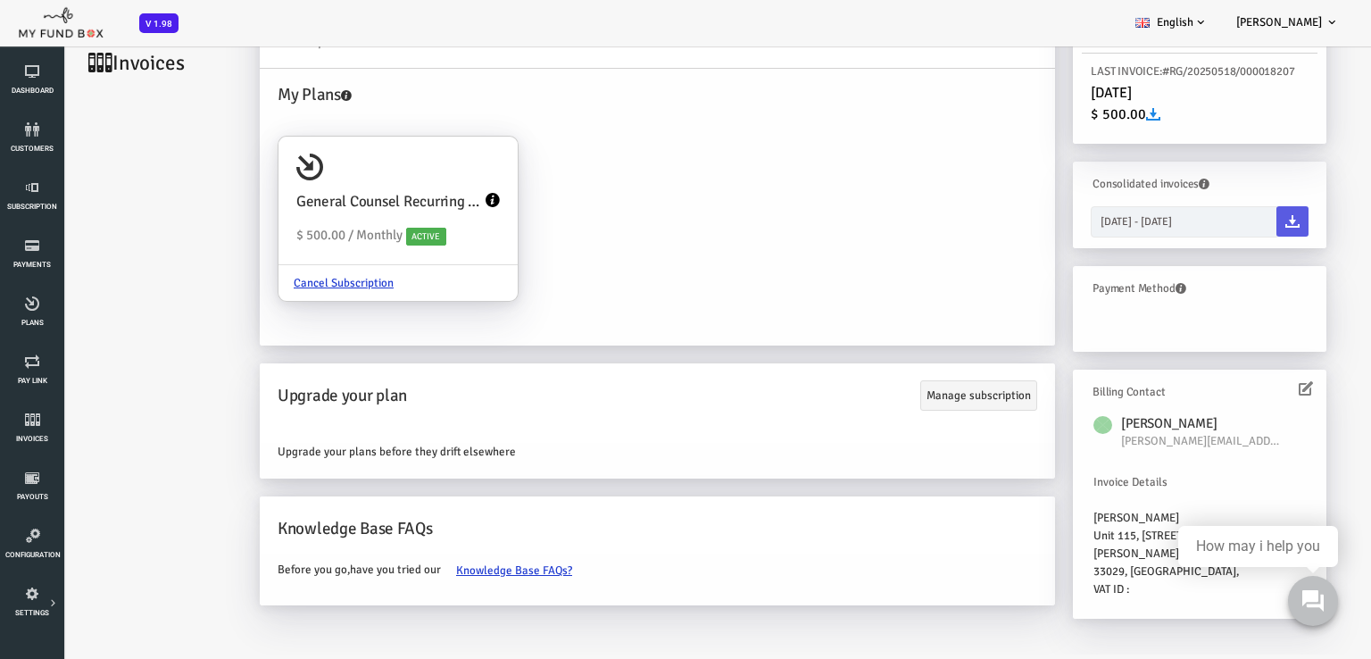
click at [1074, 553] on div "Unit 115, [STREET_ADDRESS][PERSON_NAME][US_STATE]," at bounding box center [1145, 545] width 212 height 36
click at [903, 398] on link "Manage subscription" at bounding box center [924, 395] width 117 height 30
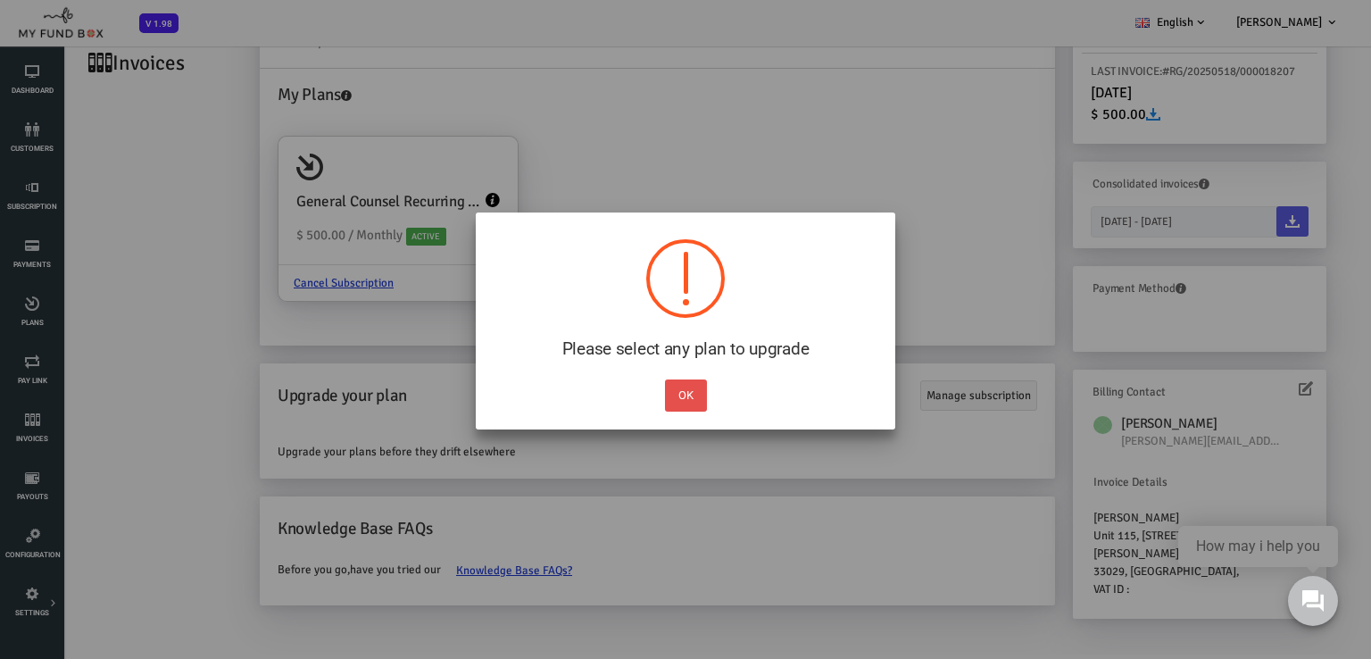
click at [678, 392] on button "OK" at bounding box center [686, 395] width 42 height 32
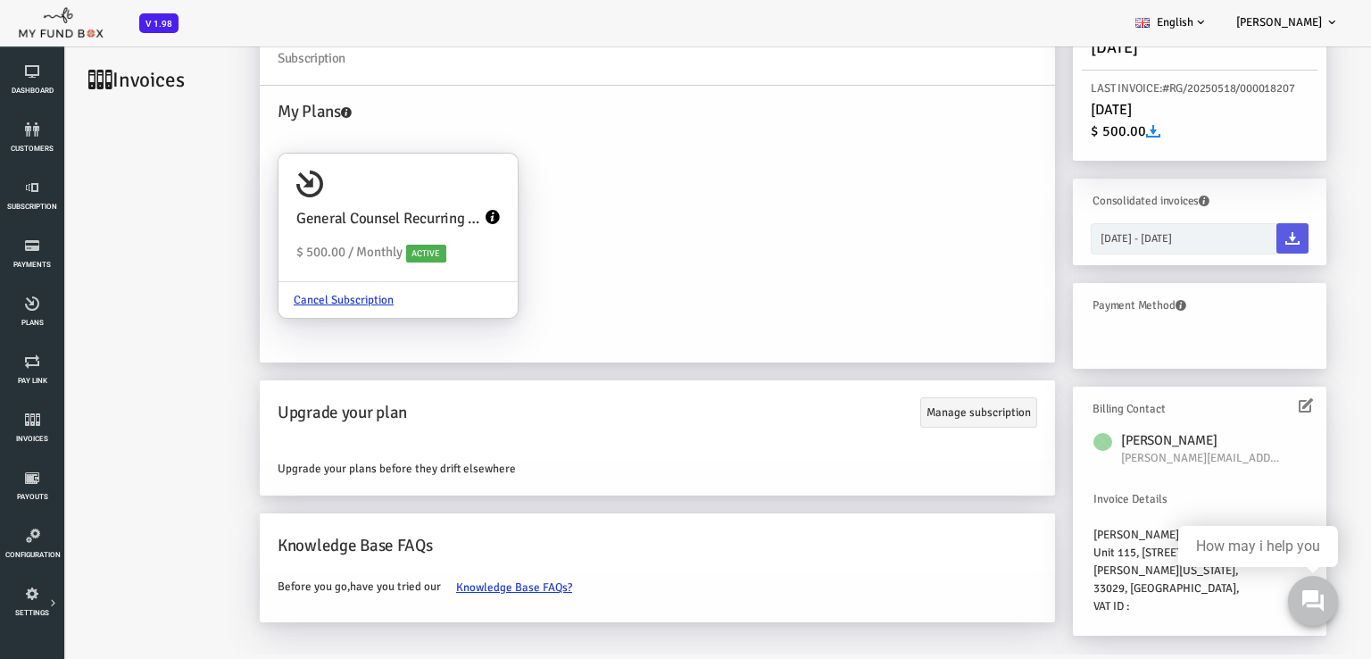
scroll to position [0, 0]
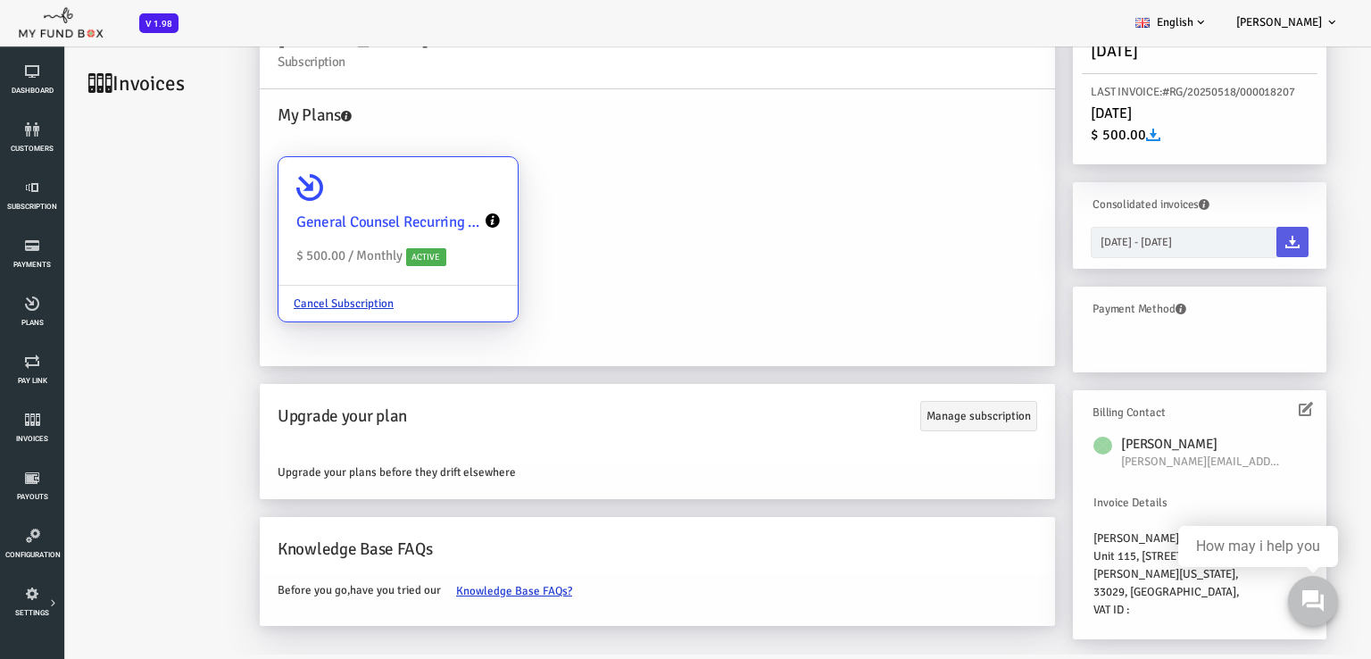
click at [439, 218] on icon at bounding box center [438, 220] width 14 height 14
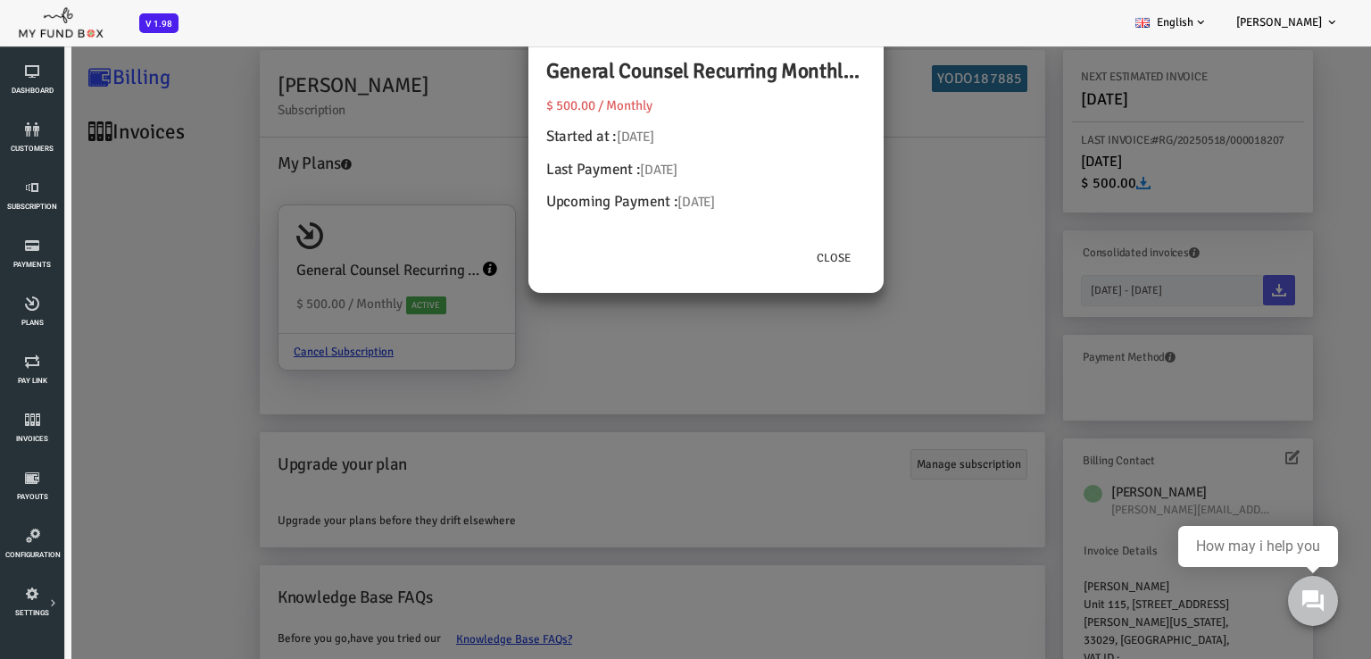
scroll to position [12, 0]
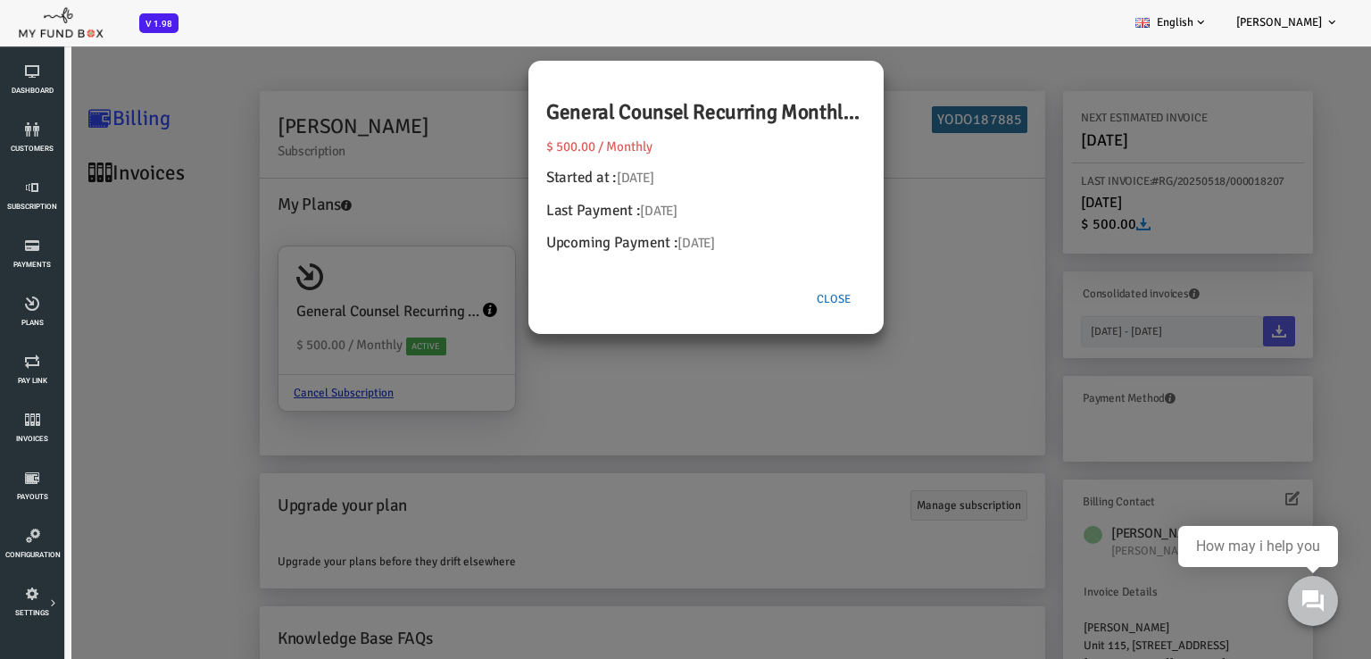
click at [781, 296] on button "Close" at bounding box center [779, 299] width 64 height 34
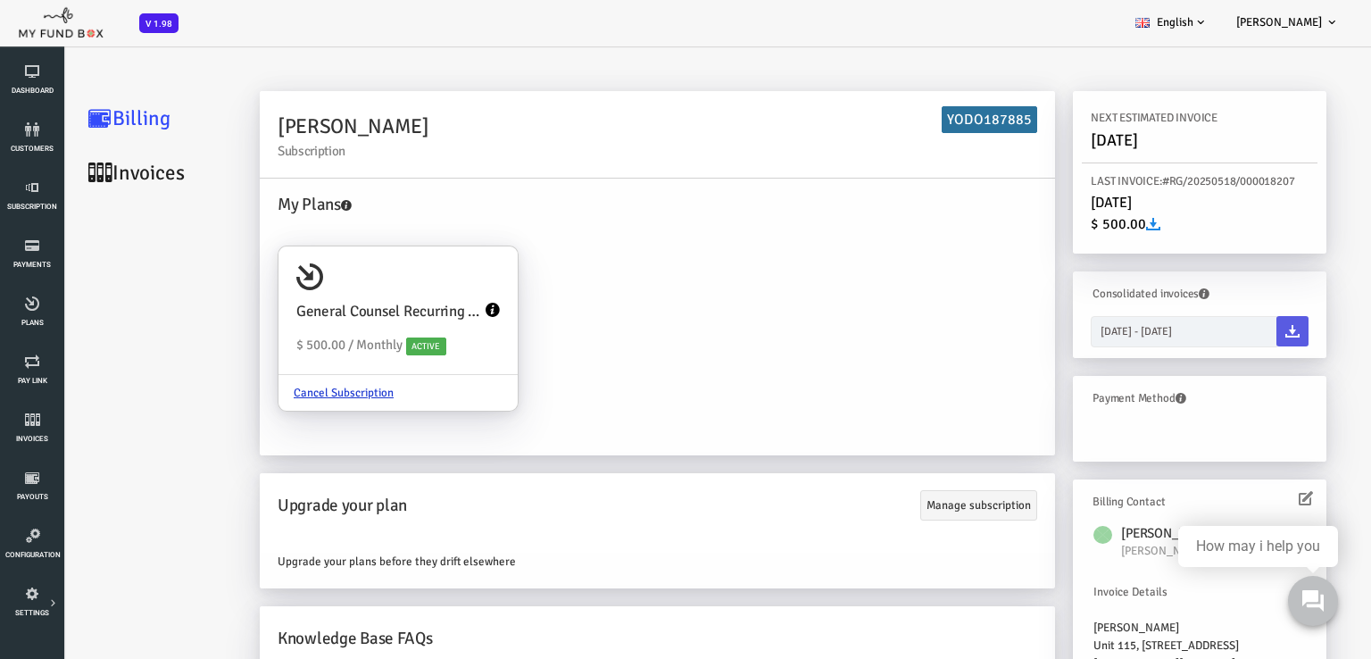
click at [69, 154] on link "Invoices" at bounding box center [107, 172] width 179 height 54
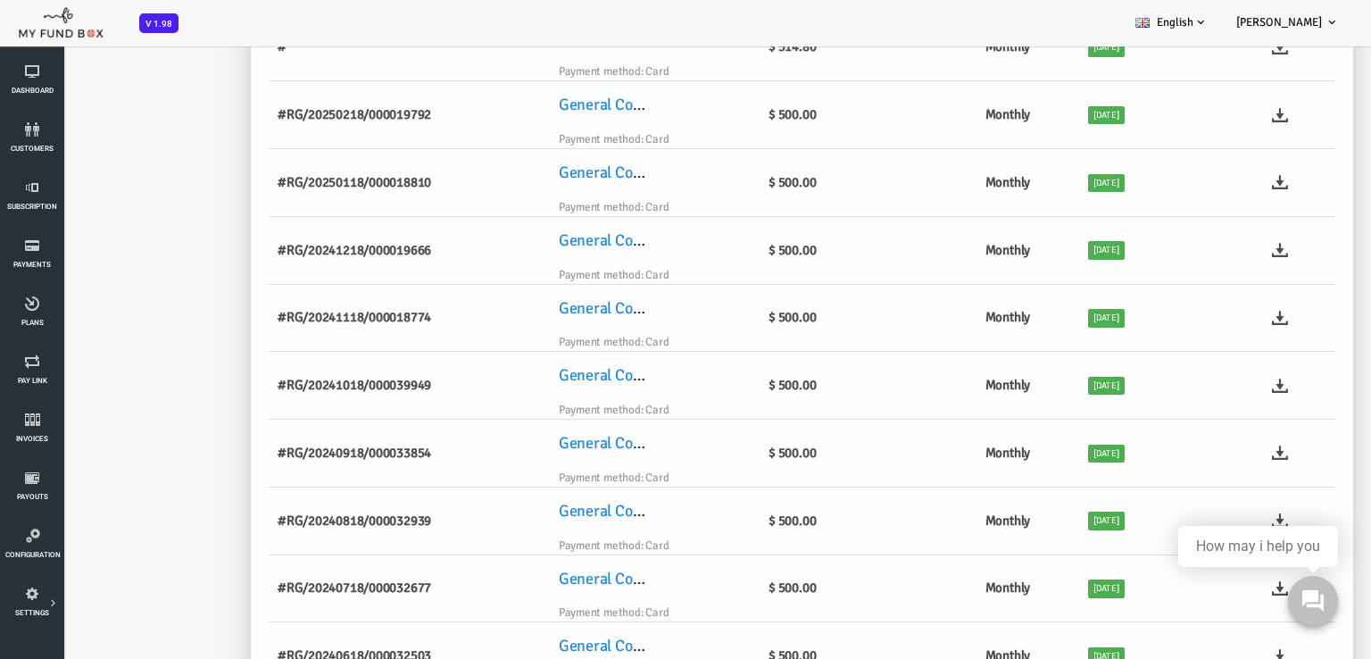
scroll to position [0, 0]
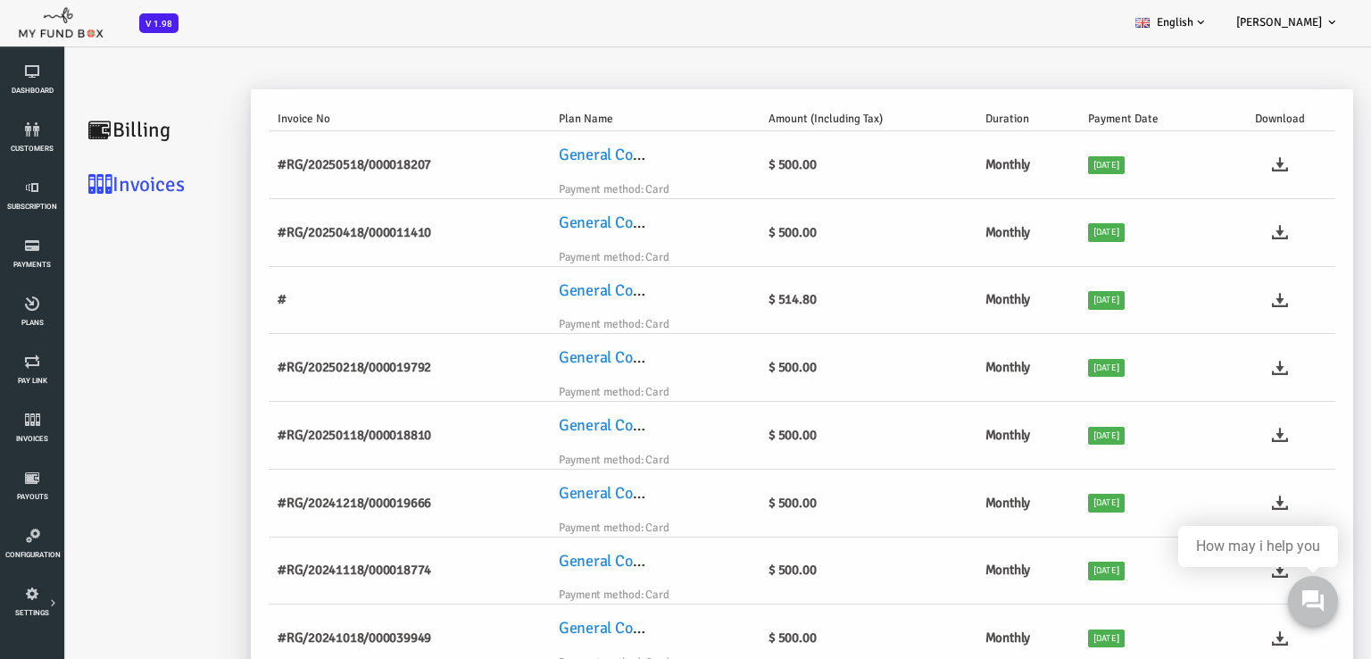
click at [77, 126] on link "Billing" at bounding box center [107, 130] width 179 height 54
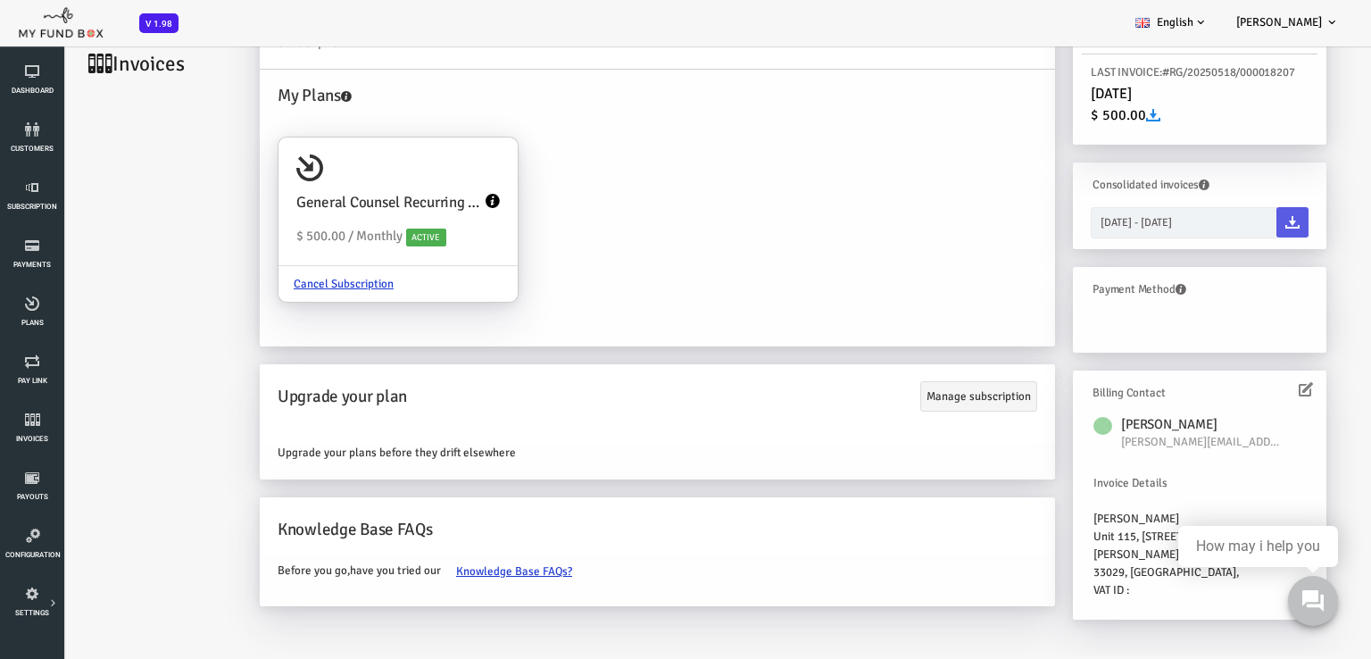
scroll to position [101, 0]
click at [0, 0] on span "Payments" at bounding box center [0, 0] width 0 height 0
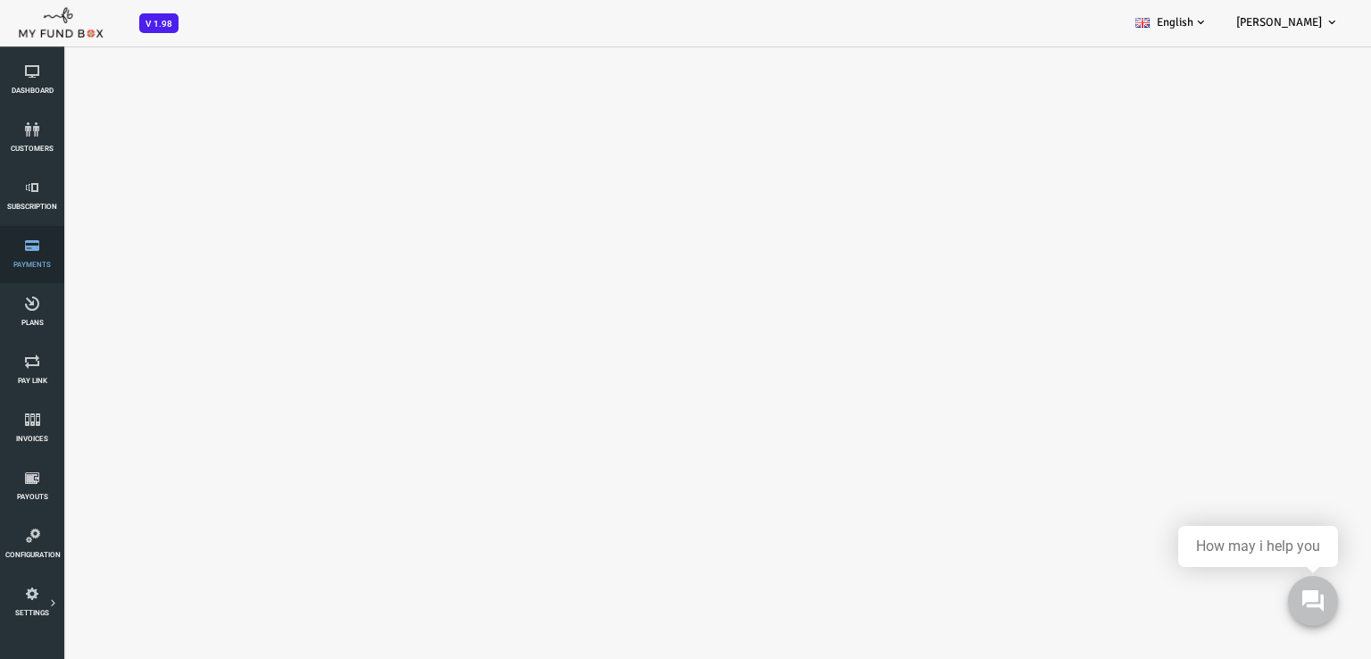
select select "100"
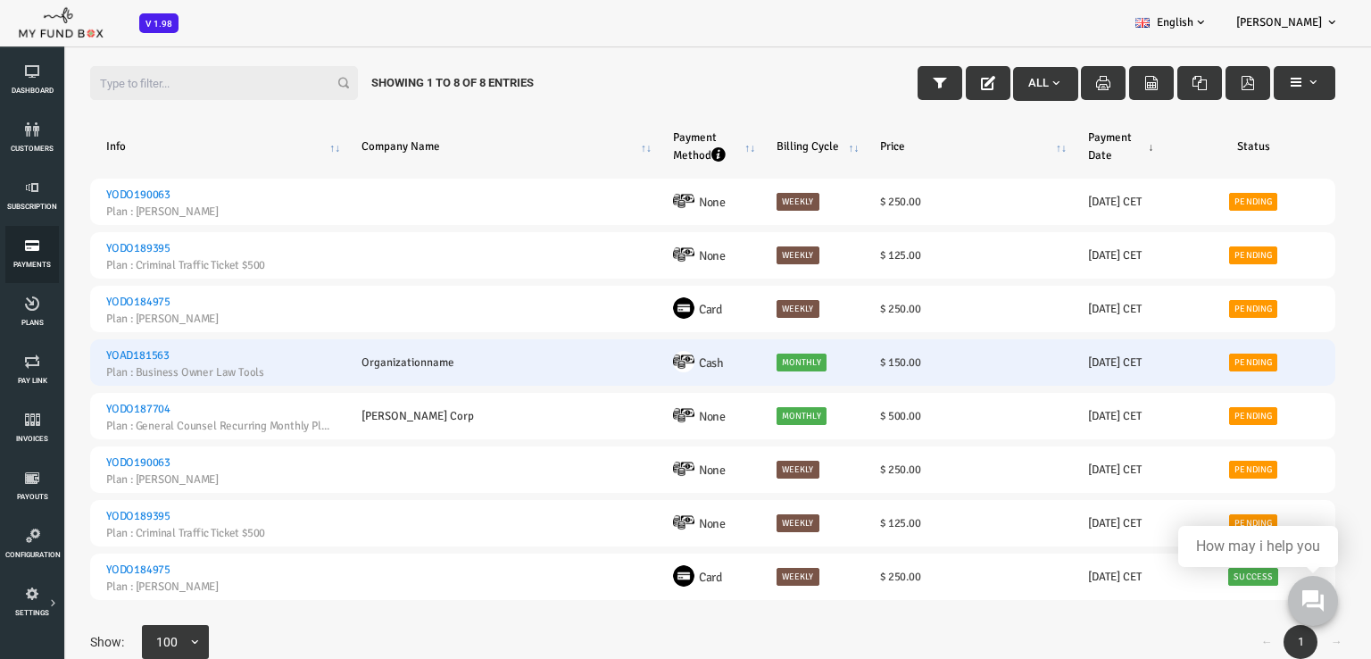
scroll to position [89, 0]
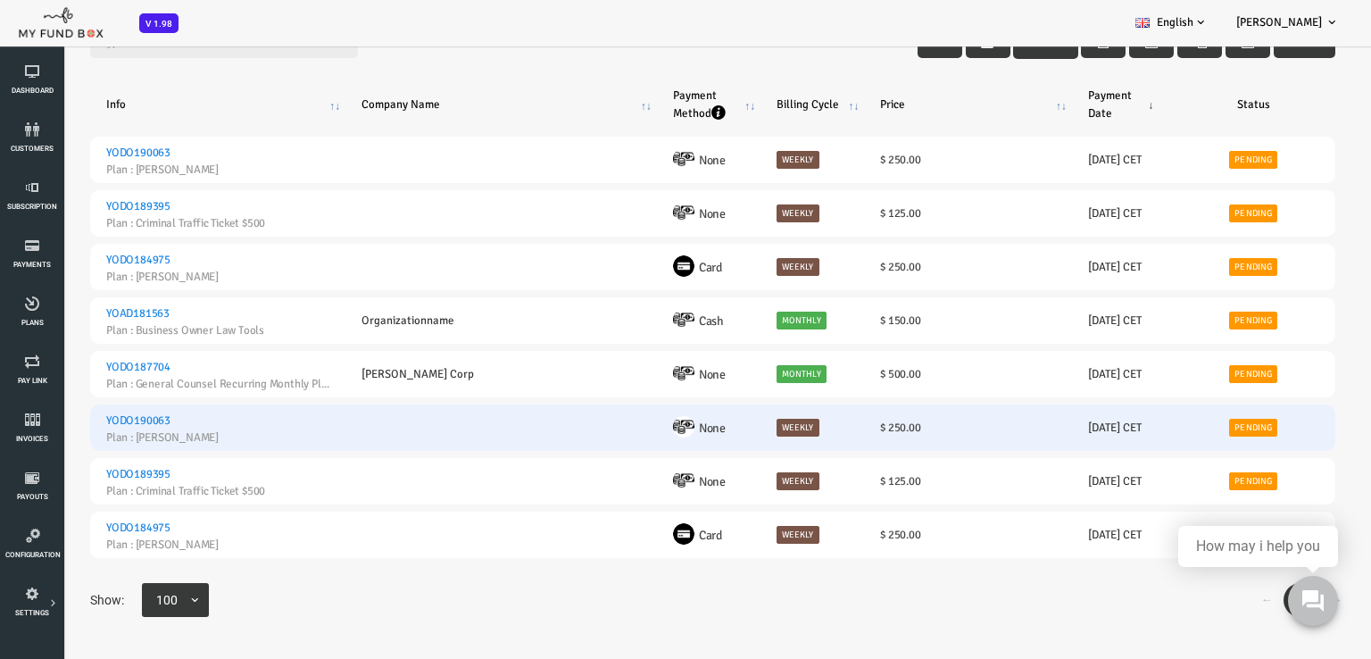
click at [1193, 436] on link "Pending" at bounding box center [1199, 428] width 48 height 18
click at [1191, 428] on link "Pending" at bounding box center [1199, 428] width 48 height 18
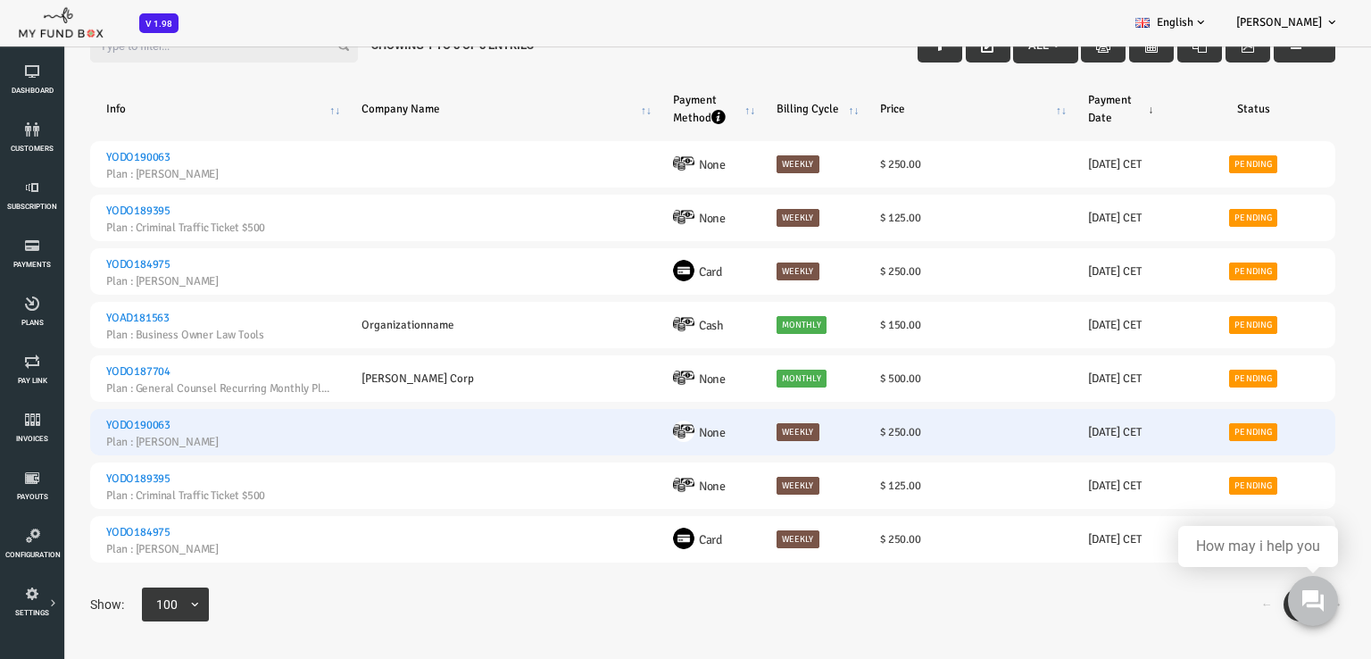
scroll to position [0, 0]
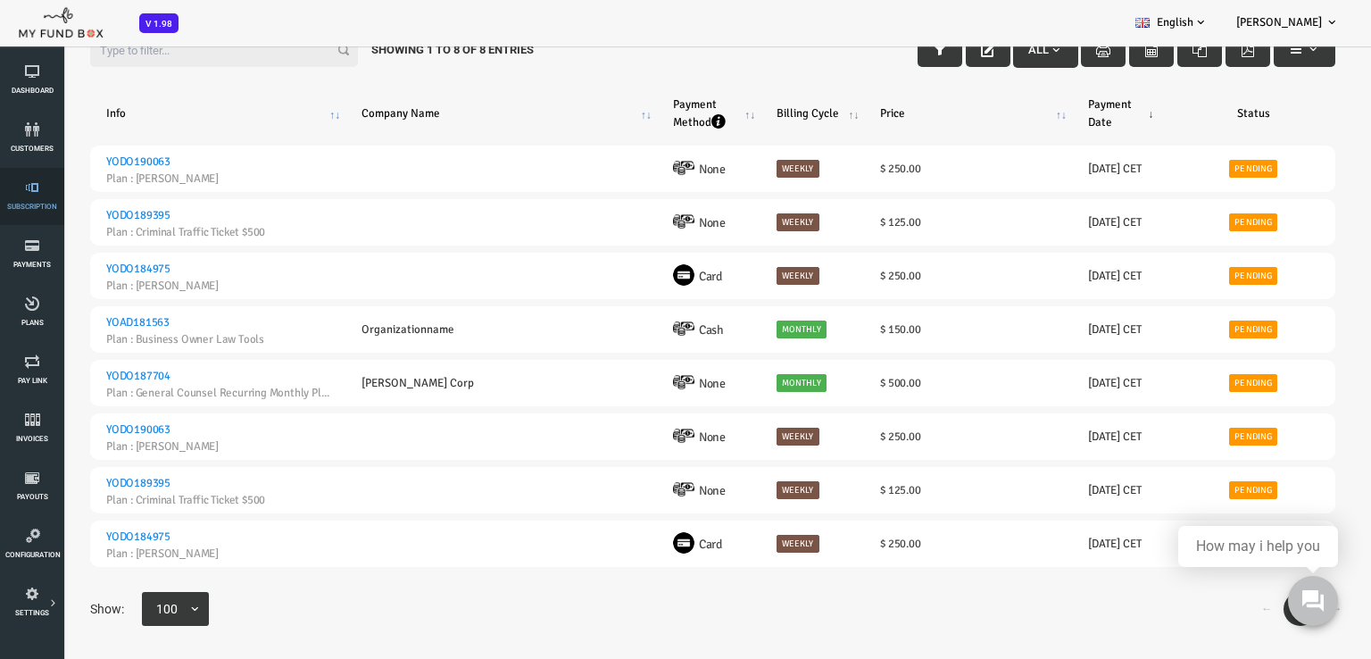
click at [30, 199] on link "Subscription" at bounding box center [32, 196] width 54 height 57
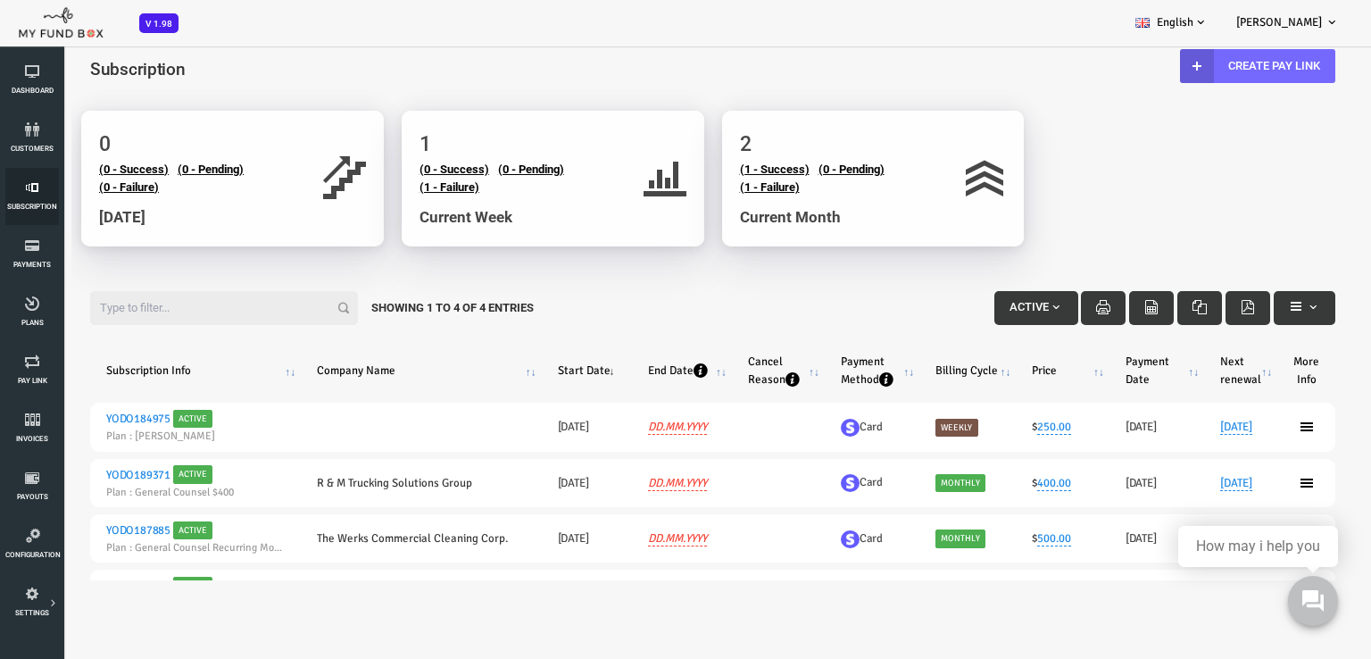
scroll to position [143, 0]
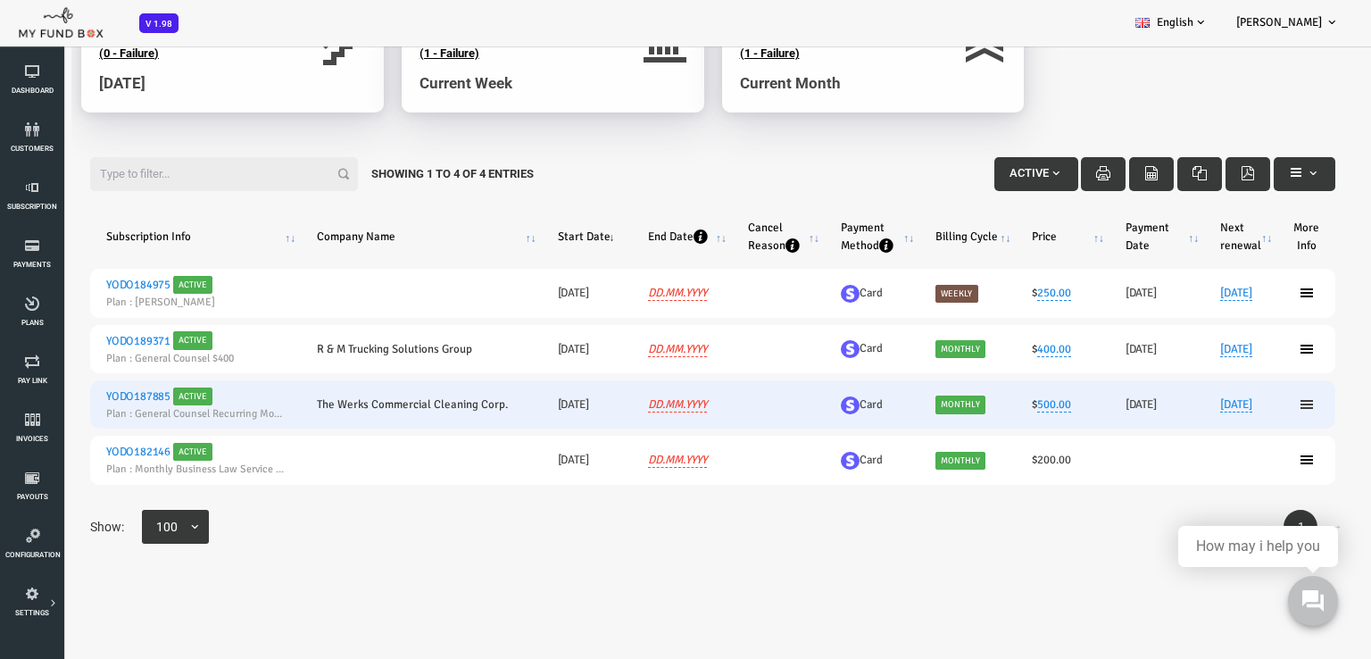
click at [1245, 409] on icon at bounding box center [1252, 404] width 14 height 14
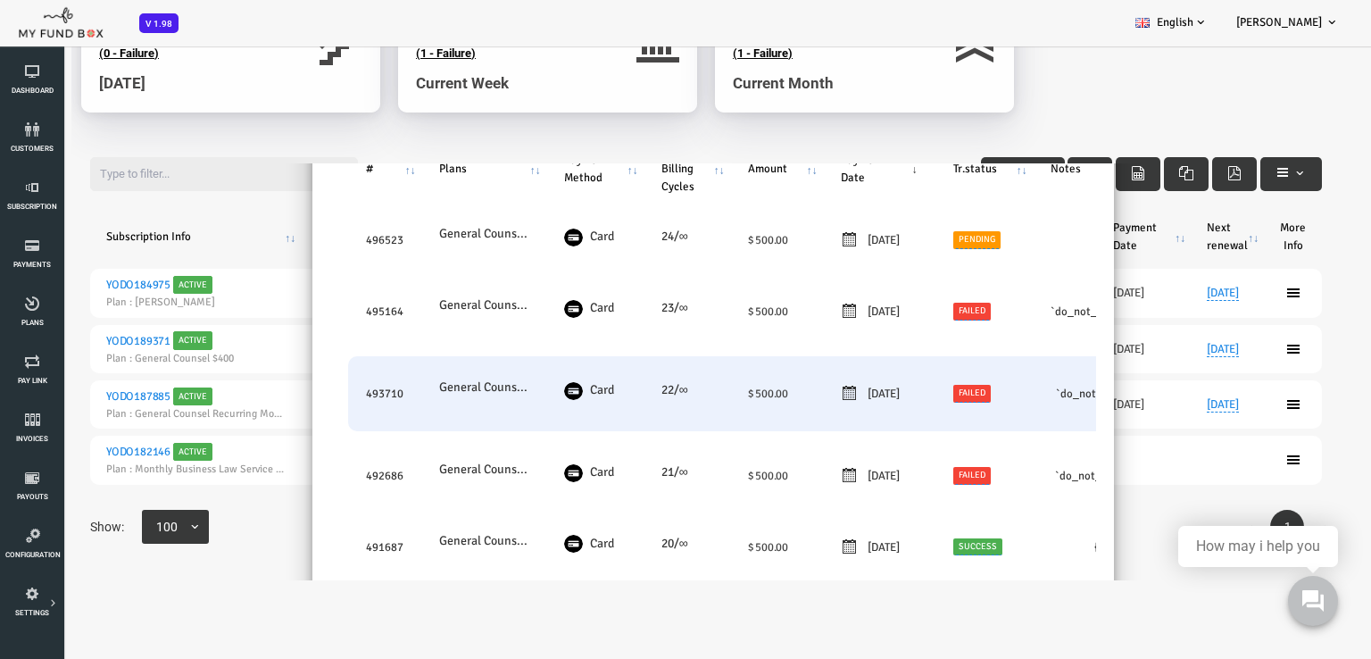
scroll to position [179, 0]
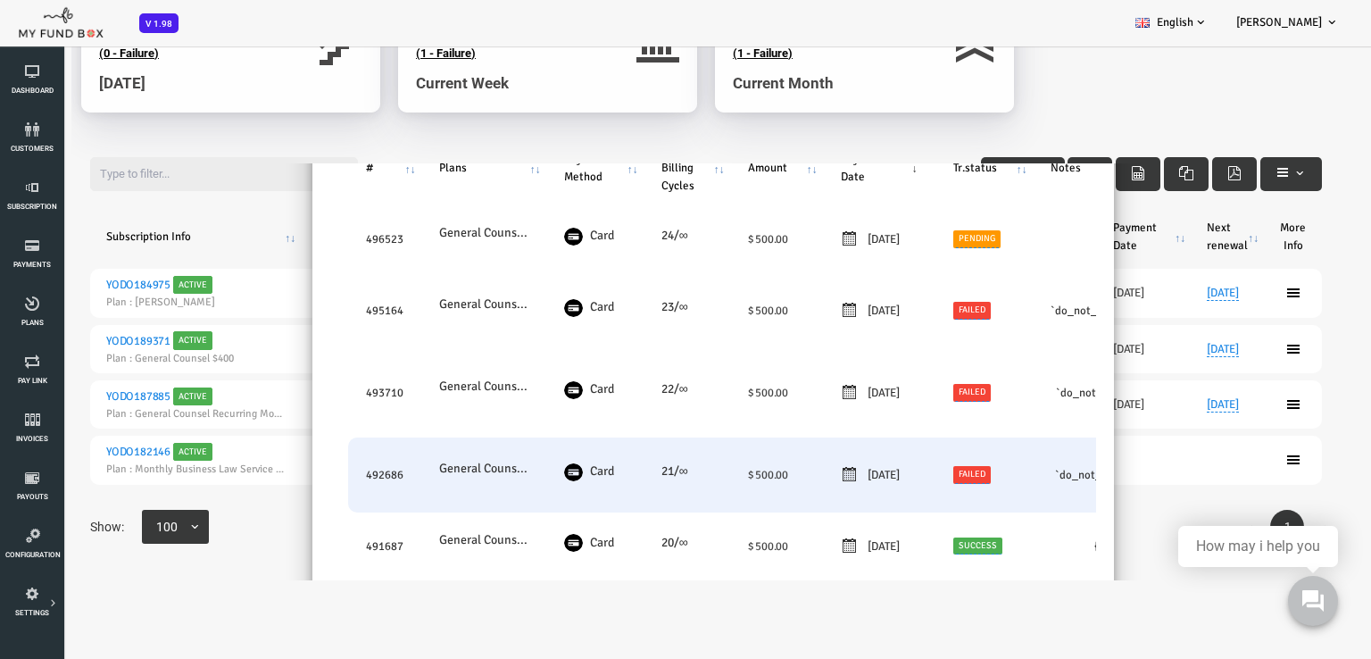
click at [933, 475] on link "Failed" at bounding box center [918, 474] width 38 height 17
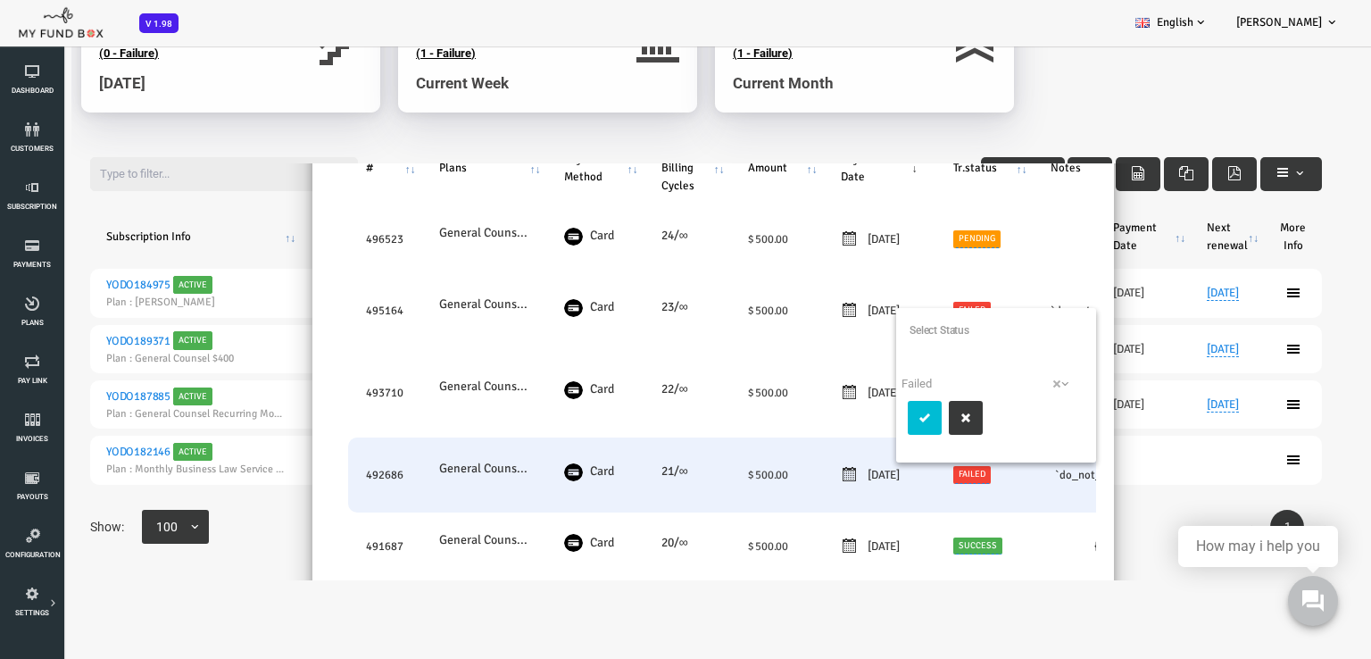
click at [968, 378] on span "× Failed" at bounding box center [935, 384] width 177 height 18
click at [864, 422] on icon "submit" at bounding box center [870, 418] width 14 height 14
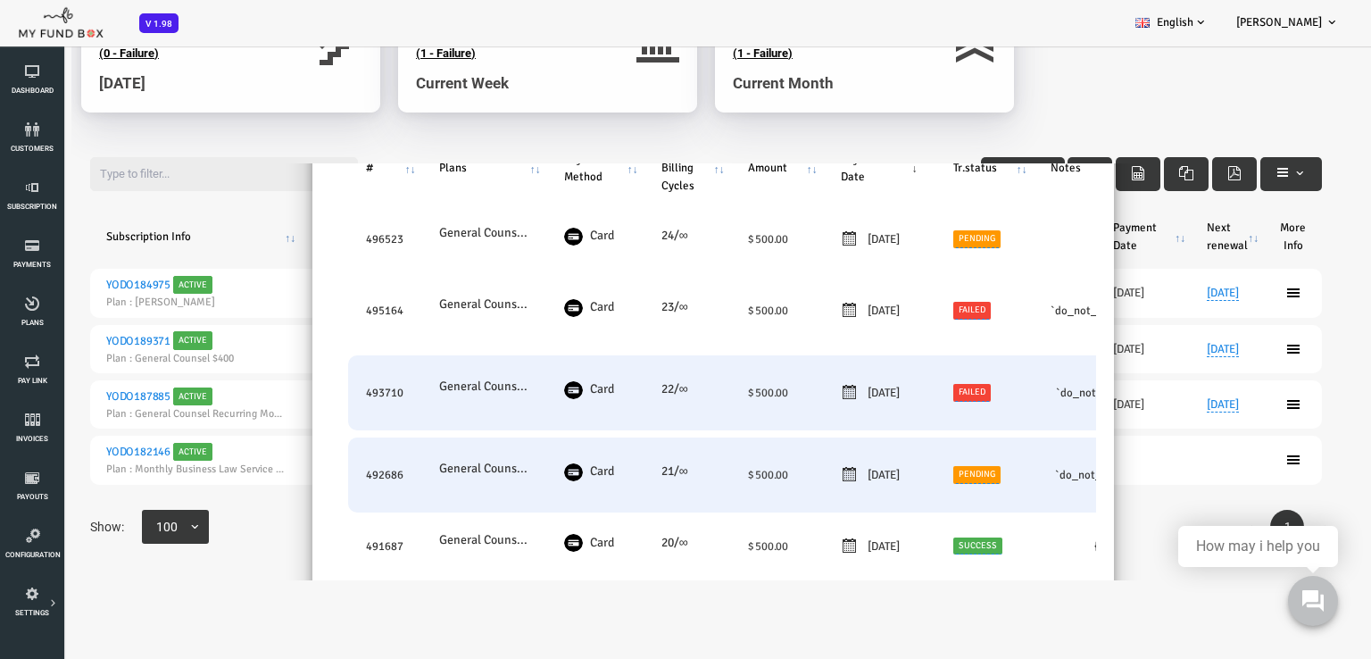
click at [935, 387] on link "Failed" at bounding box center [918, 392] width 38 height 17
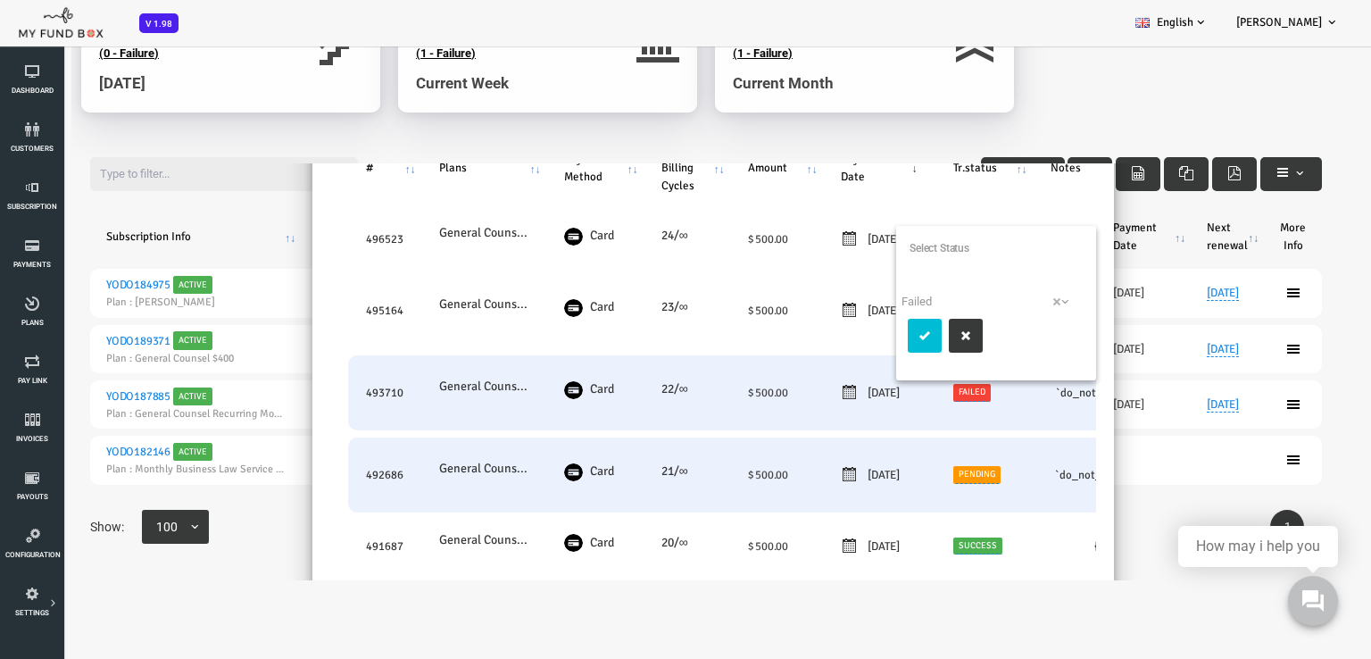
click at [869, 299] on span "× Failed" at bounding box center [935, 302] width 177 height 18
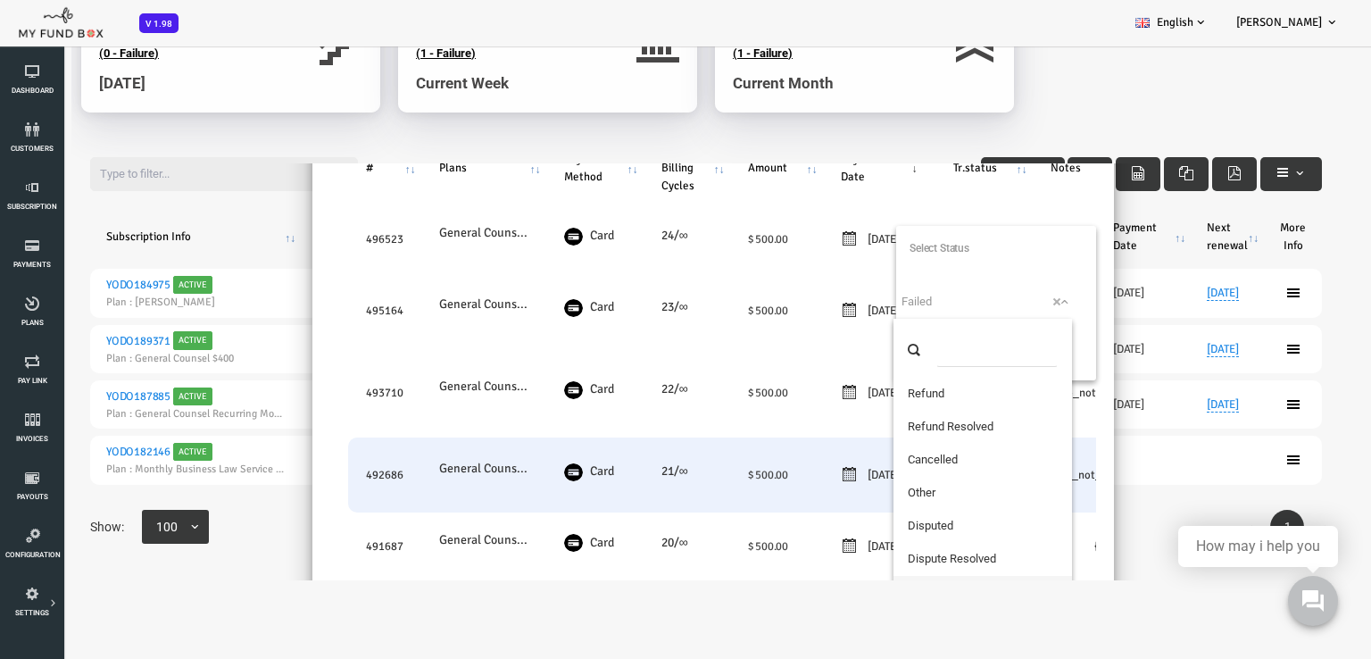
scroll to position [0, 0]
click at [836, 611] on body "Subscriber not found Beneficiary Not Found Partner Not Found!!!! Please Fill ou…" at bounding box center [685, 329] width 1371 height 659
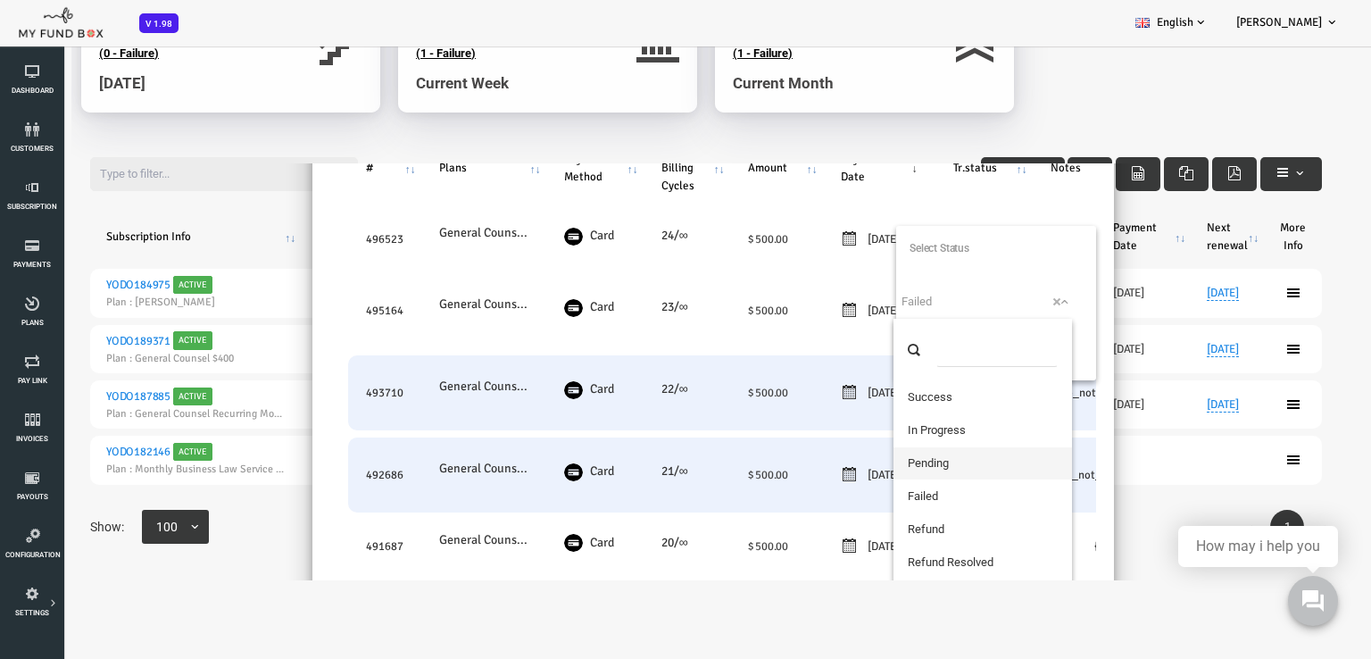
click at [765, 593] on body "Subscriber not found Beneficiary Not Found Partner Not Found!!!! Please Fill ou…" at bounding box center [685, 329] width 1371 height 659
click at [276, 259] on table "# Plans Payment Method No. of Billing Cycles Amount Payment Date Tr.status Note…" at bounding box center [944, 502] width 1336 height 794
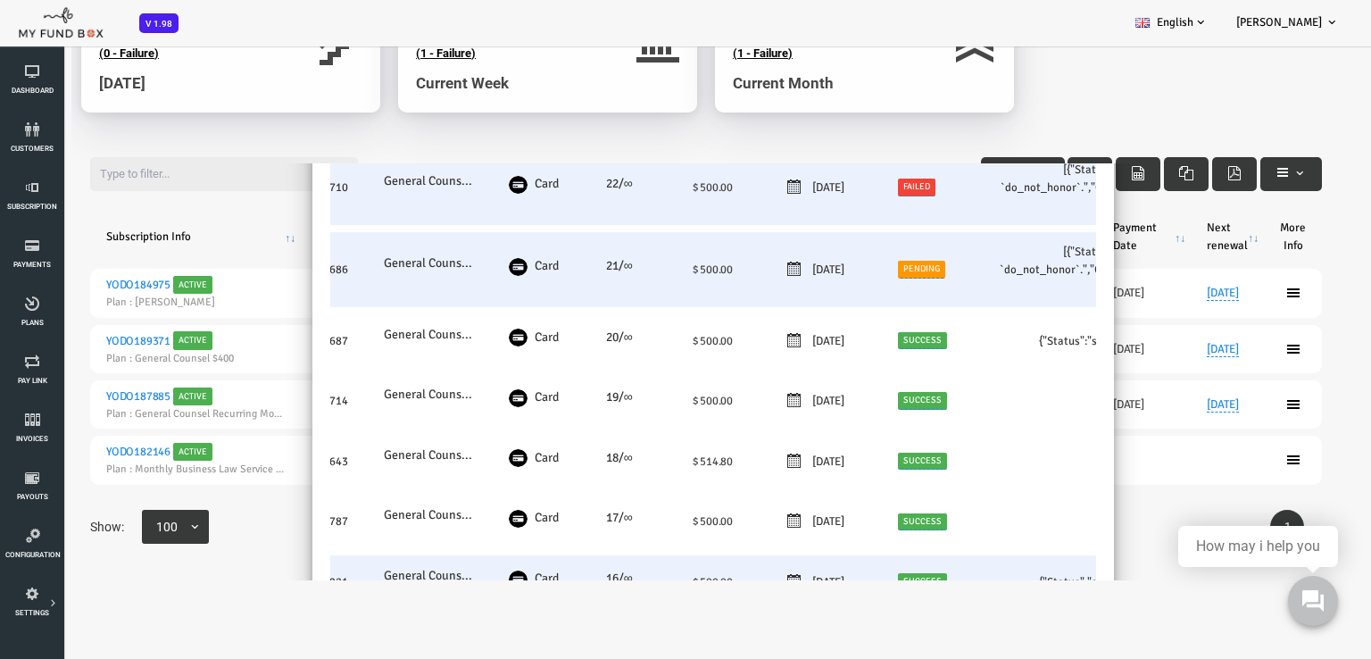
scroll to position [339, 0]
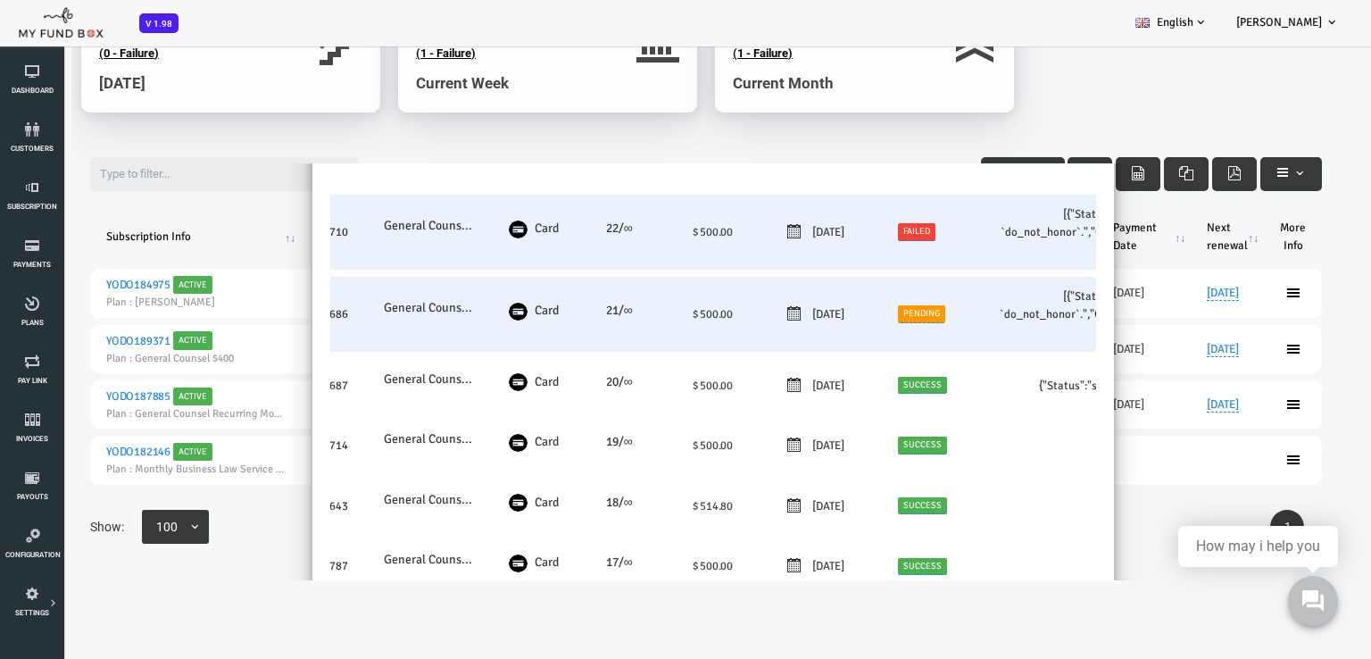
click at [772, 315] on div "20250618 [DATE]" at bounding box center [769, 314] width 77 height 18
click at [756, 310] on div "20250618 [DATE]" at bounding box center [769, 314] width 77 height 18
click at [454, 311] on img at bounding box center [463, 312] width 19 height 18
click at [456, 308] on img at bounding box center [463, 312] width 19 height 18
click at [552, 302] on label "21/∞" at bounding box center [565, 311] width 27 height 20
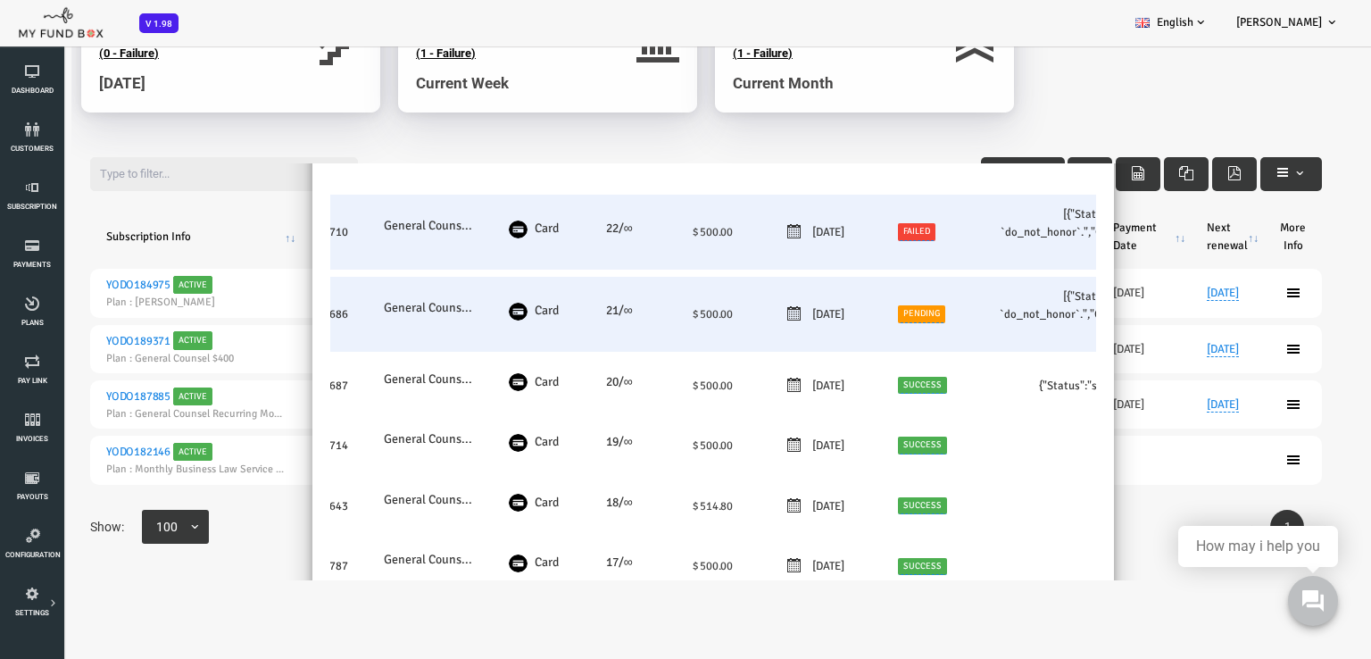
click at [298, 312] on td "492686" at bounding box center [274, 314] width 73 height 75
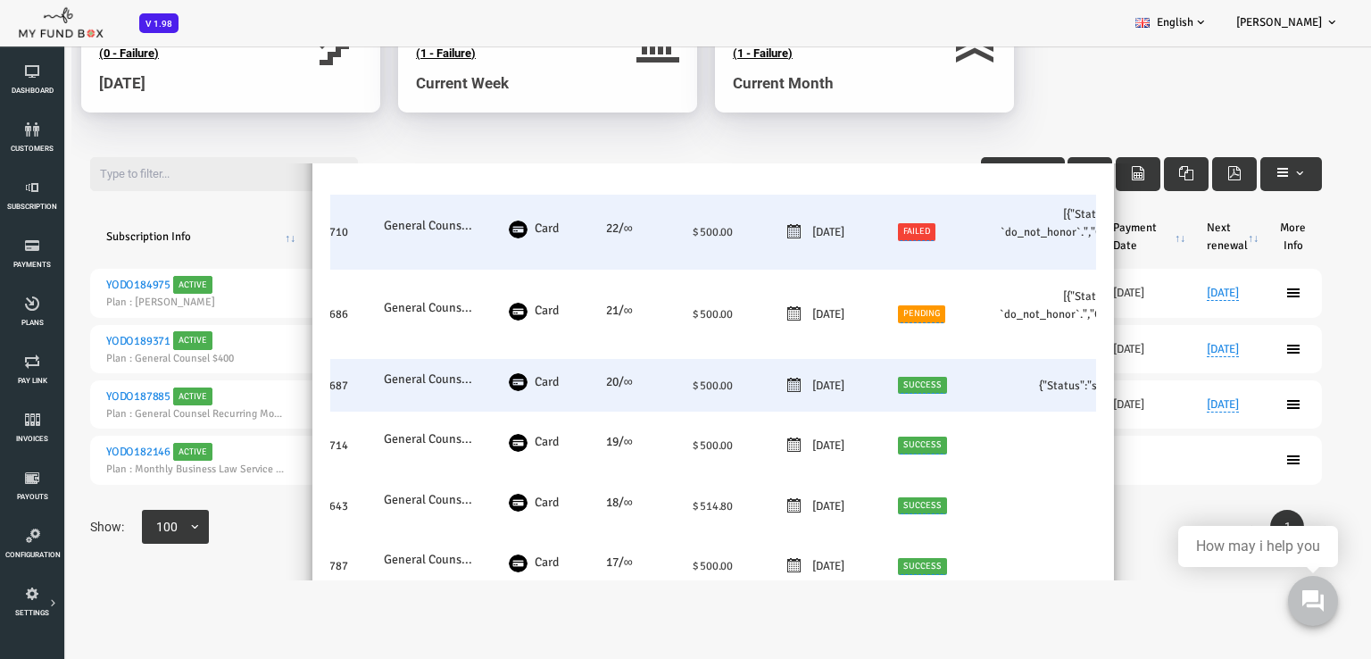
drag, startPoint x: 375, startPoint y: 317, endPoint x: 409, endPoint y: 367, distance: 60.4
click at [376, 317] on label "General Counsel Recurring Monthly Plan" at bounding box center [373, 308] width 89 height 20
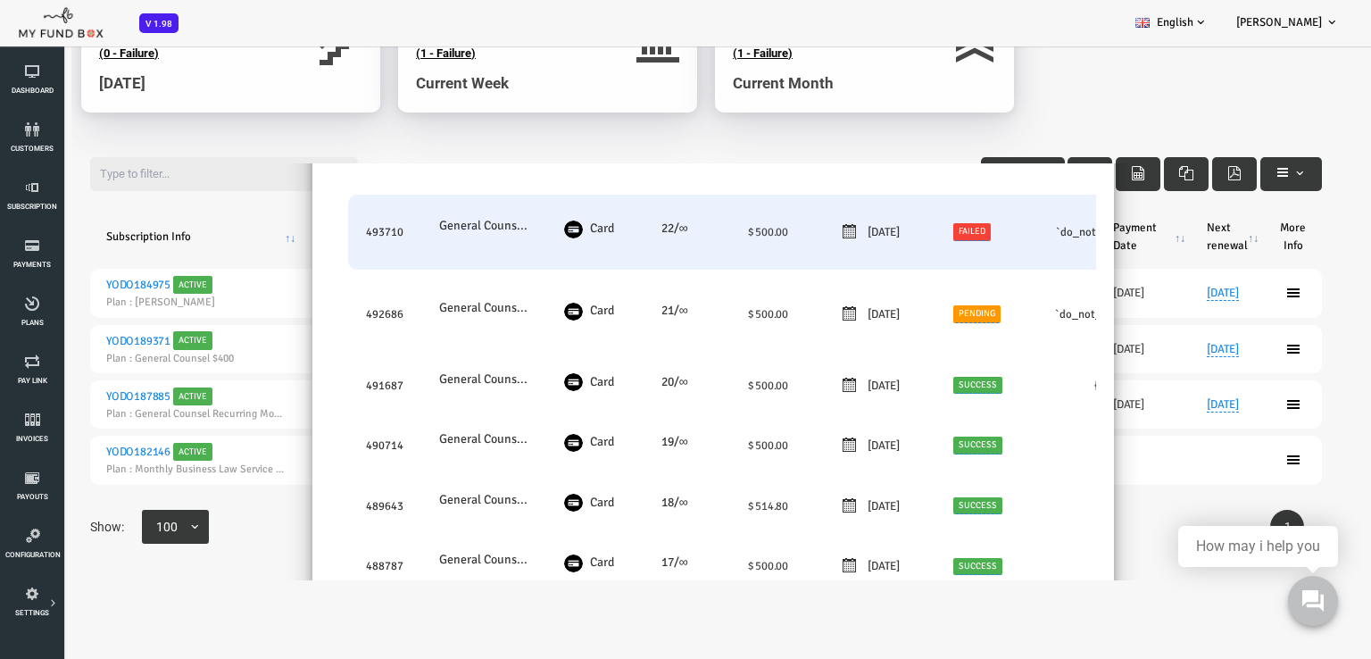
click at [939, 318] on link "Pending" at bounding box center [923, 313] width 48 height 17
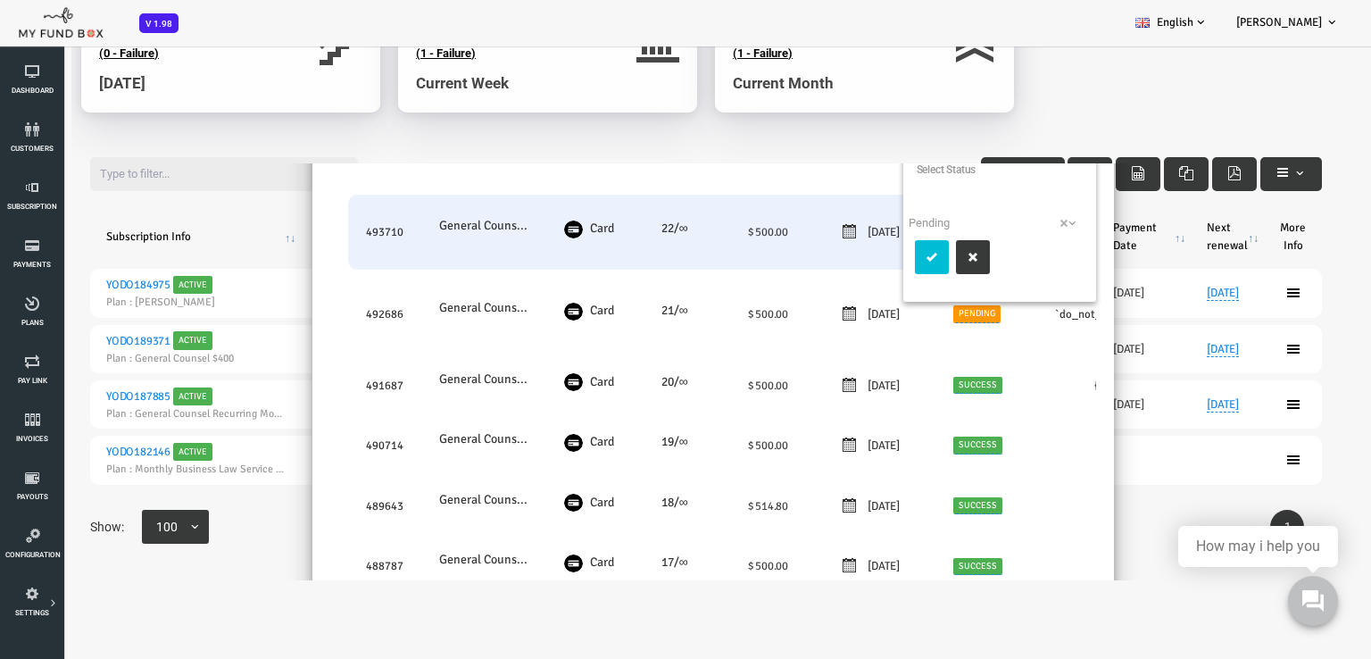
click at [971, 217] on span "× Pending" at bounding box center [942, 223] width 177 height 18
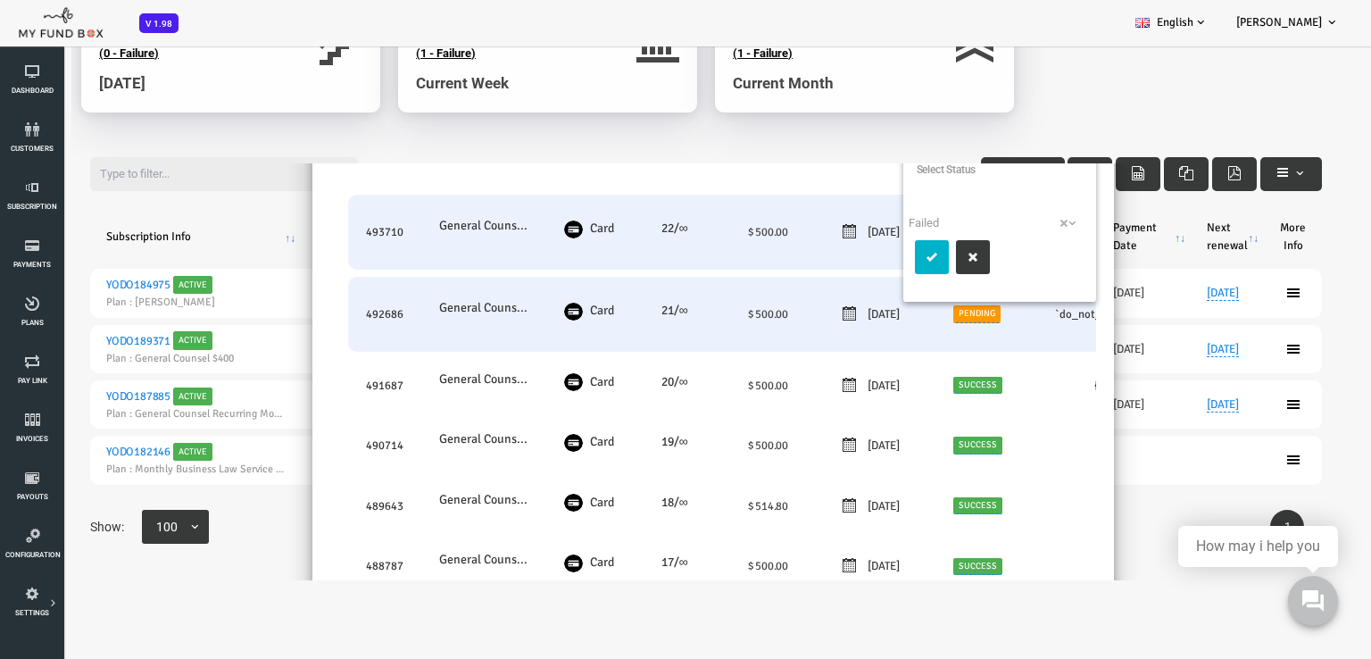
click at [870, 255] on icon "submit" at bounding box center [877, 257] width 14 height 14
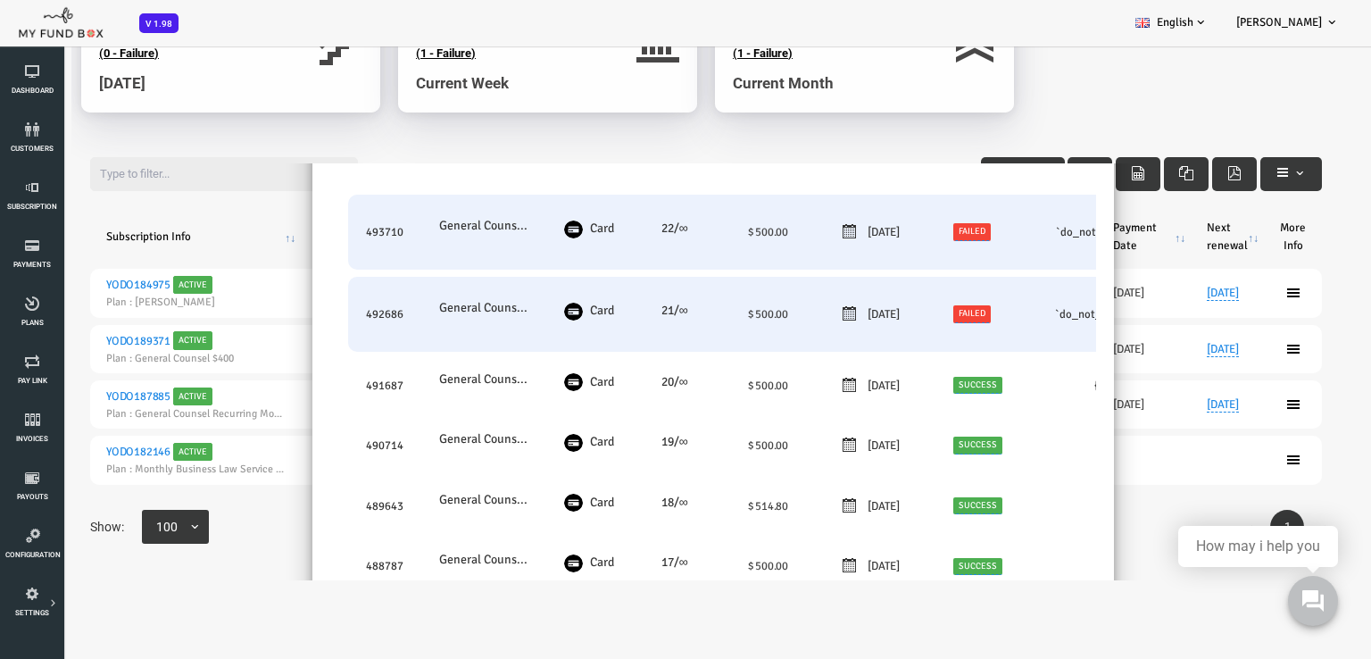
click at [336, 315] on td "492686" at bounding box center [330, 314] width 73 height 75
click at [536, 308] on span "Card" at bounding box center [548, 310] width 24 height 15
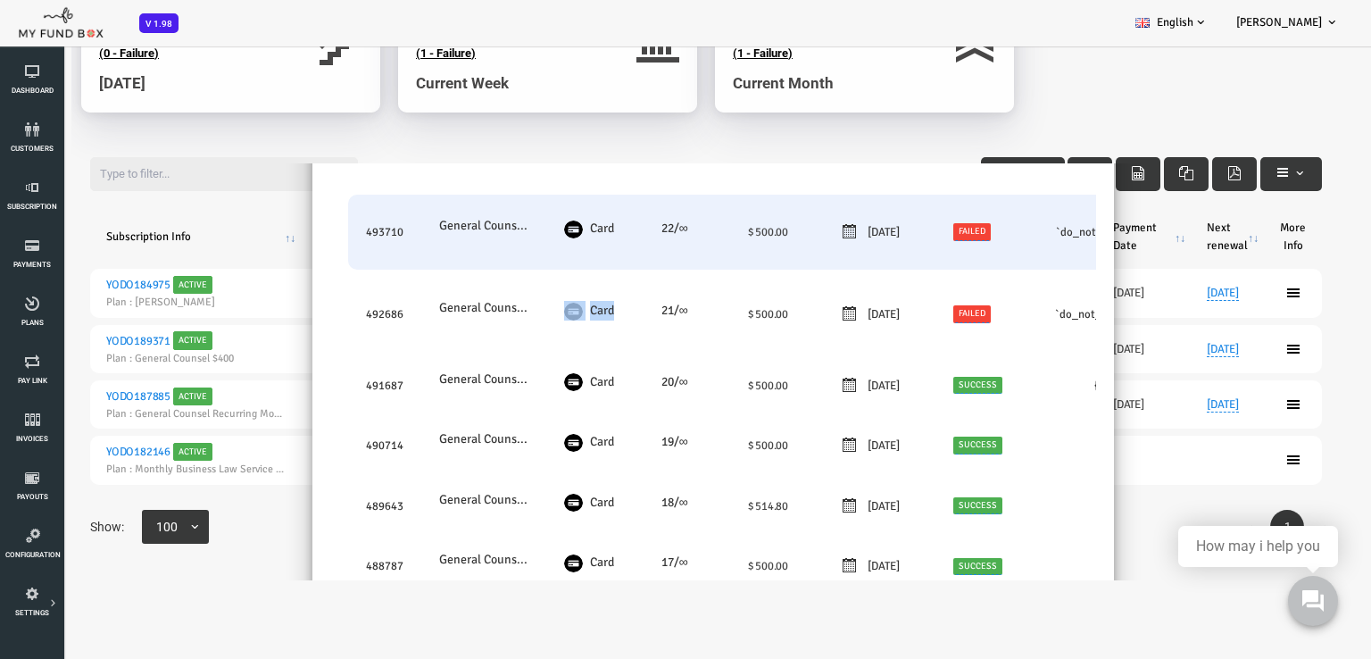
drag, startPoint x: 535, startPoint y: 308, endPoint x: 995, endPoint y: 197, distance: 473.7
click at [536, 307] on span "Card" at bounding box center [548, 310] width 24 height 15
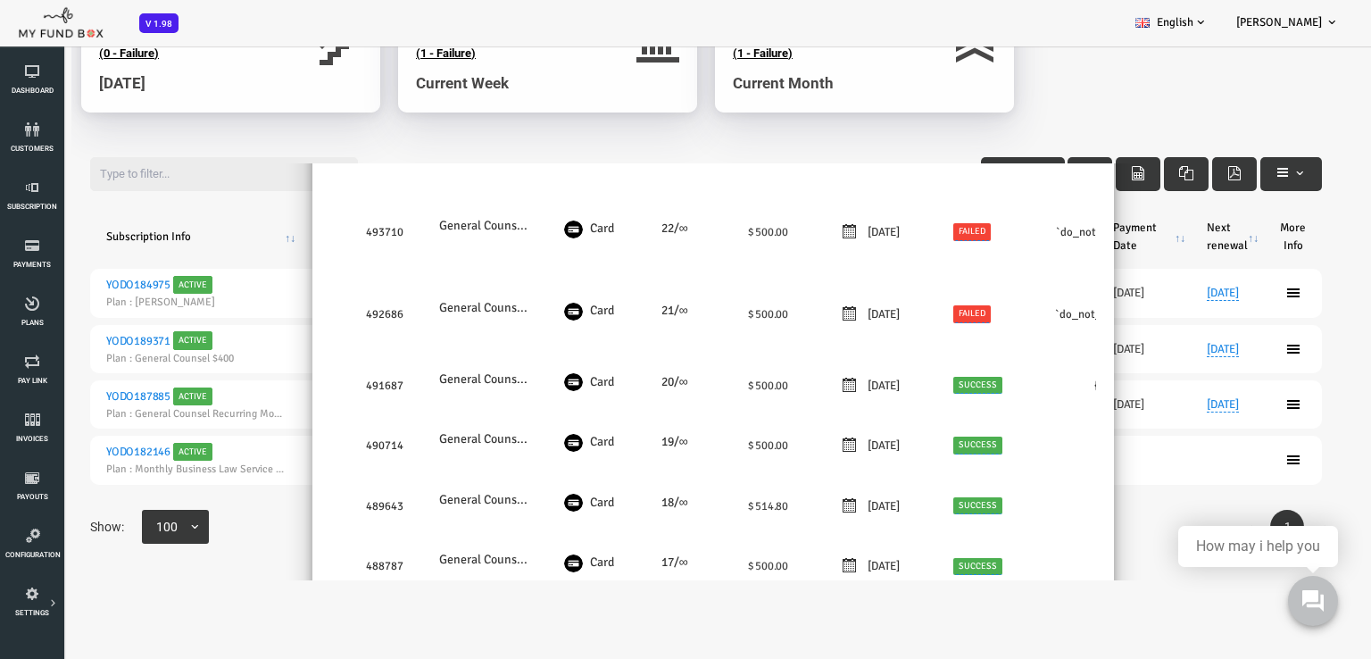
click at [821, 137] on div "Filter: Active Showing 1 to 4 of 4 Entries Subscription Info Company Name Start…" at bounding box center [651, 355] width 1303 height 450
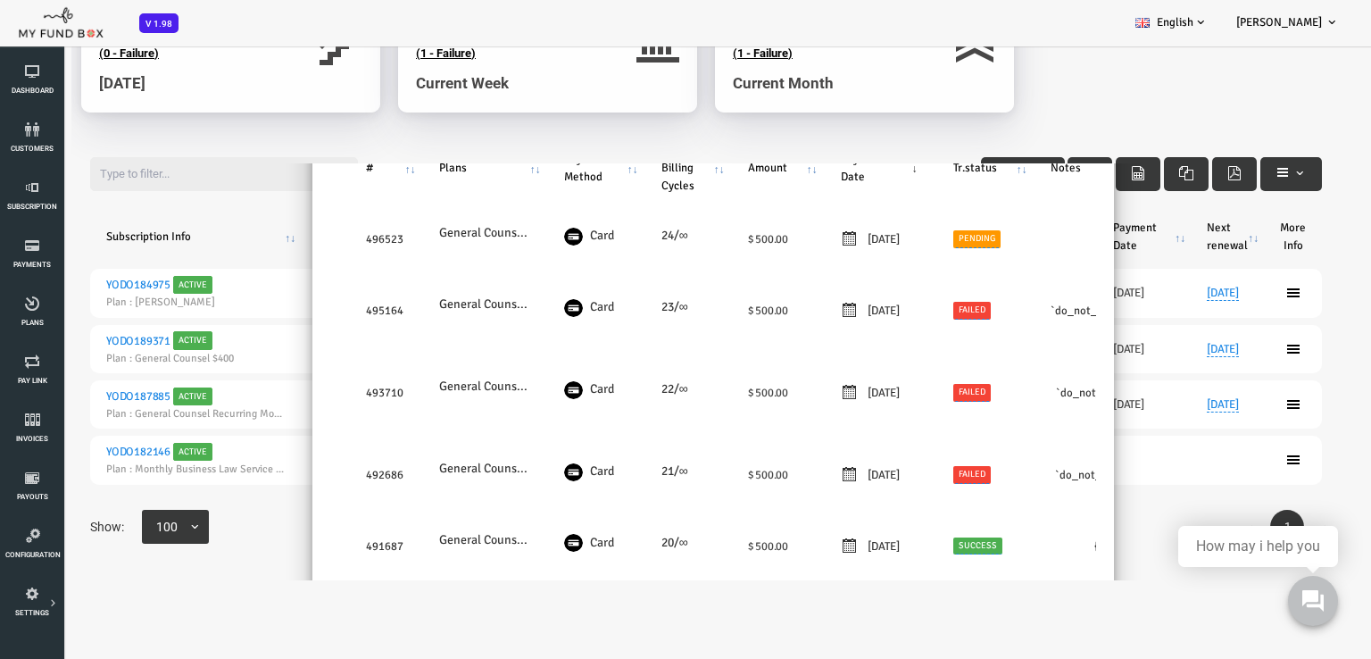
scroll to position [0, 0]
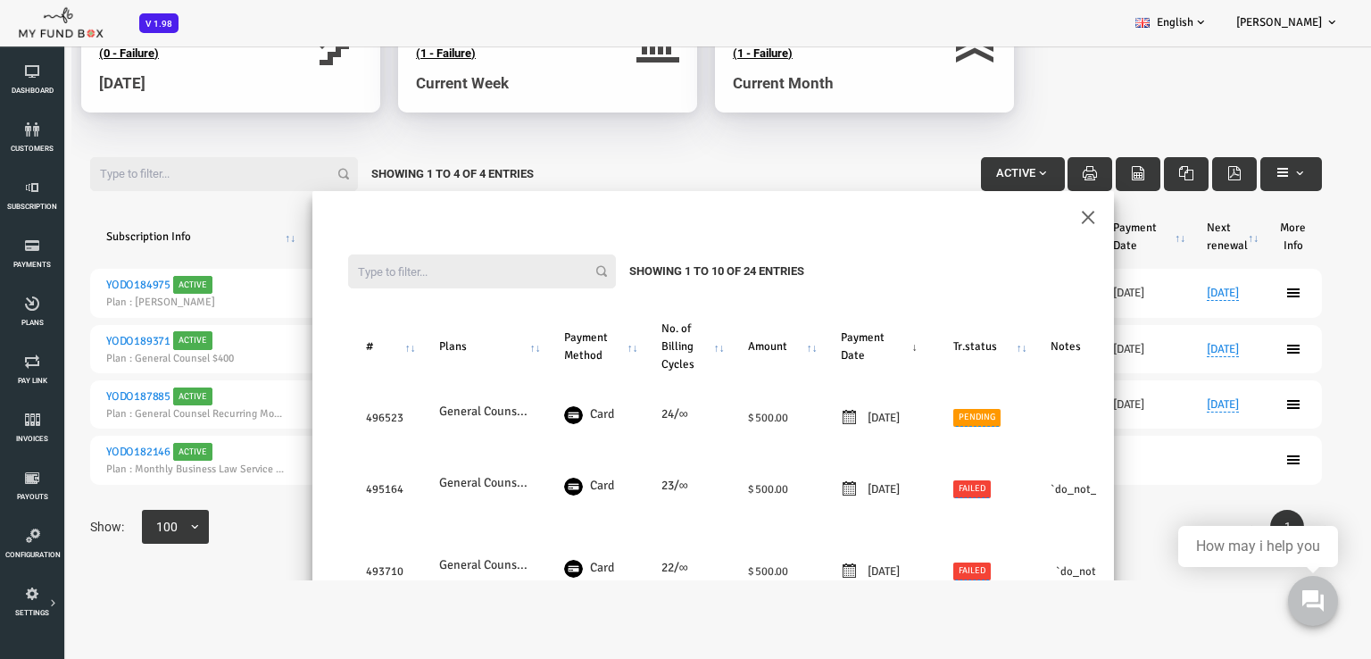
click at [794, 152] on div "Filter: Active Showing 1 to 4 of 4 Entries" at bounding box center [652, 174] width 1268 height 70
click at [739, 151] on div "Filter: Active Showing 1 to 4 of 4 Entries" at bounding box center [652, 174] width 1268 height 70
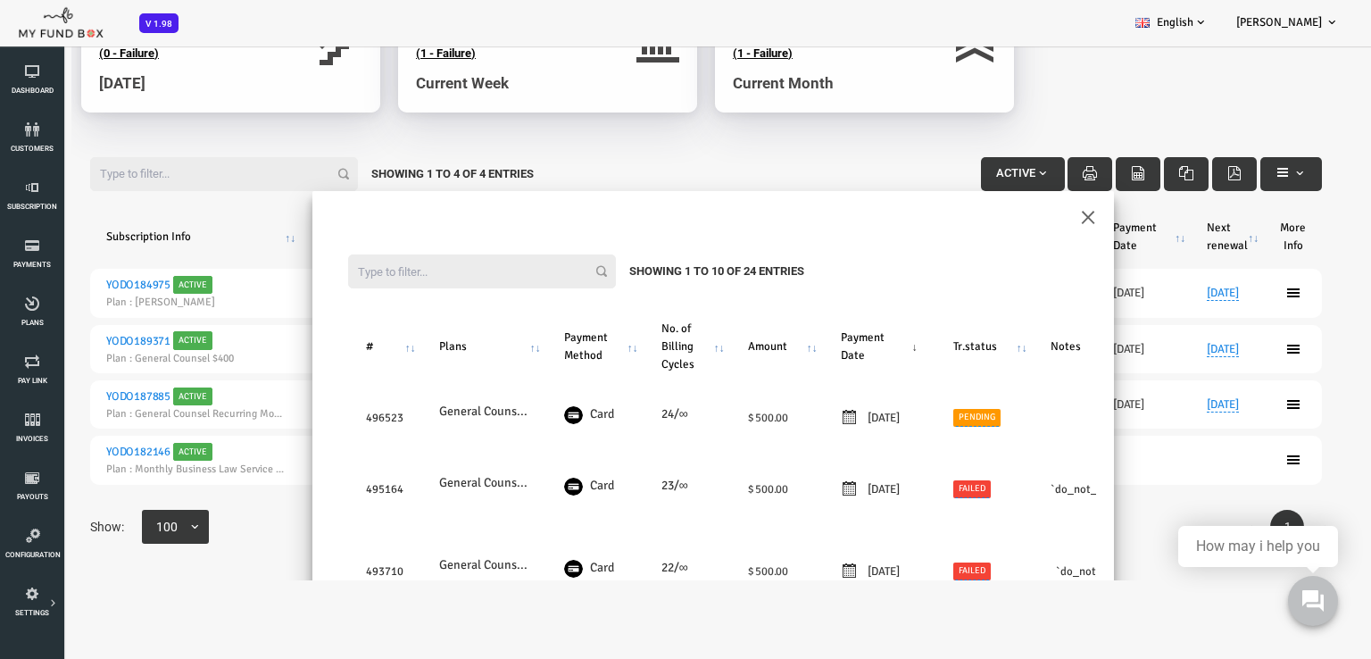
click at [756, 125] on div "2 (1 - Success) (0 - Pending) (1 - Failure) Current Month" at bounding box center [810, 54] width 317 height 154
click at [1089, 94] on body "Subscriber not found Beneficiary Not Found Partner Not Found!!!! Please Fill ou…" at bounding box center [658, 245] width 1317 height 669
click at [30, 197] on link "Subscription" at bounding box center [32, 196] width 54 height 57
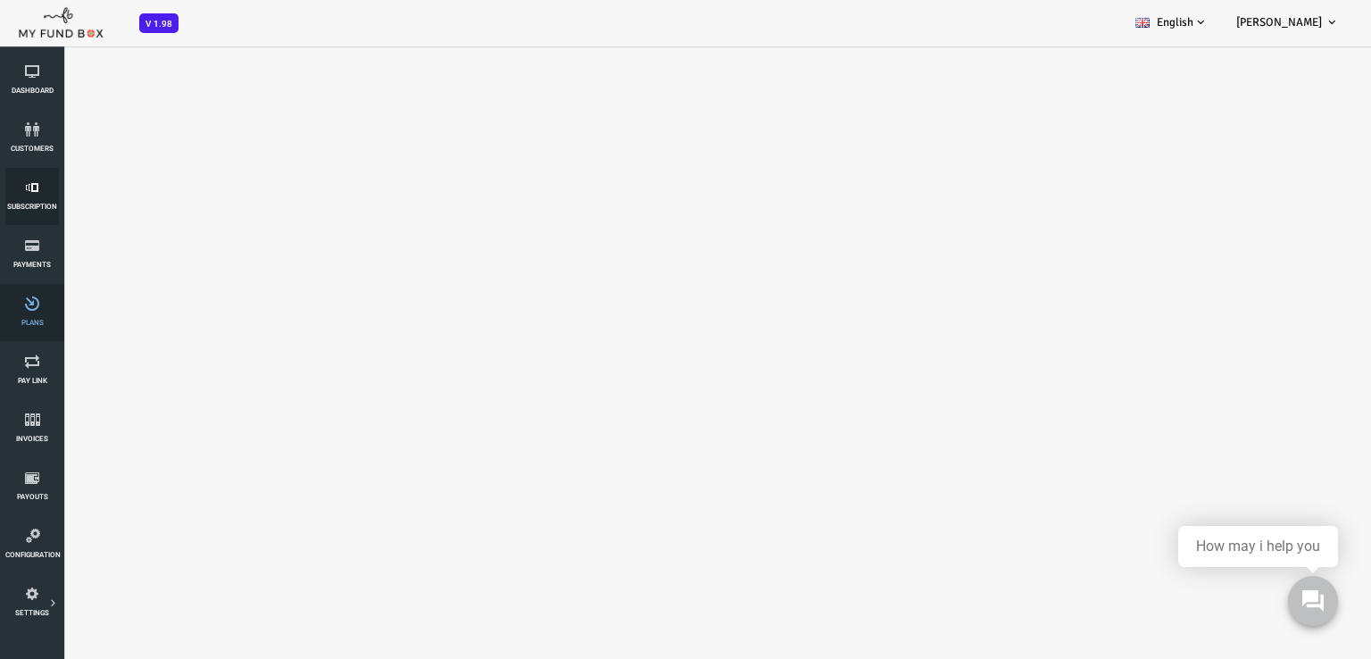
select select "100"
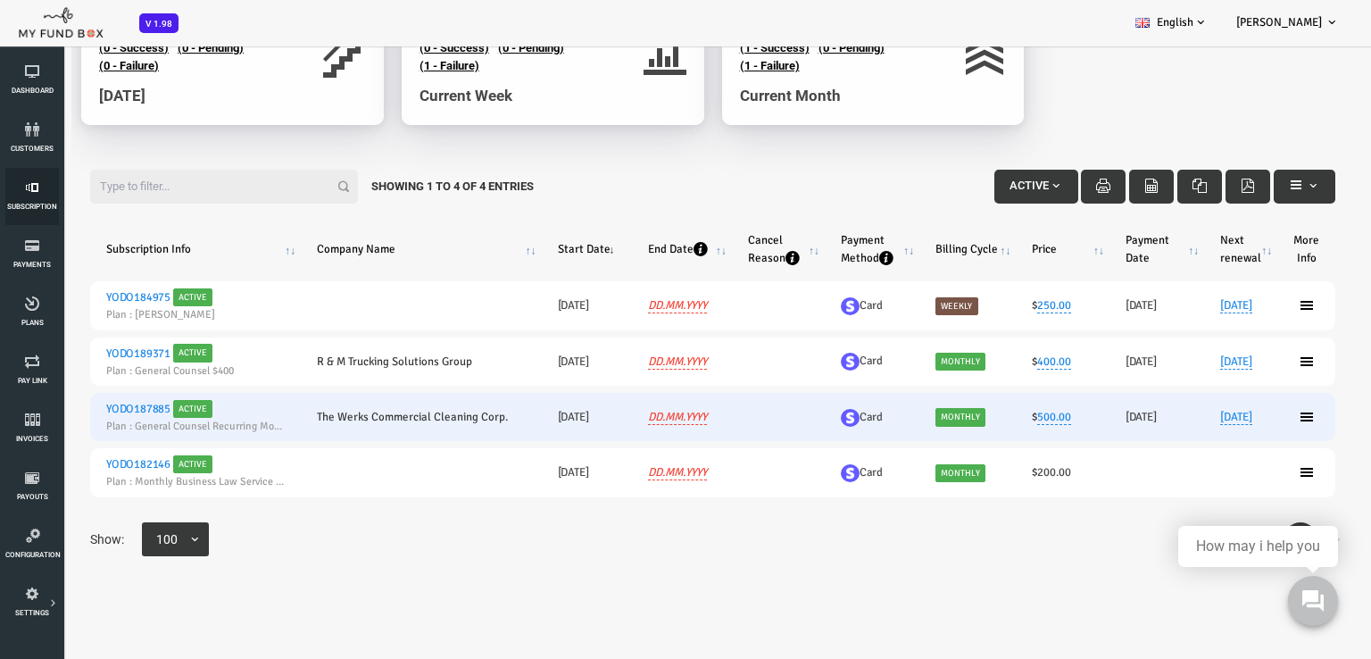
scroll to position [143, 0]
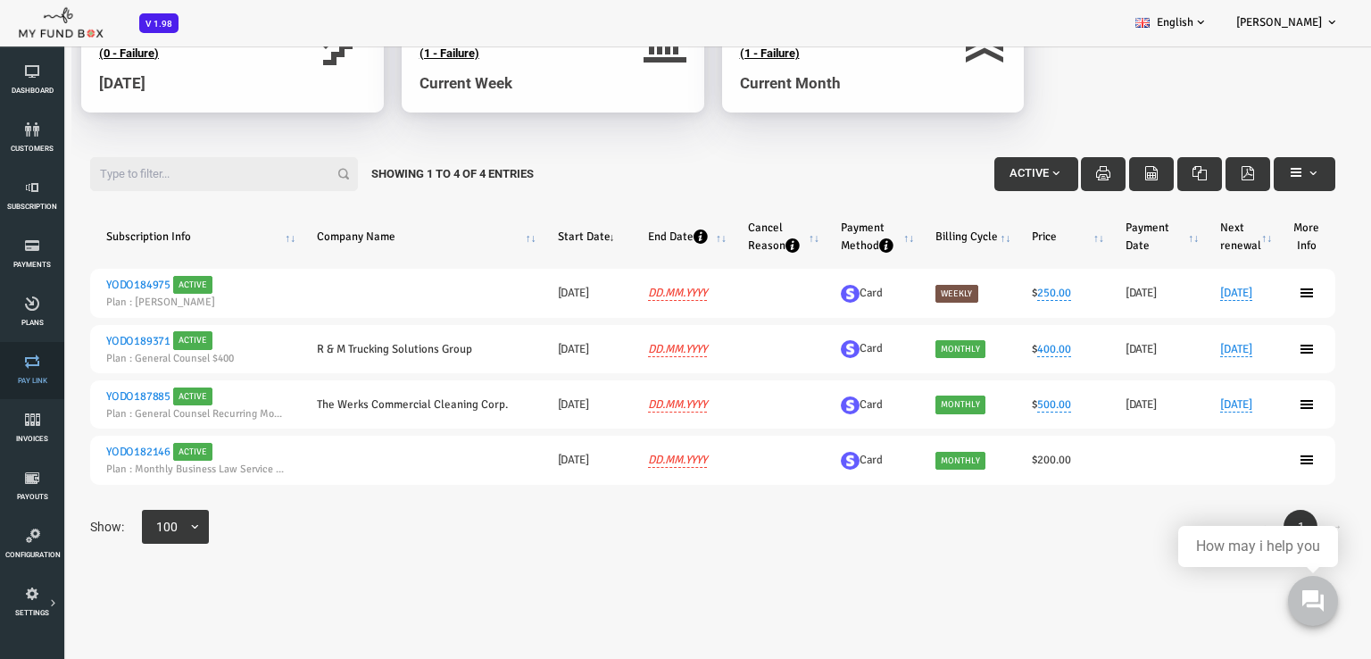
click at [37, 359] on icon at bounding box center [32, 361] width 54 height 14
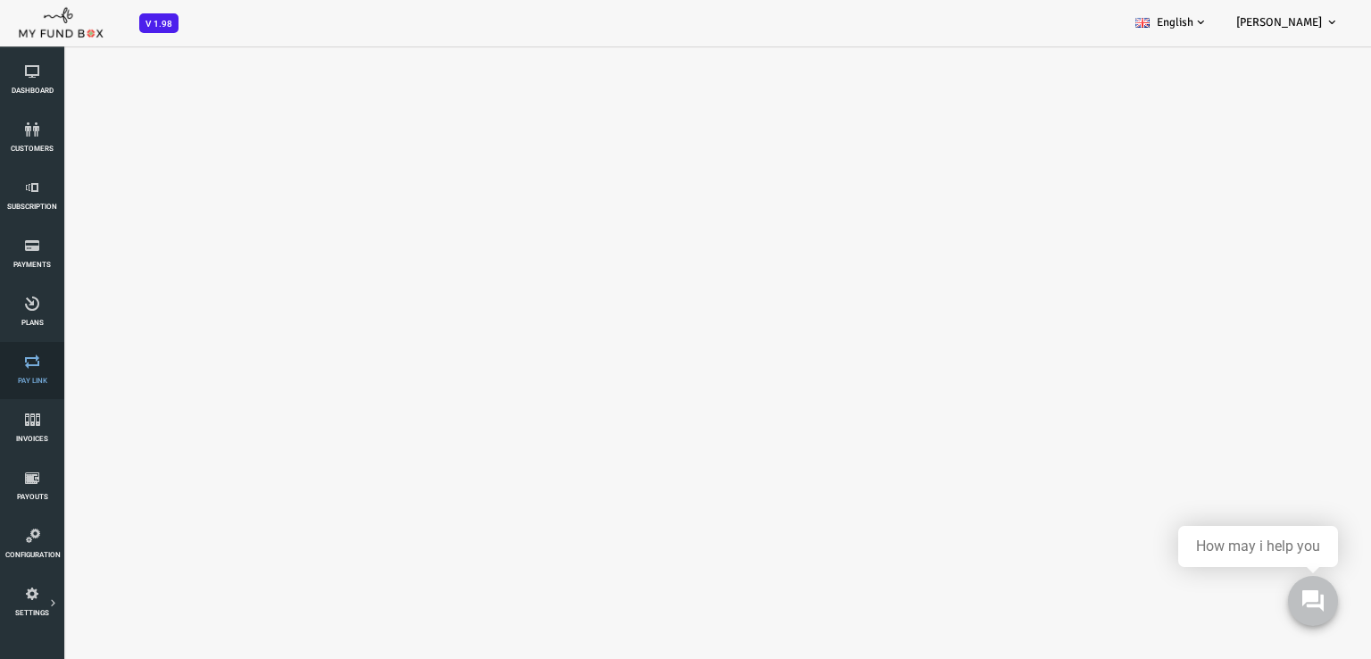
select select "100"
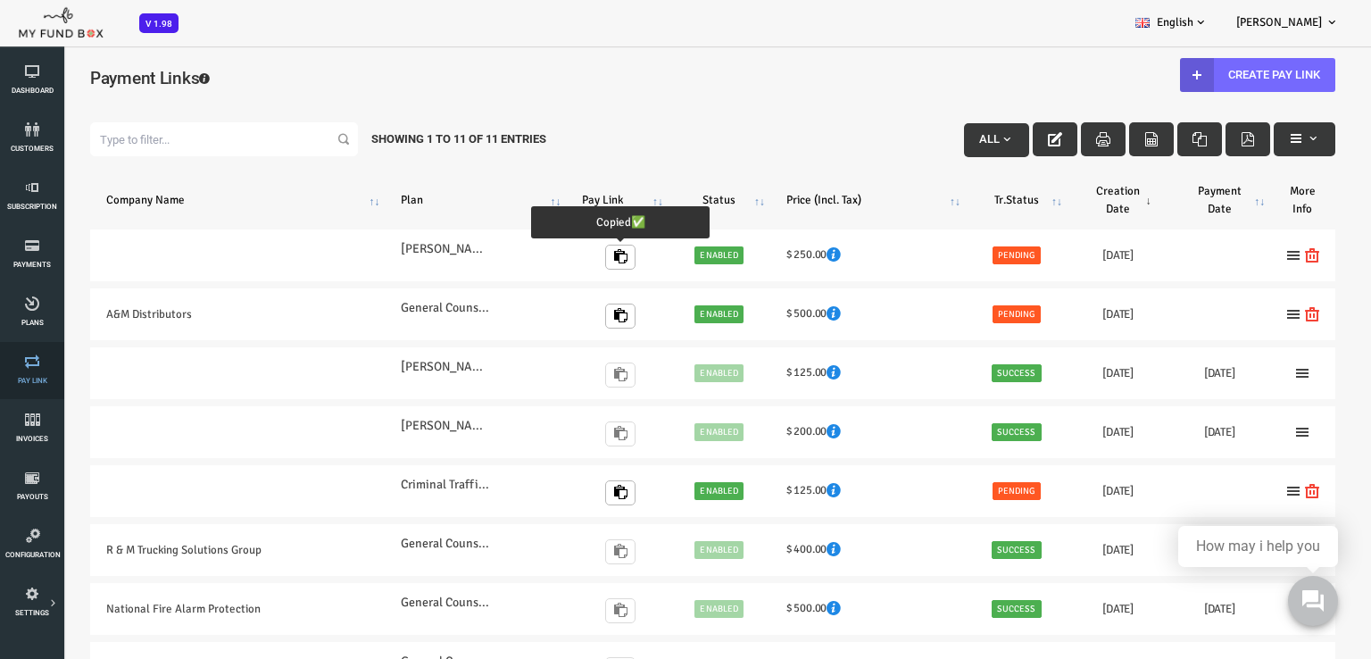
scroll to position [0, 0]
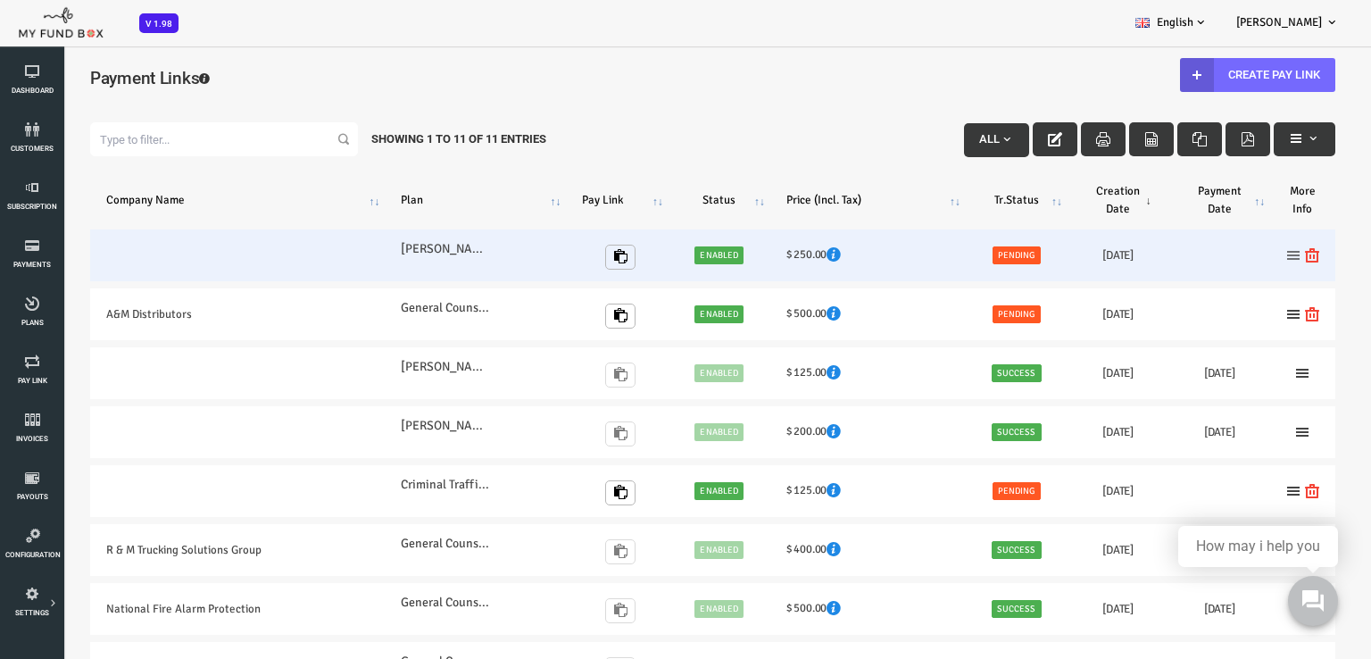
click at [1232, 256] on icon at bounding box center [1239, 255] width 14 height 14
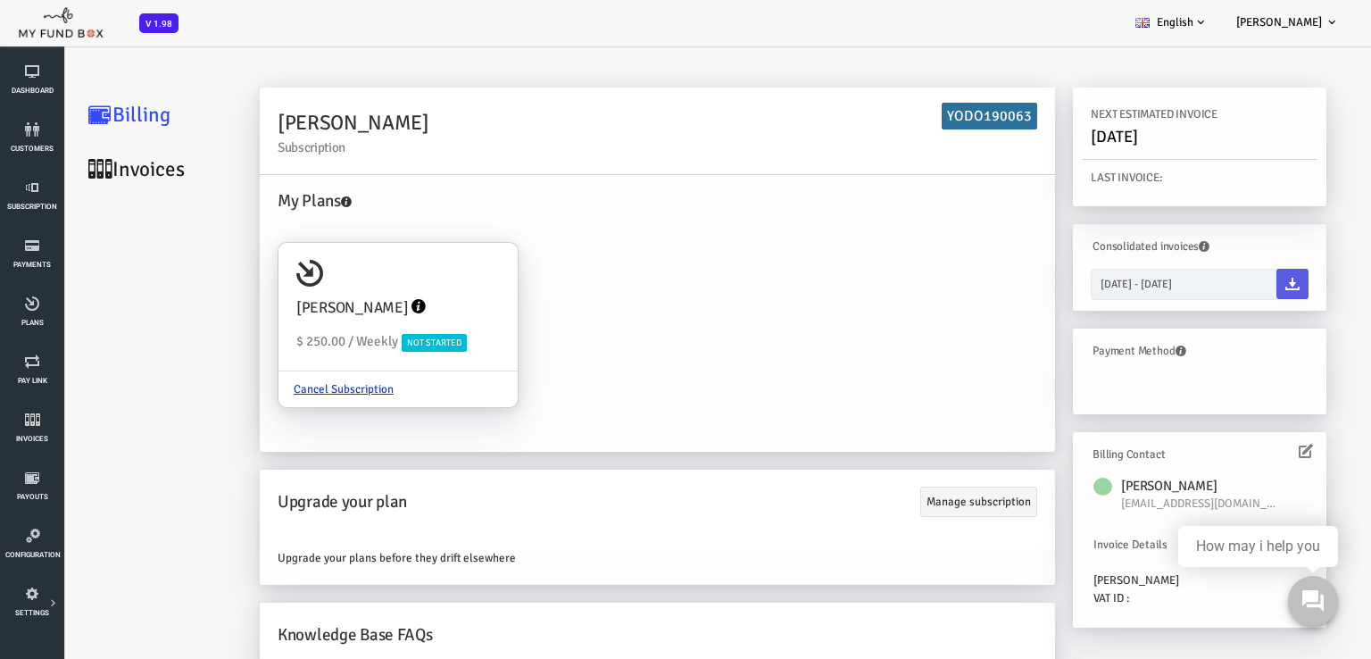
scroll to position [21, 0]
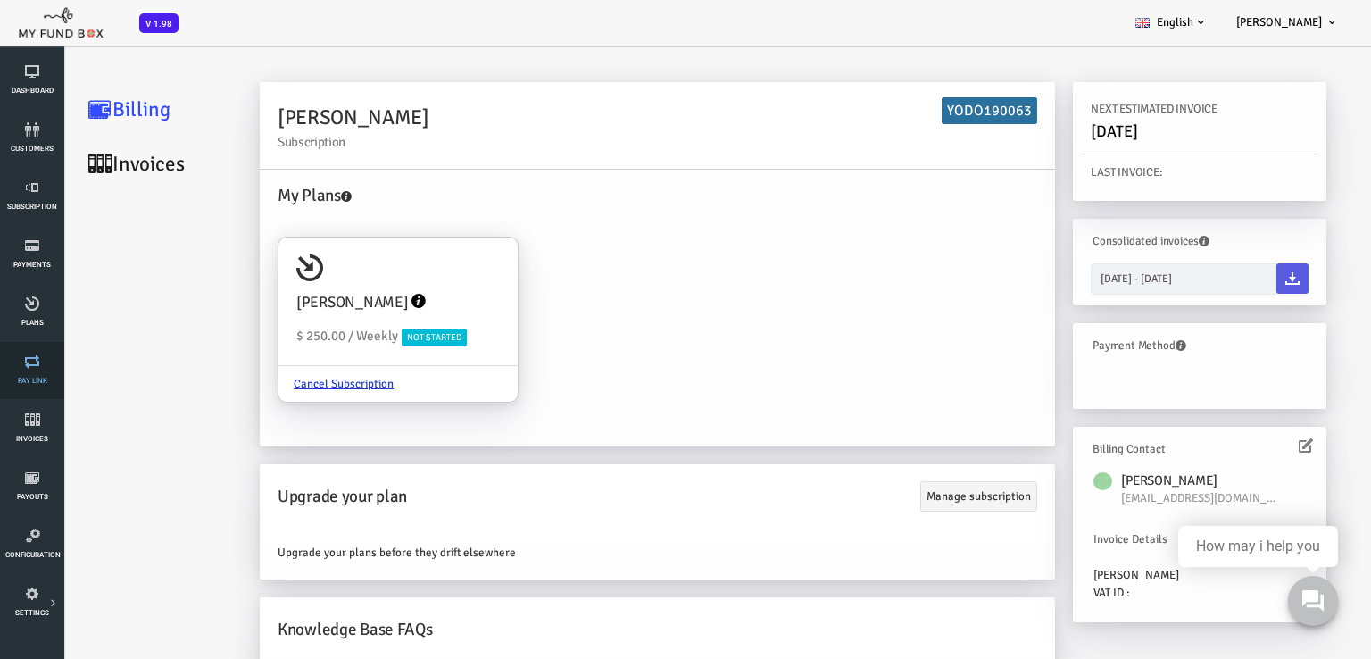
click at [0, 0] on span "Pay Link" at bounding box center [0, 0] width 0 height 0
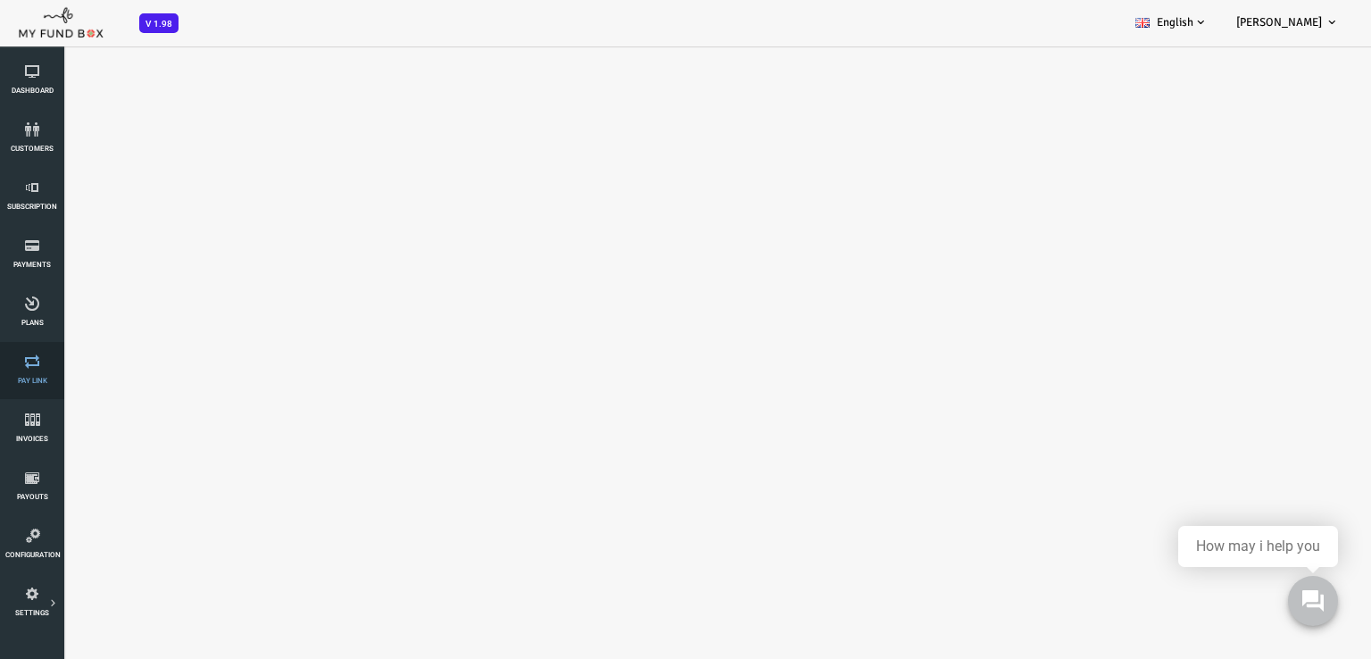
select select "100"
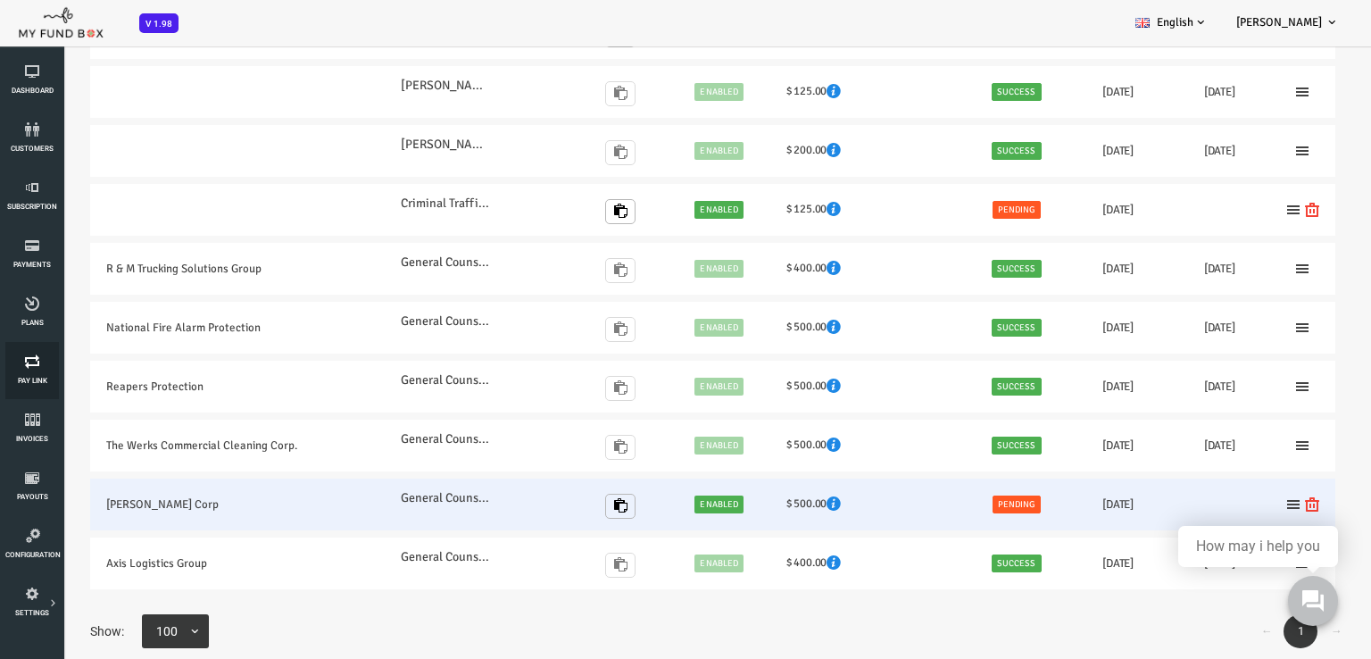
scroll to position [268, 0]
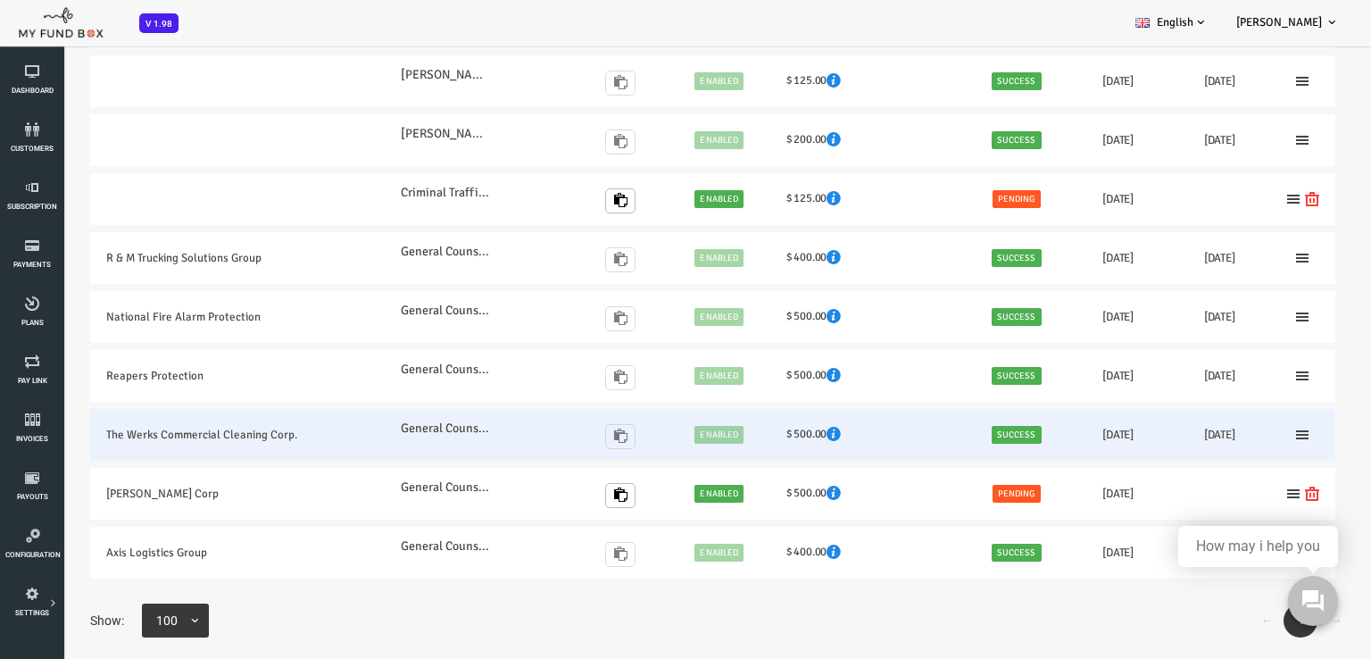
click at [430, 439] on td "General Counsel Recurring Monthly Plan" at bounding box center [420, 435] width 181 height 52
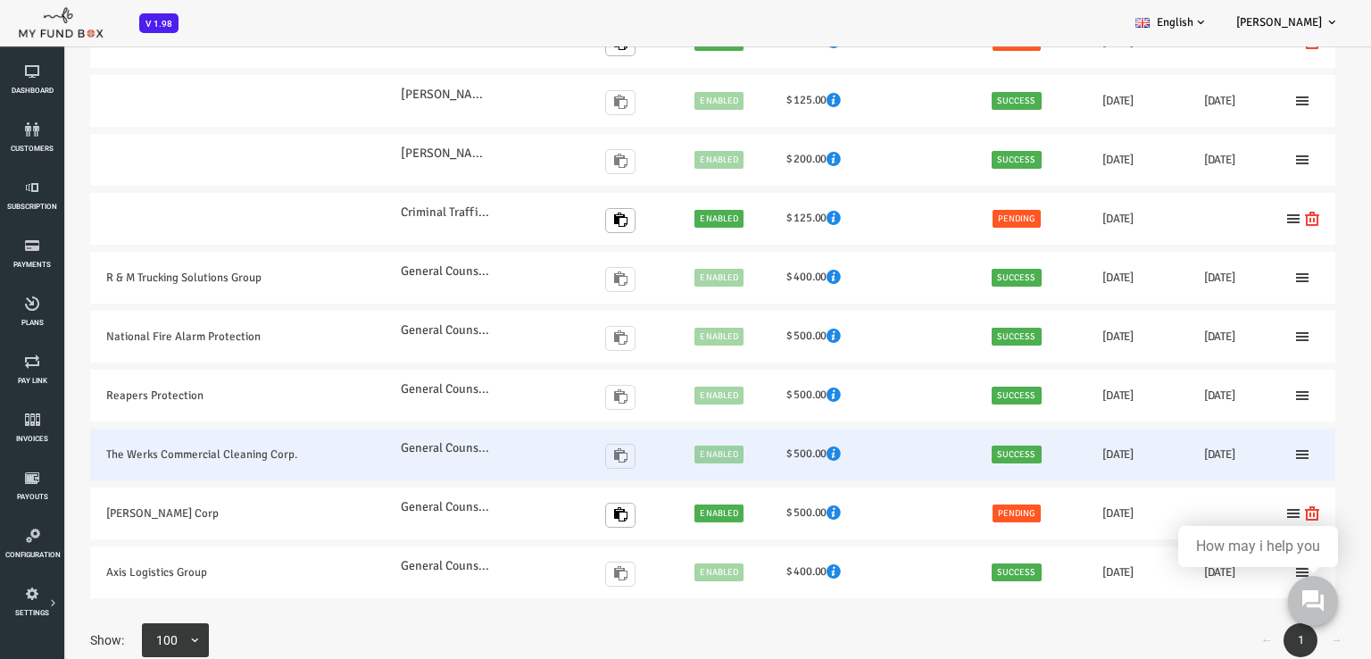
scroll to position [0, 0]
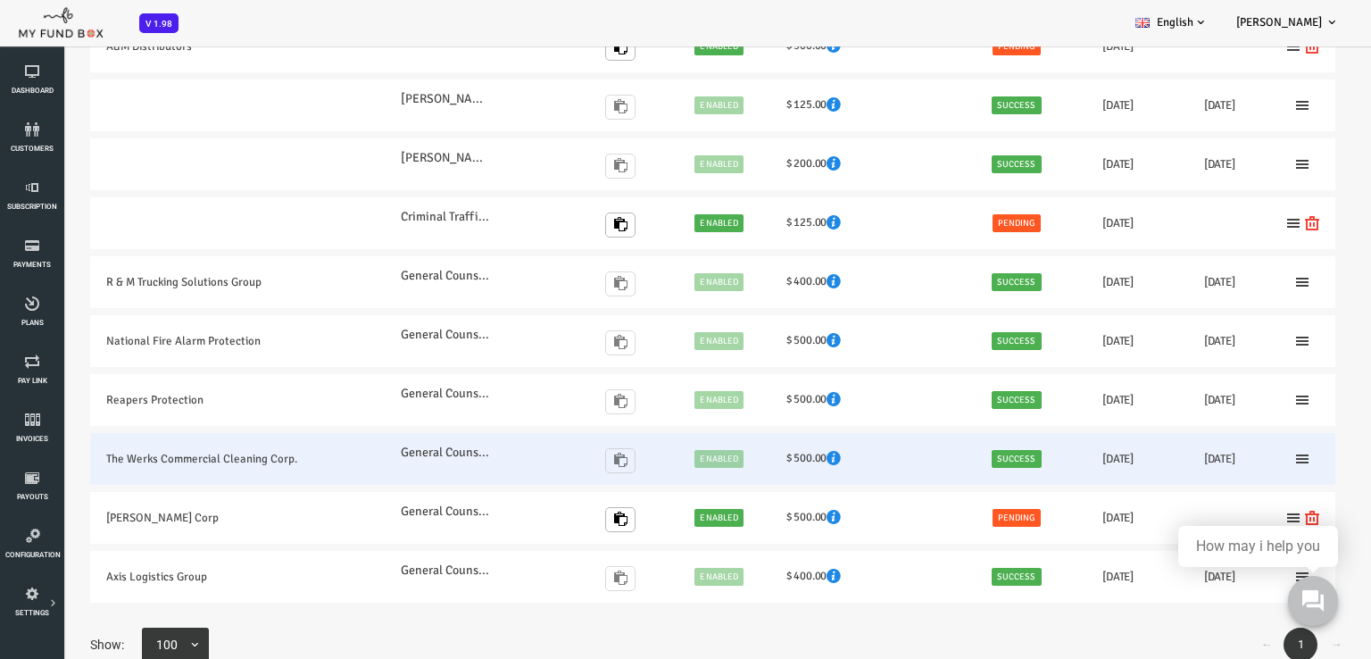
click at [565, 457] on div "[URL][DOMAIN_NAME]" at bounding box center [555, 458] width 54 height 43
click at [1241, 454] on icon at bounding box center [1248, 459] width 14 height 14
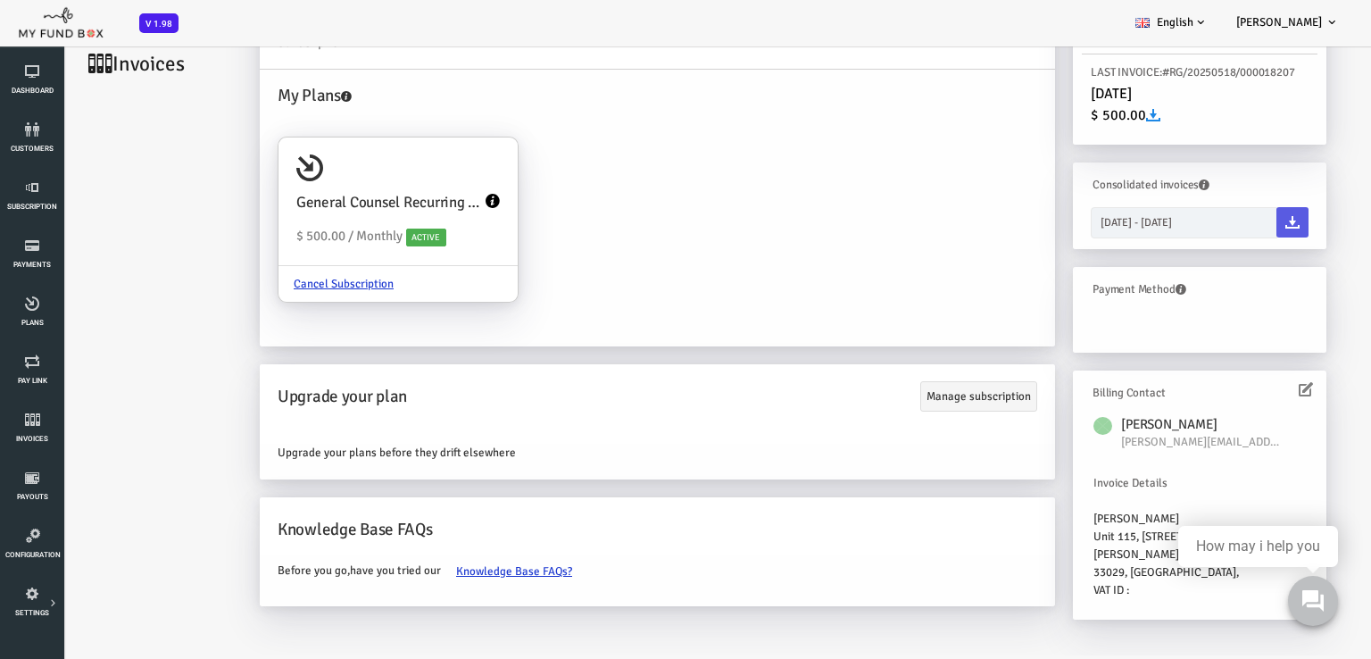
scroll to position [101, 0]
click at [1244, 388] on icon at bounding box center [1251, 388] width 14 height 14
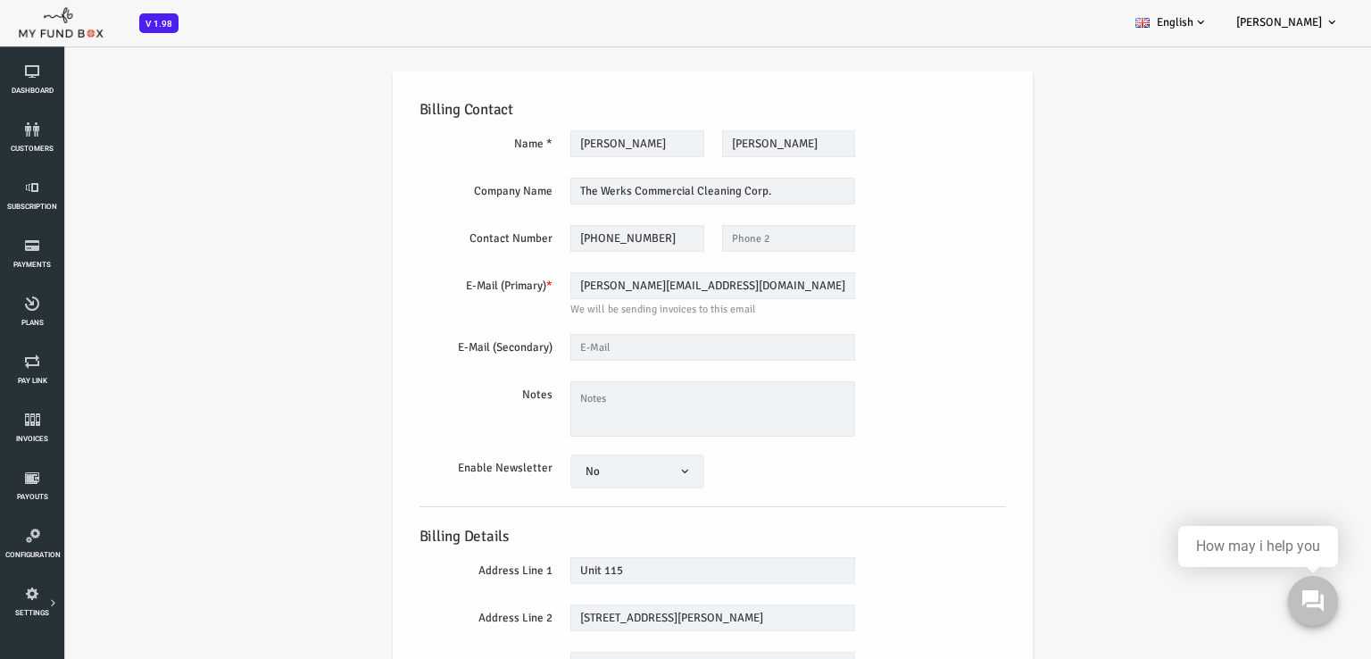
scroll to position [0, 0]
click at [849, 583] on div "Address Line 1 Unit 115" at bounding box center [658, 571] width 605 height 29
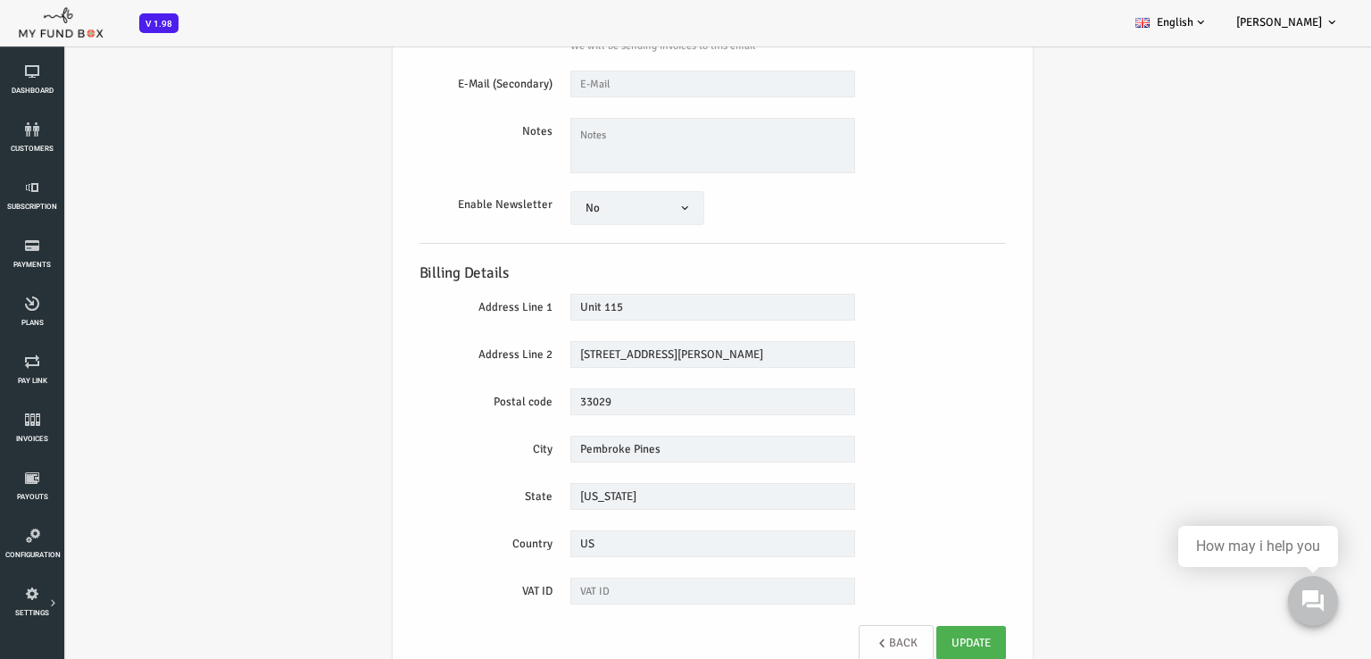
scroll to position [332, 0]
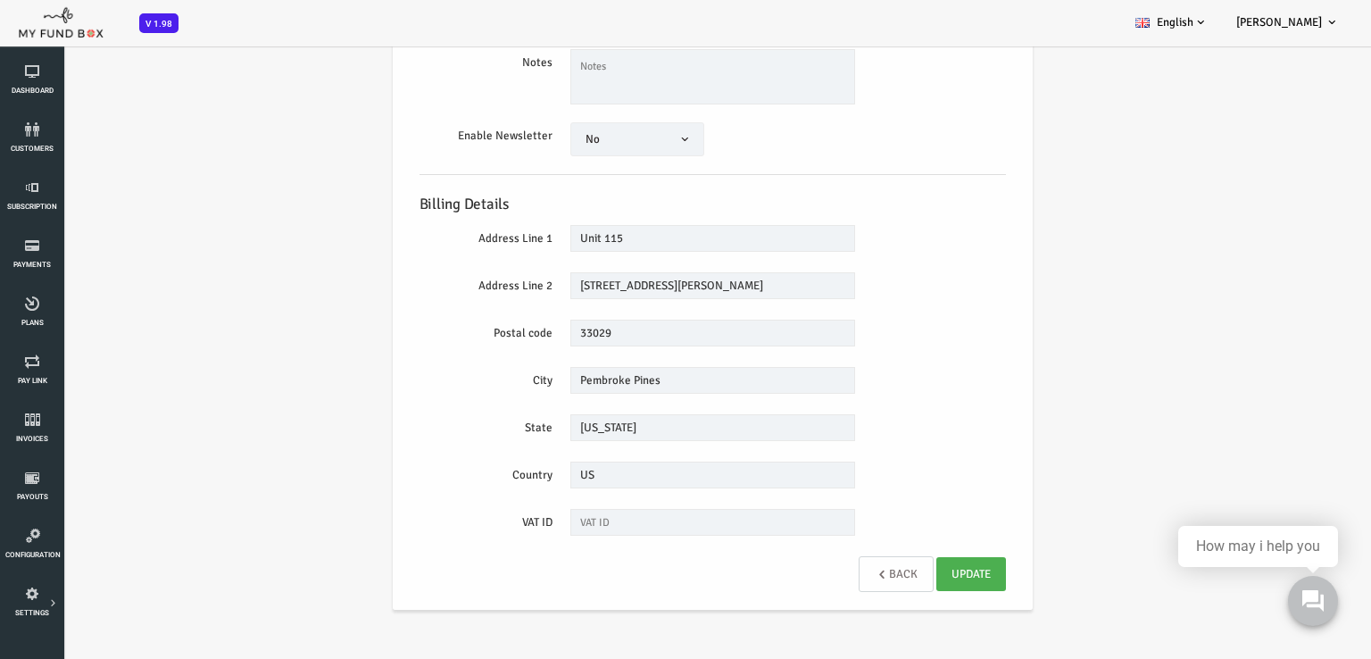
click at [860, 569] on link "Back" at bounding box center [841, 574] width 75 height 36
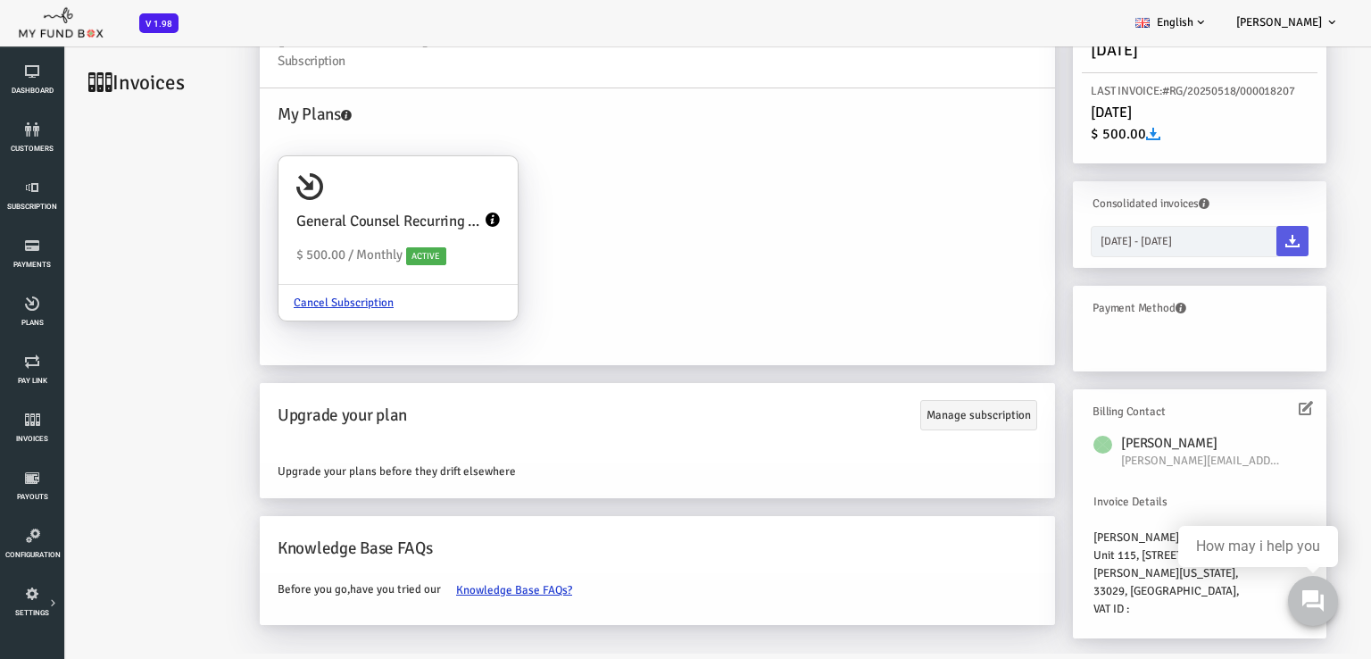
scroll to position [0, 0]
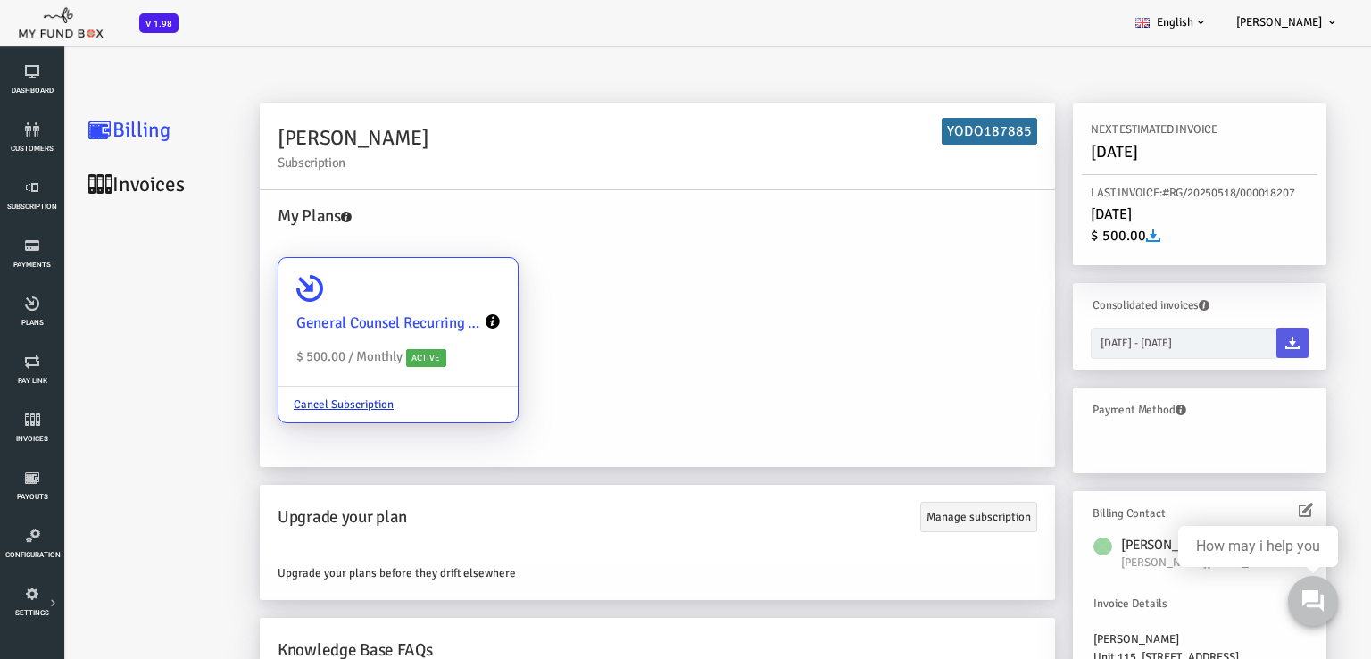
click at [434, 324] on icon at bounding box center [438, 321] width 14 height 14
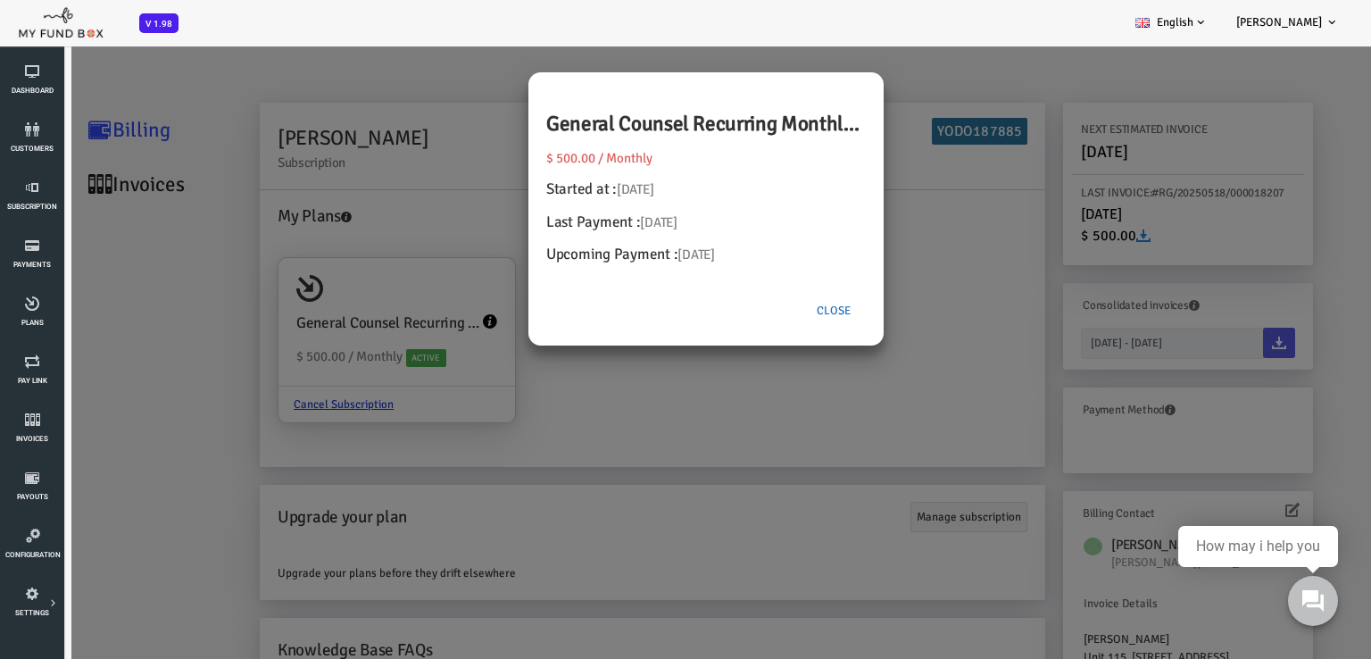
click at [788, 308] on button "Close" at bounding box center [779, 311] width 64 height 34
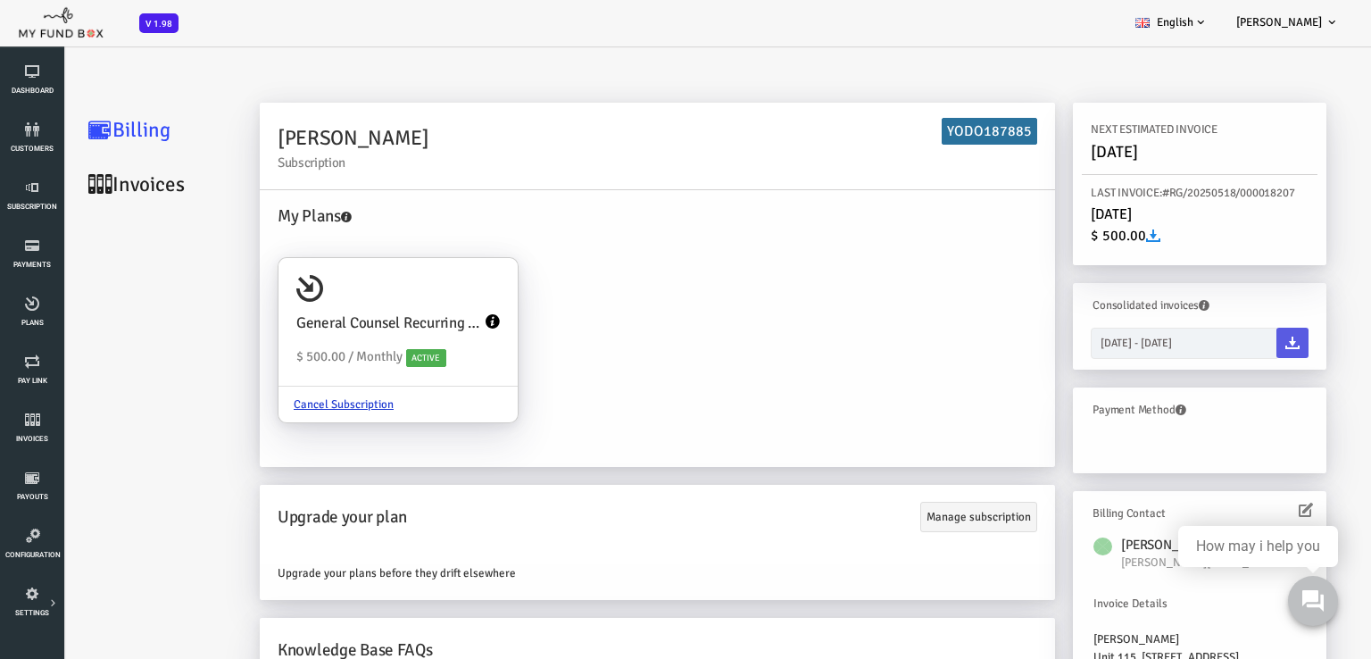
click at [59, 193] on link "Invoices" at bounding box center [107, 184] width 179 height 54
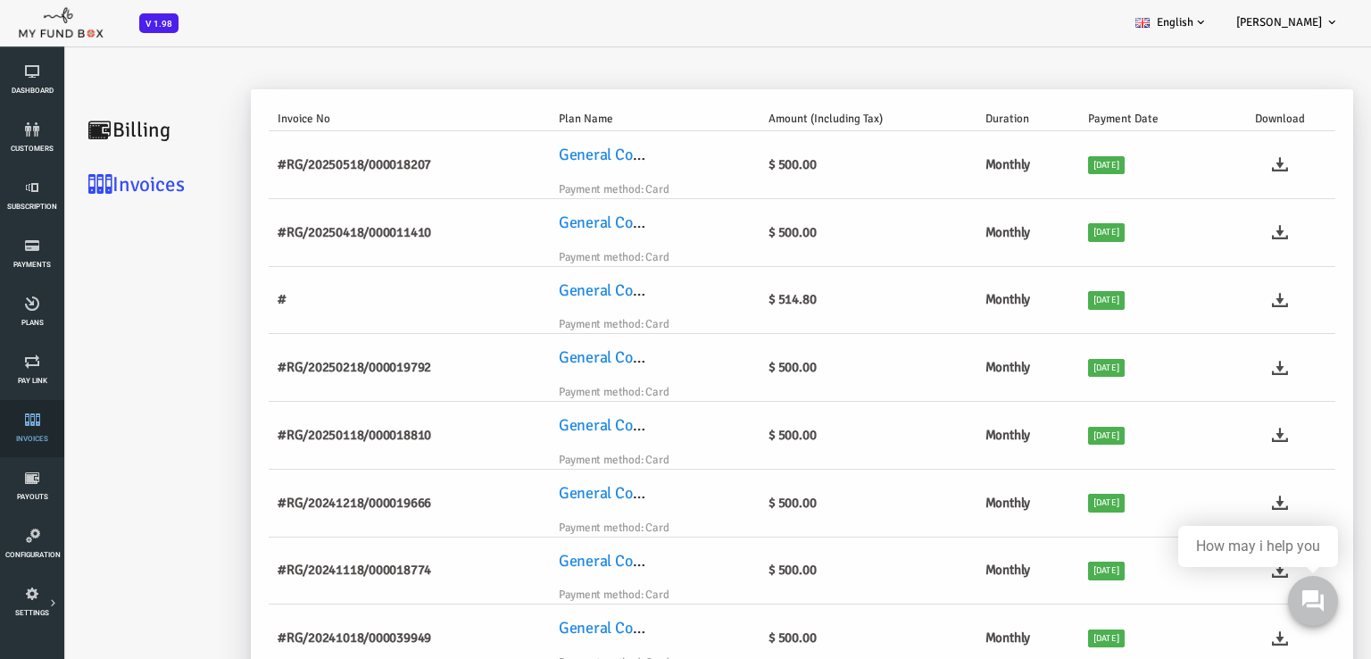
click at [25, 428] on link "Invoices" at bounding box center [32, 428] width 54 height 57
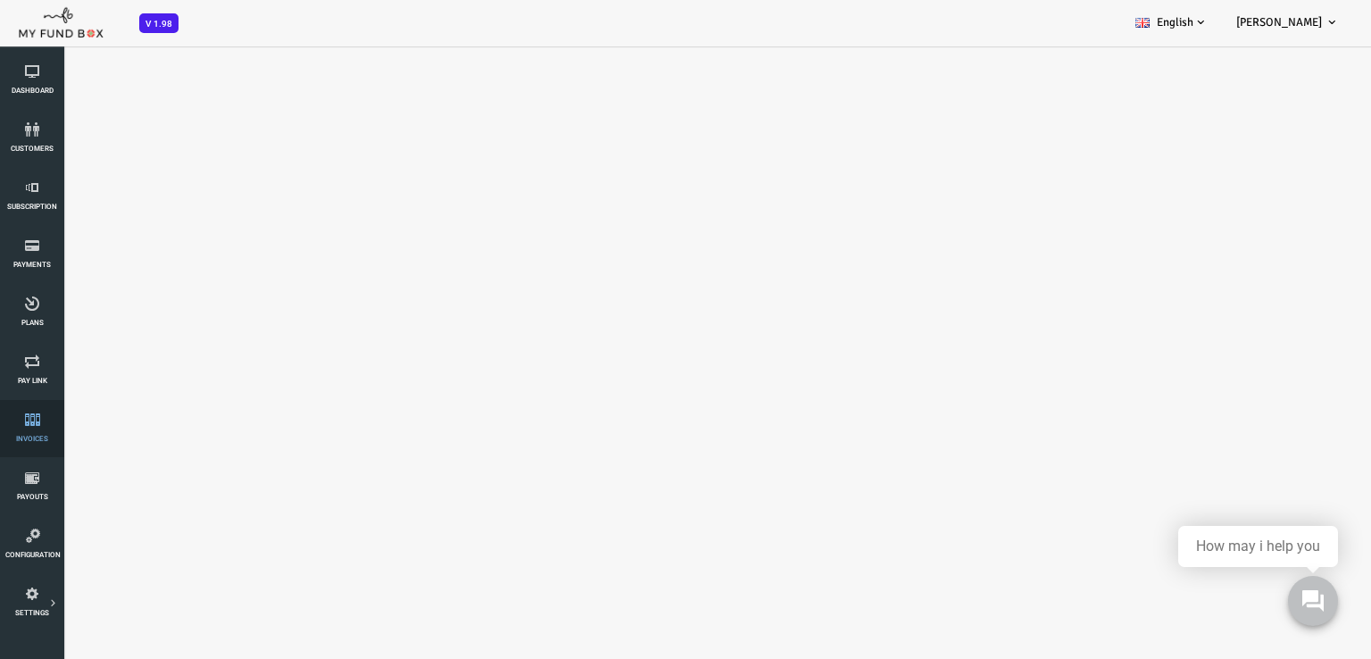
select select "100"
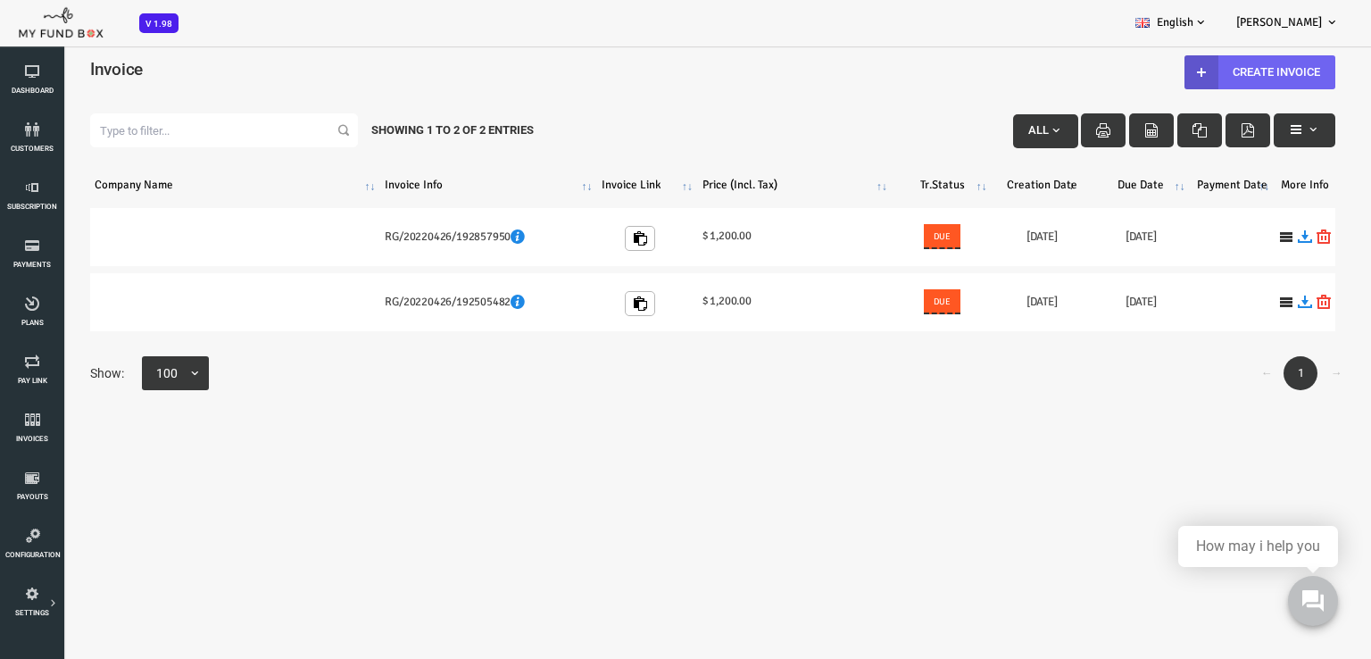
click at [1191, 66] on link "Create Invoice" at bounding box center [1205, 72] width 151 height 34
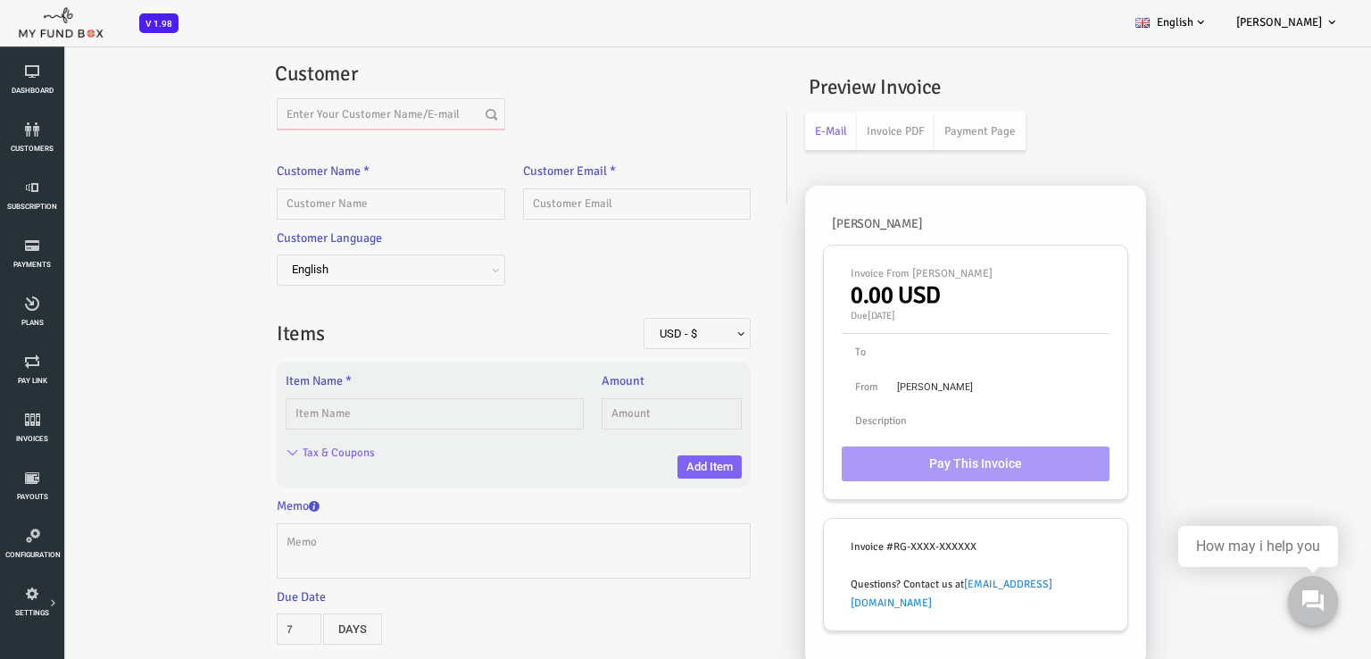
click at [326, 115] on input "text" at bounding box center [336, 113] width 229 height 31
click at [328, 123] on input "text" at bounding box center [336, 113] width 229 height 31
click at [330, 108] on input "text" at bounding box center [336, 113] width 229 height 31
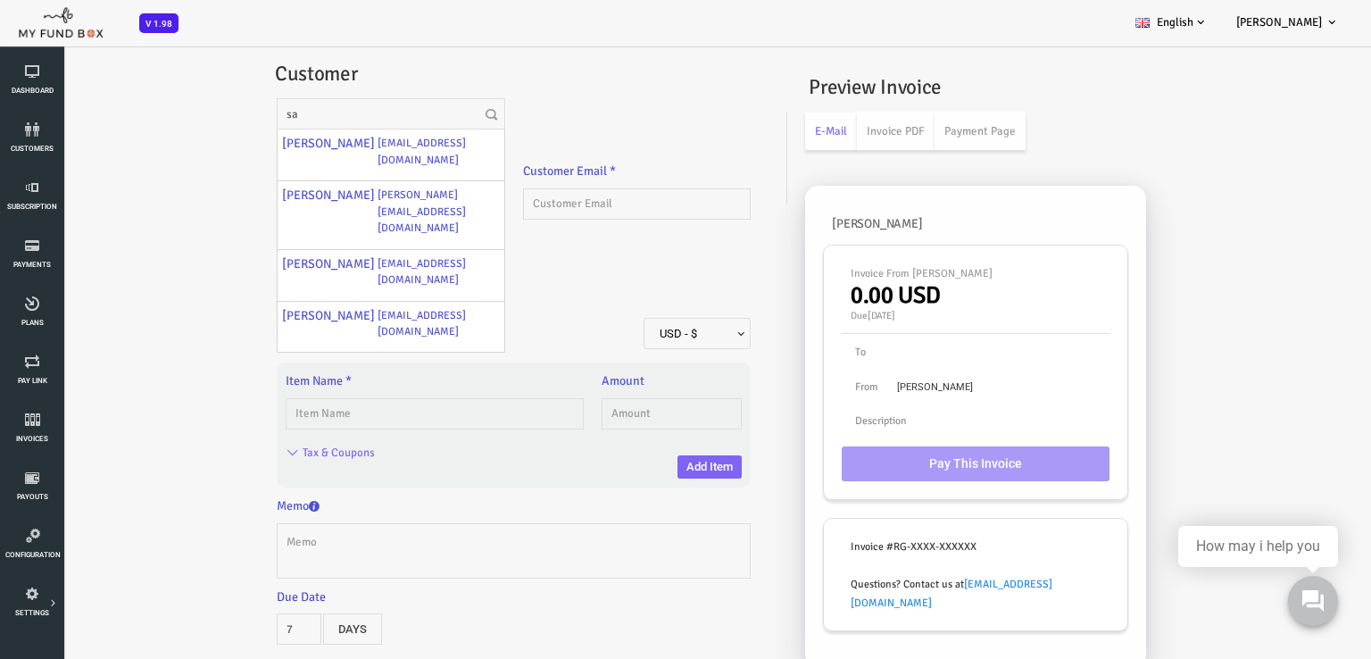
click at [336, 201] on label "[PERSON_NAME][EMAIL_ADDRESS][DOMAIN_NAME]" at bounding box center [384, 211] width 122 height 51
type input "[PERSON_NAME]"
type input "[PERSON_NAME][EMAIL_ADDRESS][DOMAIN_NAME]"
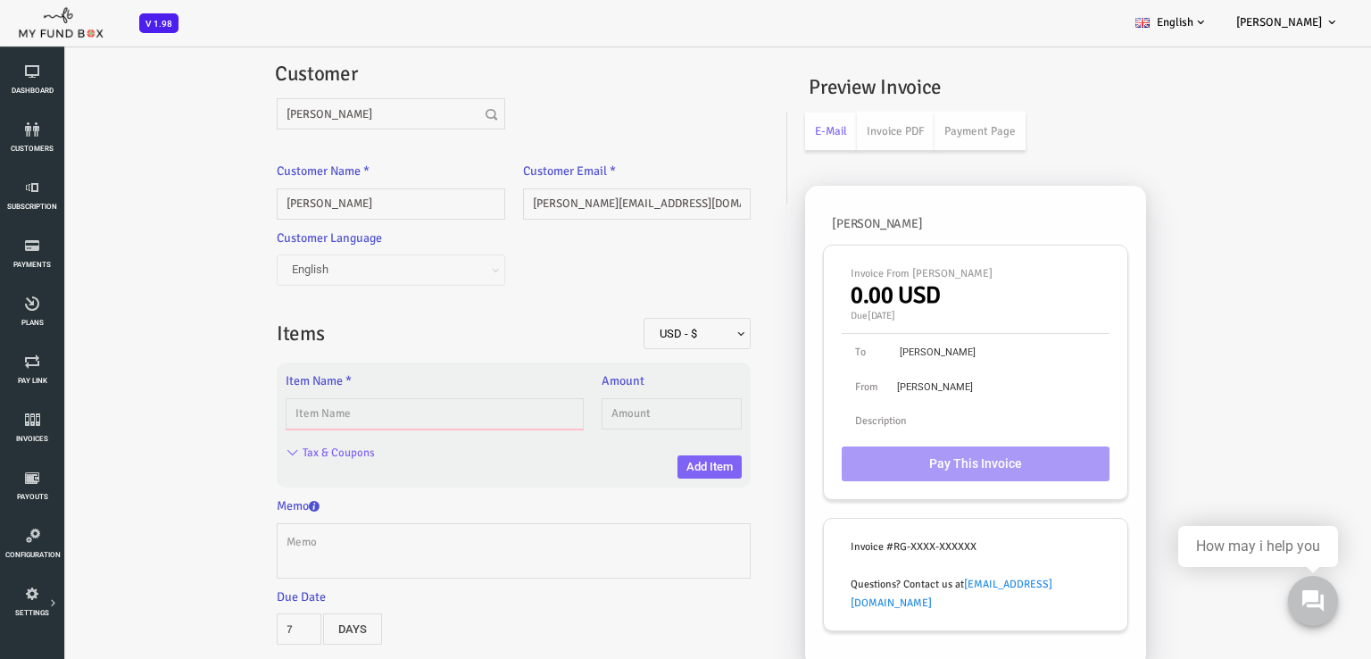
click at [346, 411] on input "text" at bounding box center [380, 413] width 298 height 31
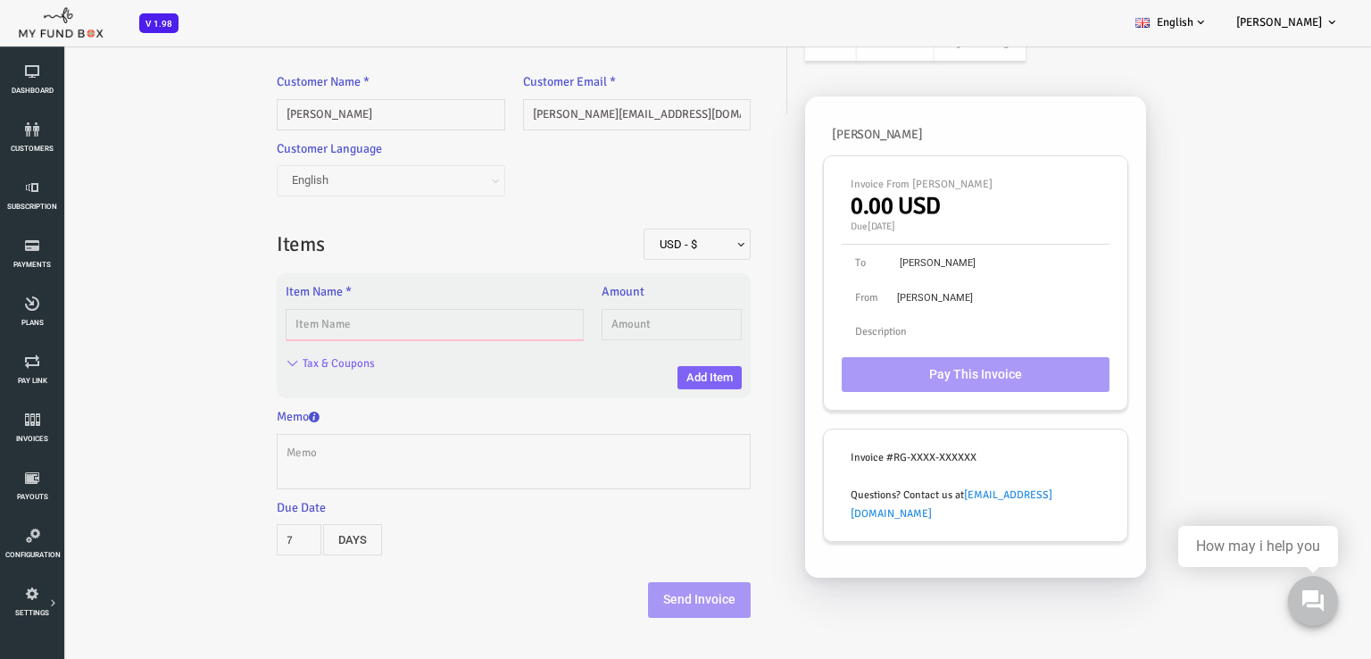
click at [347, 319] on input "text" at bounding box center [380, 324] width 298 height 31
type input "Subscription Monthly Payment - [DATE]-[DATE]"
click at [585, 319] on body "Subscriber not found Beneficiary Not Found Partner Not Found!!!! Please Fill ou…" at bounding box center [658, 307] width 1317 height 705
type input "1"
type input "1500"
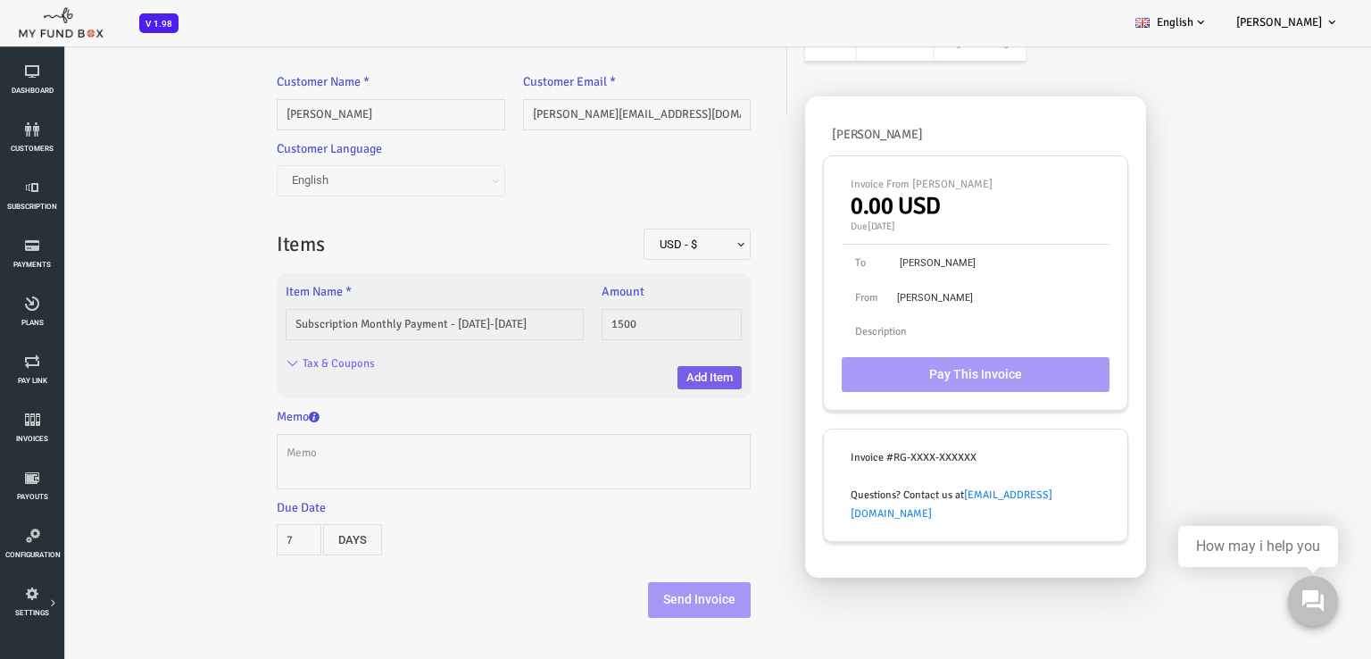
click at [635, 378] on button "Add Item" at bounding box center [655, 377] width 64 height 23
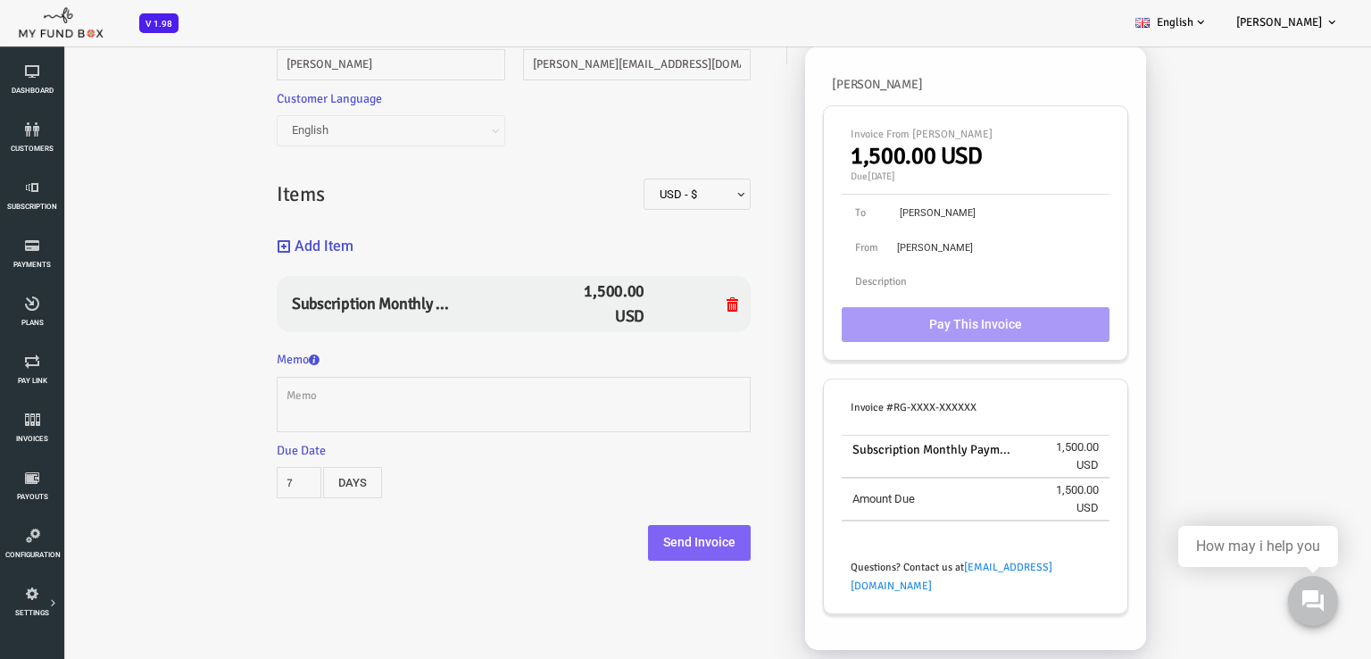
scroll to position [51, 0]
click at [525, 403] on textarea at bounding box center [459, 403] width 474 height 55
type textarea "P"
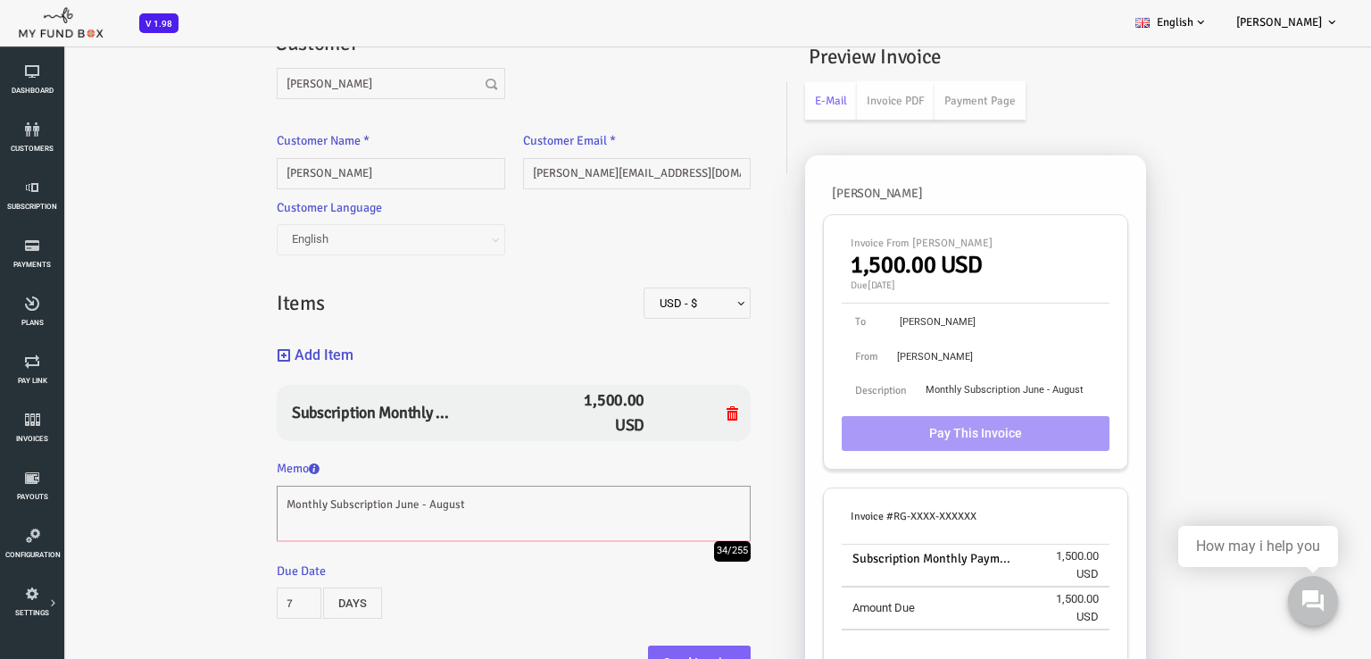
scroll to position [0, 0]
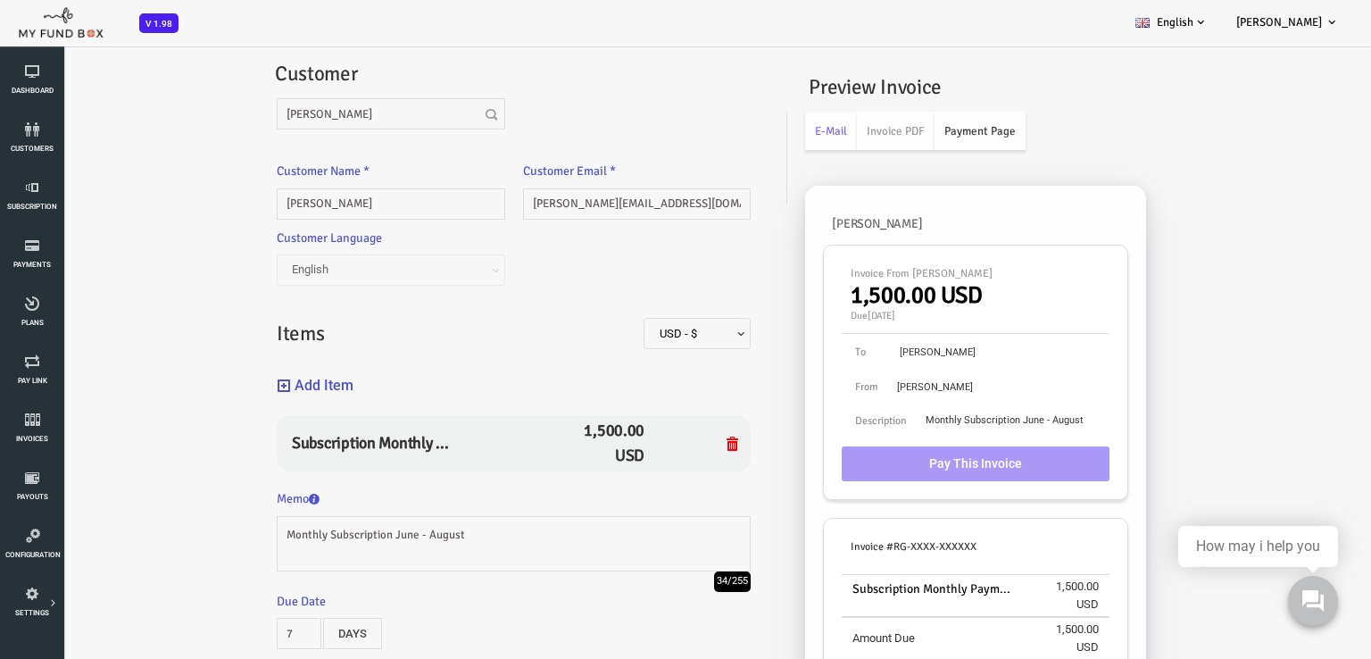
click at [909, 133] on link "Payment Page" at bounding box center [925, 131] width 91 height 38
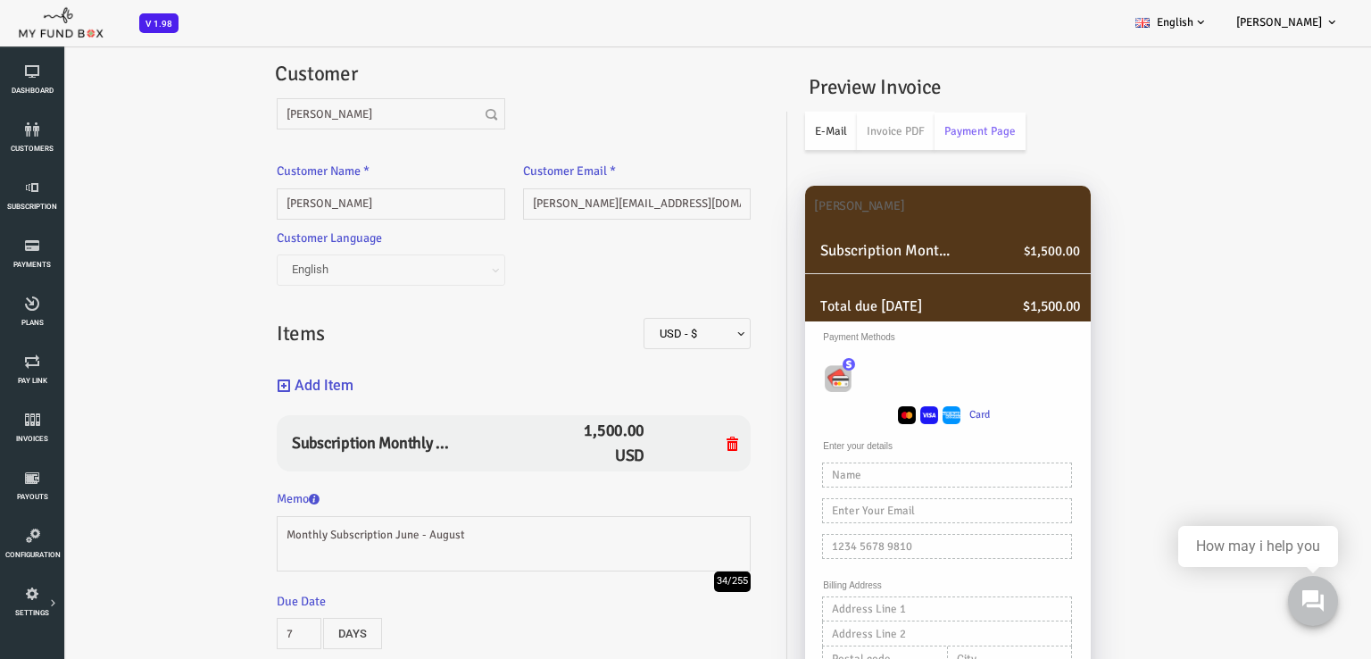
click at [757, 121] on link "E-Mail" at bounding box center [777, 131] width 52 height 38
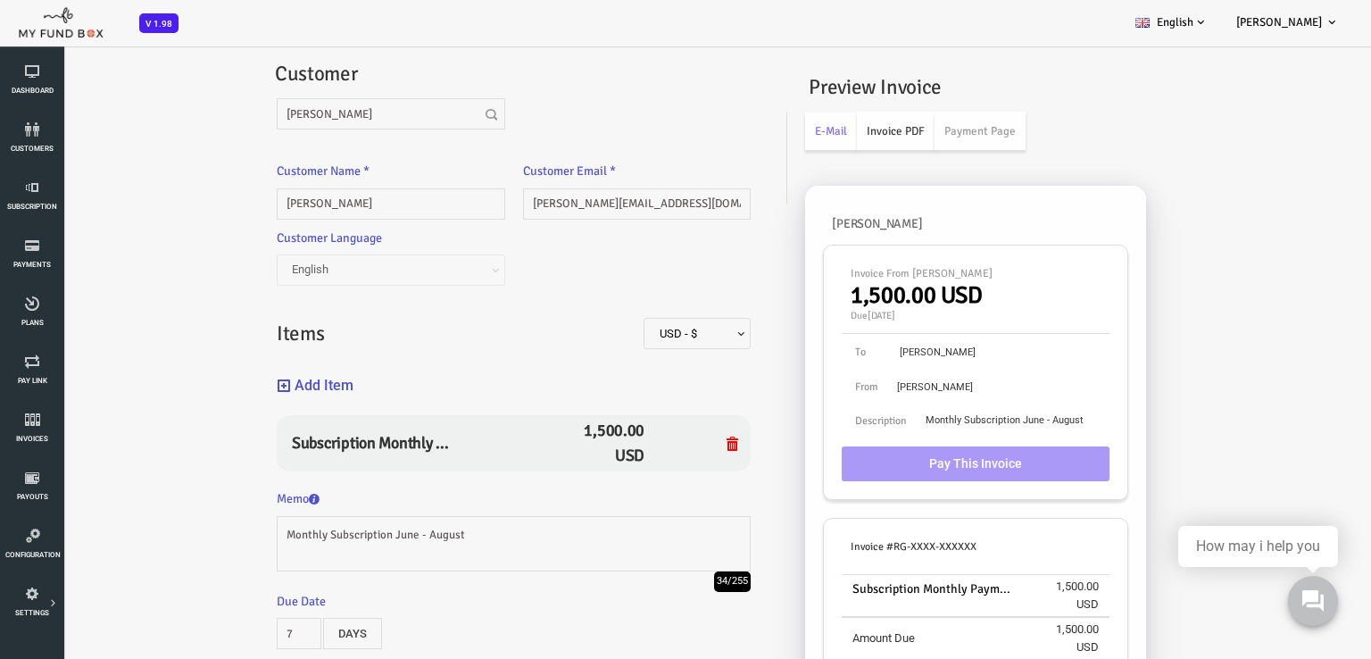
click at [834, 131] on link "Invoice PDF" at bounding box center [841, 131] width 78 height 38
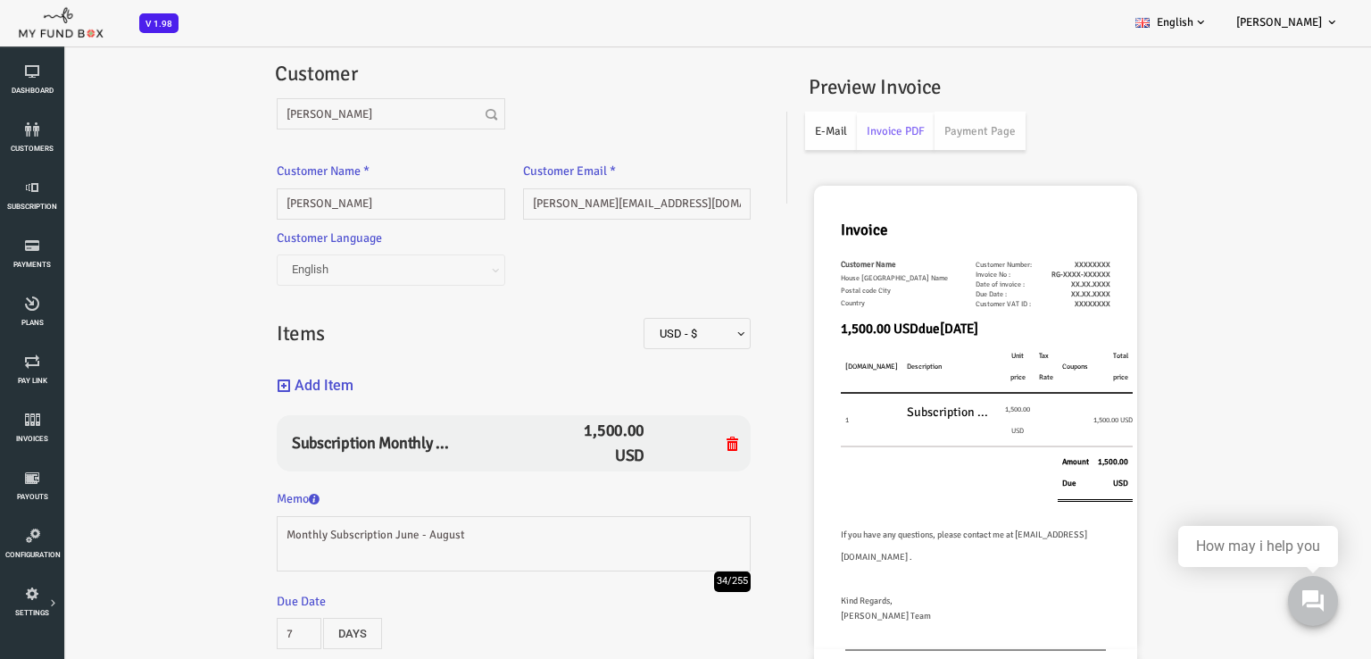
click at [786, 127] on link "E-Mail" at bounding box center [777, 131] width 52 height 38
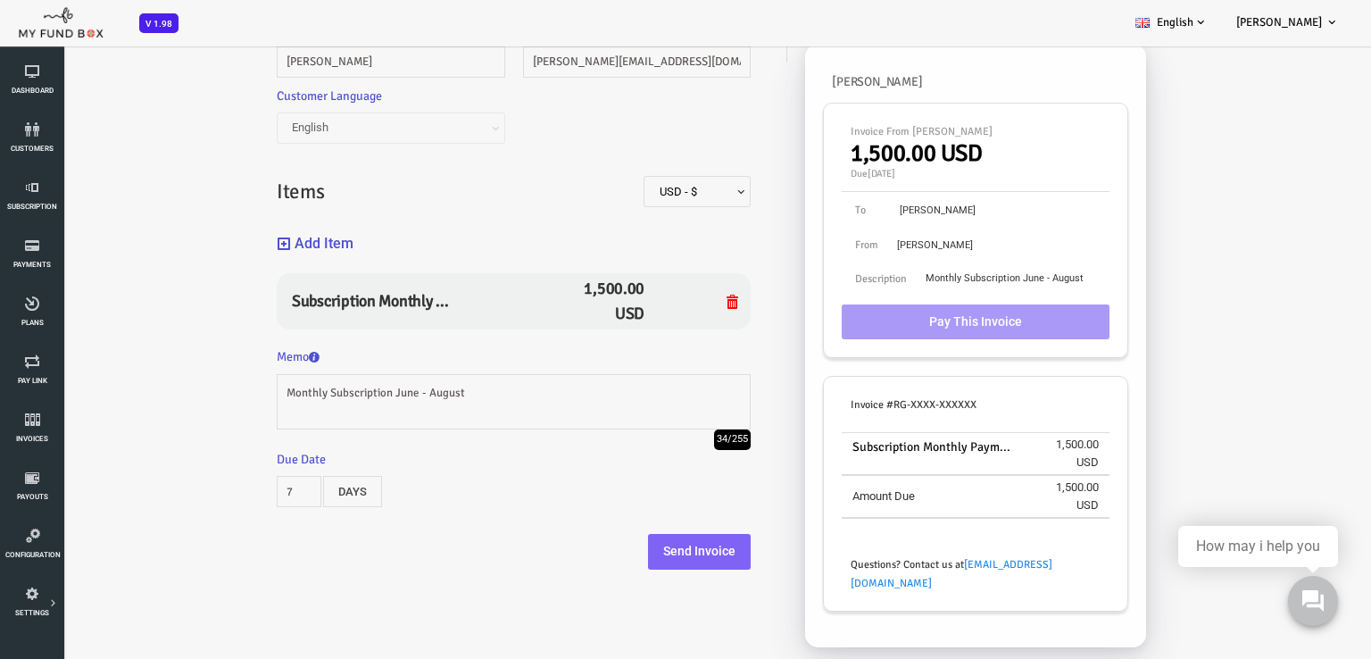
scroll to position [96, 0]
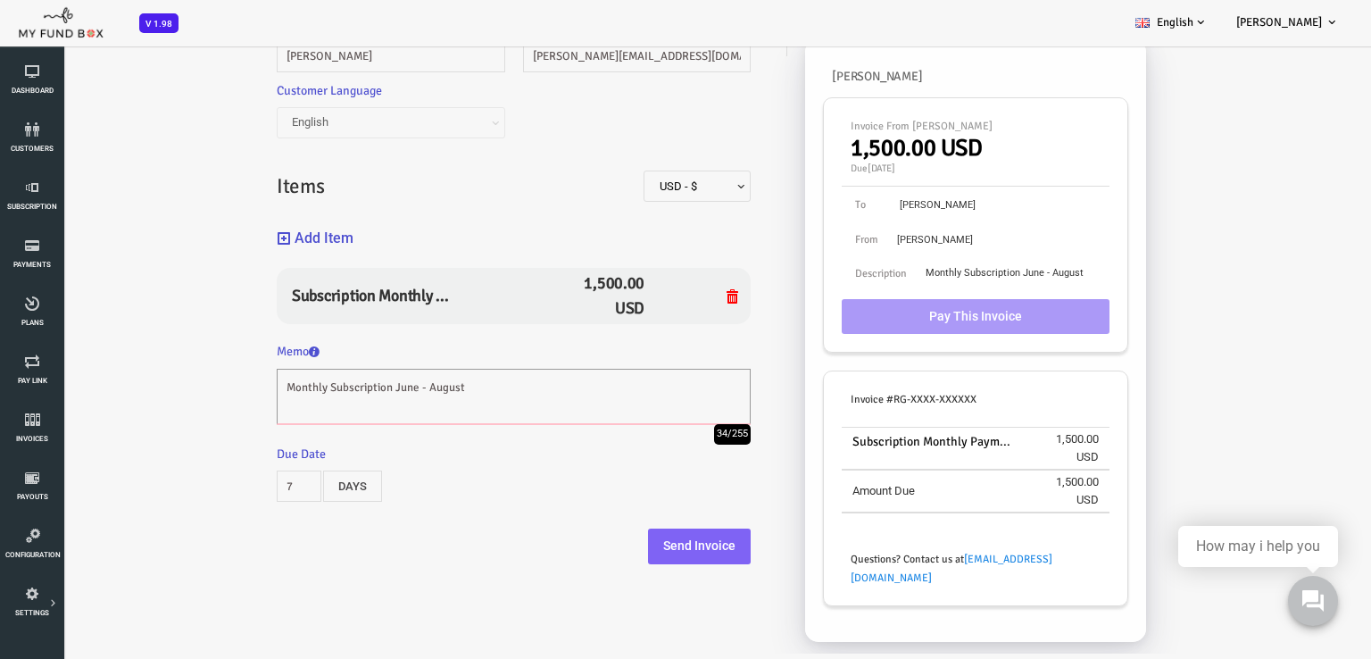
drag, startPoint x: 176, startPoint y: 388, endPoint x: 50, endPoint y: 383, distance: 126.0
click at [50, 383] on div "Invoice EUR - € USD - $ GBP - £ INR - ₹ AUD - AU$ NZD - NZ$ TRY - ₺ CAD - C$ AR…" at bounding box center [658, 287] width 1299 height 744
paste textarea "Dear [PERSON_NAME], I hope this message finds you well. I wanted to bring to yo…"
type textarea "Dear [PERSON_NAME], I hope this message finds you well. I wanted to bring to yo…"
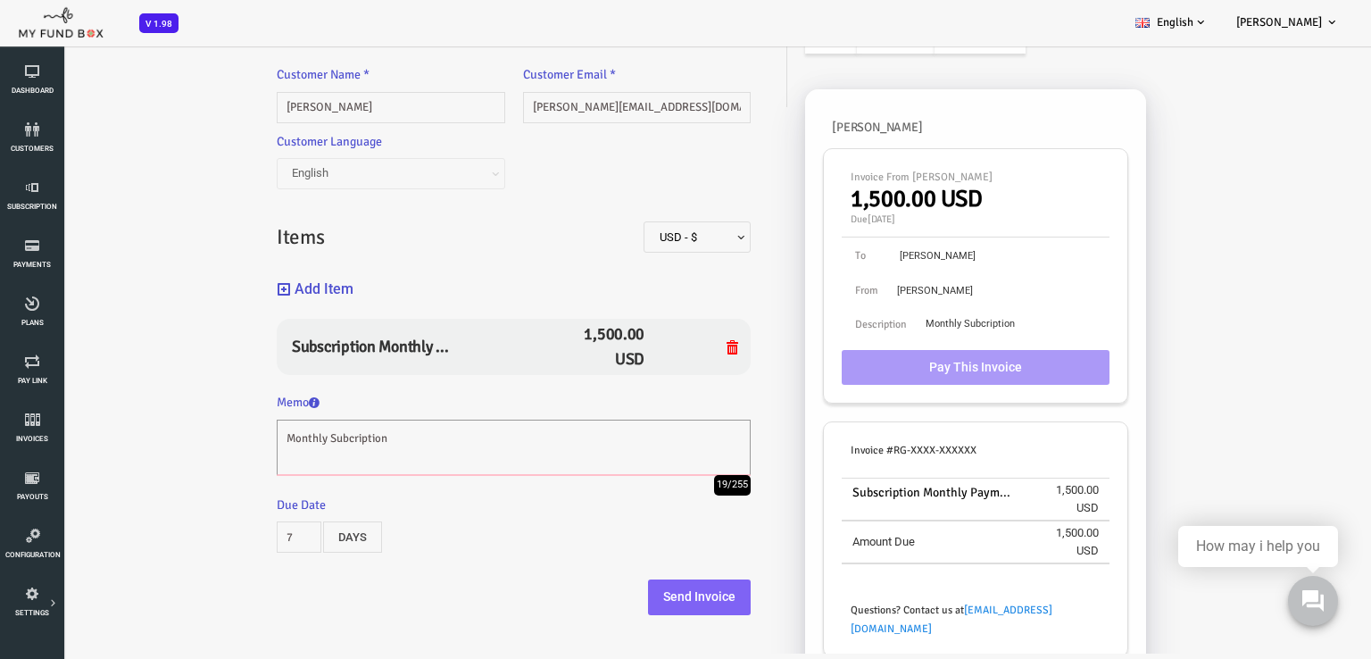
click at [291, 435] on textarea "Monthly Subcription" at bounding box center [459, 447] width 474 height 55
click at [352, 441] on textarea "Monthly Subscription" at bounding box center [459, 447] width 474 height 55
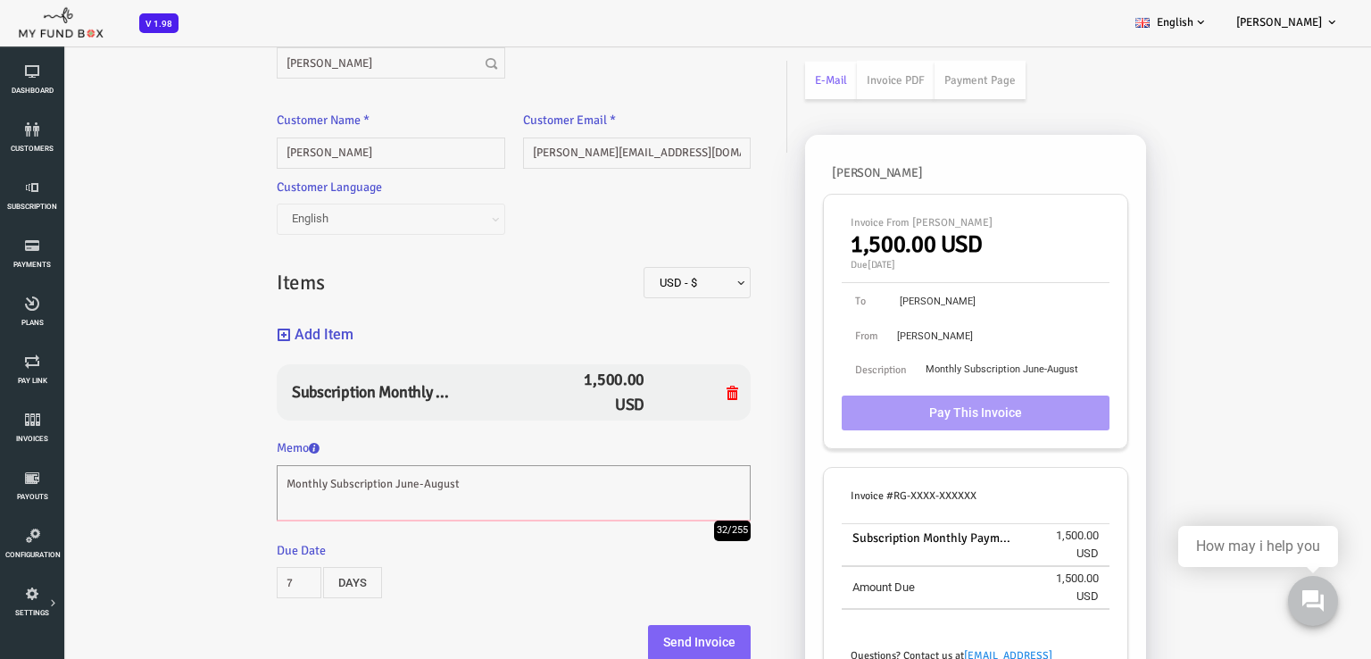
scroll to position [96, 0]
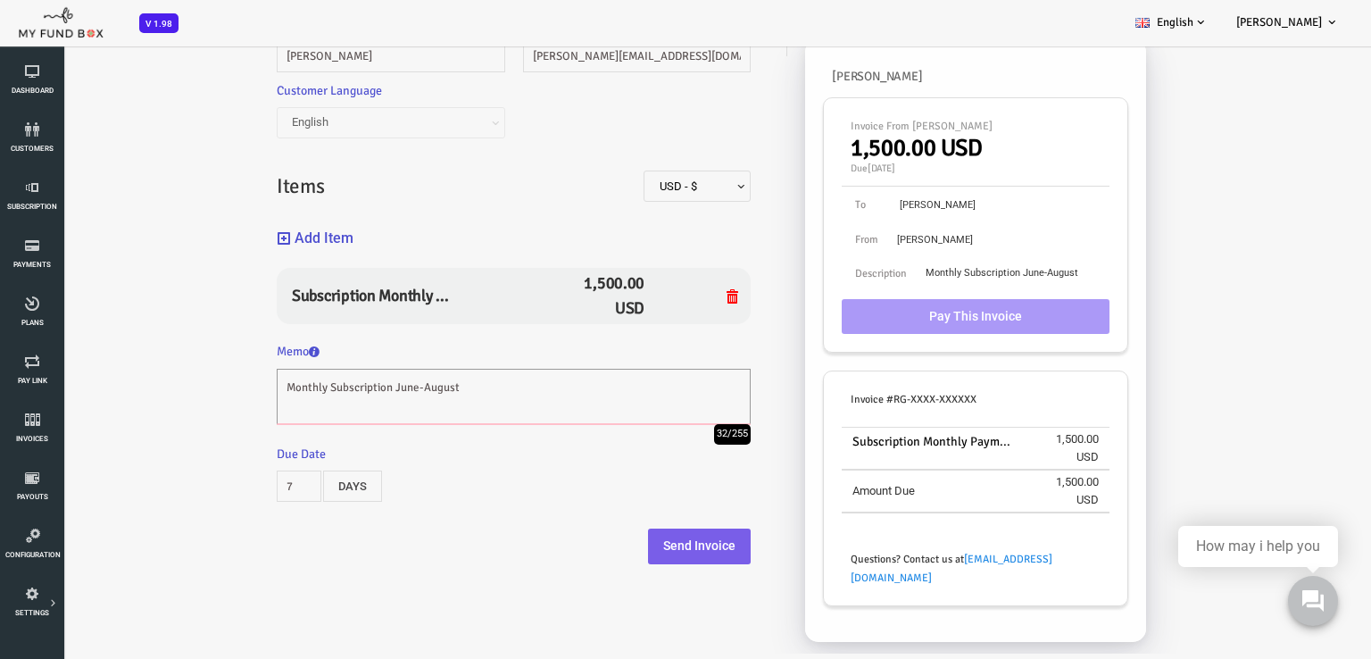
type textarea "Monthly Subscription June-August"
click at [652, 548] on button "Send Invoice" at bounding box center [645, 546] width 103 height 36
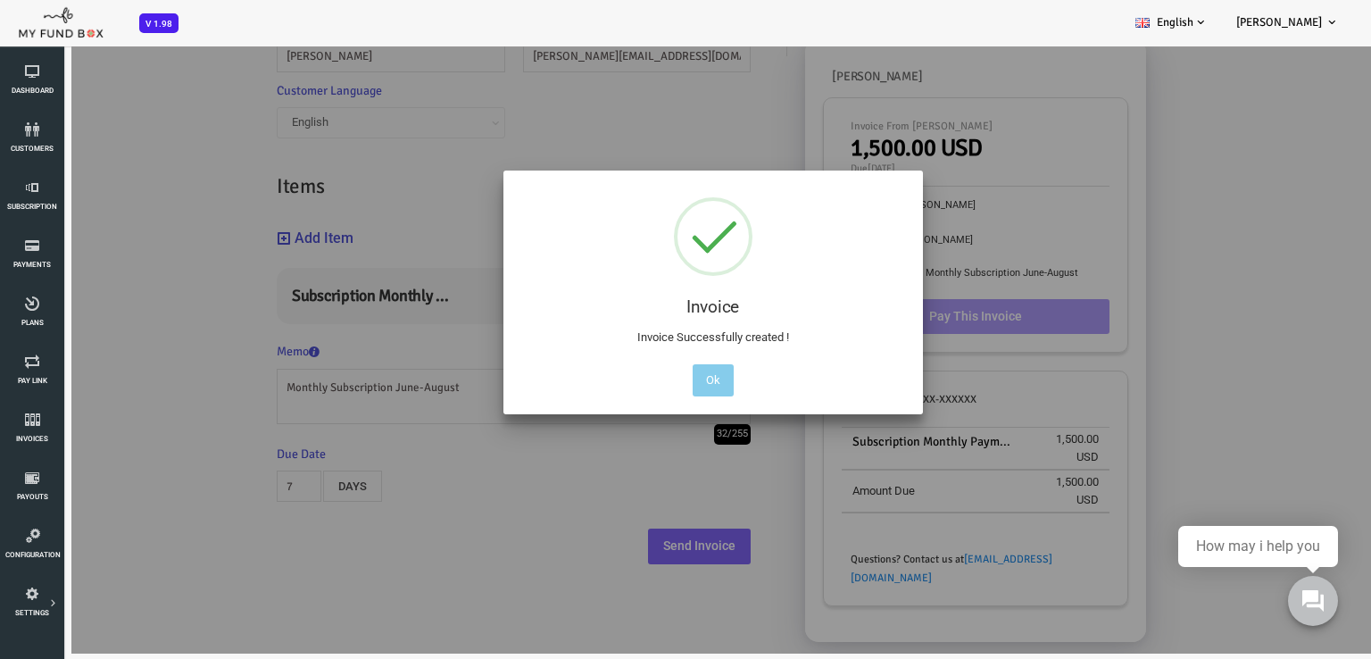
click at [657, 387] on button "Ok" at bounding box center [658, 380] width 41 height 32
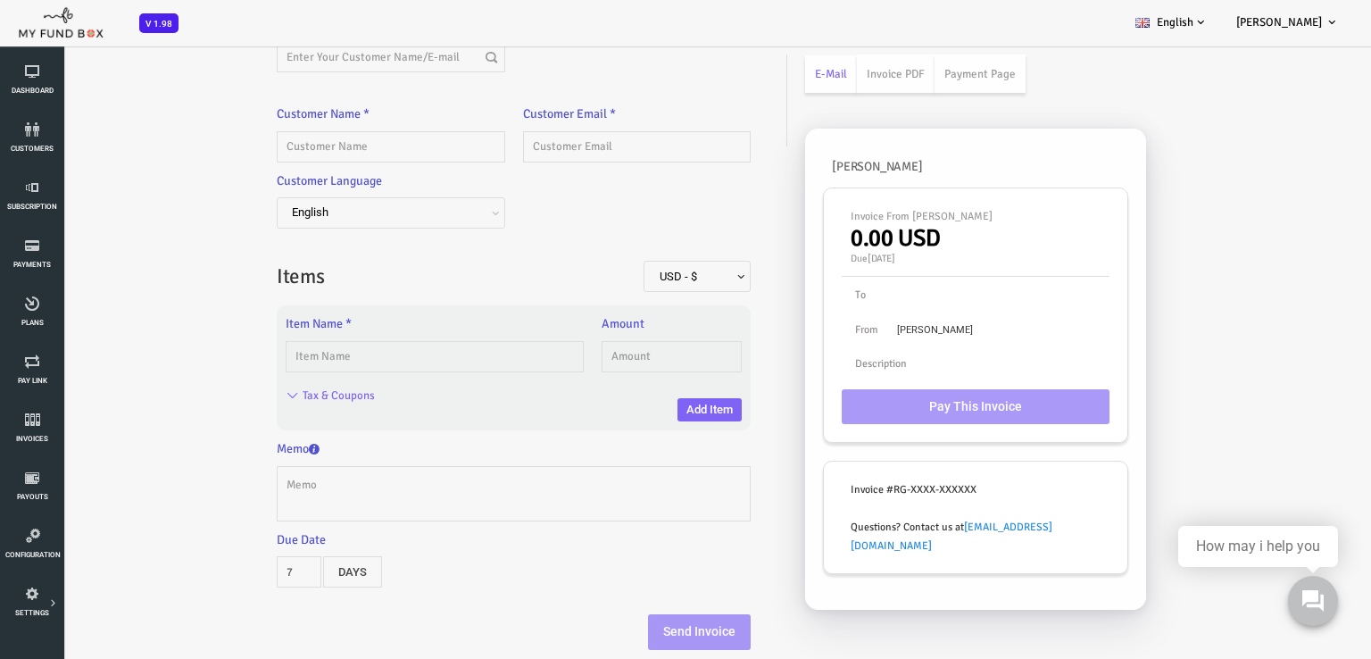
scroll to position [0, 0]
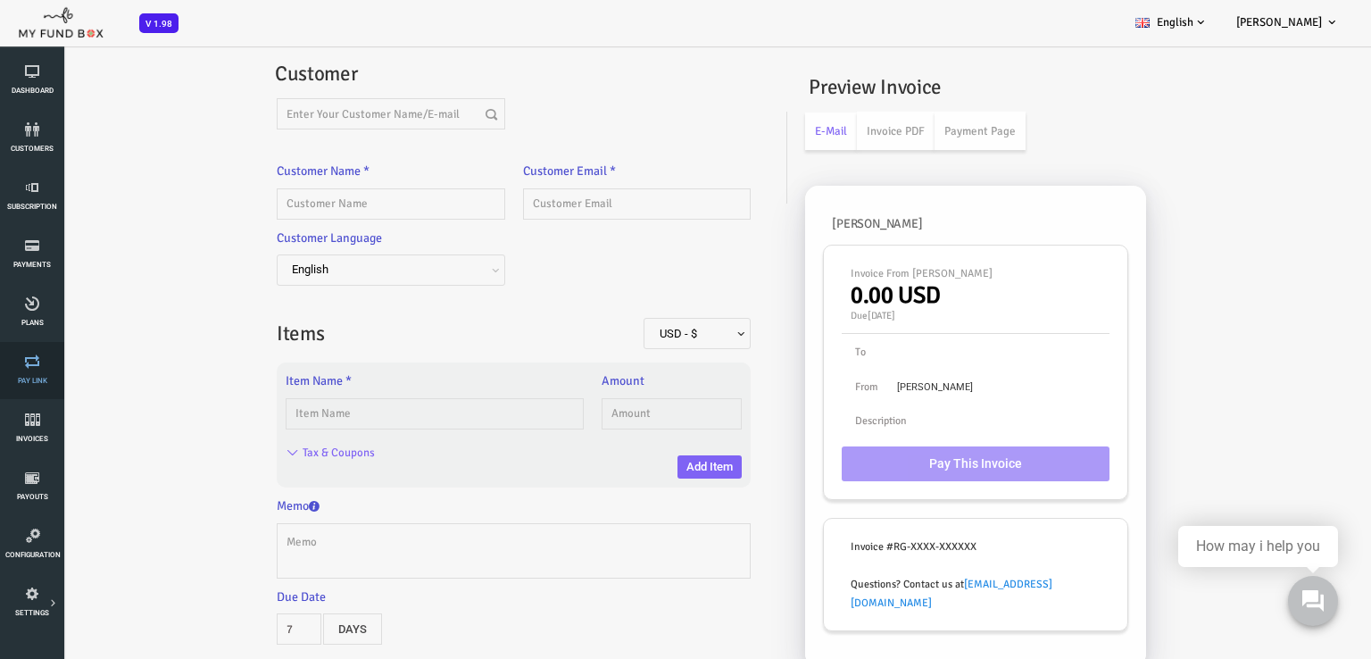
click at [29, 368] on link "Pay Link" at bounding box center [32, 370] width 54 height 57
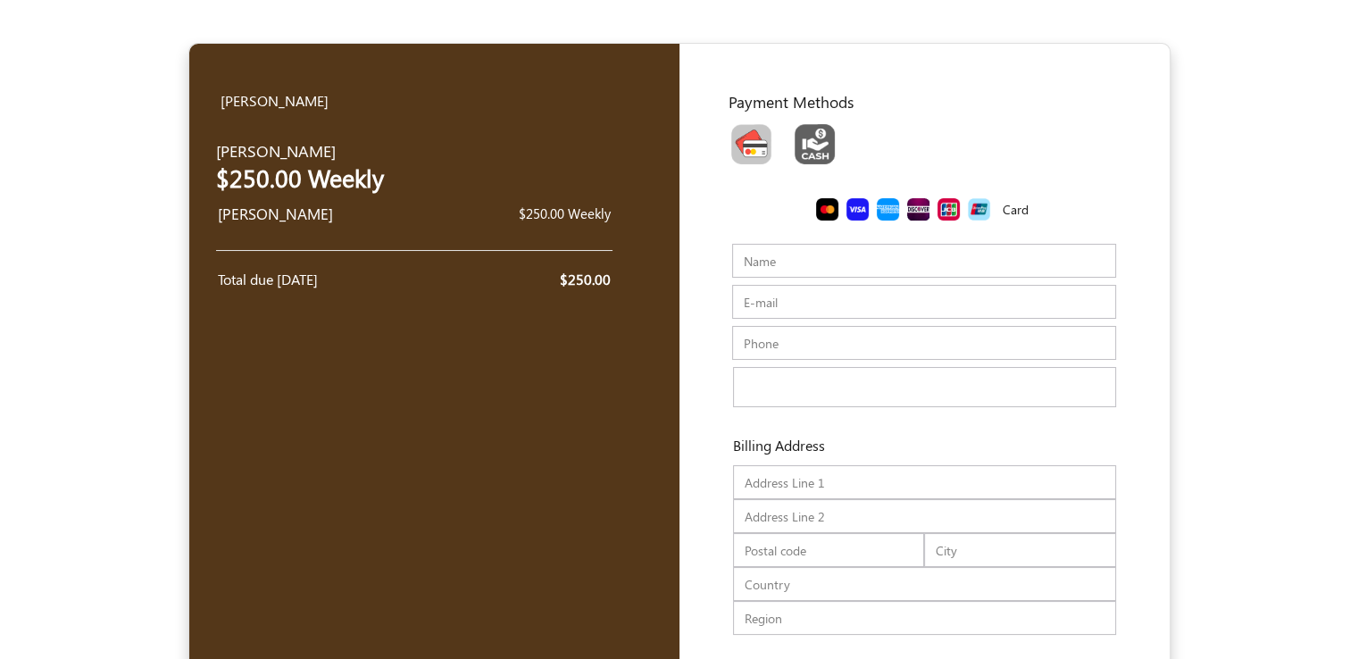
click at [829, 257] on input "Name" at bounding box center [924, 261] width 384 height 34
type input "Yunier Enriquez"
click at [811, 304] on input "E-mail" at bounding box center [924, 302] width 384 height 34
paste input "Yunier Enriquez <yunier@faisfs.com>"
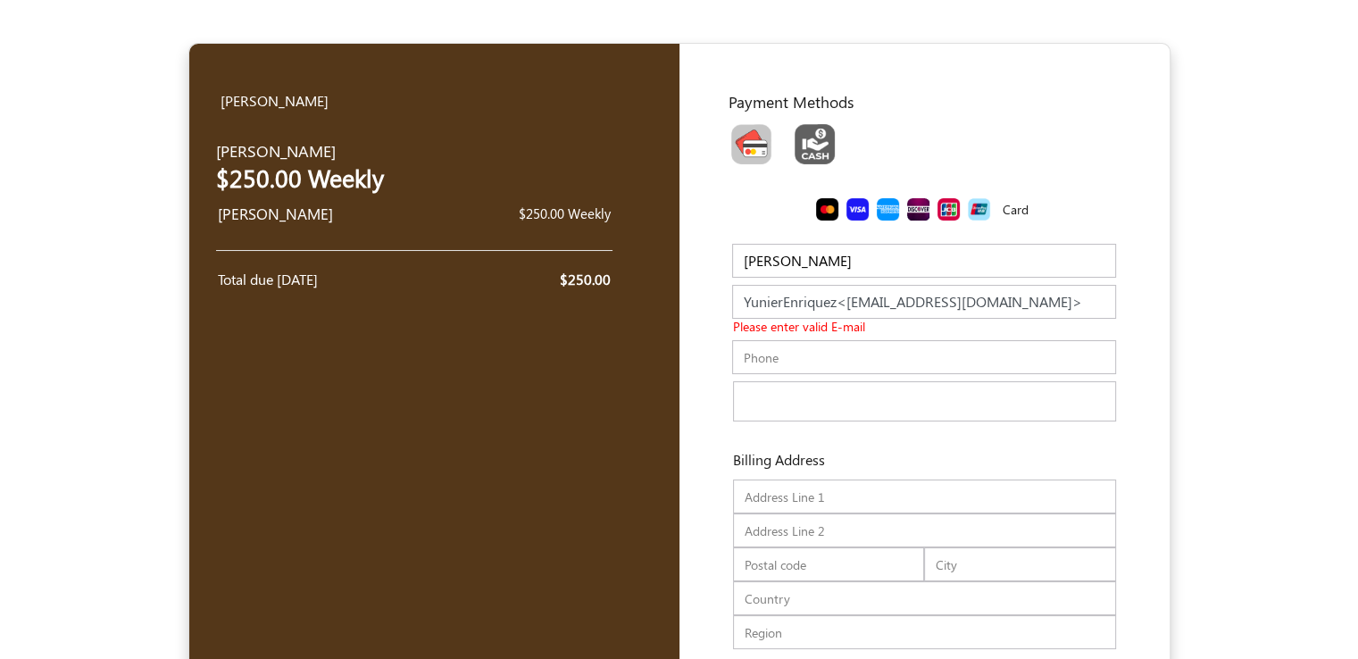
drag, startPoint x: 844, startPoint y: 301, endPoint x: 606, endPoint y: 301, distance: 237.4
click at [611, 303] on div "Yoel Molina USD USD GBP EUR EN ES NL Yunier Enriquez Yunier Enriquez $250.00 We…" at bounding box center [679, 412] width 980 height 737
click at [905, 304] on input "yunier@faisfs.com>" at bounding box center [924, 302] width 384 height 34
type input "yunier@faisfs.com"
click at [783, 361] on div "Phone Please enter valid phone number" at bounding box center [924, 360] width 410 height 41
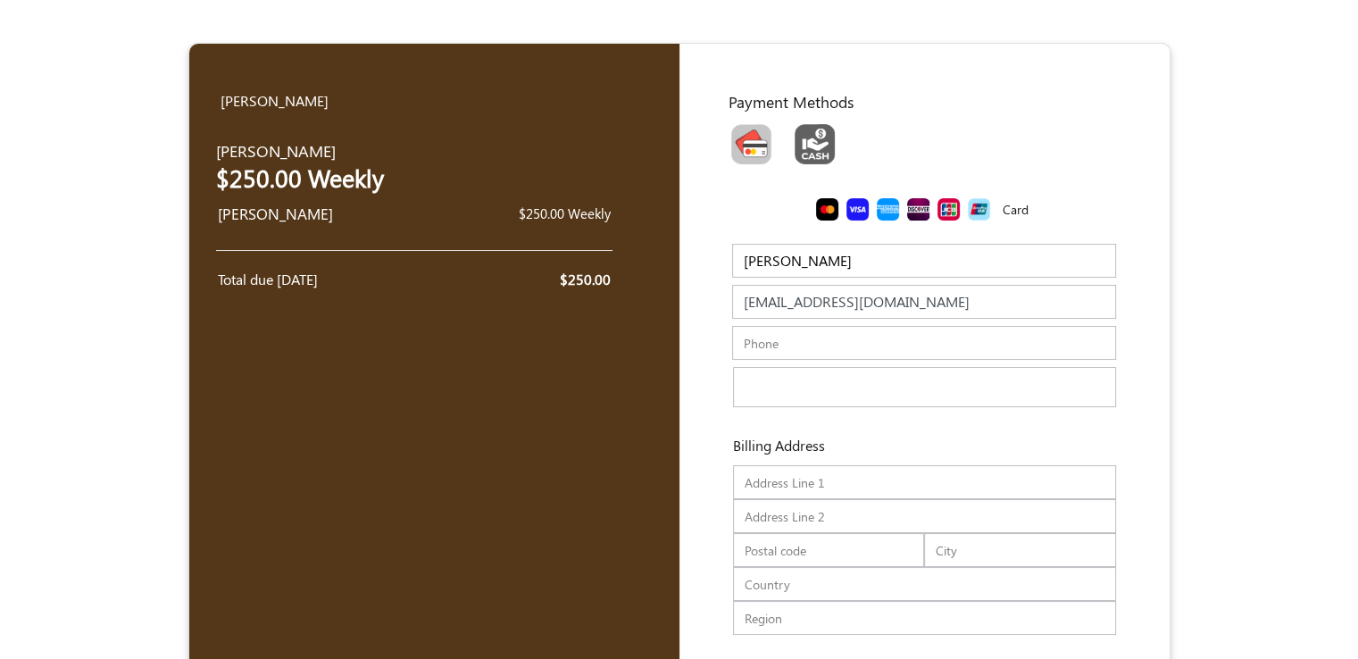
click at [1273, 352] on form "Yoel Molina USD USD GBP EUR EN ES NL Yunier Enriquez Yunier Enriquez $250.00 We…" at bounding box center [679, 405] width 1358 height 725
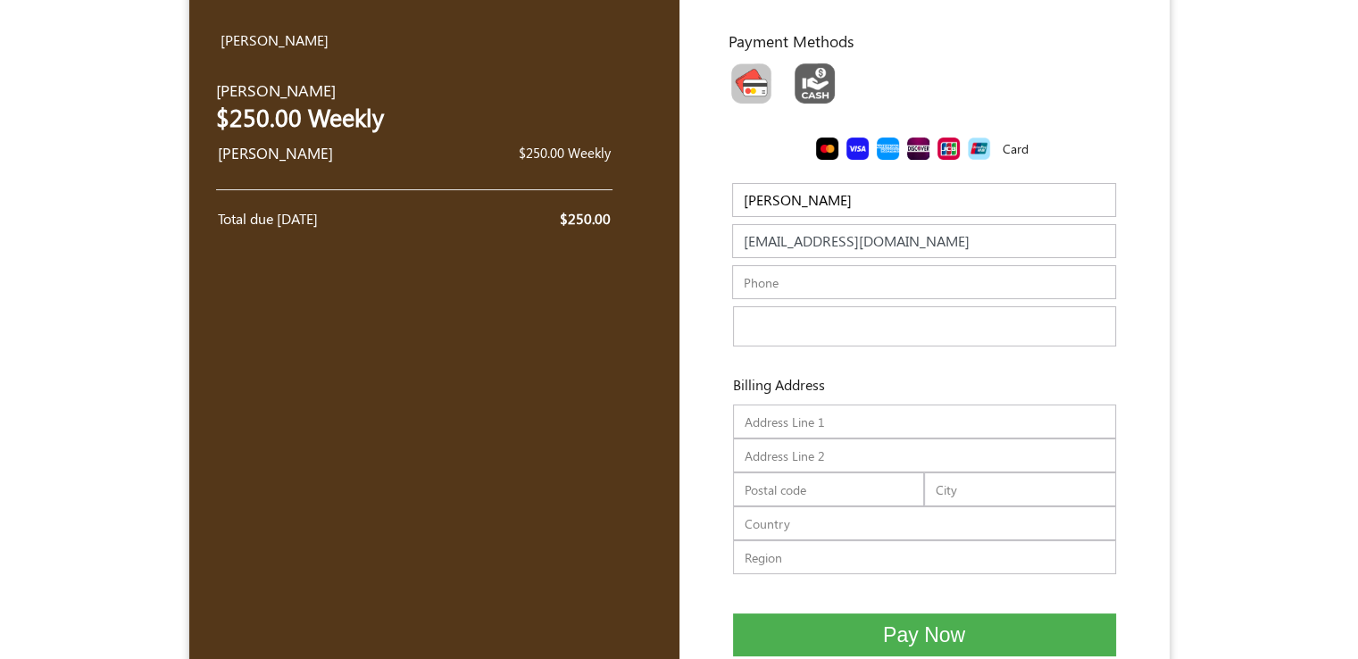
scroll to position [89, 0]
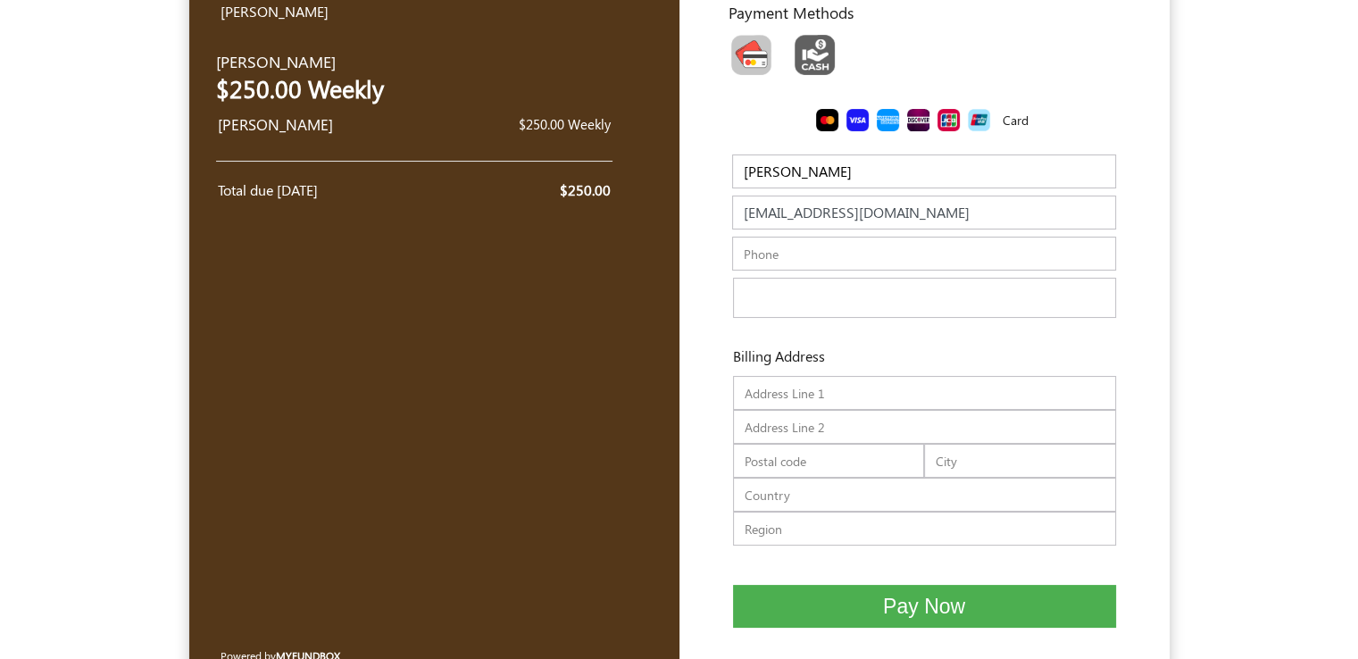
click at [748, 57] on img "Toolbar with button groups" at bounding box center [751, 55] width 40 height 40
click at [743, 46] on input "Toolbar with button groups" at bounding box center [737, 41] width 12 height 12
radio input "true"
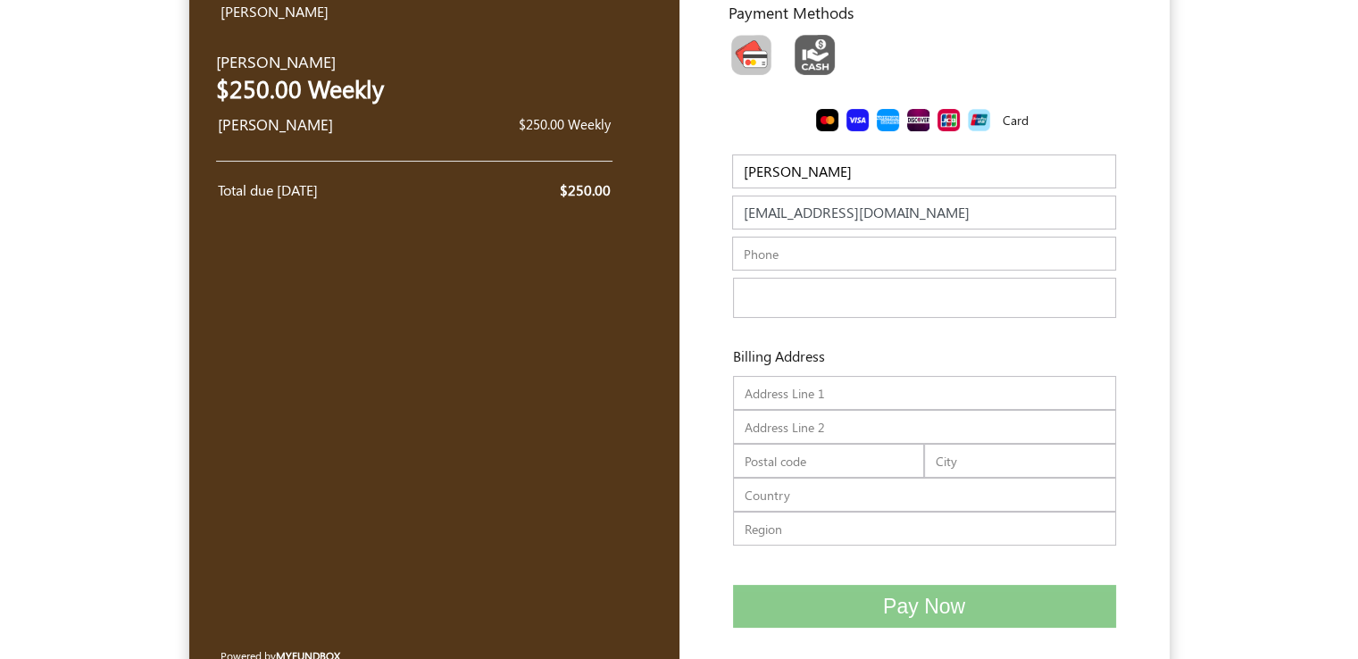
click at [802, 267] on input "text" at bounding box center [924, 254] width 384 height 34
click at [777, 257] on input "text" at bounding box center [924, 254] width 384 height 34
paste input "786-580-4166"
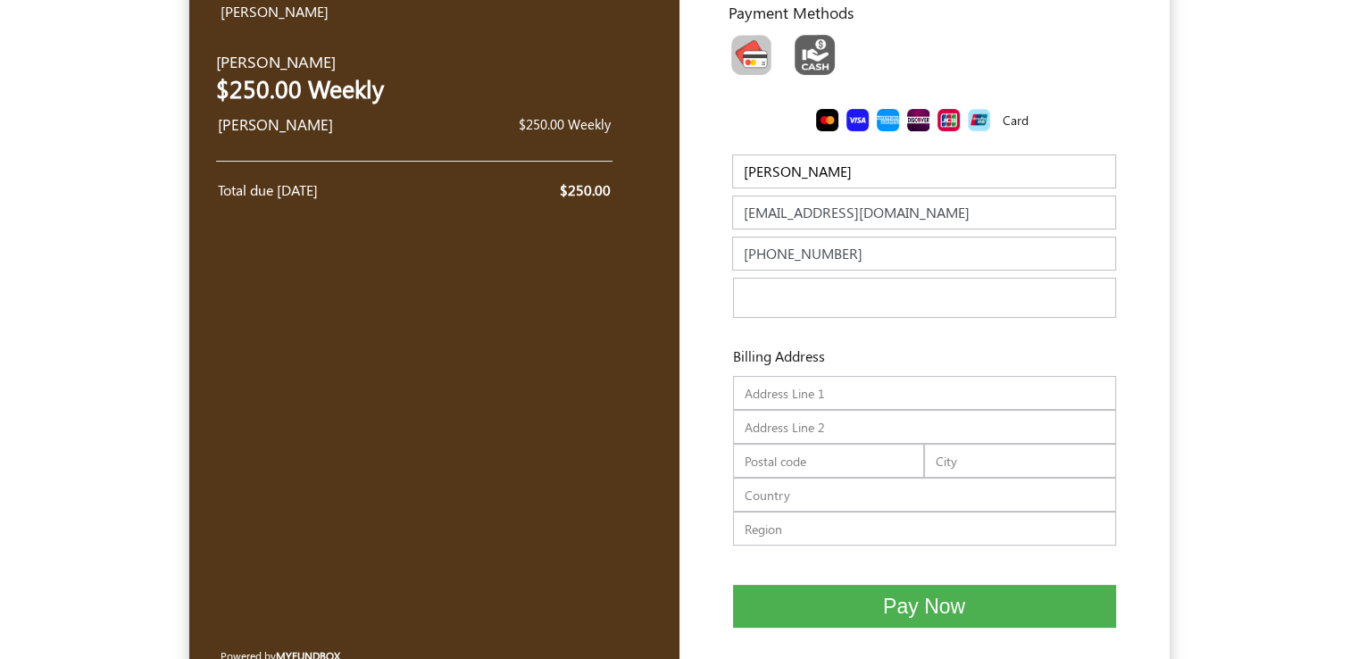
type input "786-580-4166"
click at [809, 397] on input "text" at bounding box center [924, 393] width 383 height 34
click at [913, 501] on input "text" at bounding box center [924, 495] width 383 height 34
click at [1319, 472] on form "Yoel Molina USD USD GBP EUR EN ES NL Yunier Enriquez Yunier Enriquez $250.00 We…" at bounding box center [679, 316] width 1358 height 725
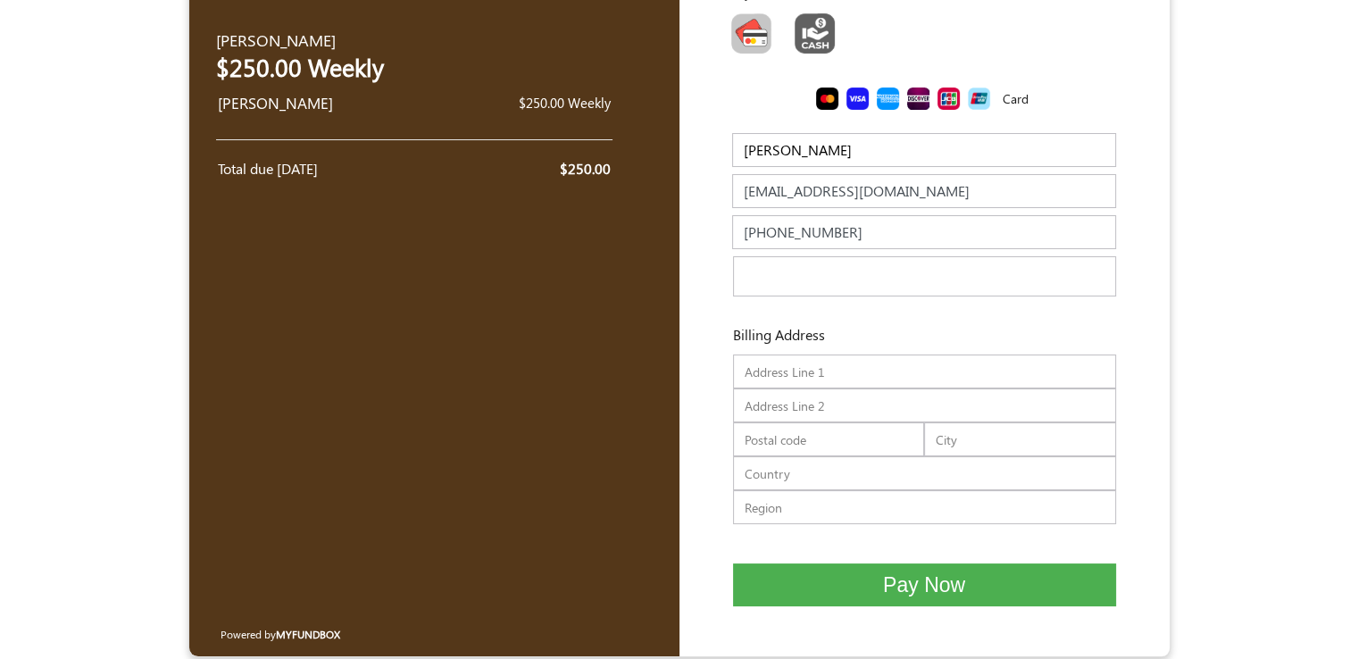
scroll to position [123, 0]
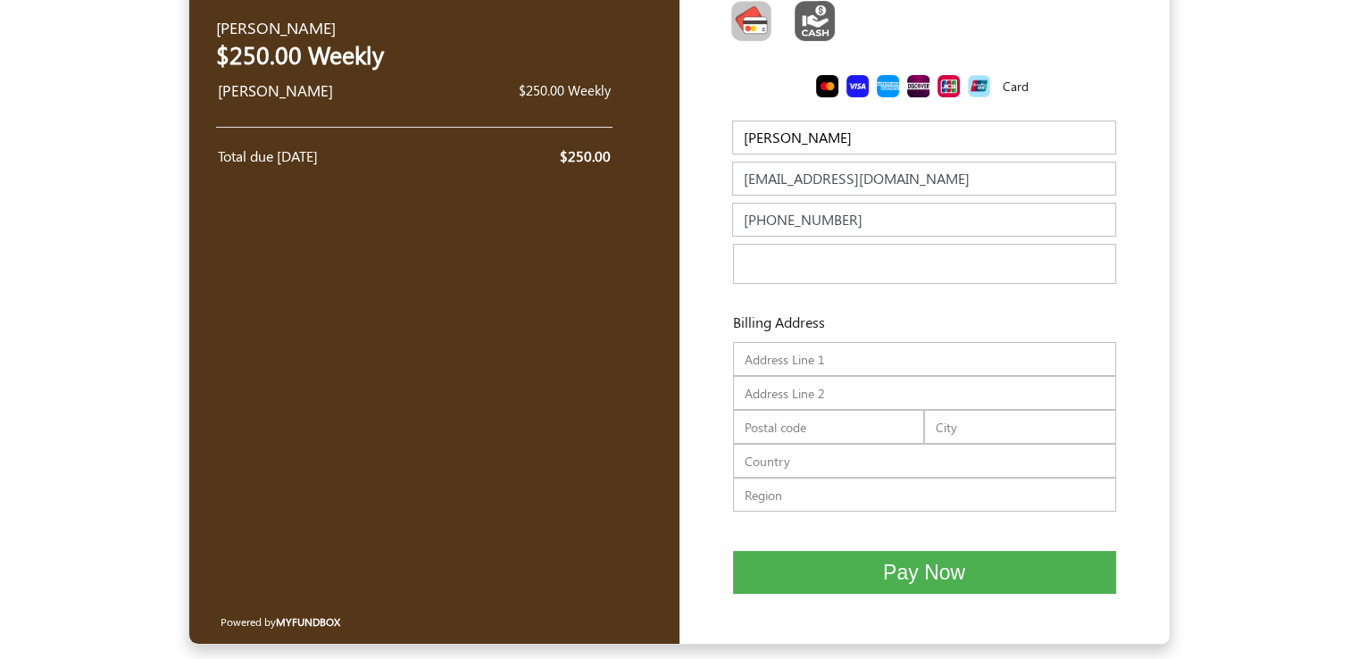
click at [887, 432] on input "text" at bounding box center [829, 427] width 192 height 34
click at [814, 428] on input "text" at bounding box center [829, 427] width 192 height 34
drag, startPoint x: 798, startPoint y: 426, endPoint x: 655, endPoint y: 426, distance: 142.8
click at [657, 426] on div "Yoel Molina USD USD GBP EUR EN ES NL Yunier Enriquez Yunier Enriquez $250.00 We…" at bounding box center [679, 282] width 980 height 723
type input "33185"
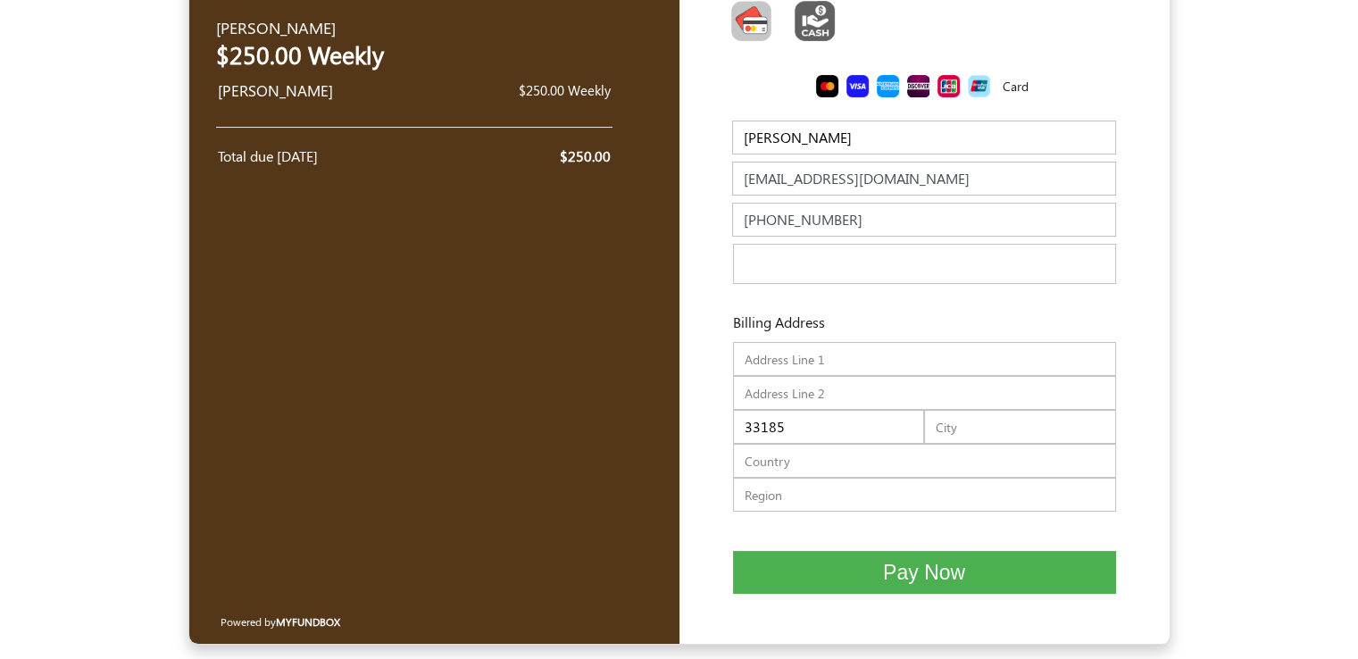
click at [923, 579] on span "Pay Now" at bounding box center [924, 572] width 82 height 23
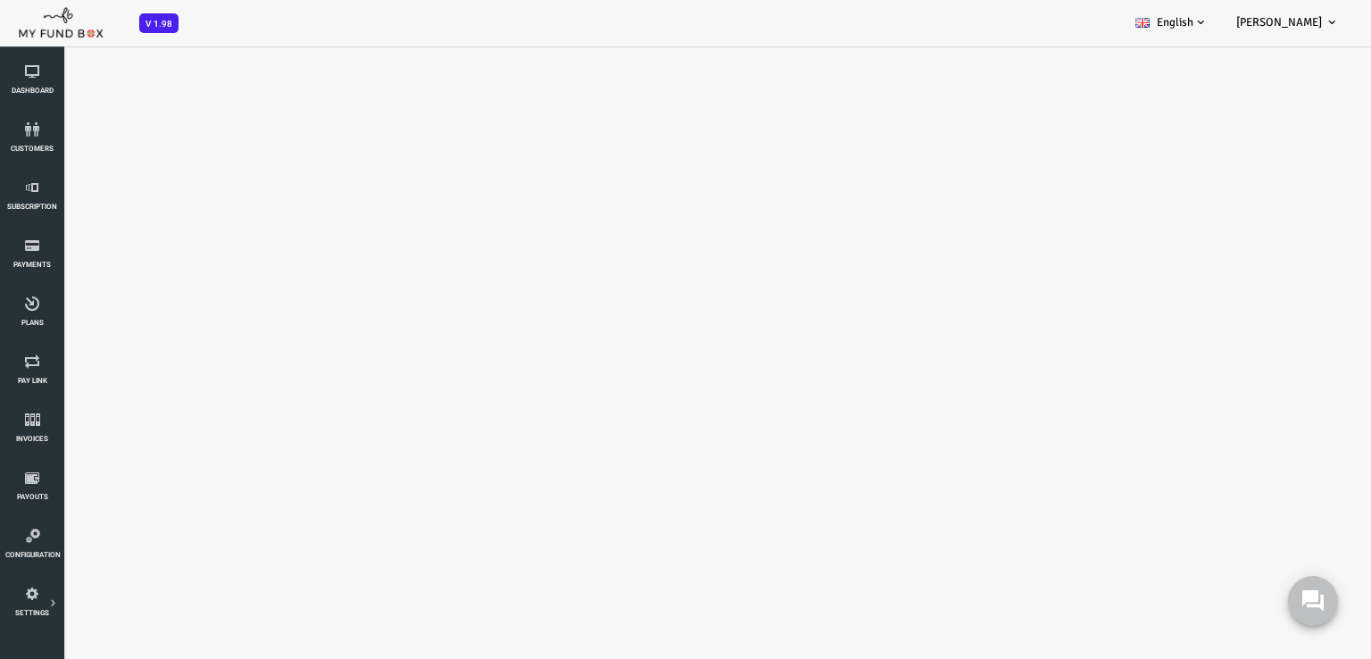
select select "100"
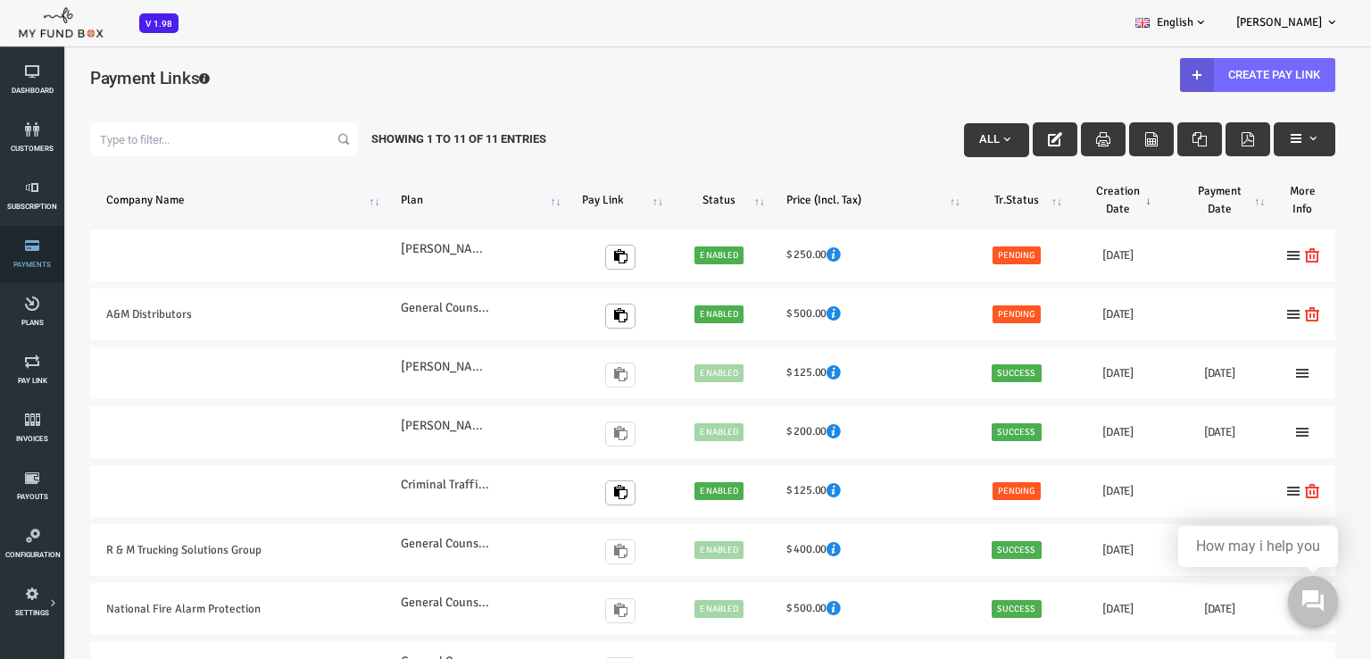
click at [0, 0] on span "Payments" at bounding box center [0, 0] width 0 height 0
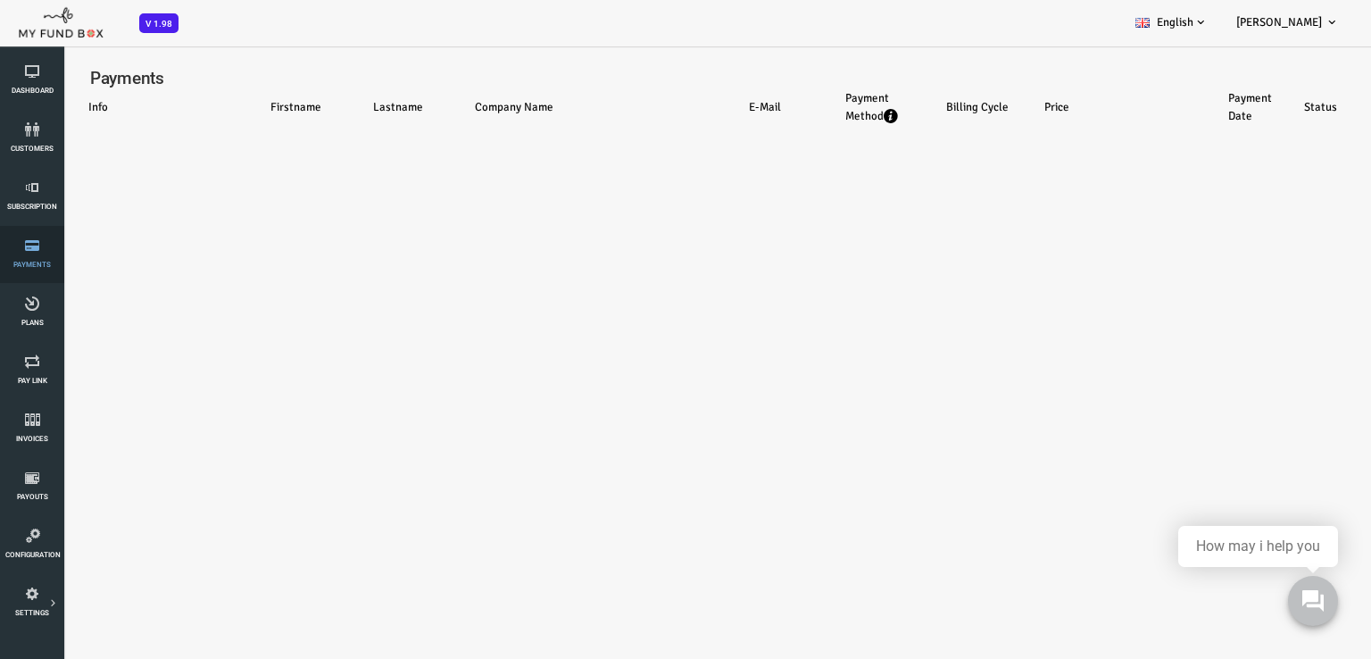
select select "100"
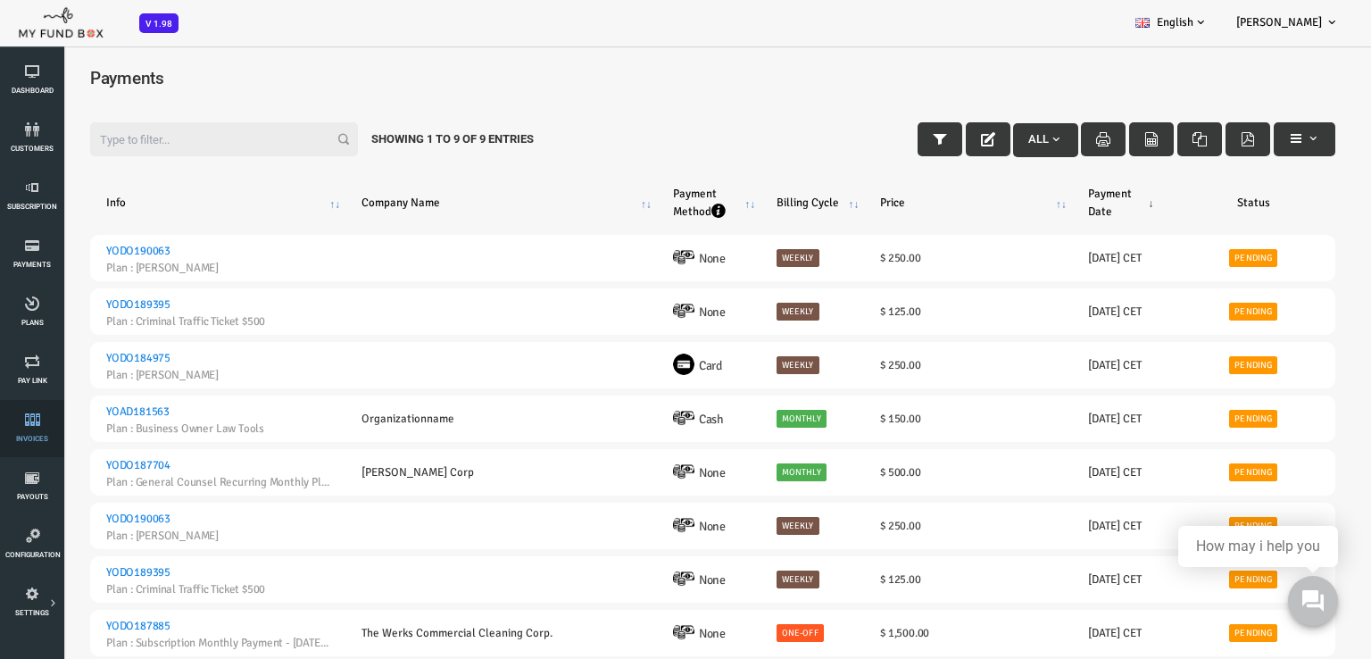
click at [42, 426] on link "Invoices" at bounding box center [32, 428] width 54 height 57
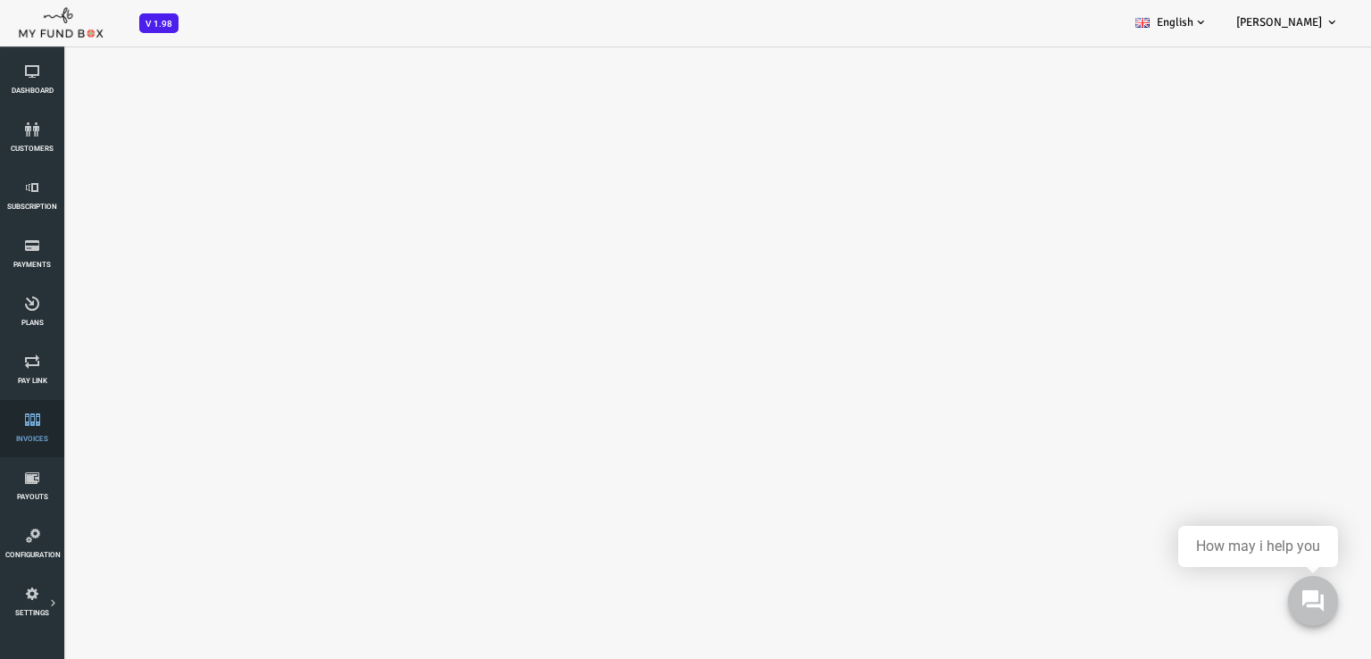
select select "100"
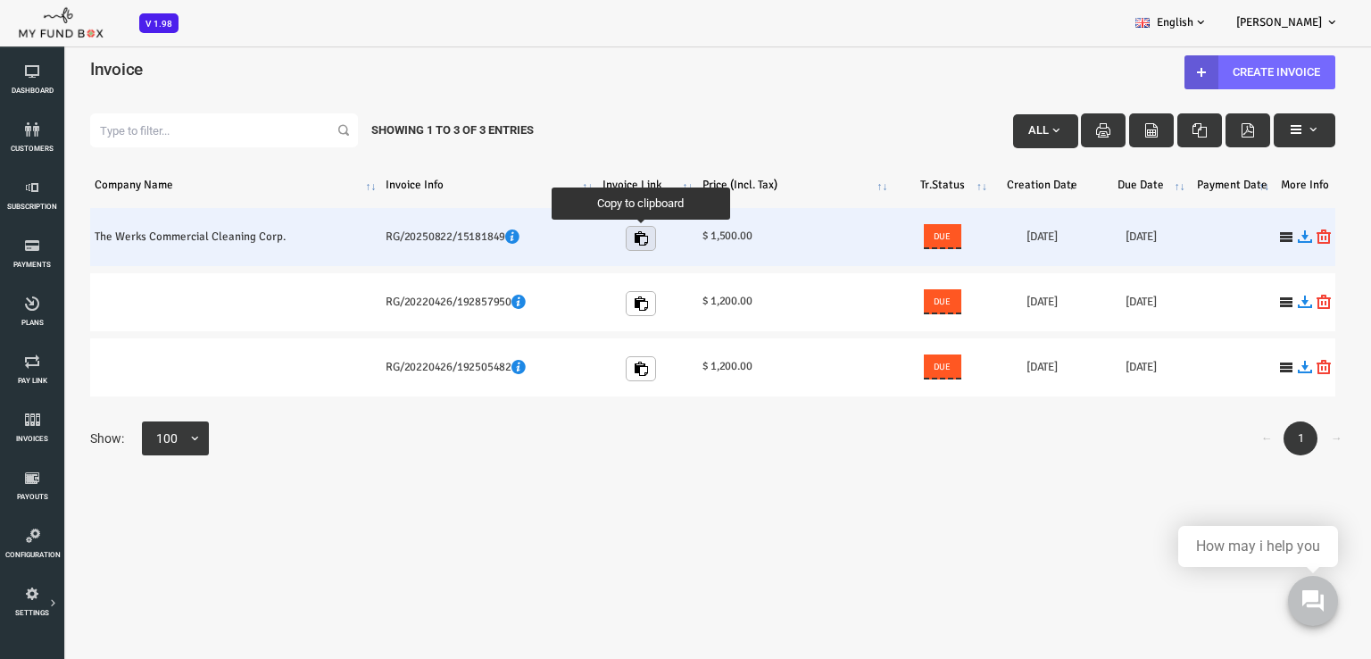
click at [586, 236] on icon "button" at bounding box center [586, 238] width 14 height 14
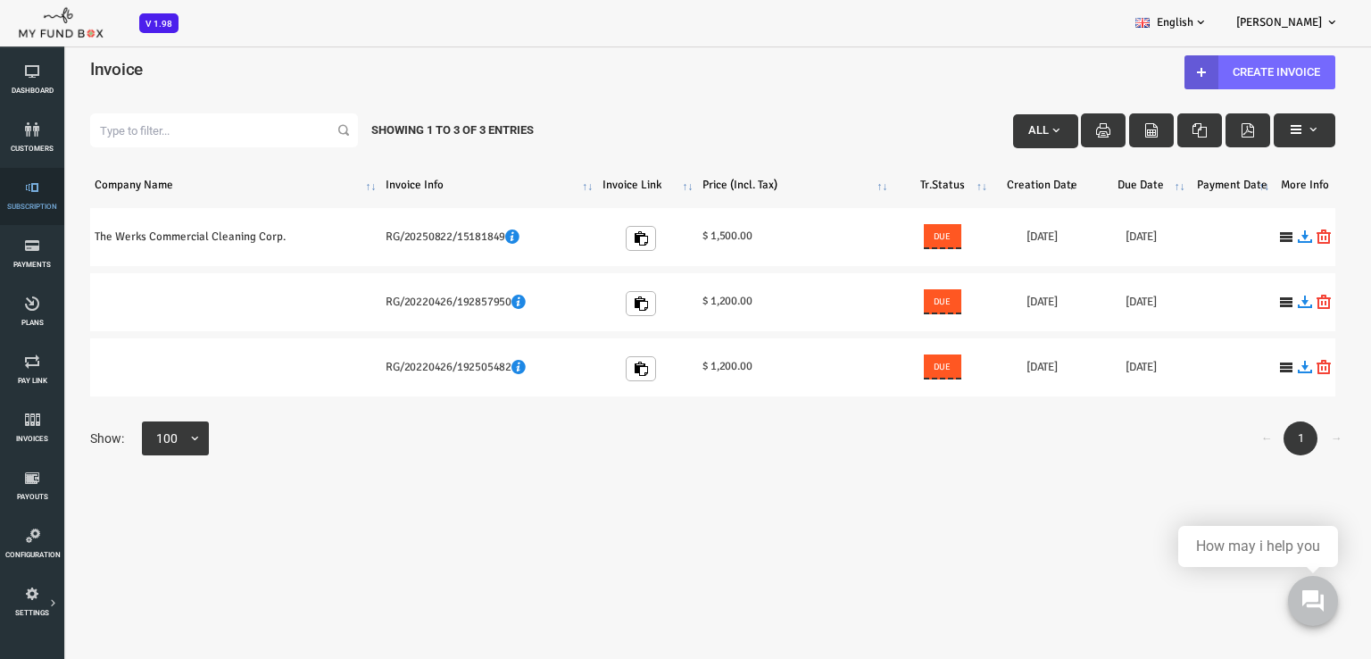
click at [33, 197] on link "Subscription" at bounding box center [32, 196] width 54 height 57
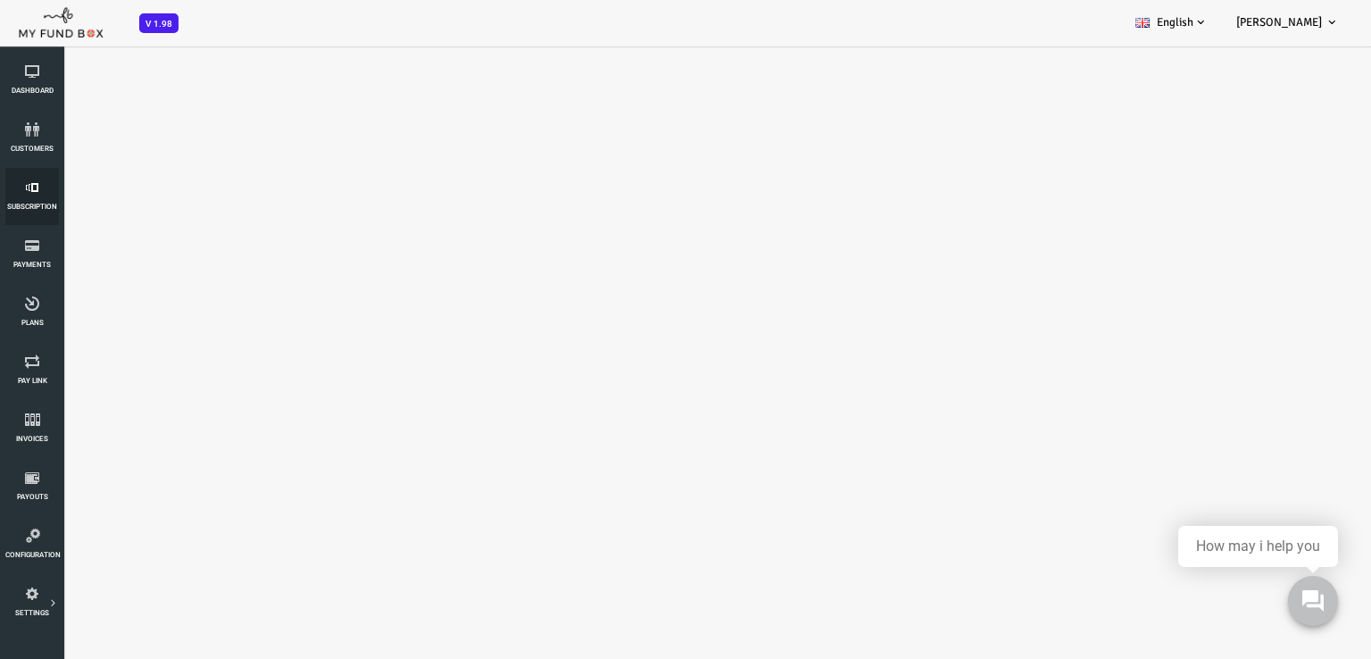
select select "100"
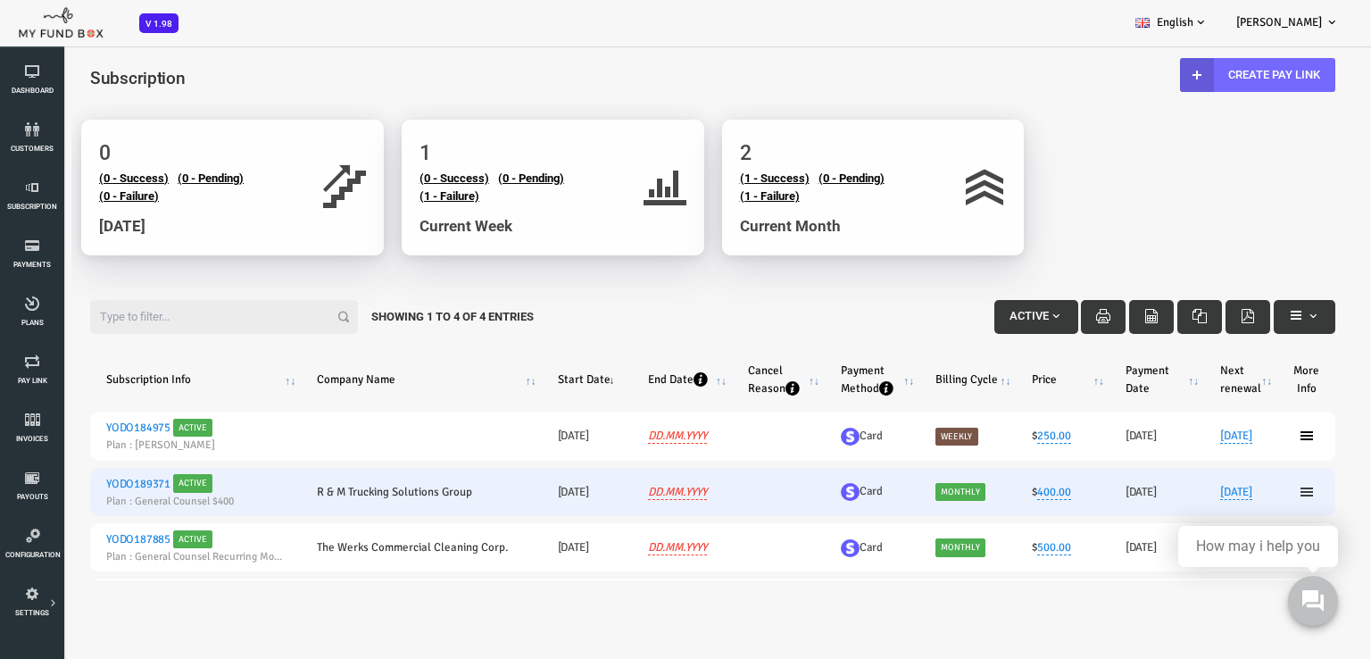
click at [1247, 493] on icon at bounding box center [1252, 492] width 14 height 14
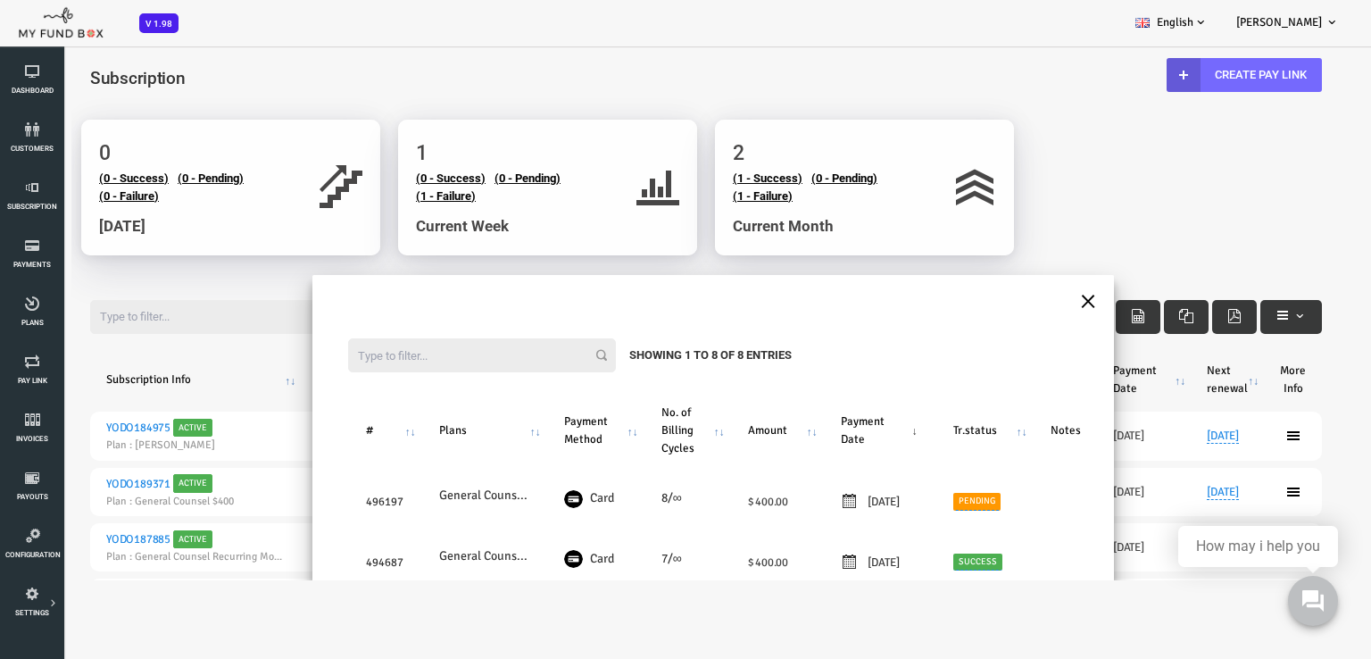
click at [1026, 297] on button "×" at bounding box center [1034, 299] width 16 height 31
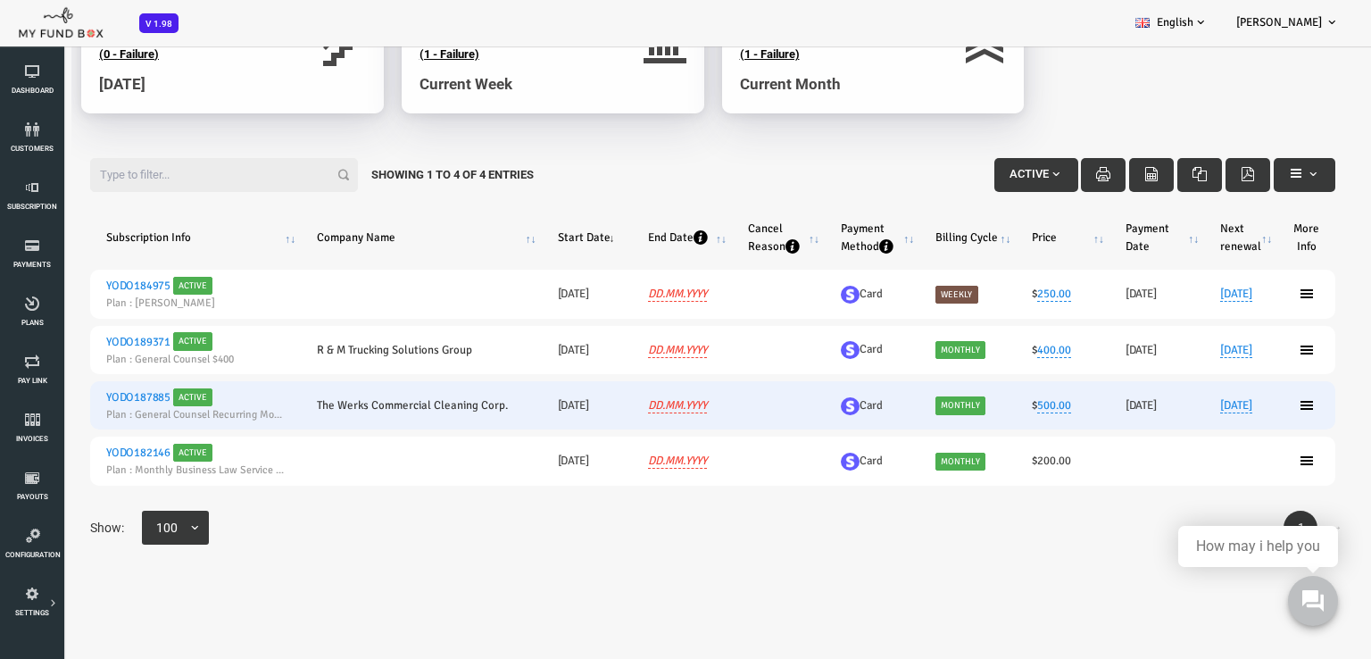
scroll to position [143, 0]
click at [1245, 403] on icon at bounding box center [1252, 404] width 14 height 14
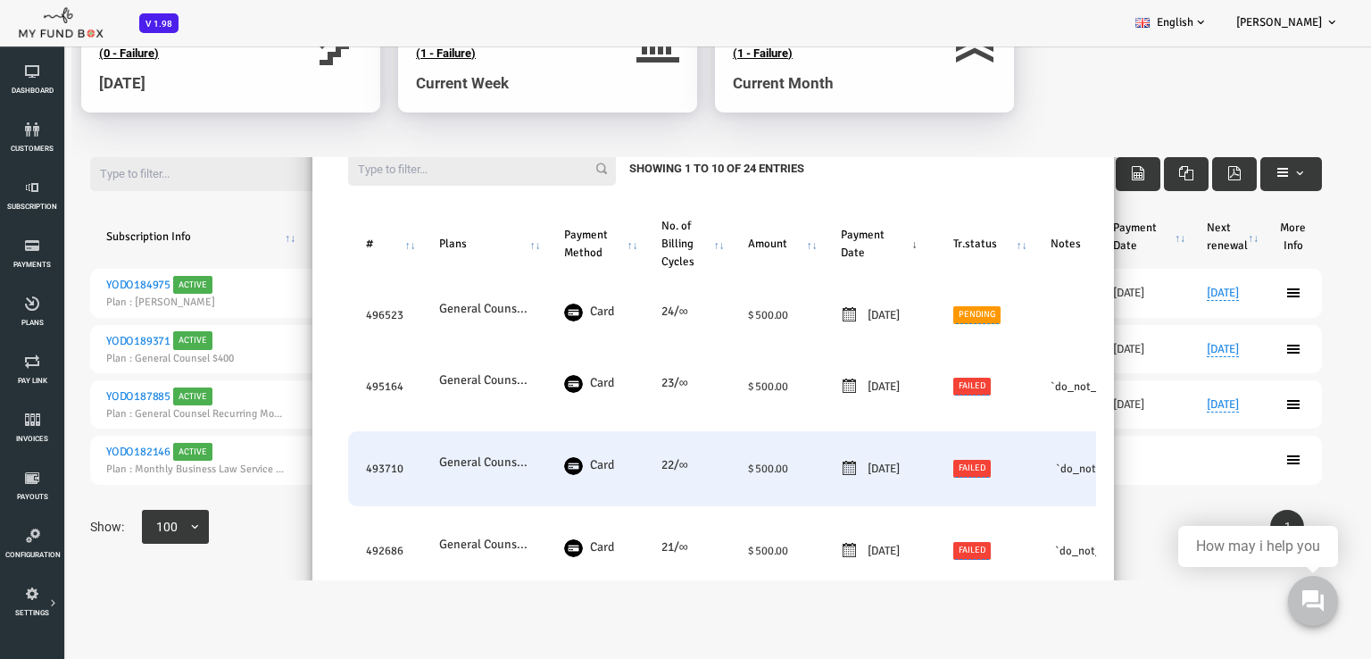
scroll to position [65, 0]
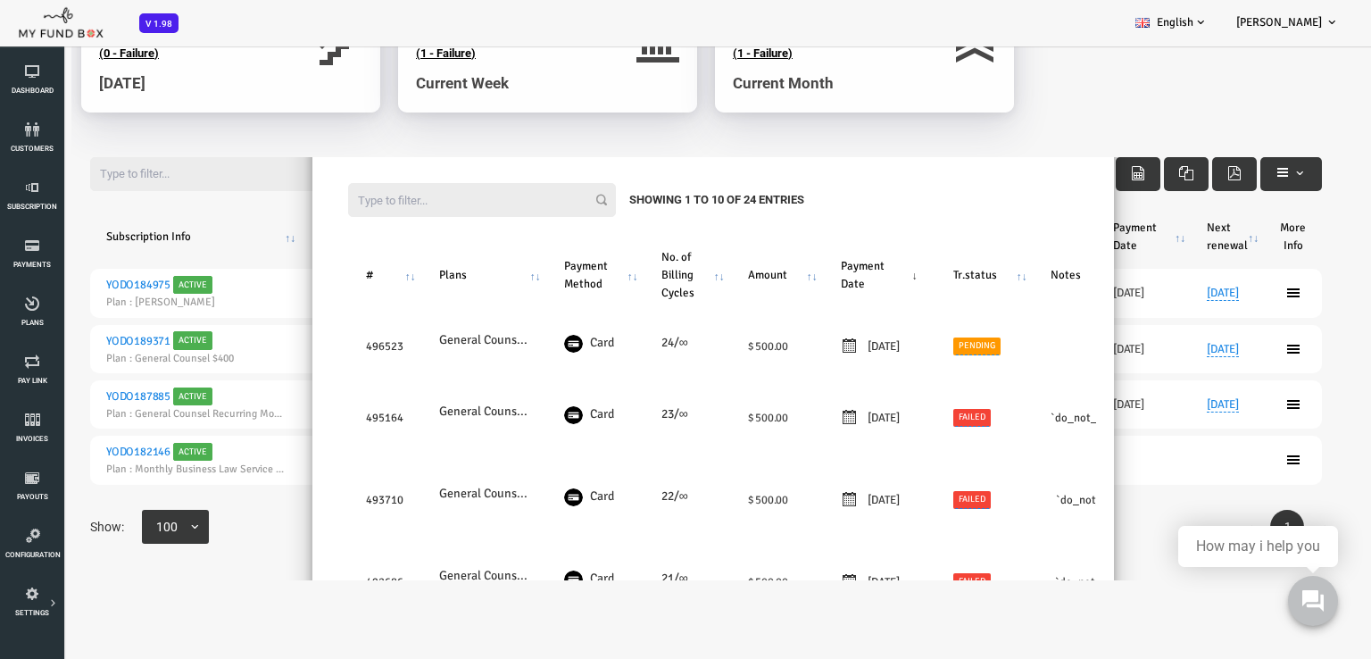
click at [1011, 95] on body "Subscriber not found Beneficiary Not Found Partner Not Found!!!! Please Fill ou…" at bounding box center [658, 245] width 1317 height 669
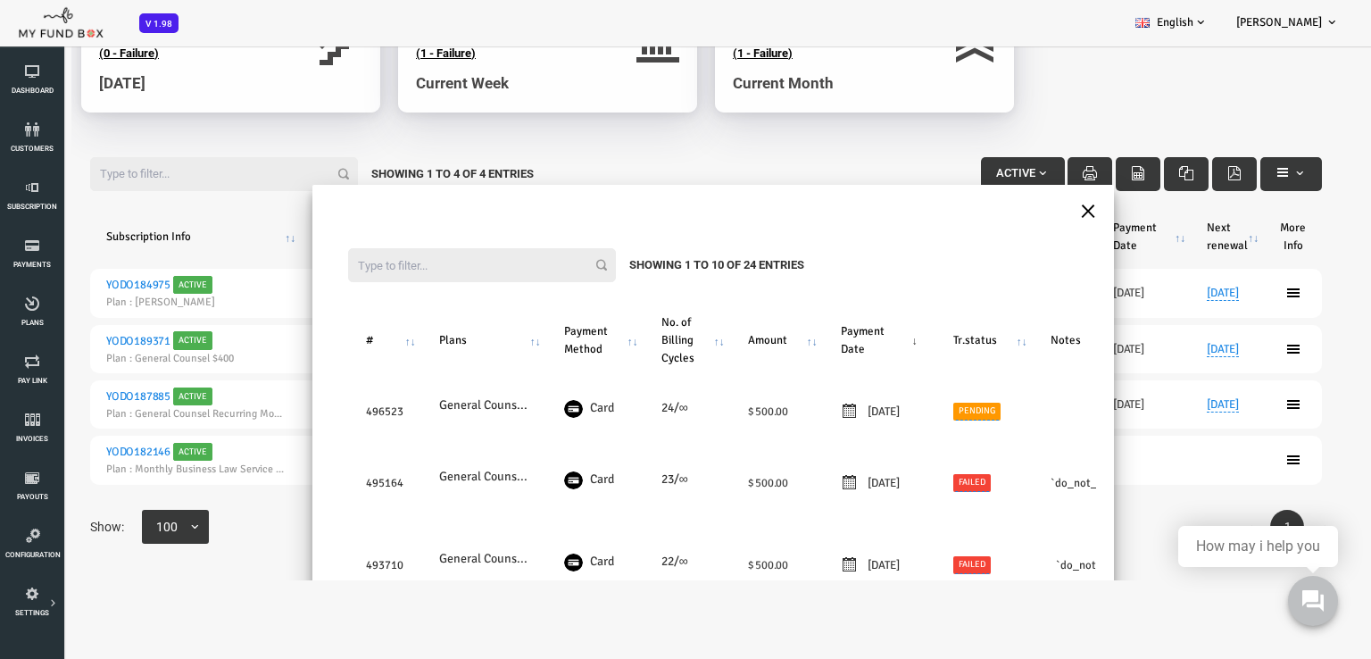
click at [1026, 211] on button "×" at bounding box center [1034, 209] width 16 height 31
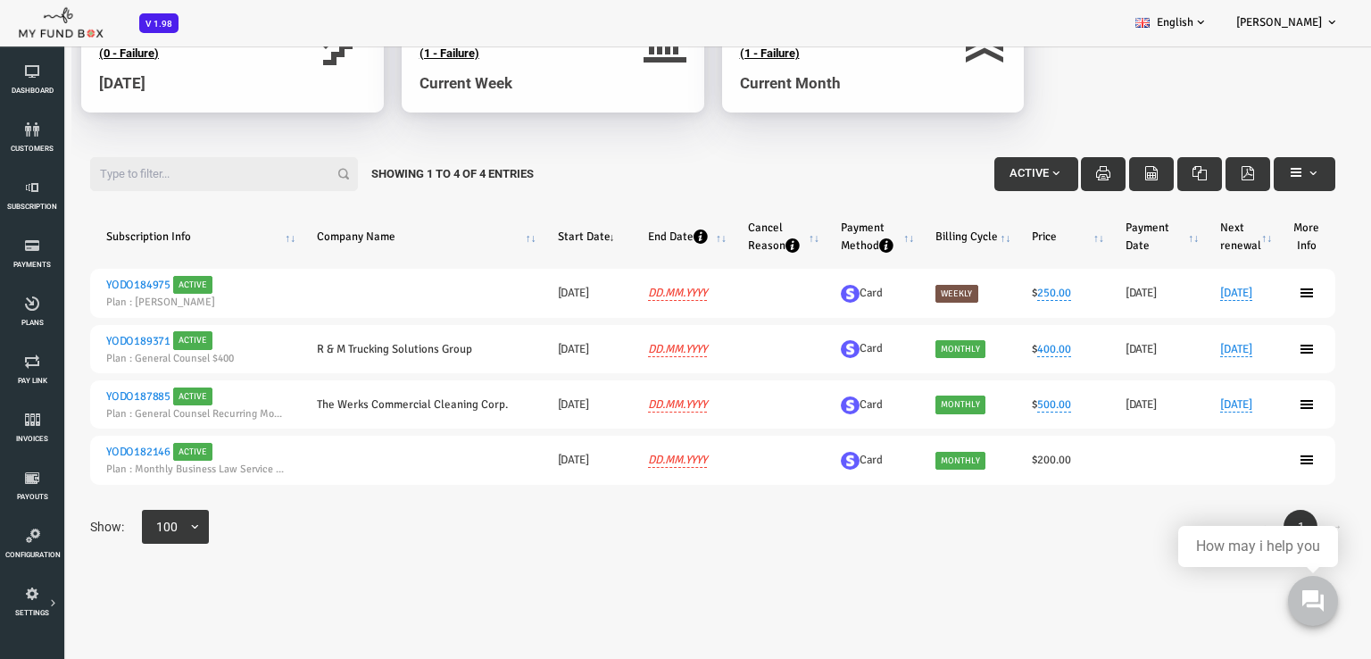
click at [1042, 169] on icon "button" at bounding box center [1049, 173] width 14 height 14
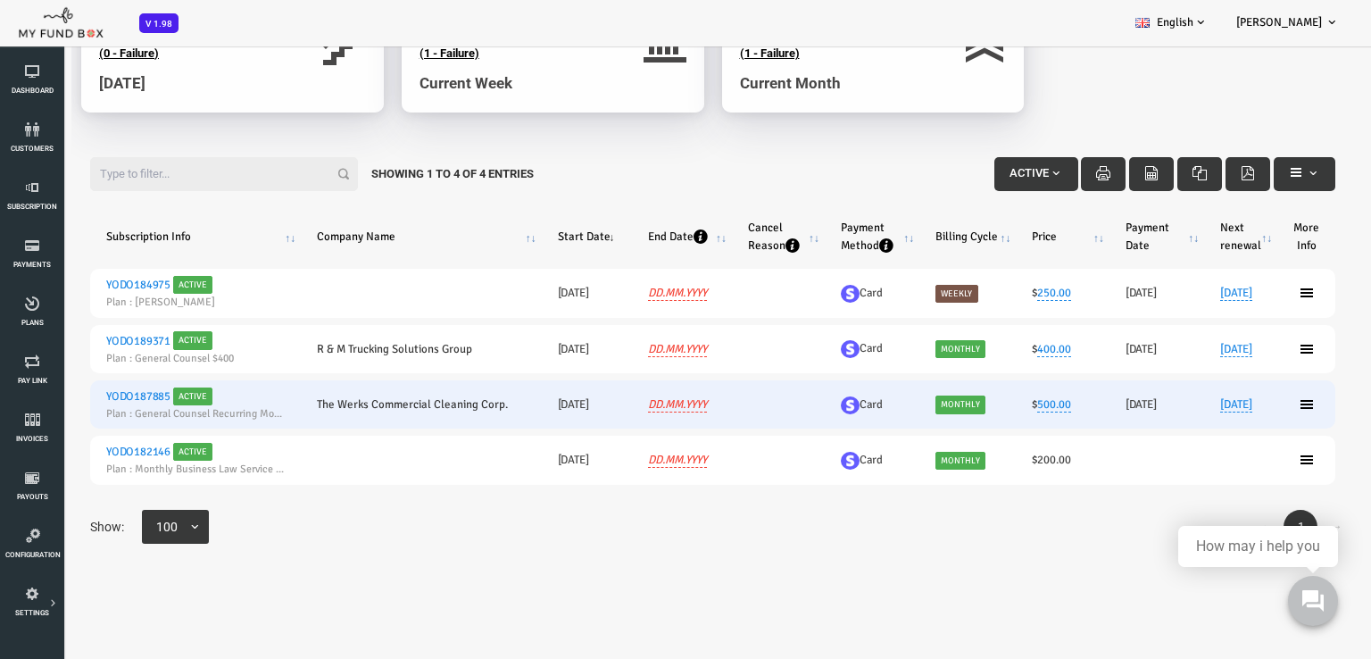
click at [140, 400] on span "Active" at bounding box center [139, 396] width 40 height 18
click at [104, 395] on link "YODO187885" at bounding box center [84, 396] width 64 height 14
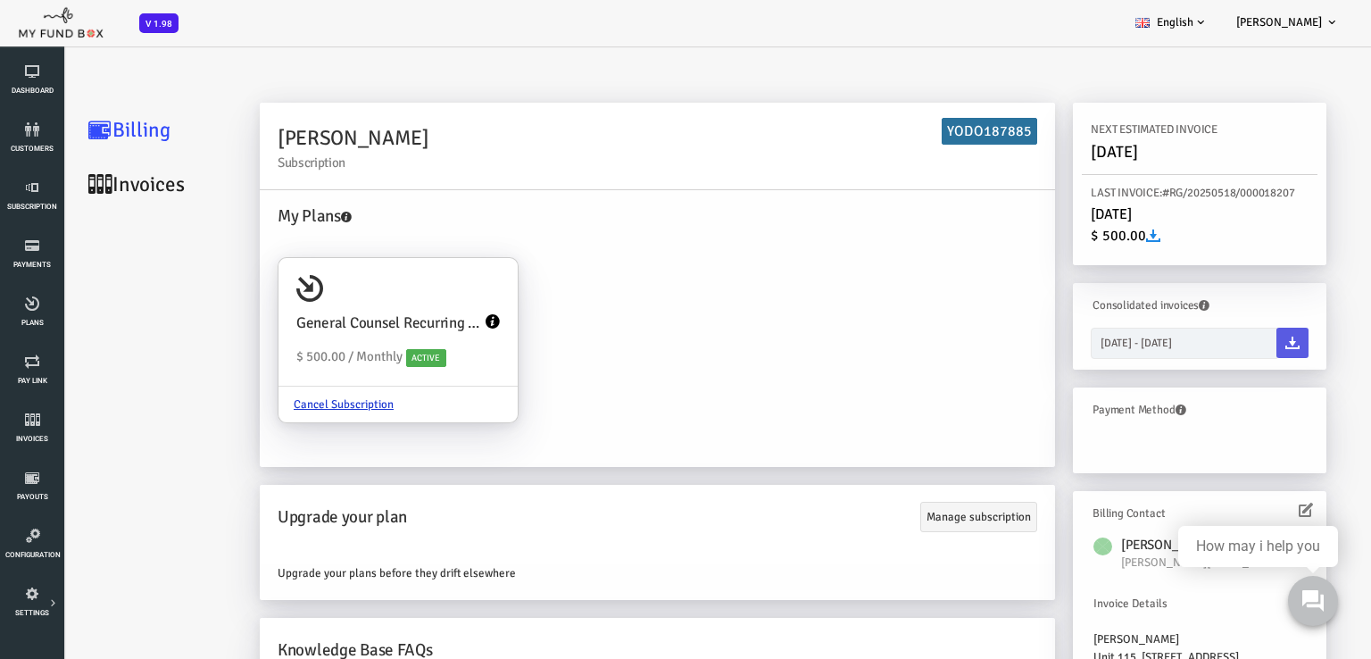
click at [98, 182] on link "Invoices" at bounding box center [107, 184] width 179 height 54
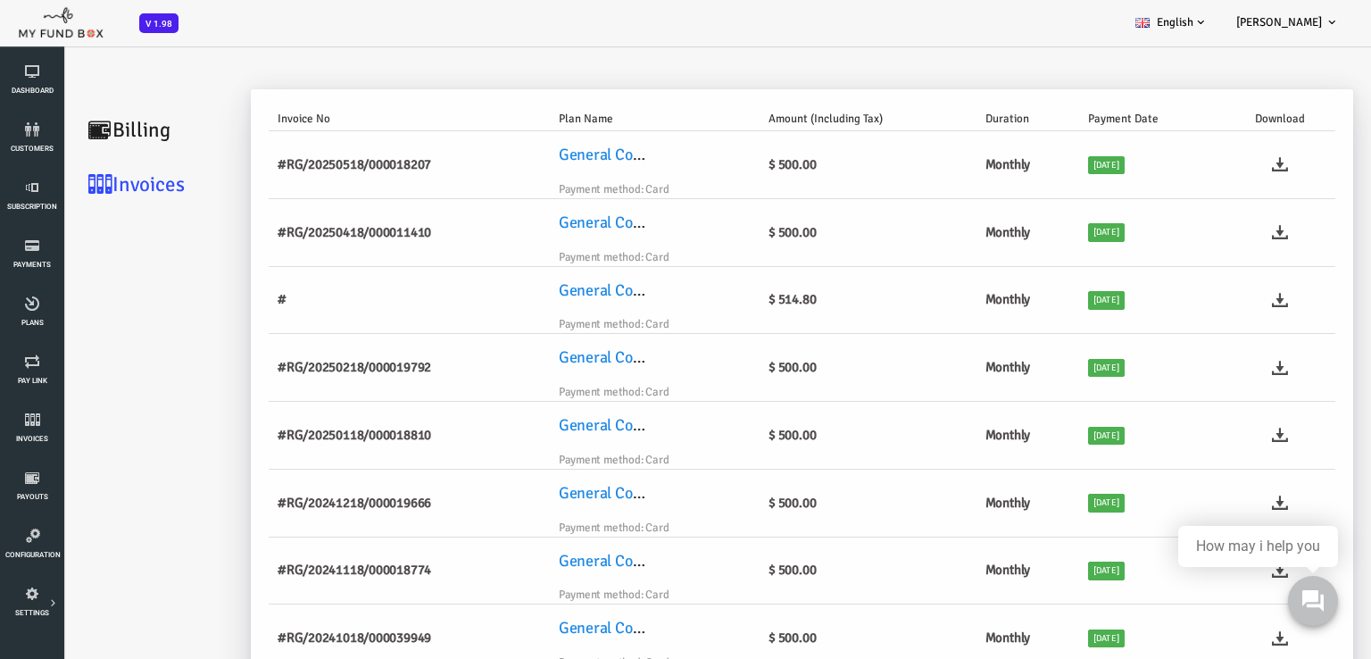
click at [105, 133] on link "Billing" at bounding box center [107, 130] width 179 height 54
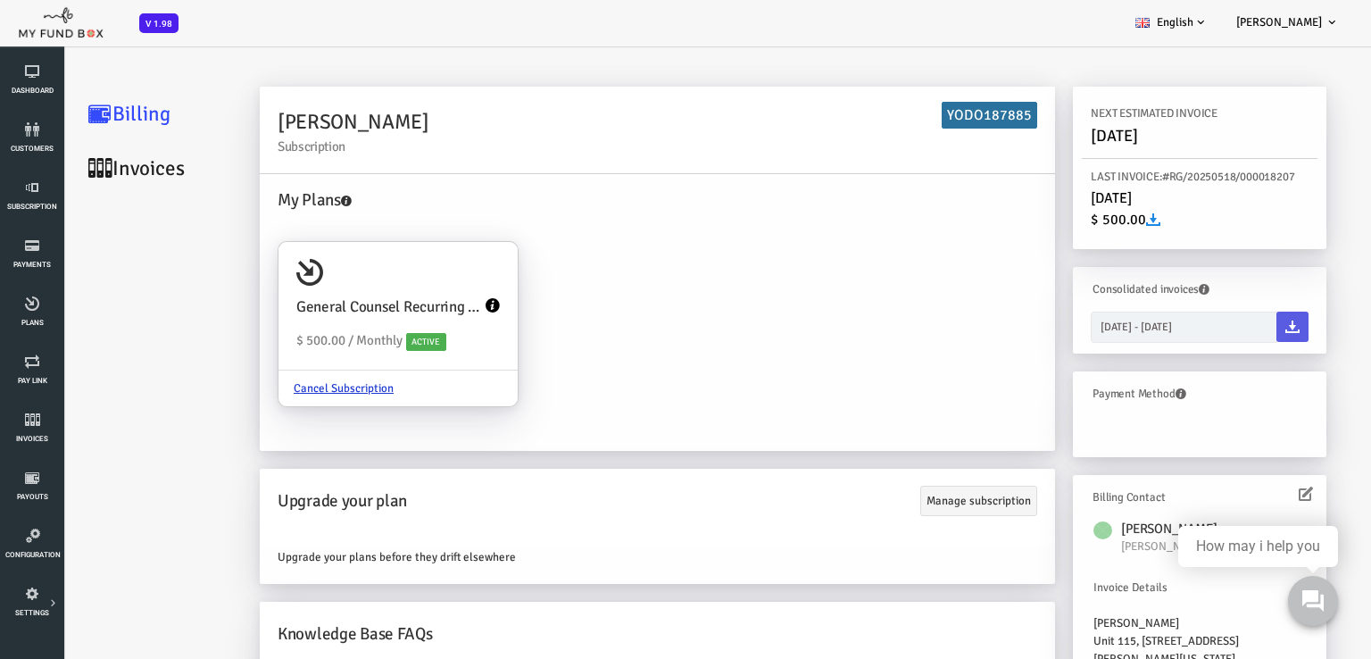
scroll to position [21, 0]
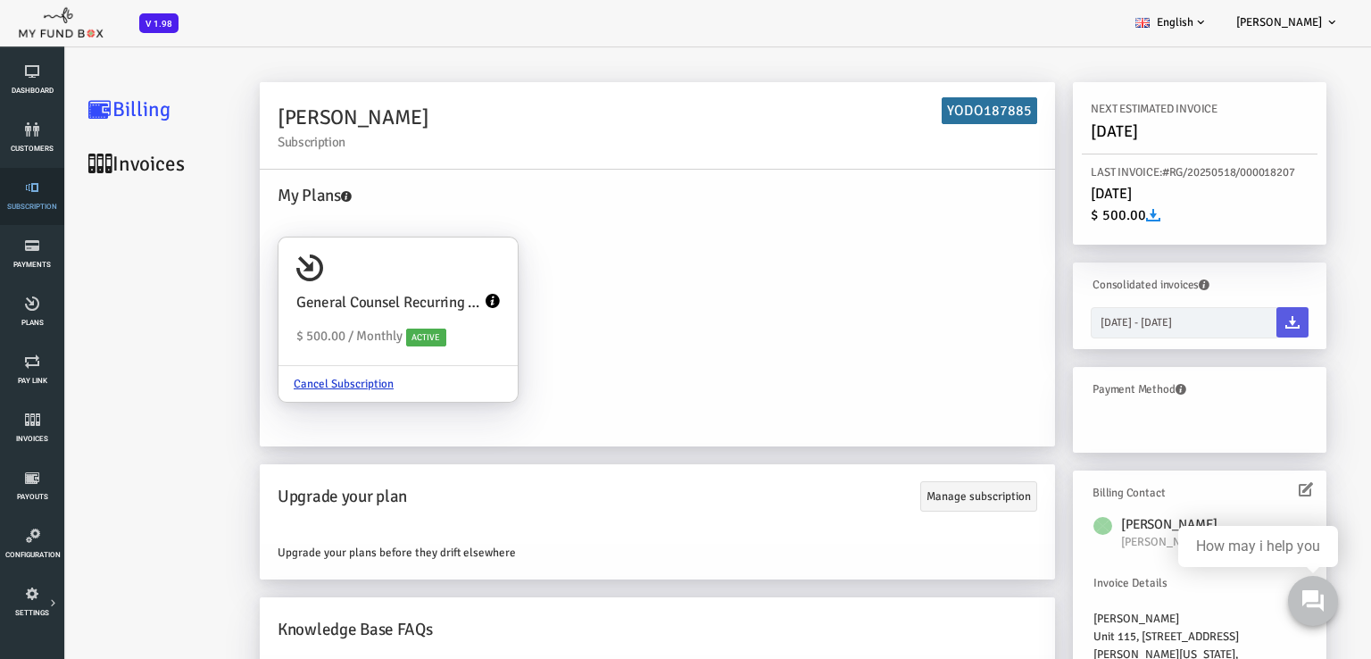
click at [25, 198] on link "Subscription" at bounding box center [32, 196] width 54 height 57
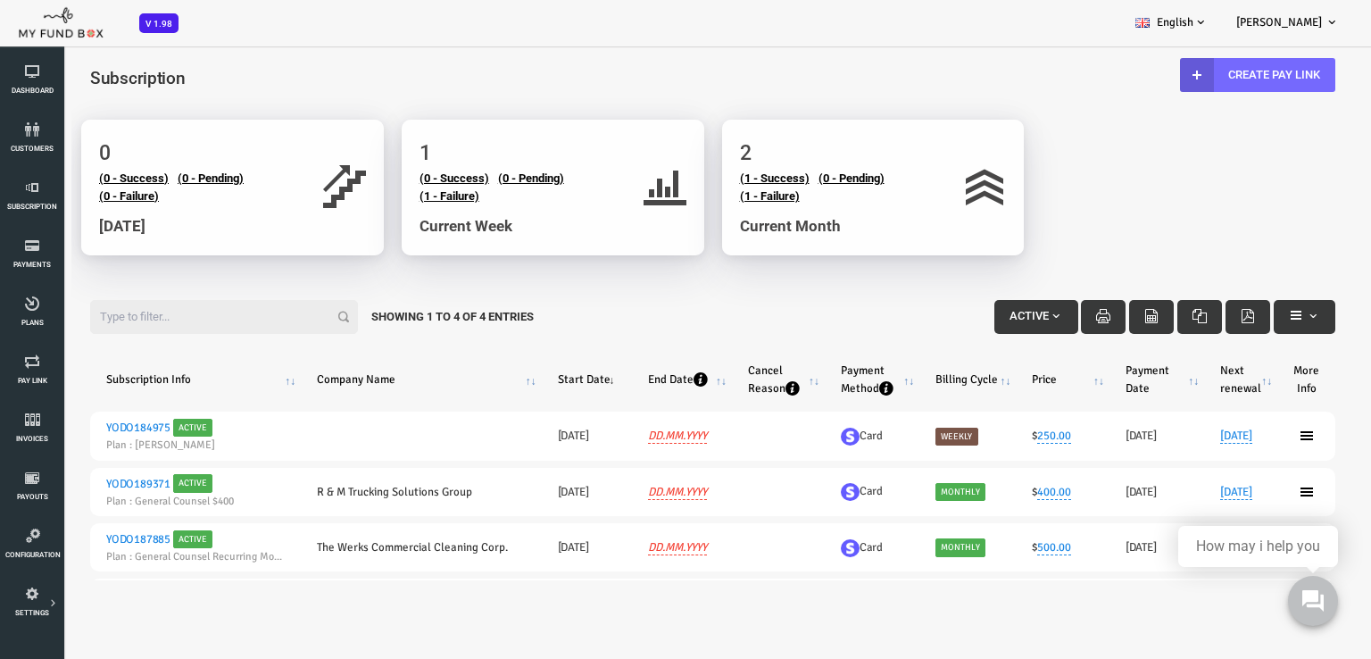
scroll to position [89, 0]
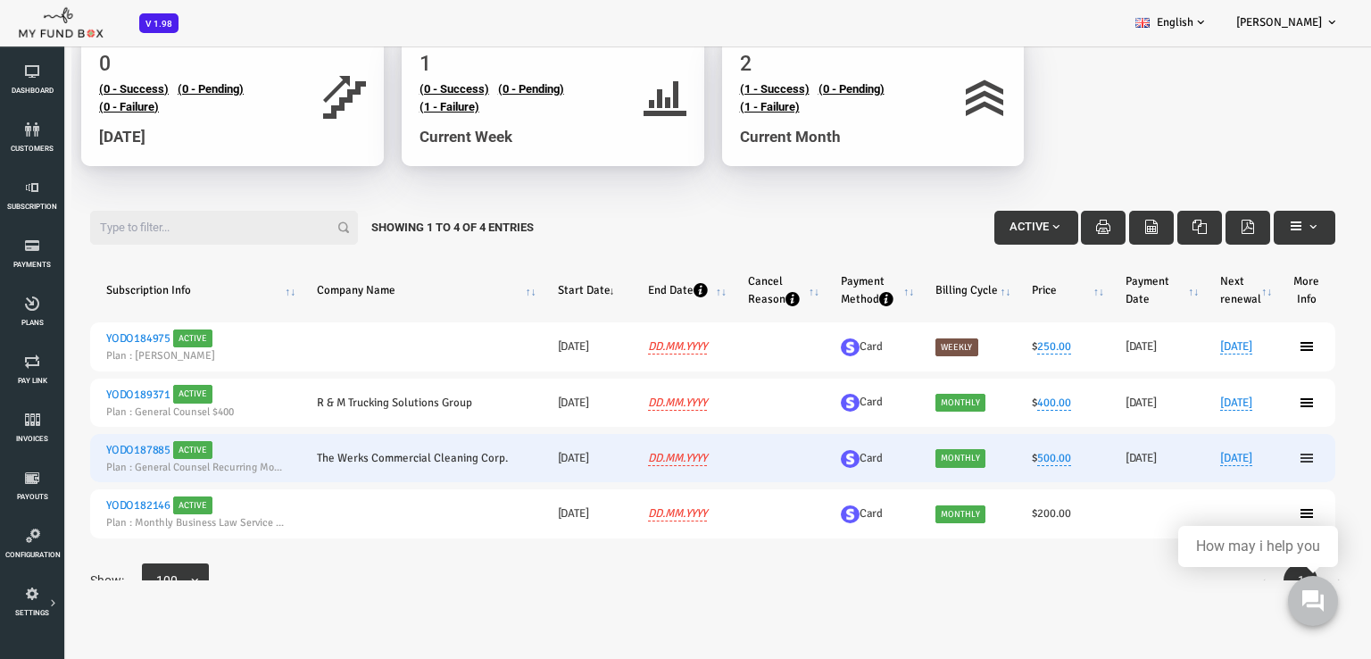
click at [1245, 464] on icon at bounding box center [1252, 458] width 14 height 14
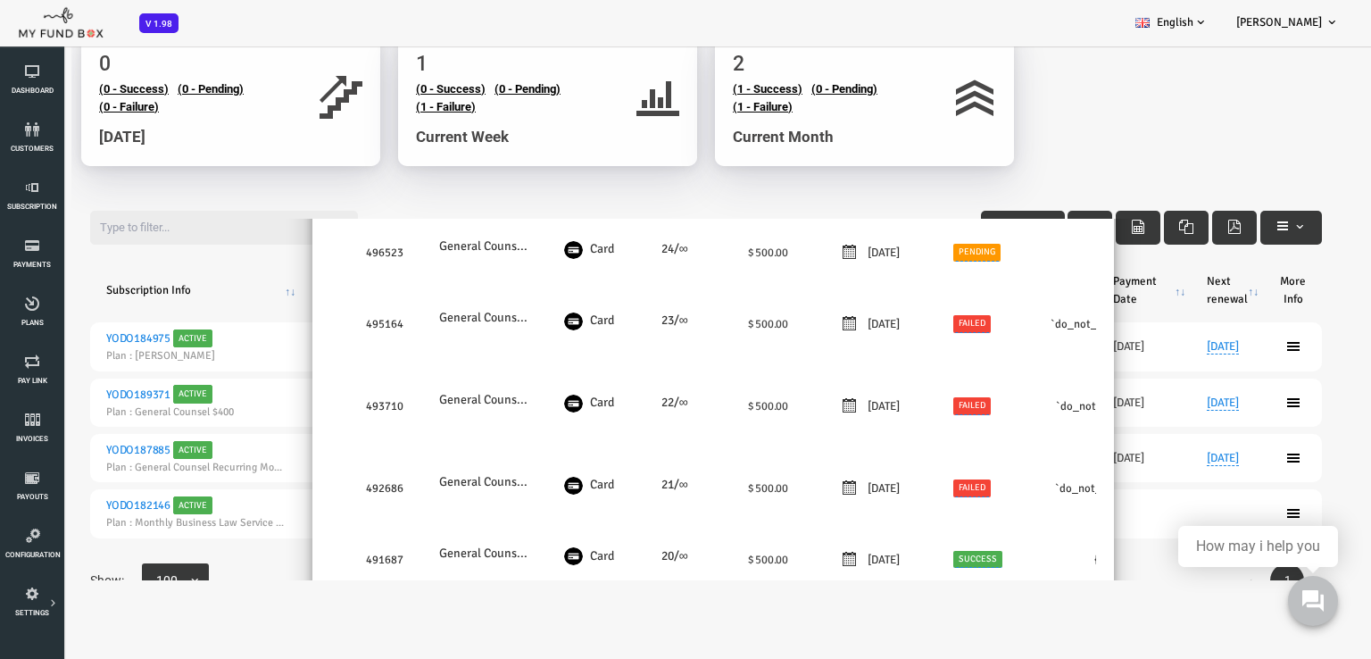
scroll to position [179, 0]
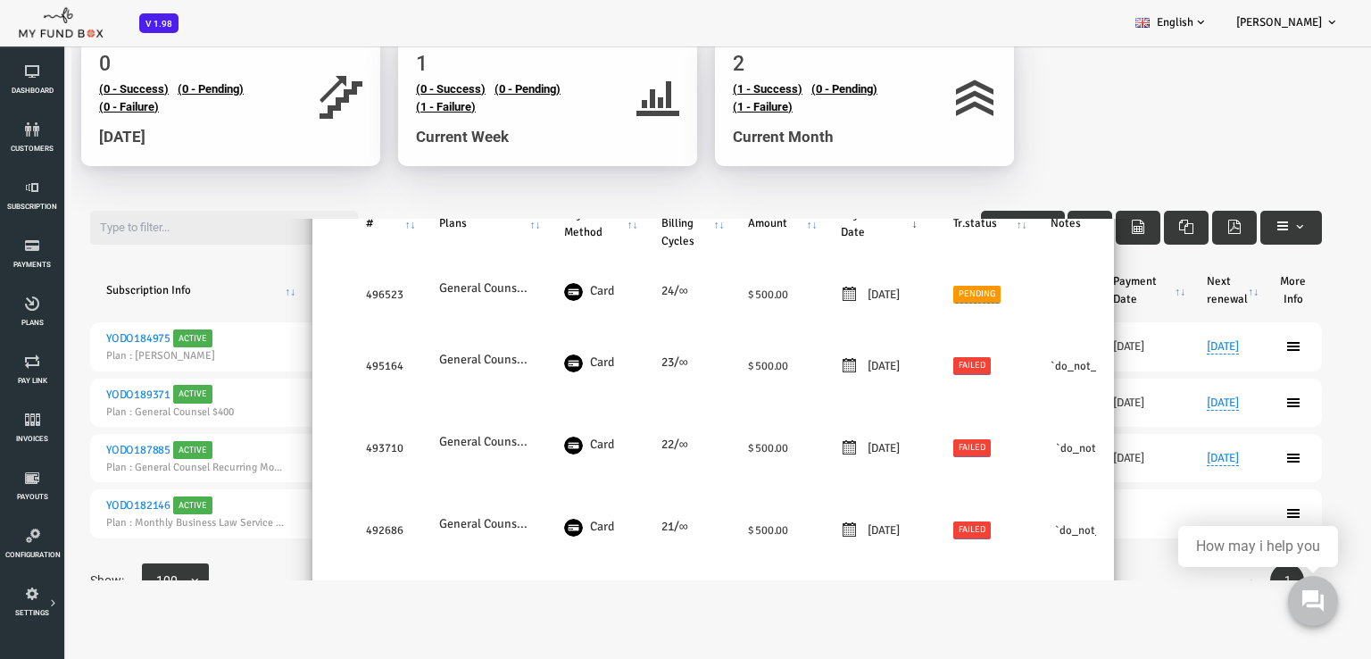
click at [1071, 111] on body "Subscriber not found Beneficiary Not Found Partner Not Found!!!! Please Fill ou…" at bounding box center [658, 298] width 1317 height 669
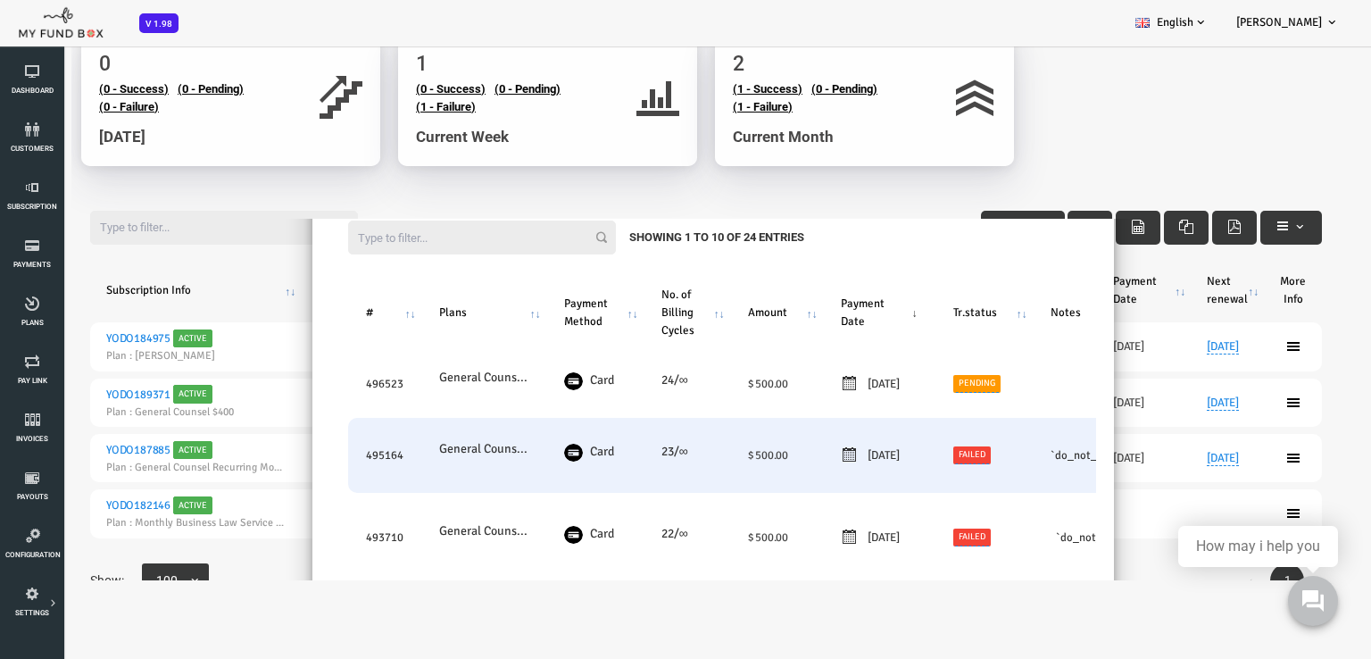
scroll to position [0, 0]
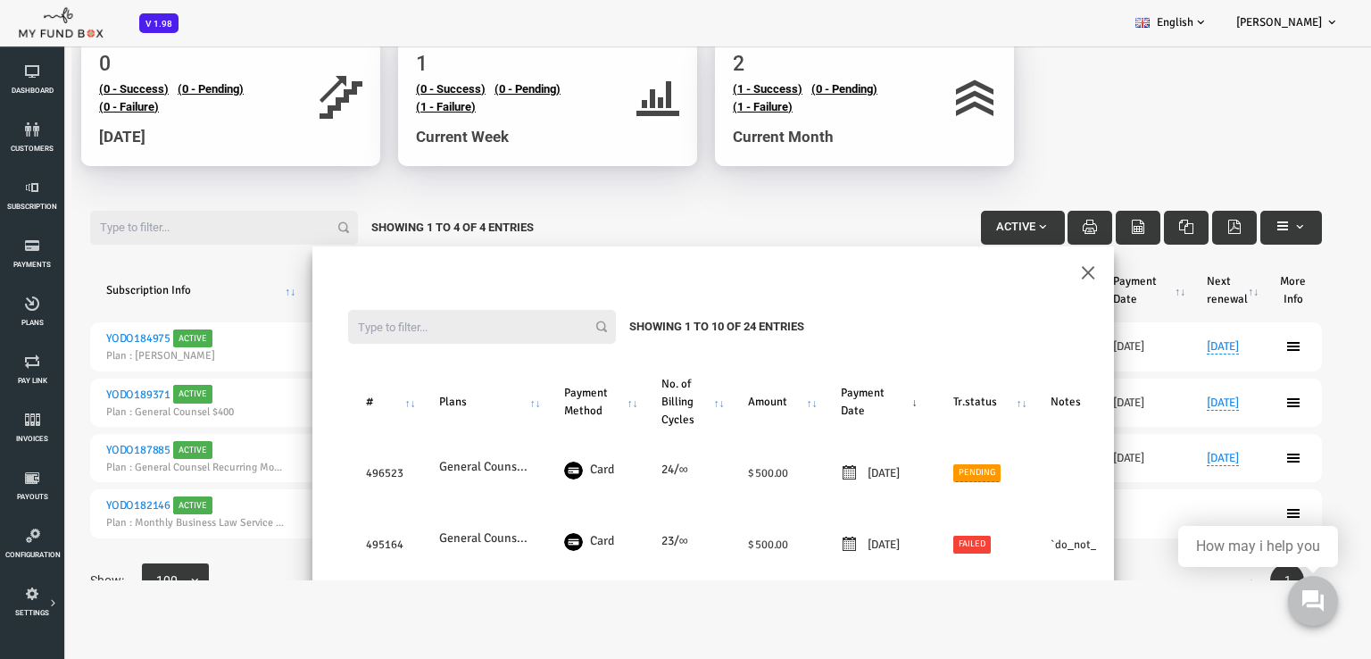
click at [1027, 272] on button "×" at bounding box center [1034, 270] width 16 height 31
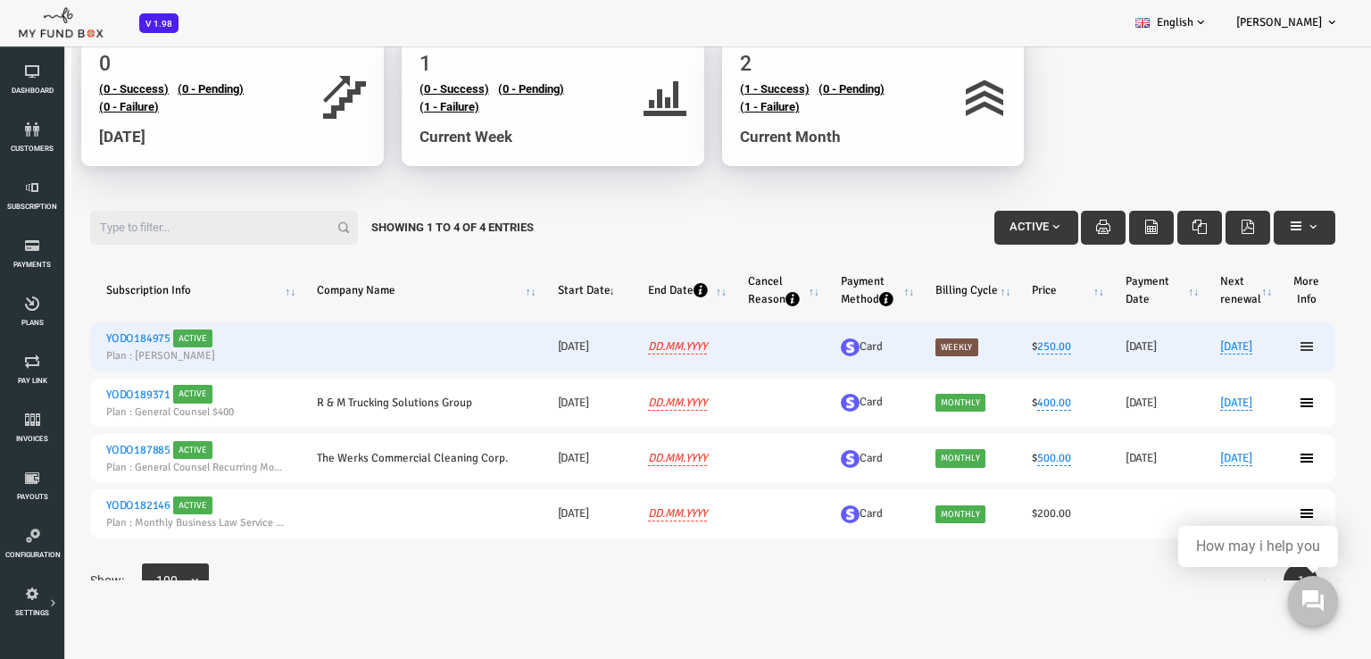
click at [1245, 347] on icon at bounding box center [1252, 346] width 14 height 14
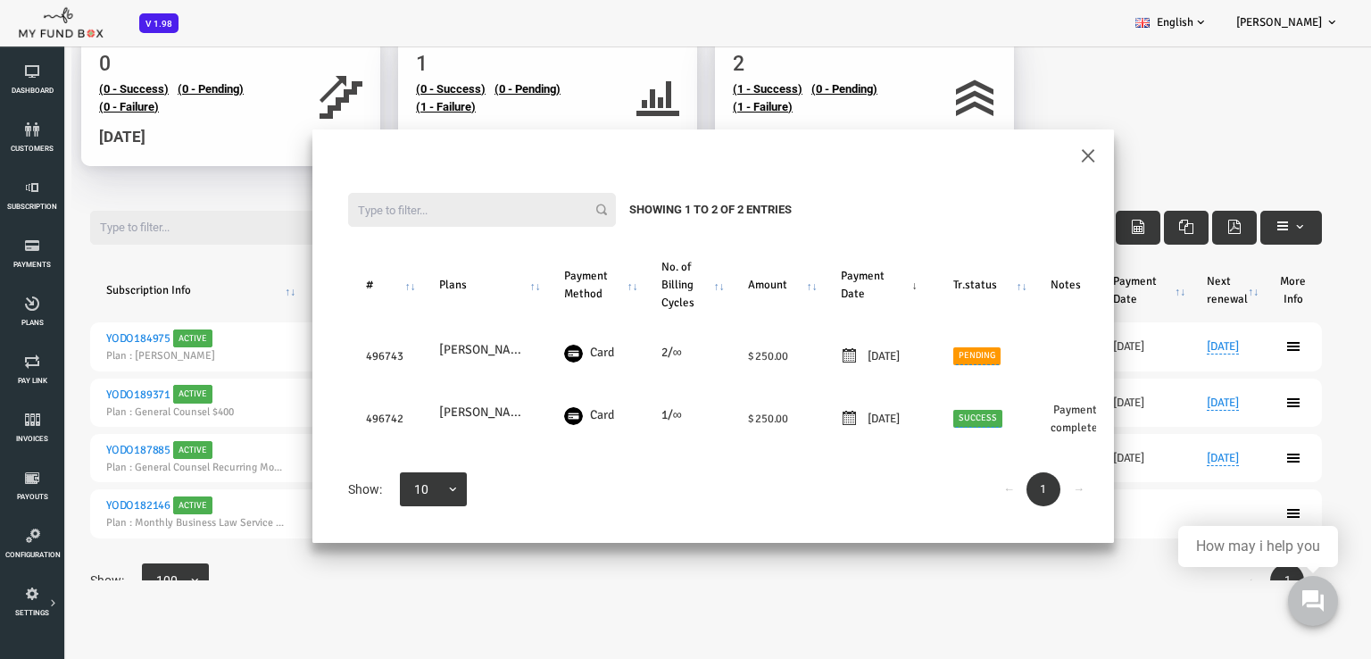
click at [1029, 160] on div "Filter: Showing 1 to 2 of 2 Entries # Plans Payment Method No. of Billing Cycle…" at bounding box center [659, 350] width 802 height 386
click at [1036, 153] on button "×" at bounding box center [1034, 153] width 16 height 31
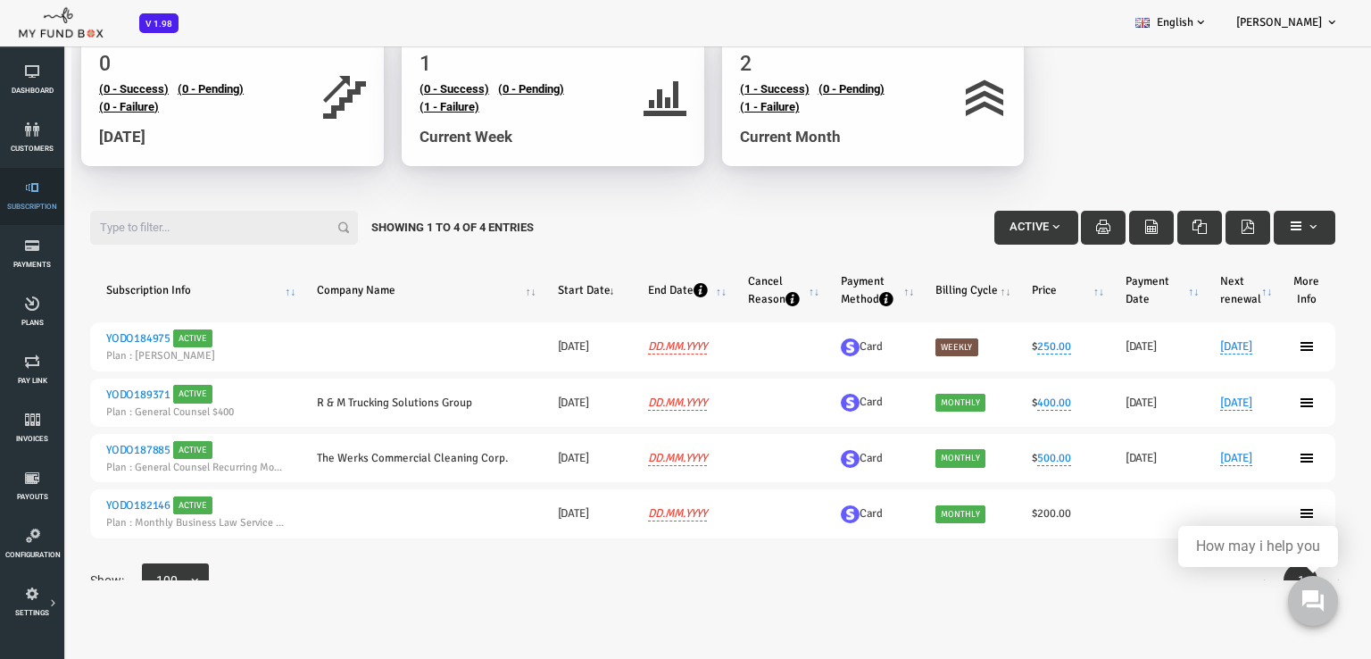
click at [45, 194] on icon at bounding box center [32, 187] width 54 height 14
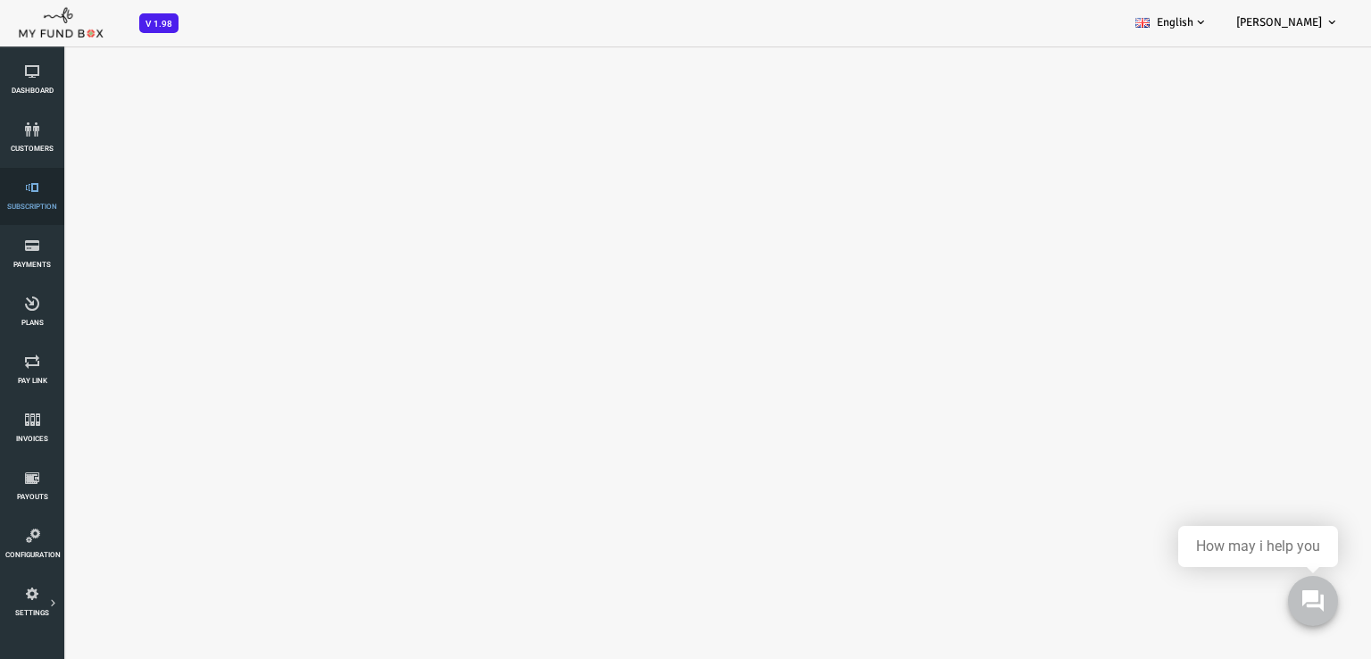
select select "100"
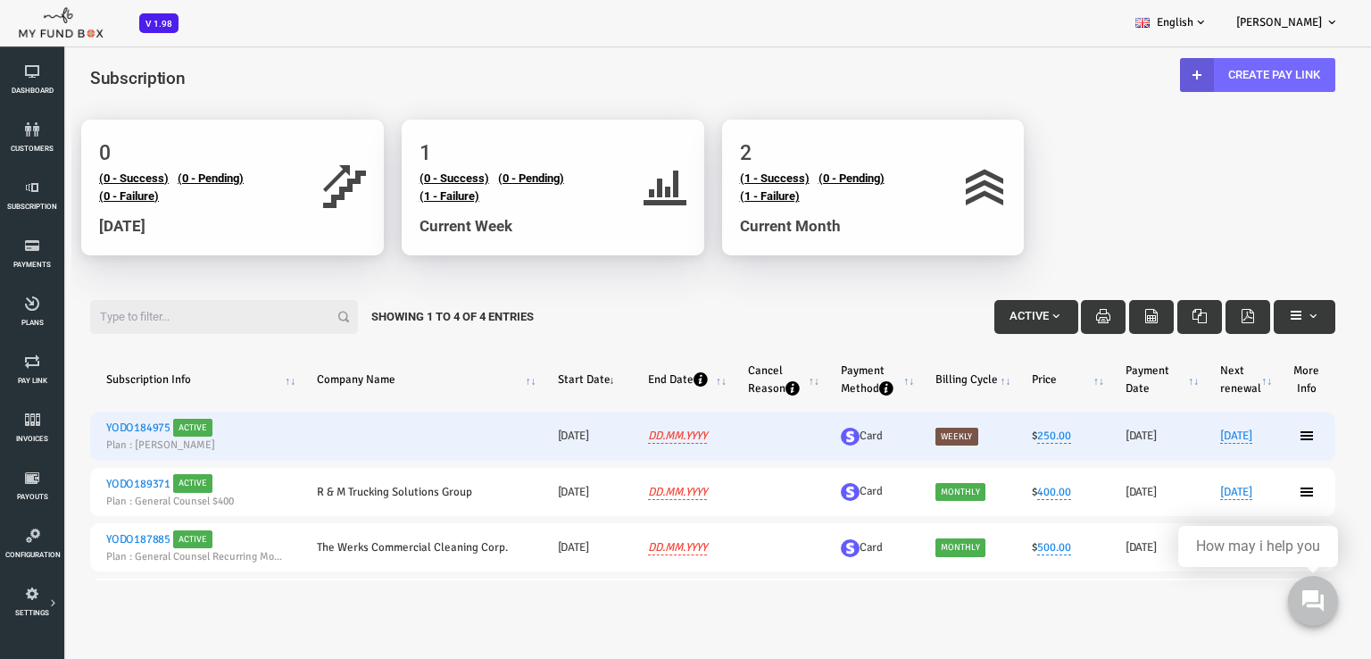
click at [884, 434] on span "Weekly" at bounding box center [902, 437] width 43 height 18
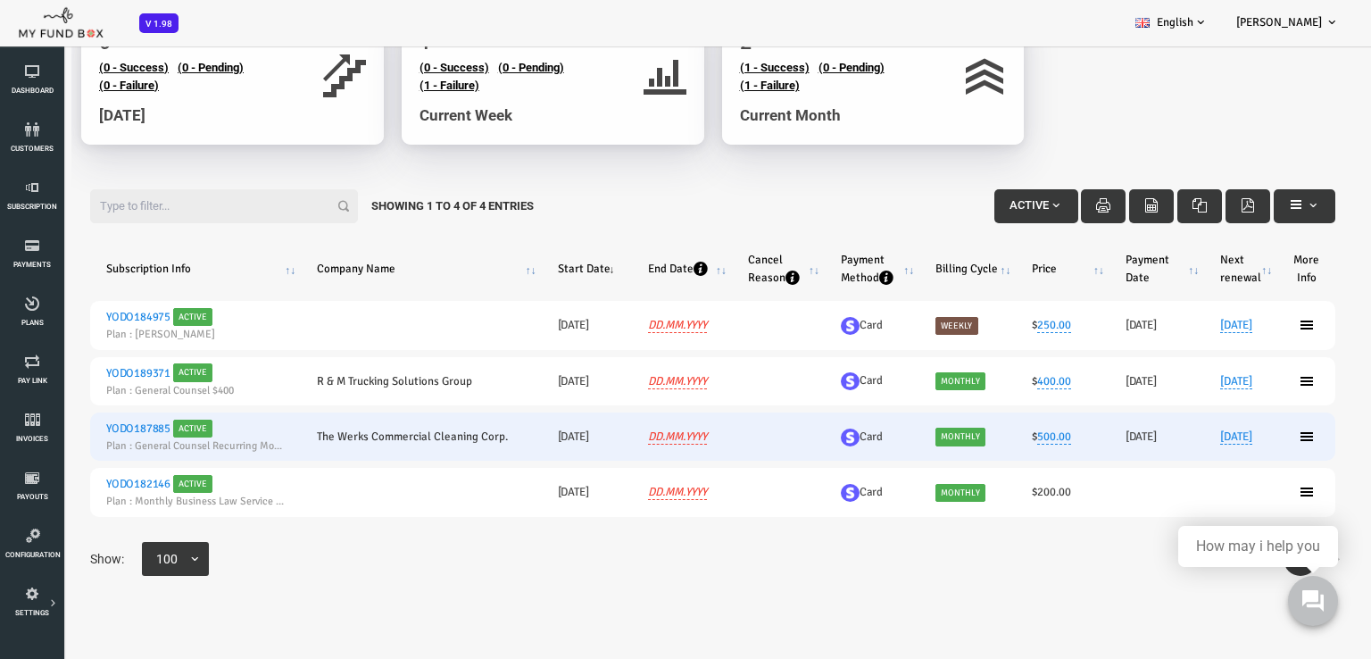
scroll to position [143, 0]
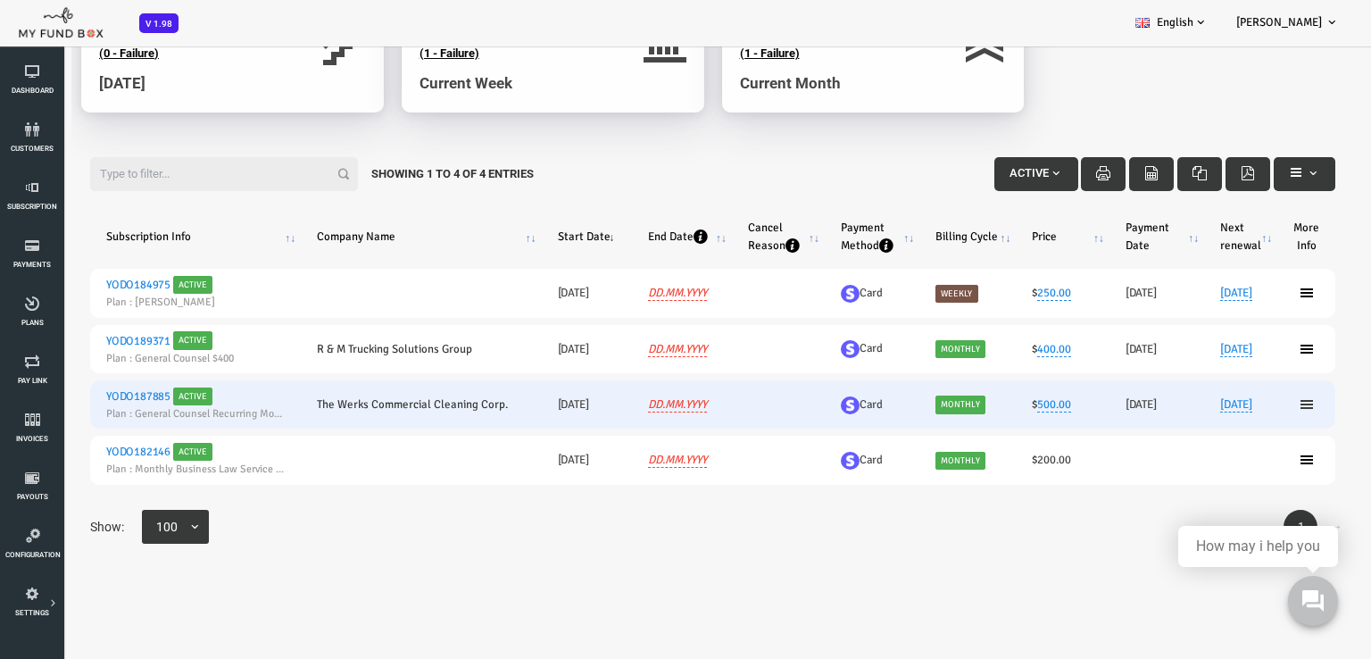
click at [1245, 401] on icon at bounding box center [1252, 404] width 14 height 14
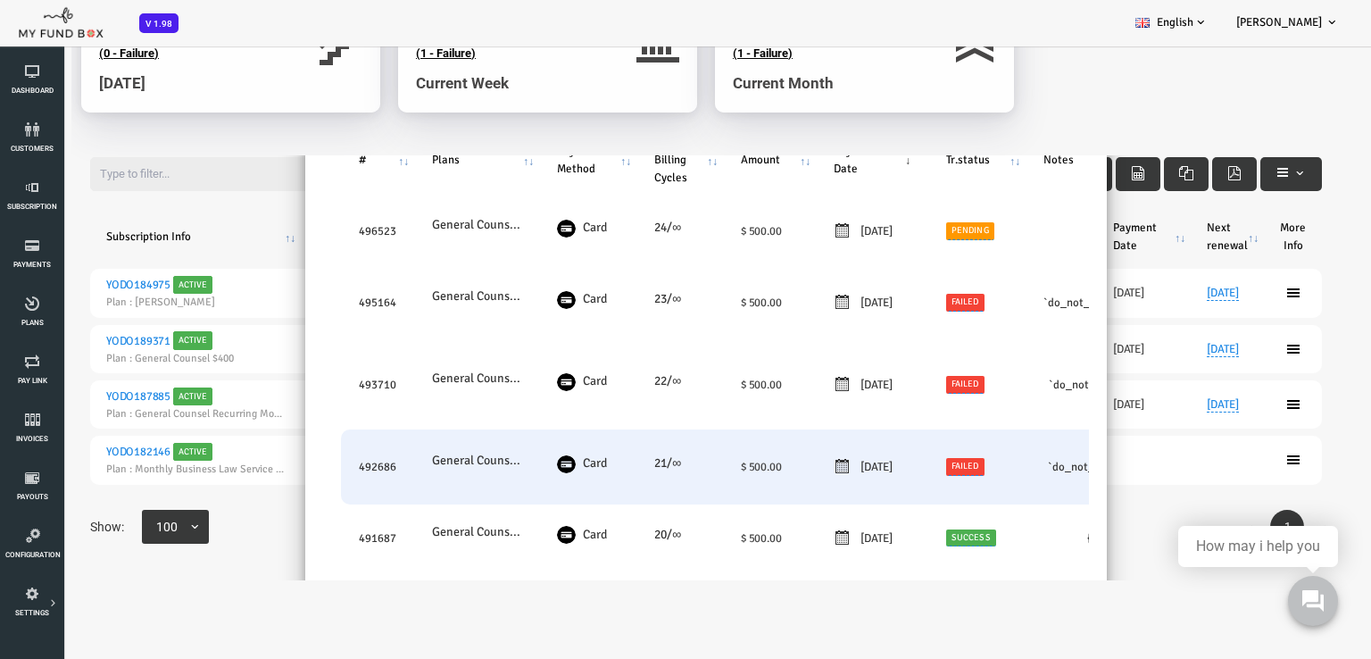
scroll to position [89, 0]
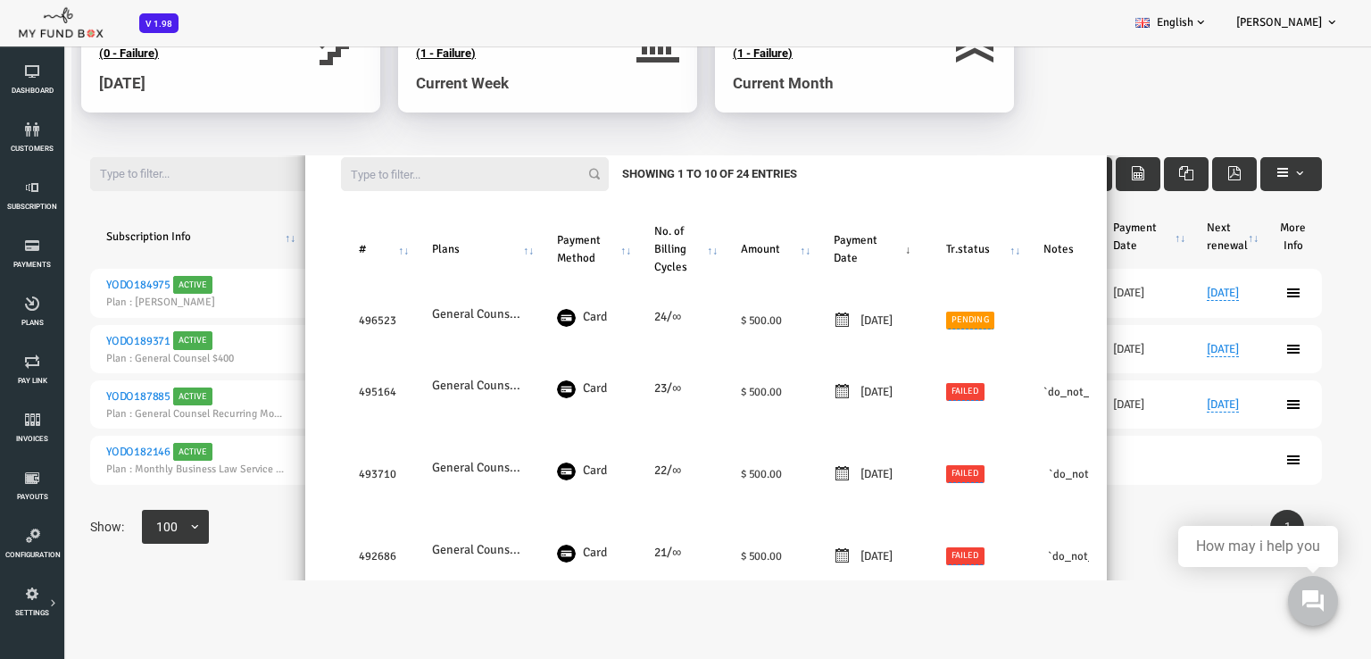
click at [969, 187] on div "Filter: Showing 1 to 10 of 24 Entries" at bounding box center [652, 174] width 766 height 70
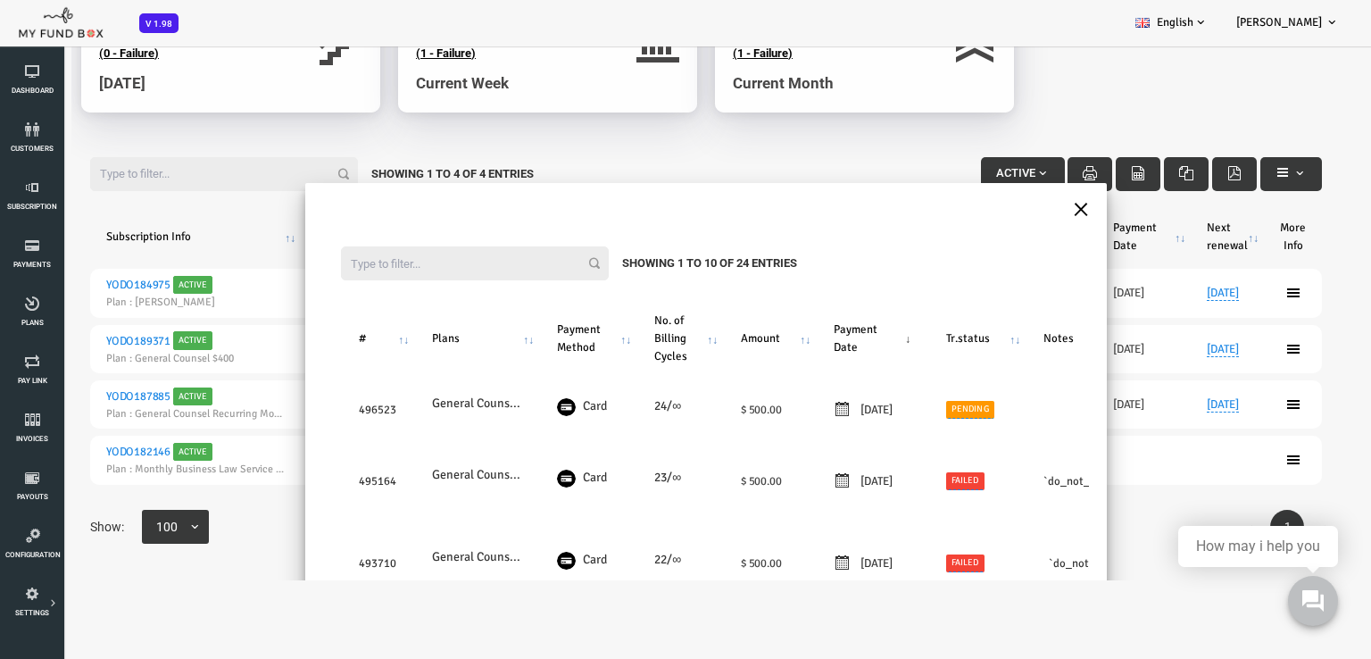
click at [1019, 208] on button "×" at bounding box center [1026, 207] width 16 height 31
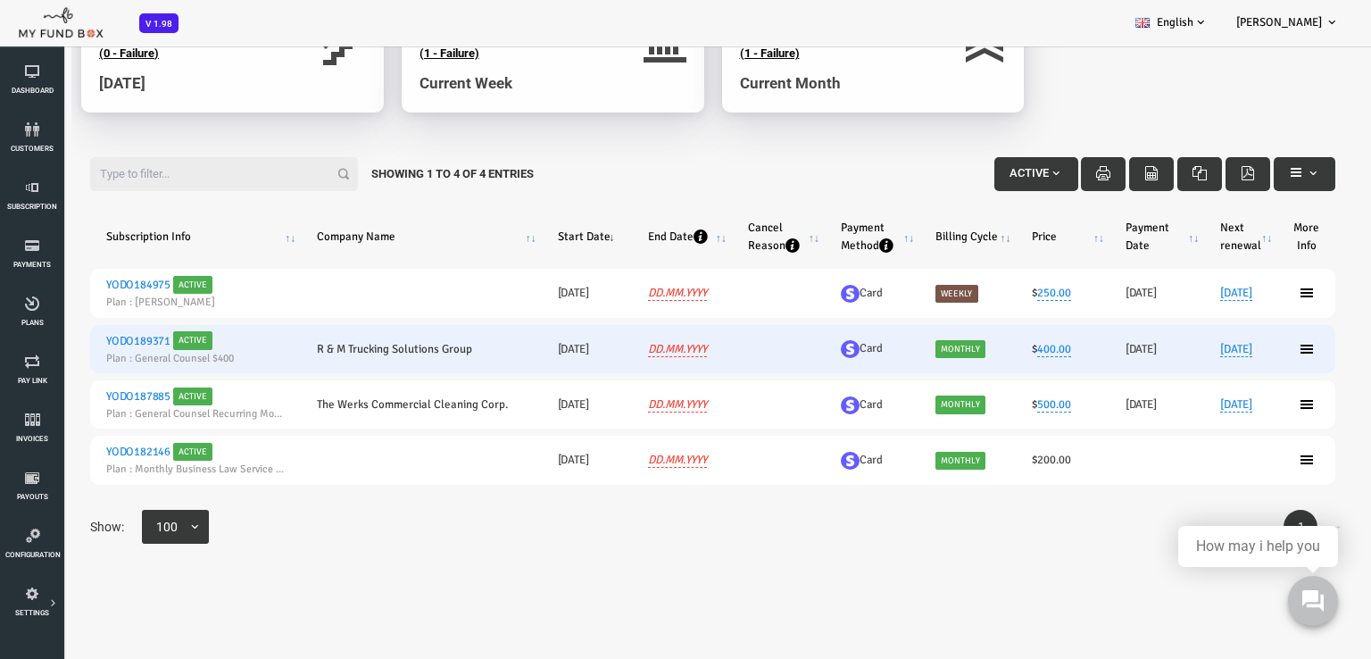
click at [789, 347] on h6 "Card" at bounding box center [817, 348] width 62 height 19
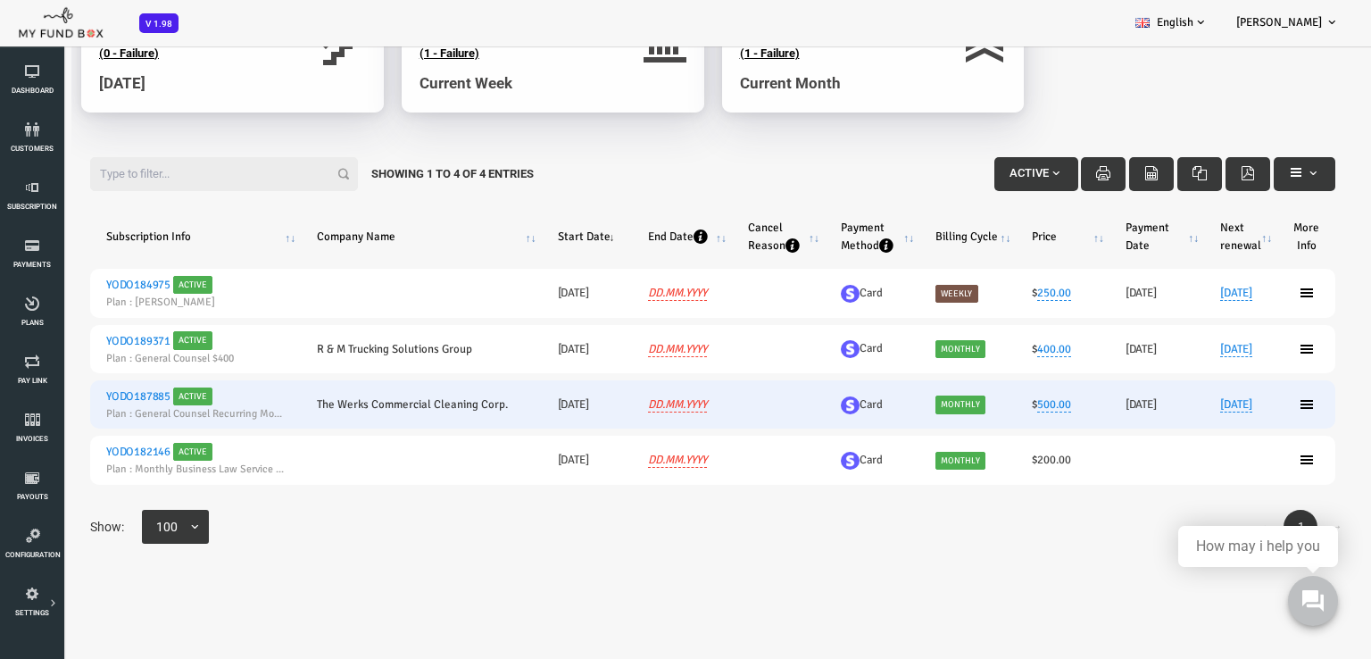
click at [795, 407] on h6 "Card" at bounding box center [817, 404] width 62 height 19
click at [786, 403] on img at bounding box center [795, 405] width 19 height 18
click at [786, 402] on img at bounding box center [795, 405] width 19 height 18
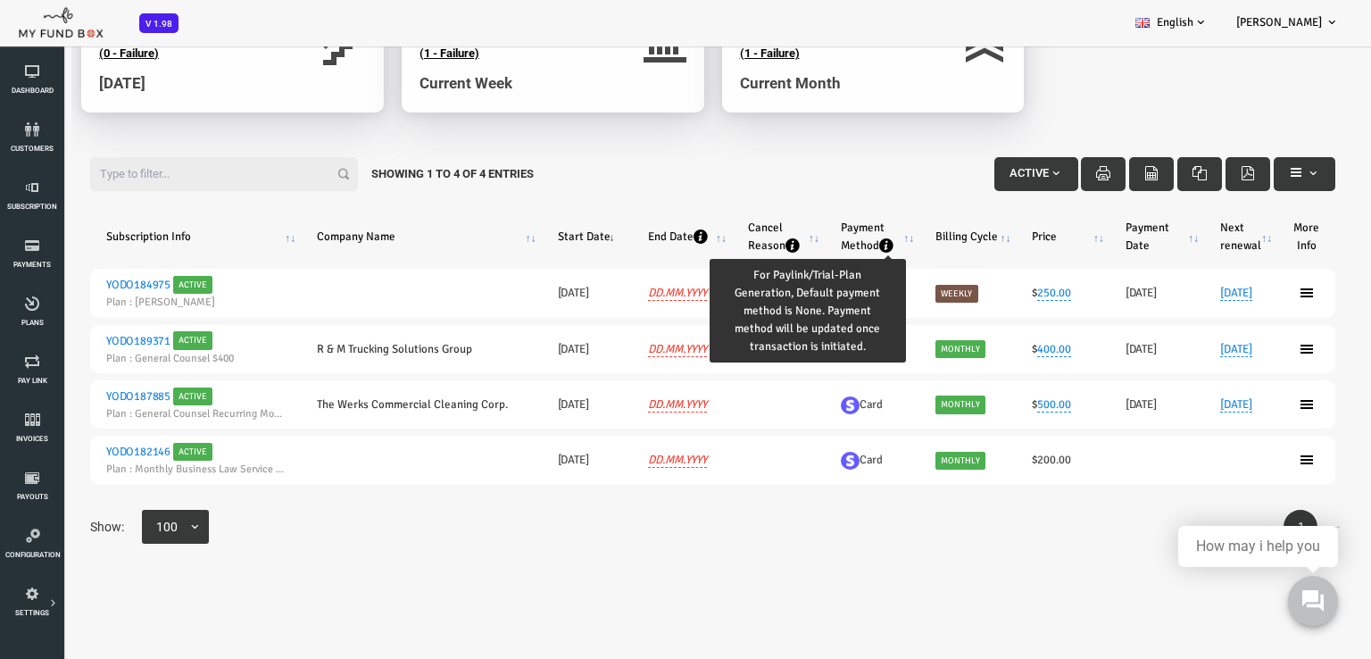
click at [825, 241] on icon "Payment Method : activate to sort column ascending" at bounding box center [832, 245] width 14 height 14
click at [825, 243] on icon "Payment Method : activate to sort column descending" at bounding box center [832, 245] width 14 height 14
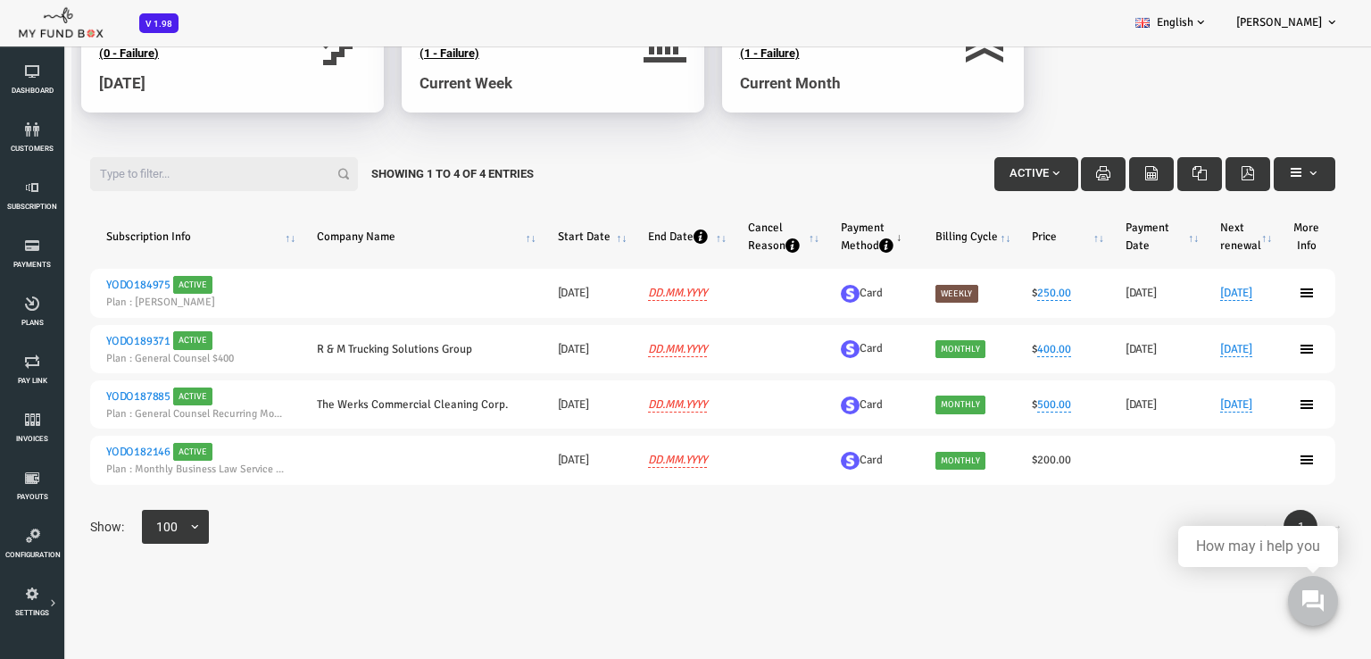
click at [826, 237] on th "Payment Method" at bounding box center [817, 237] width 95 height 50
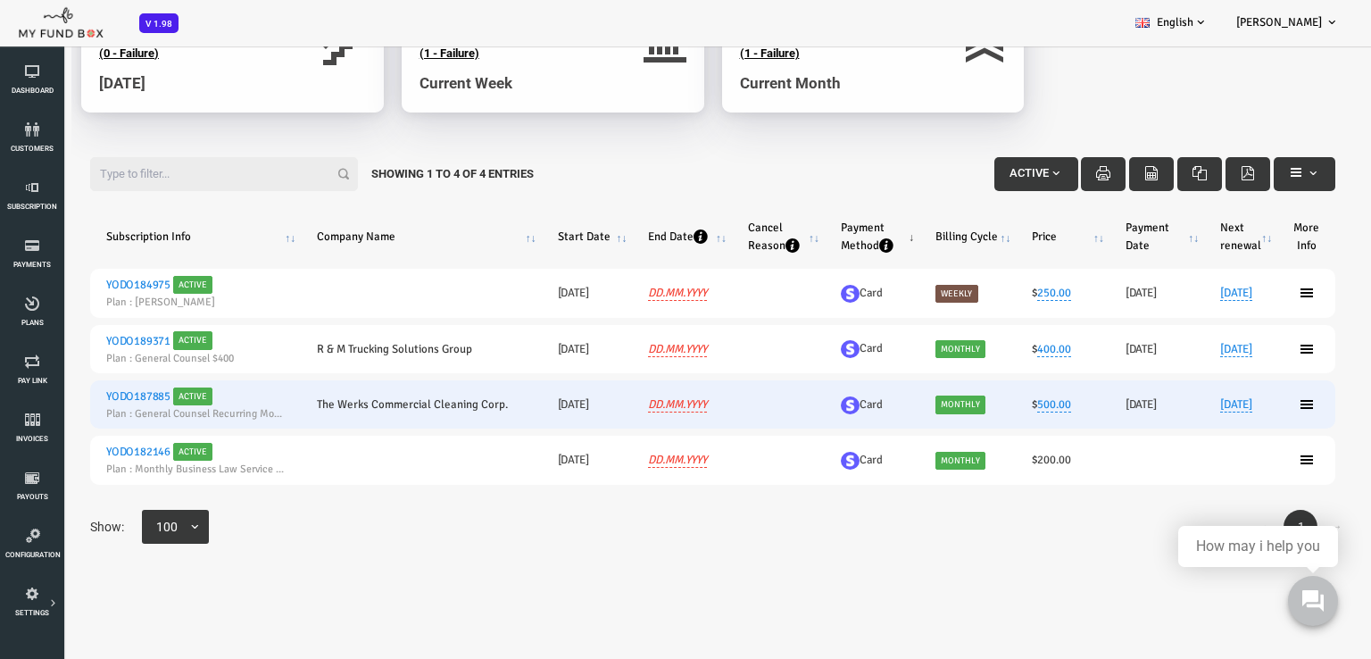
click at [786, 395] on h6 "Card" at bounding box center [817, 404] width 62 height 19
click at [786, 403] on img at bounding box center [795, 405] width 19 height 18
click at [128, 397] on span "Active" at bounding box center [139, 396] width 40 height 18
click at [96, 394] on link "YODO187885" at bounding box center [84, 396] width 64 height 14
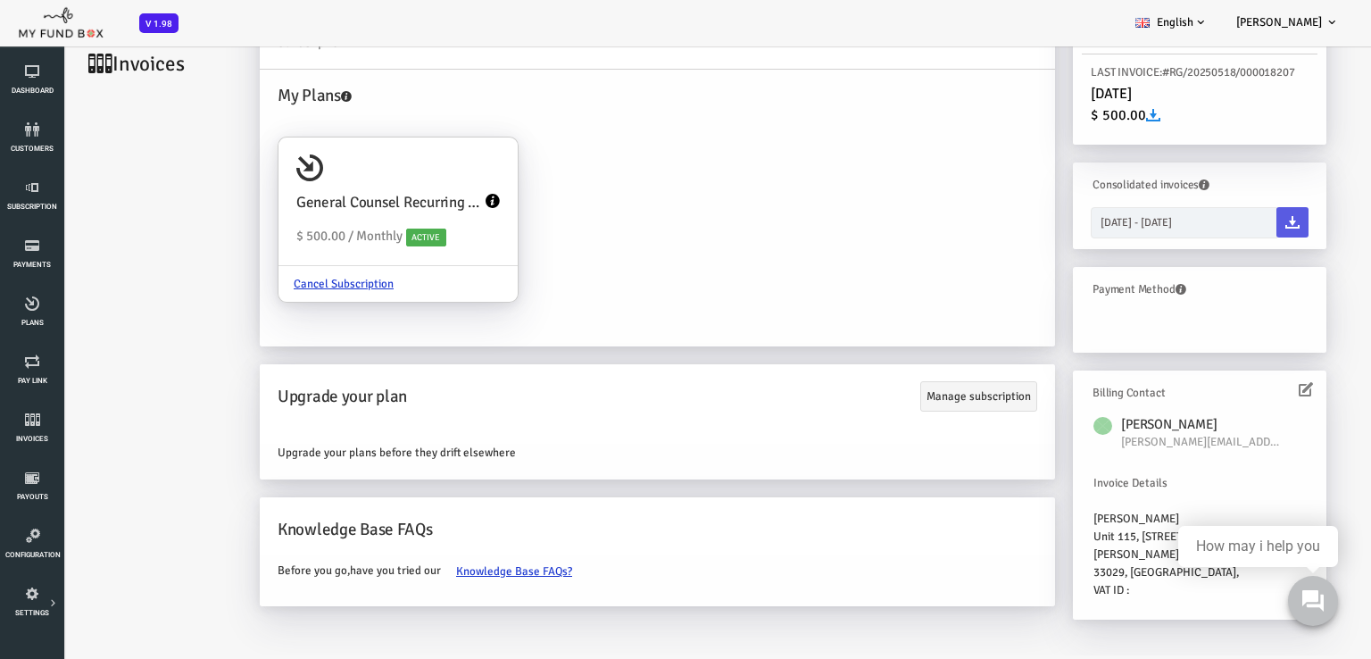
scroll to position [101, 0]
click at [932, 399] on link "Manage subscription" at bounding box center [924, 395] width 117 height 30
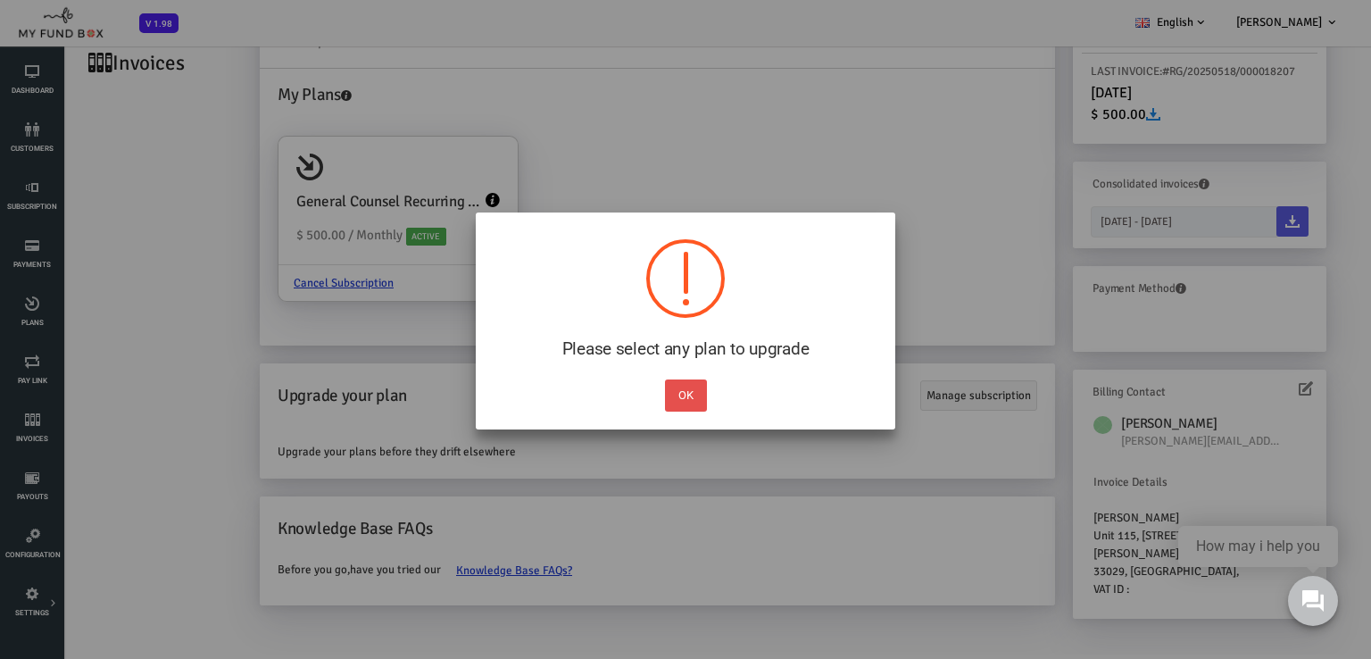
click at [689, 392] on button "OK" at bounding box center [686, 395] width 42 height 32
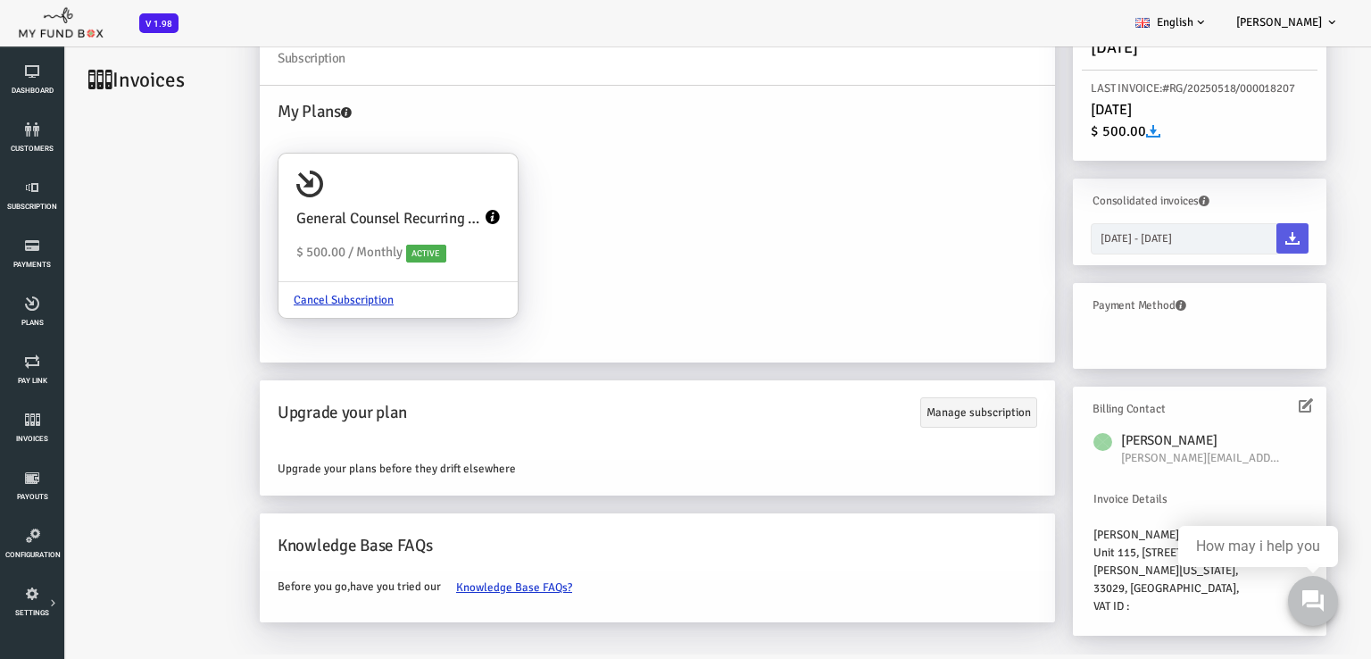
scroll to position [0, 0]
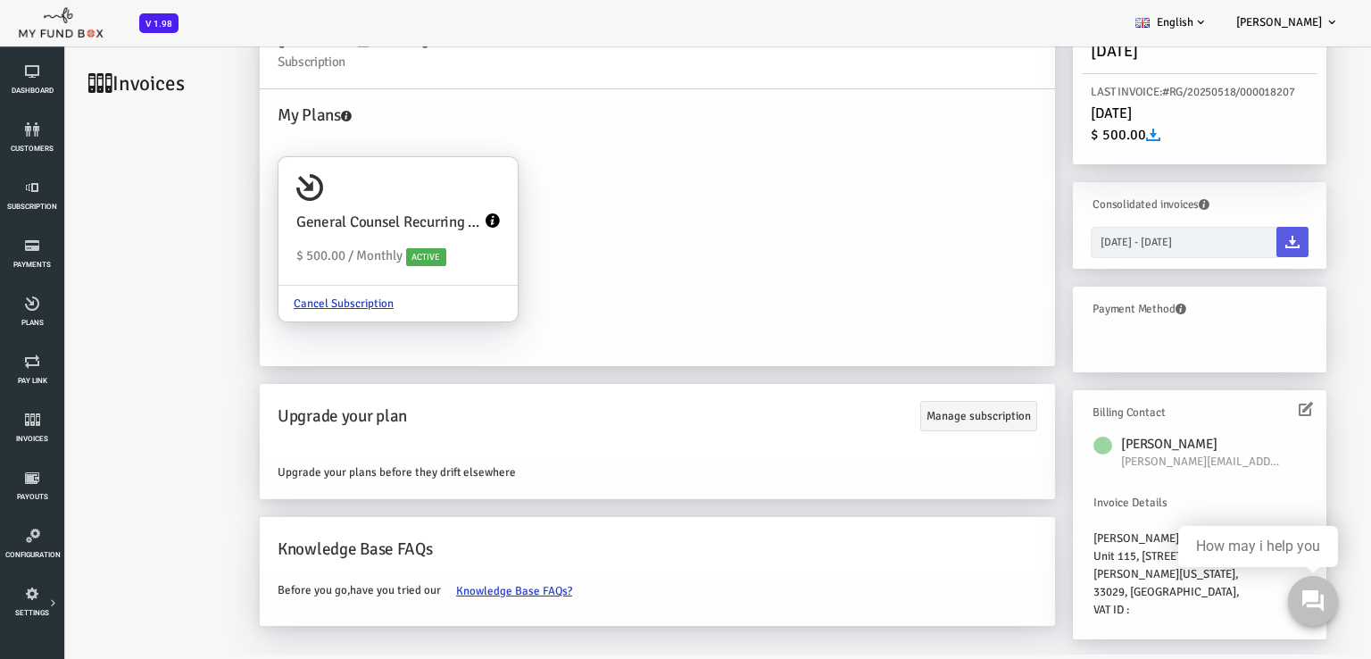
click at [1083, 310] on h6 "Payment Method" at bounding box center [1141, 309] width 207 height 18
click at [370, 254] on span "Active" at bounding box center [372, 257] width 40 height 18
click at [423, 200] on input "General Counsel Recurring Monthly Plan $ 500.00 / Monthly Active Cancel Subscri…" at bounding box center [441, 182] width 36 height 36
radio input "true"
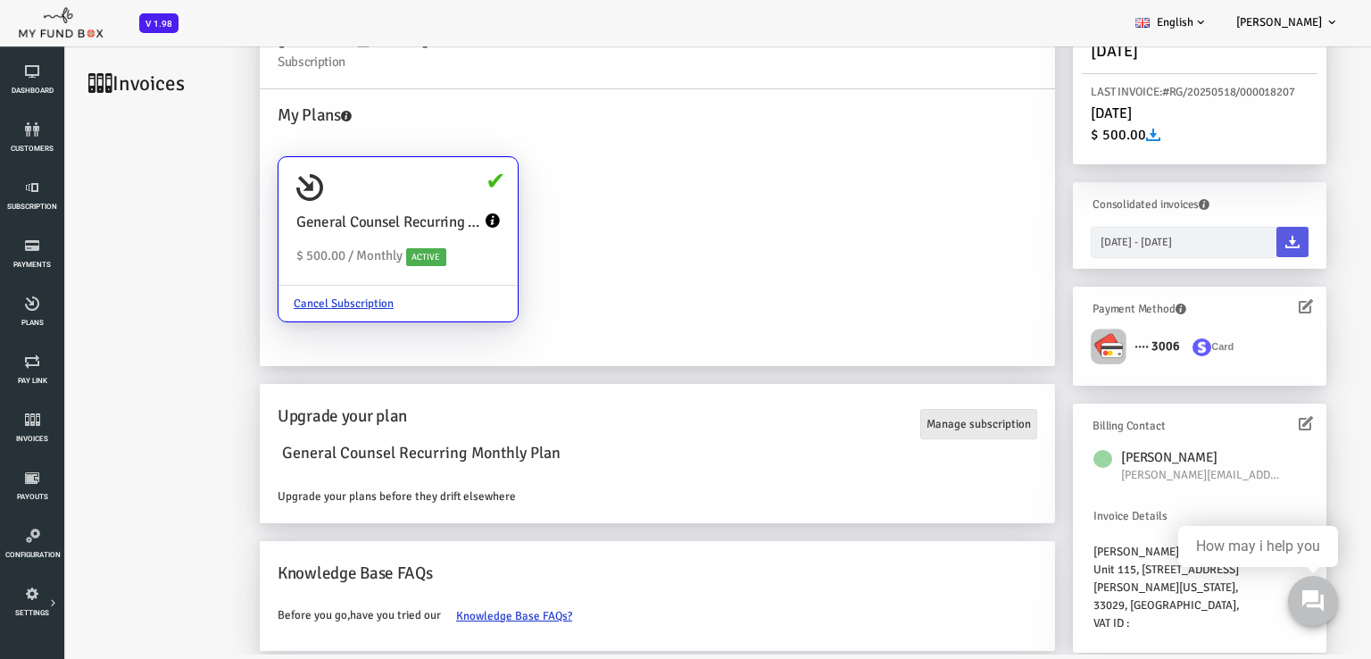
click at [924, 425] on link "Manage subscription" at bounding box center [924, 424] width 117 height 30
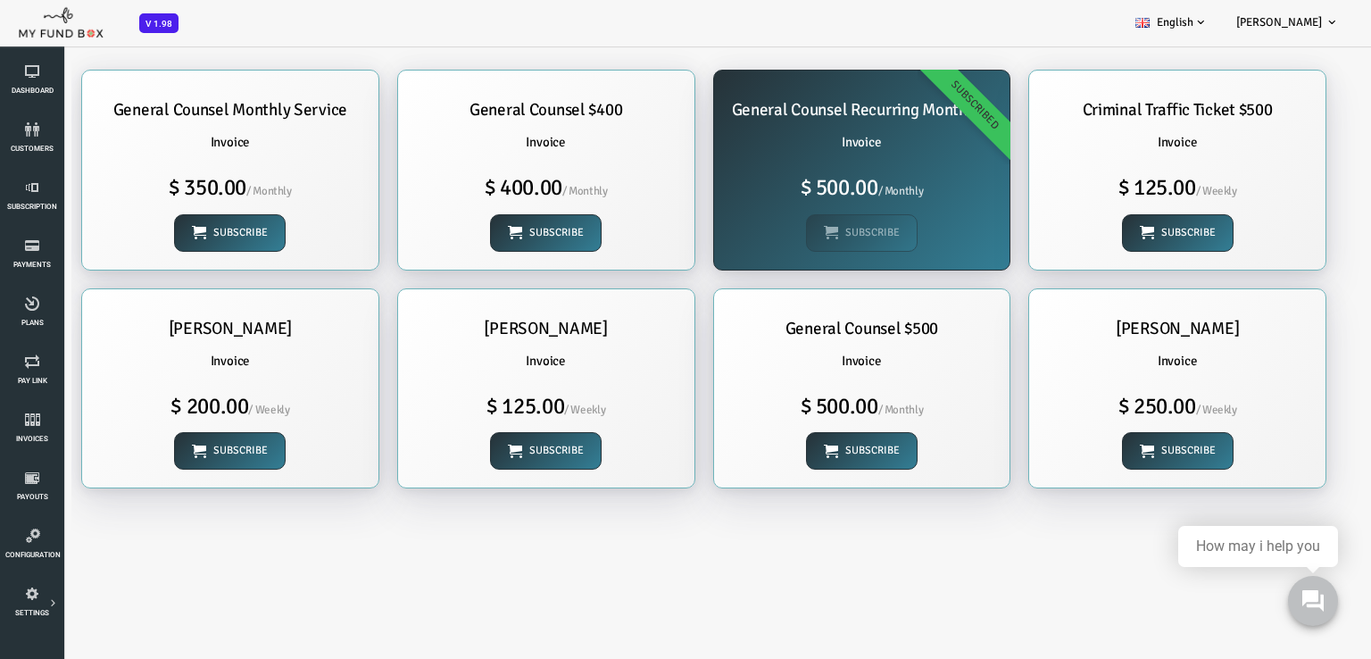
click at [829, 239] on div "General Counsel Recurring Monthly Plan Invoice $ 500.00 / Monthly Subscribe Sub…" at bounding box center [808, 170] width 296 height 199
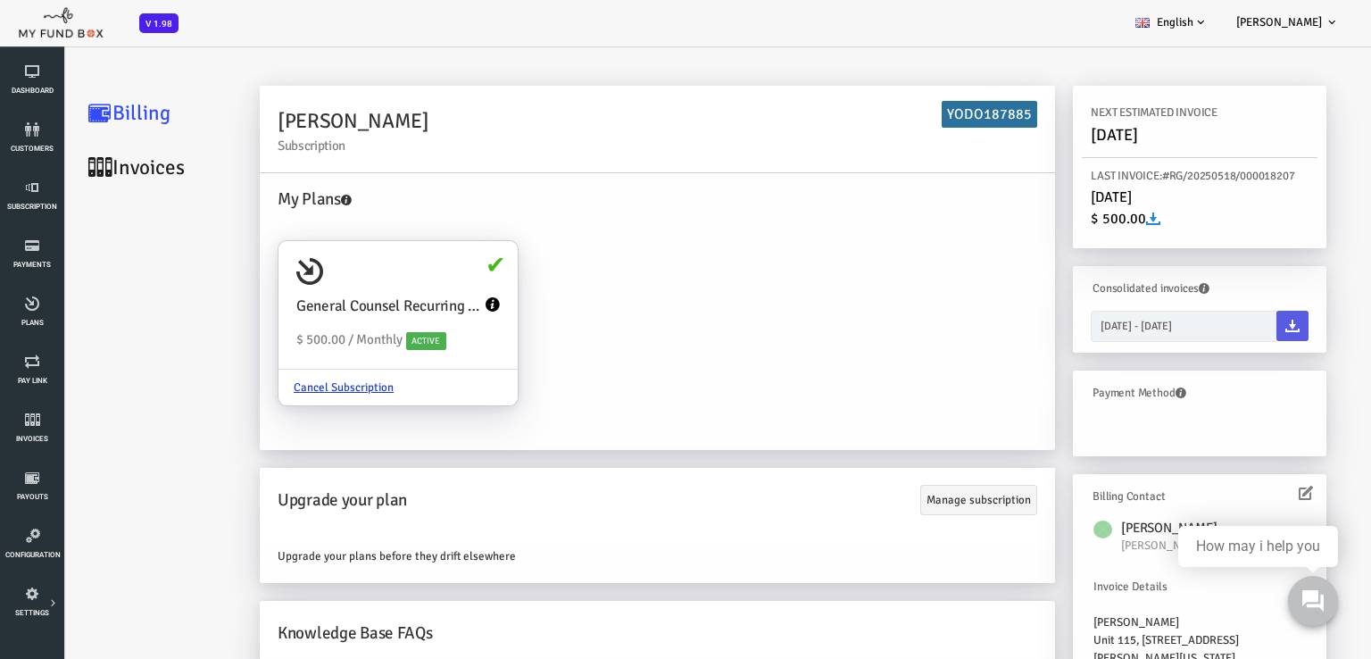
scroll to position [21, 0]
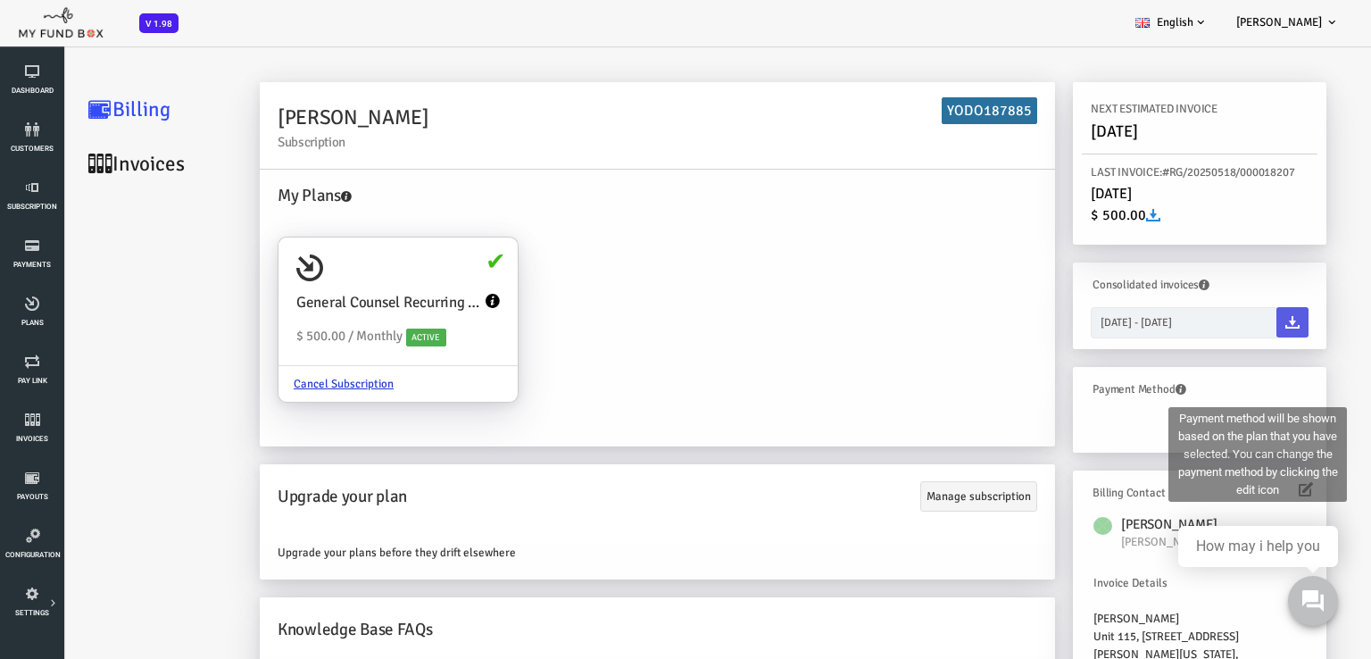
click at [1121, 387] on icon at bounding box center [1126, 389] width 11 height 11
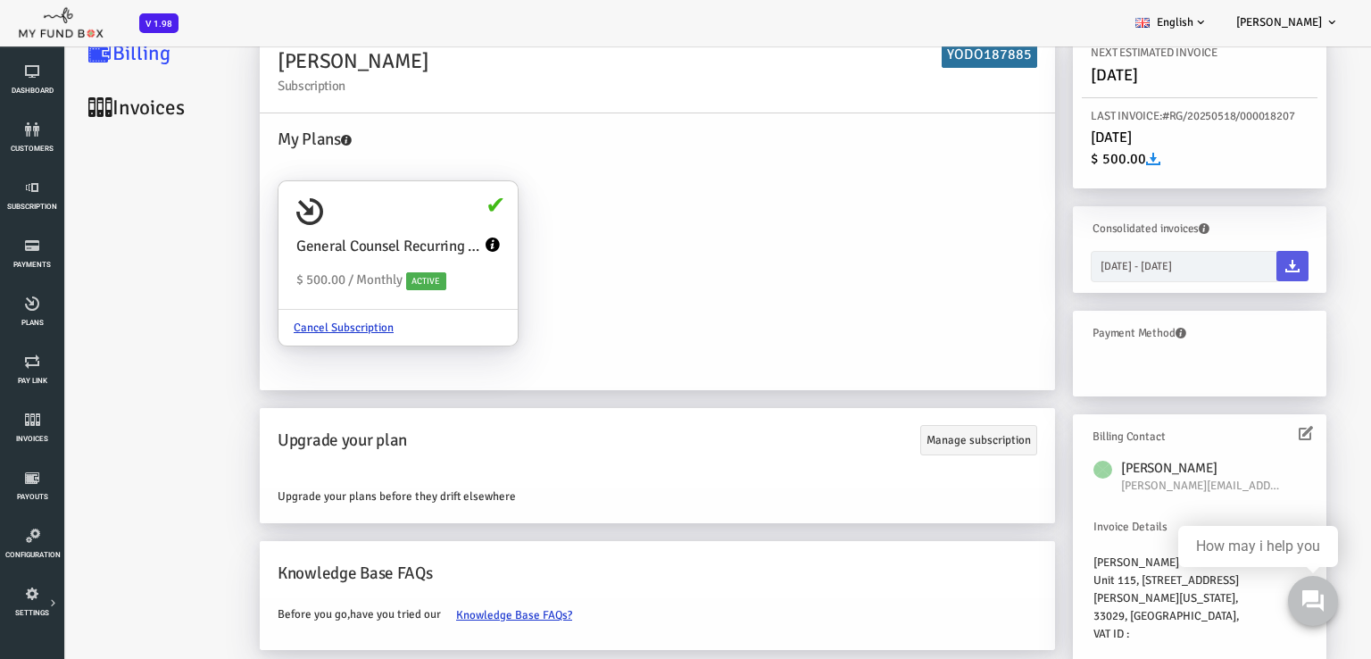
scroll to position [101, 0]
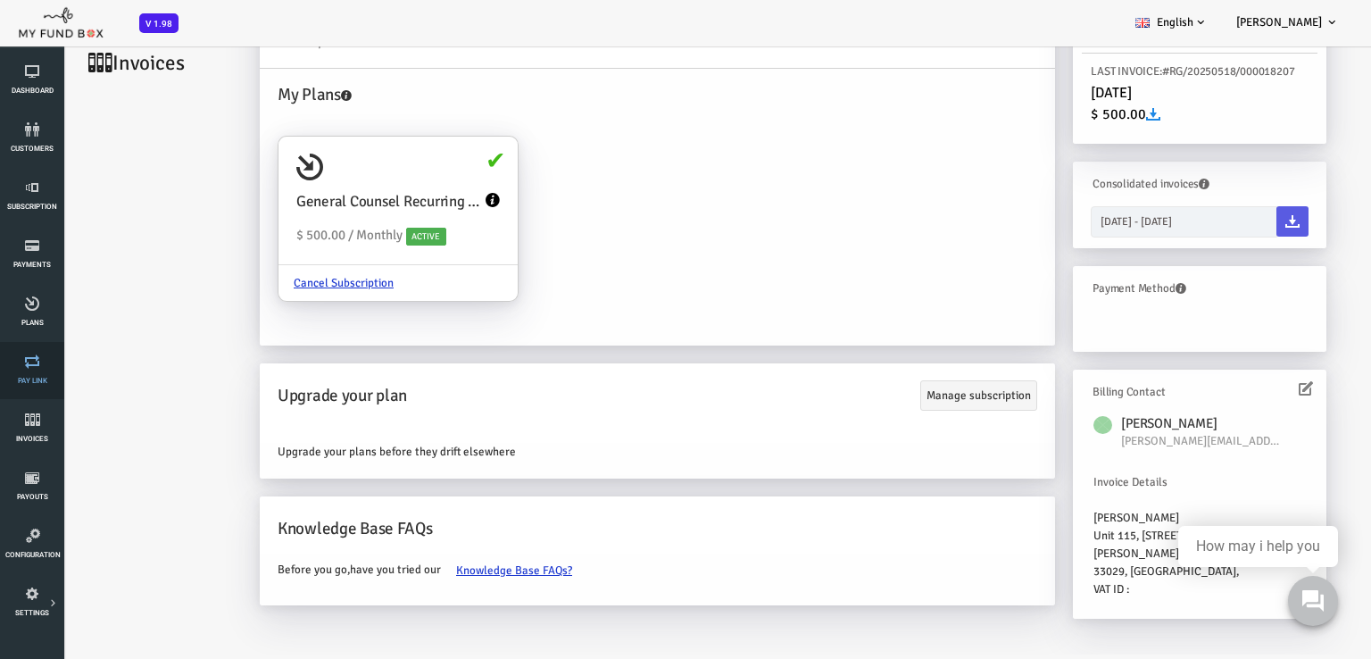
click at [30, 369] on link "Pay Link" at bounding box center [32, 370] width 54 height 57
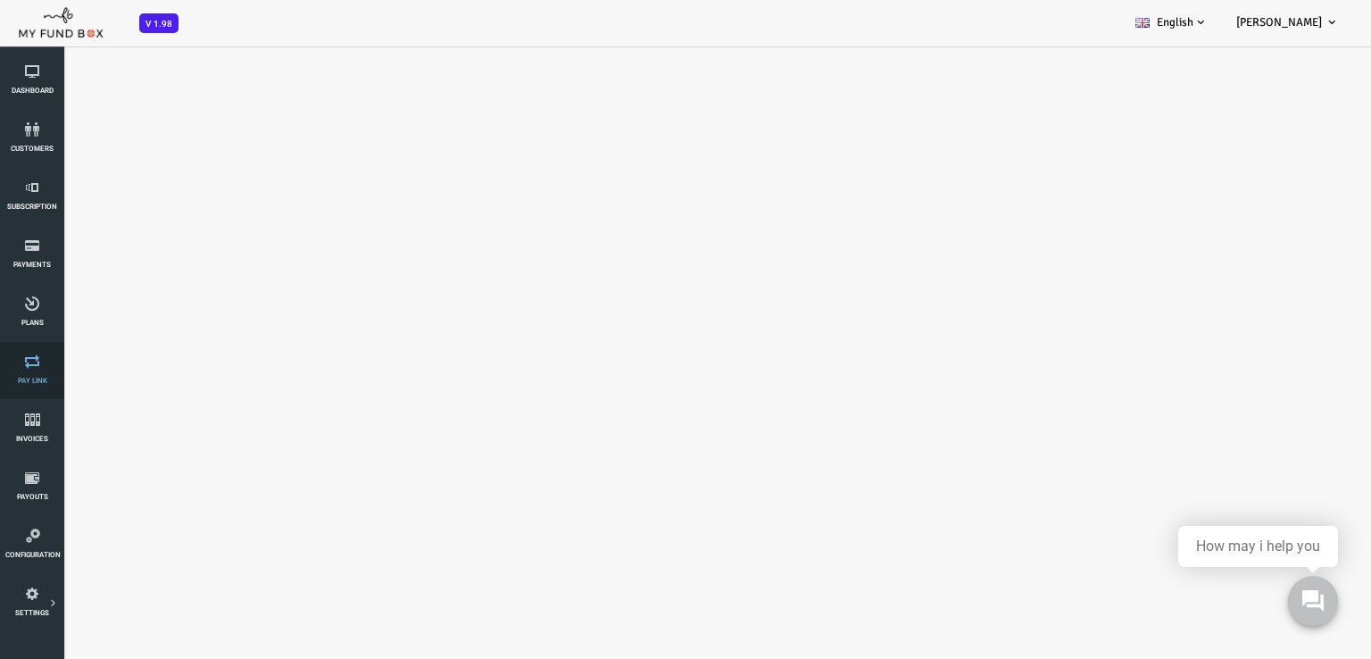
scroll to position [0, 0]
select select "100"
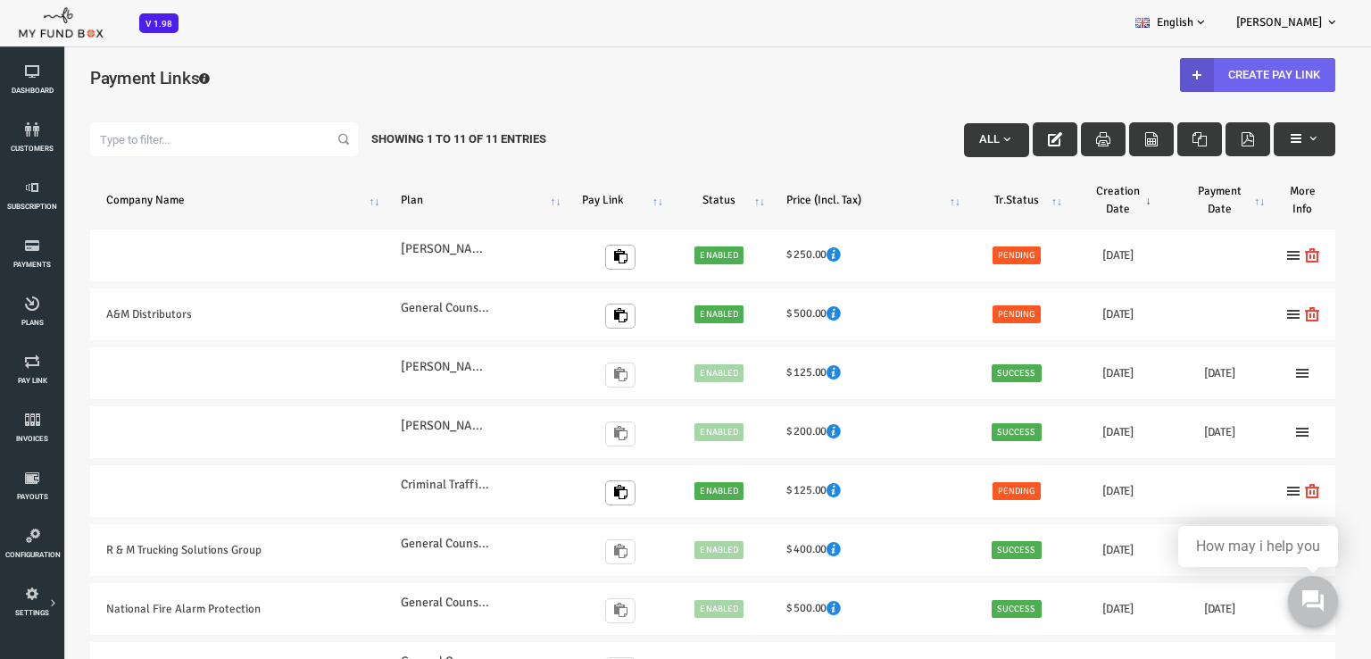
click at [1169, 76] on link "Create Pay Link" at bounding box center [1203, 75] width 155 height 34
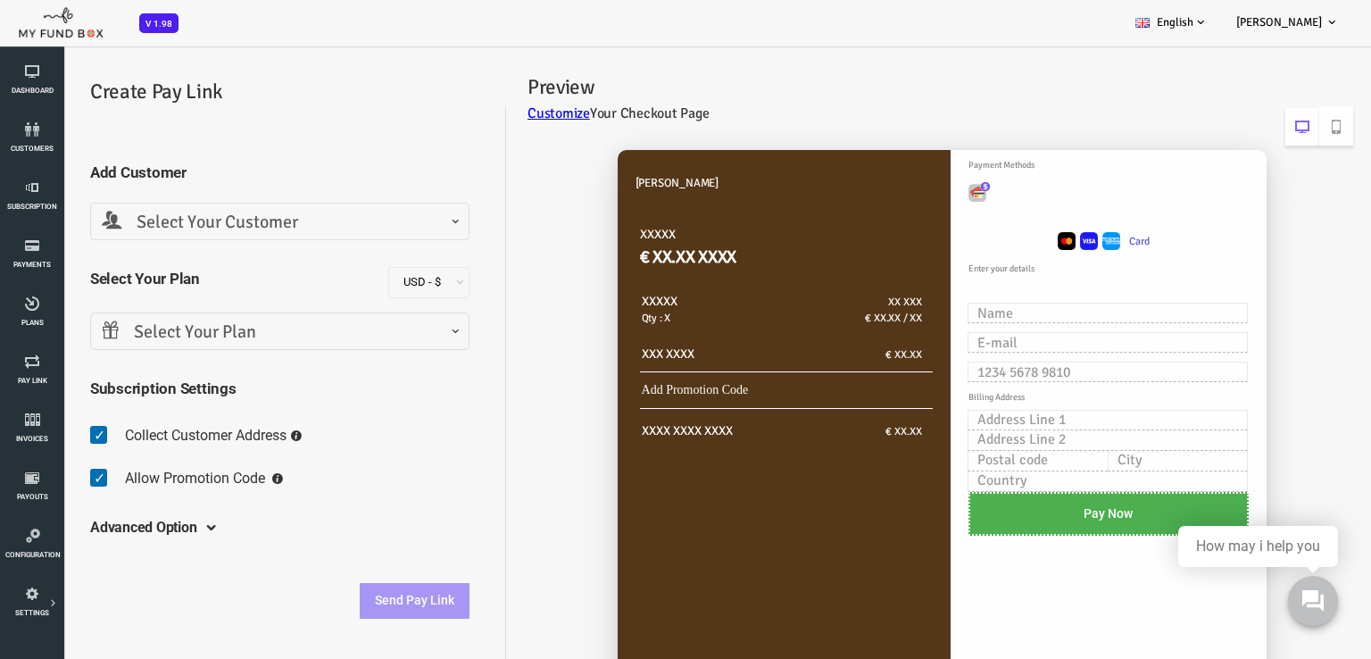
click at [245, 222] on span "Select Your Customer" at bounding box center [225, 223] width 356 height 28
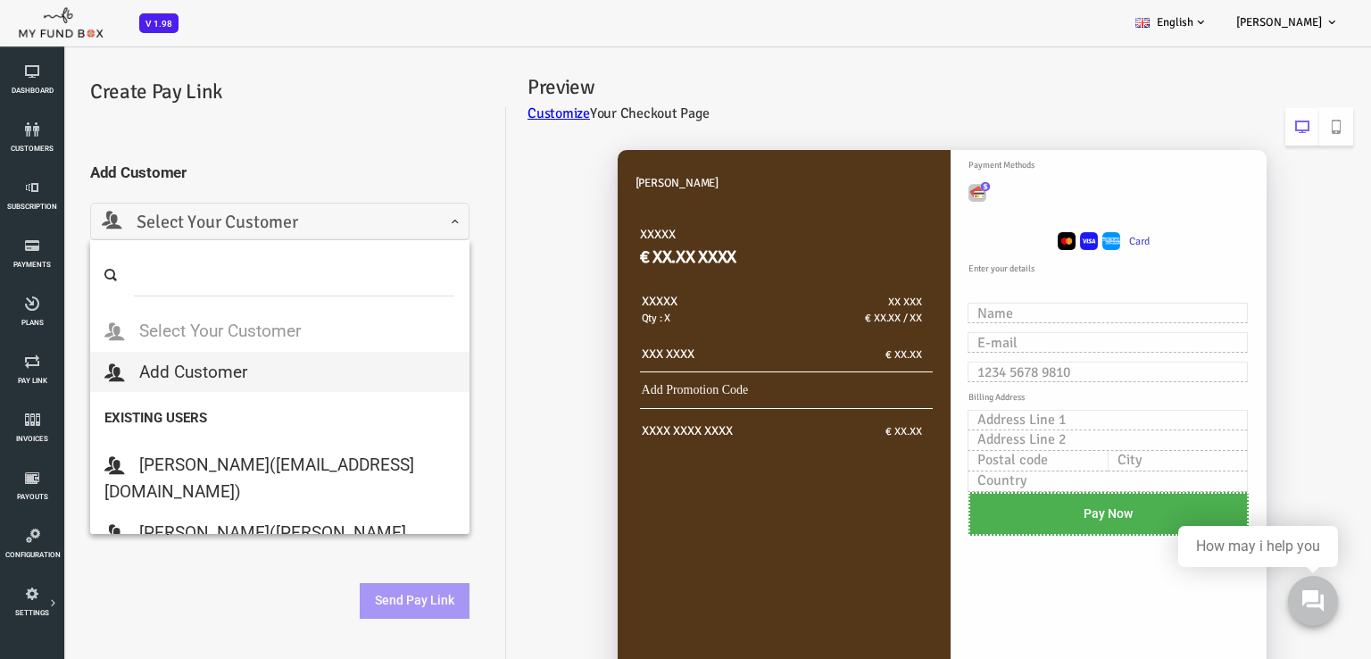
click at [211, 280] on input "search" at bounding box center [240, 275] width 322 height 42
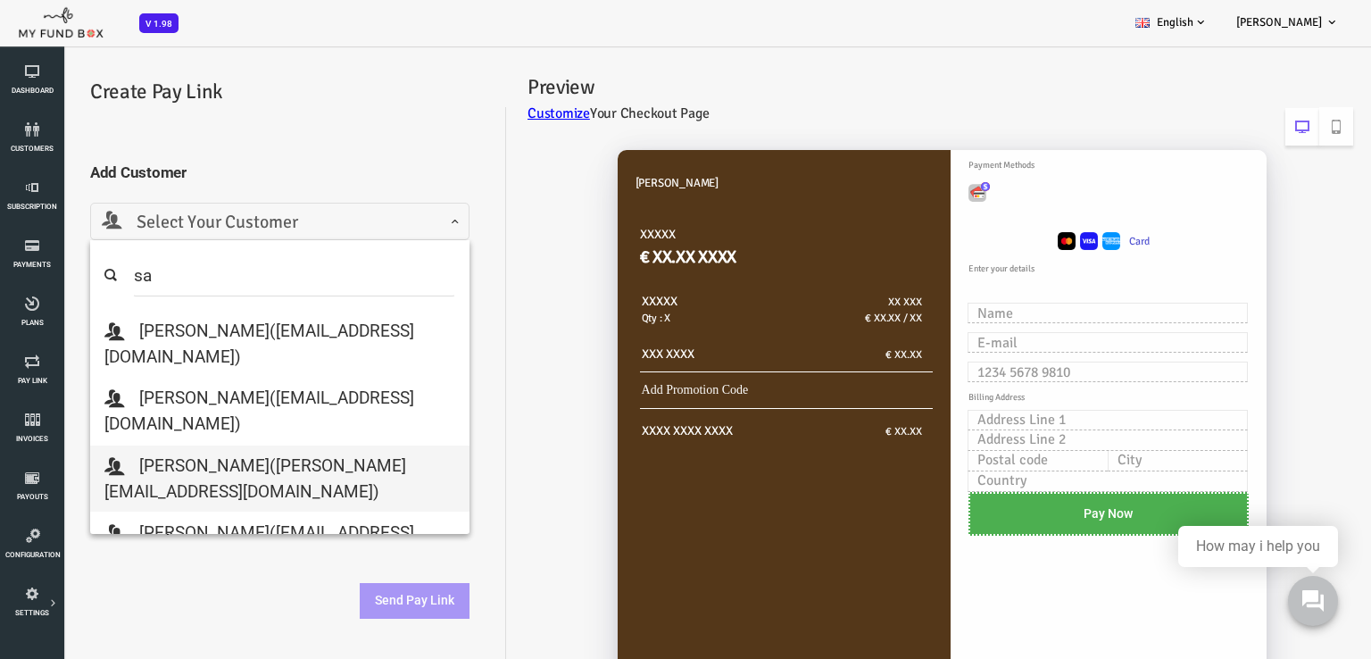
type input "sa"
select select "[PERSON_NAME][EMAIL_ADDRESS][DOMAIN_NAME]"
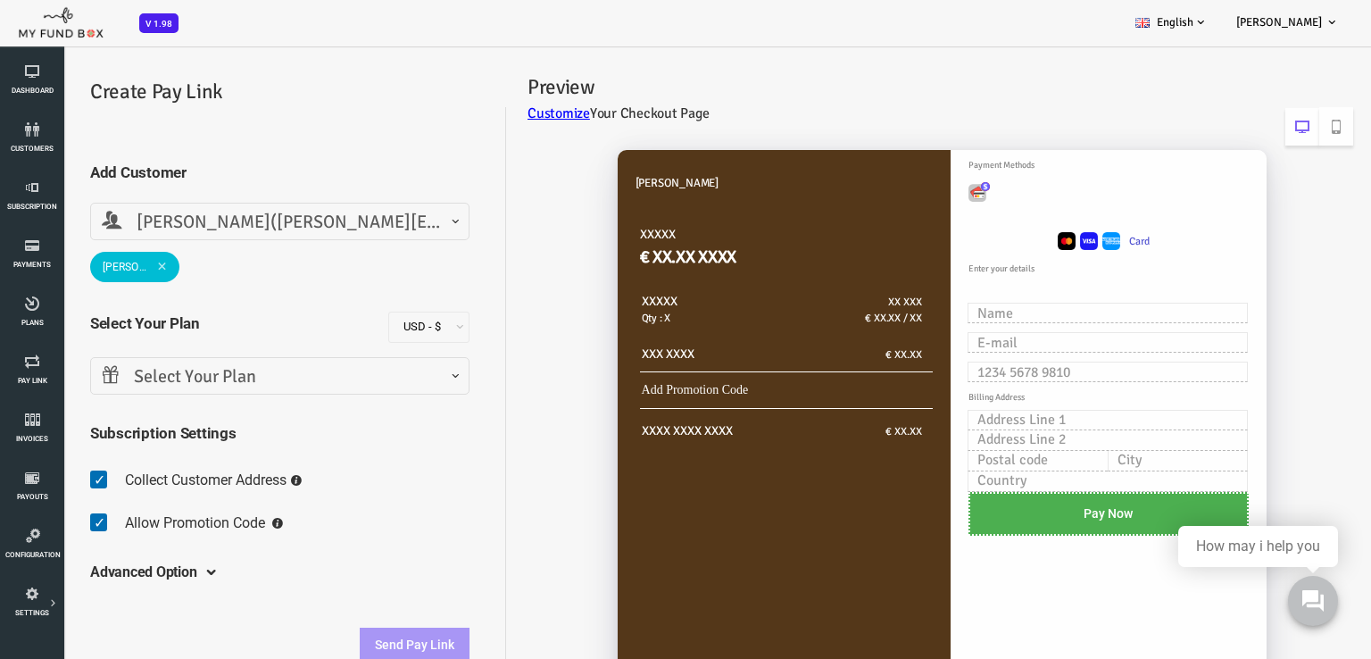
click at [199, 384] on span "Select Your Plan" at bounding box center [225, 377] width 356 height 28
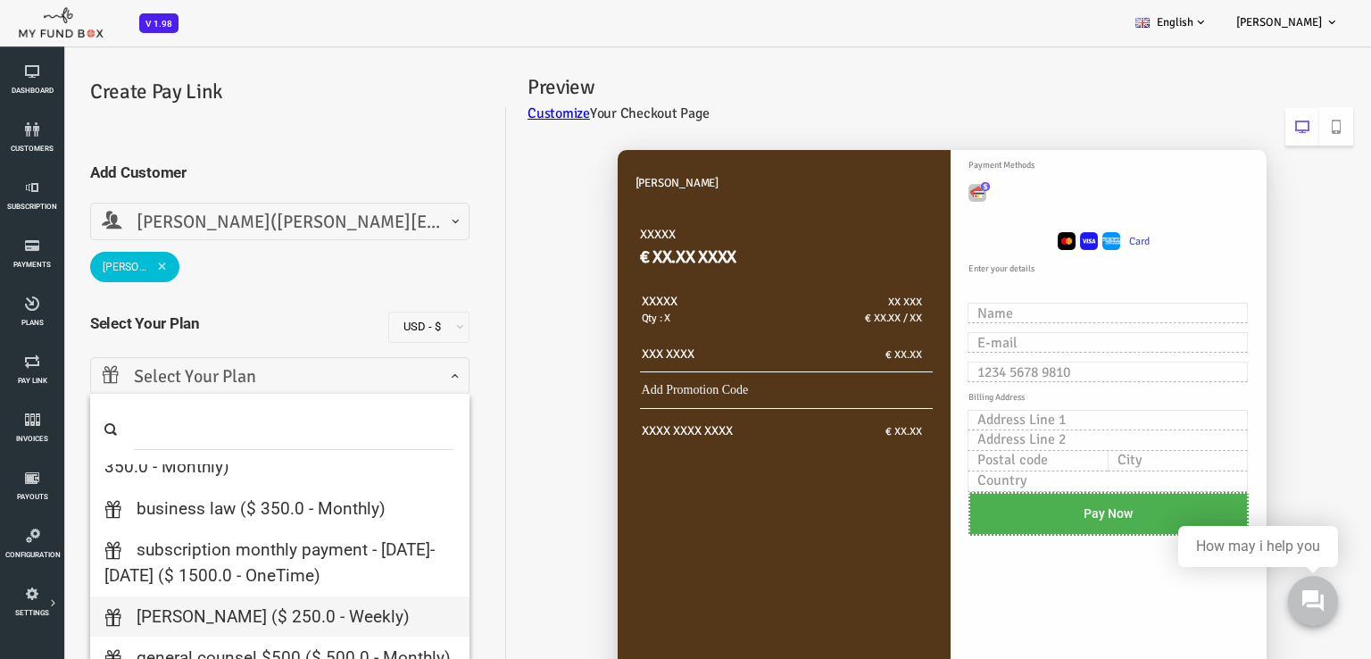
scroll to position [268, 0]
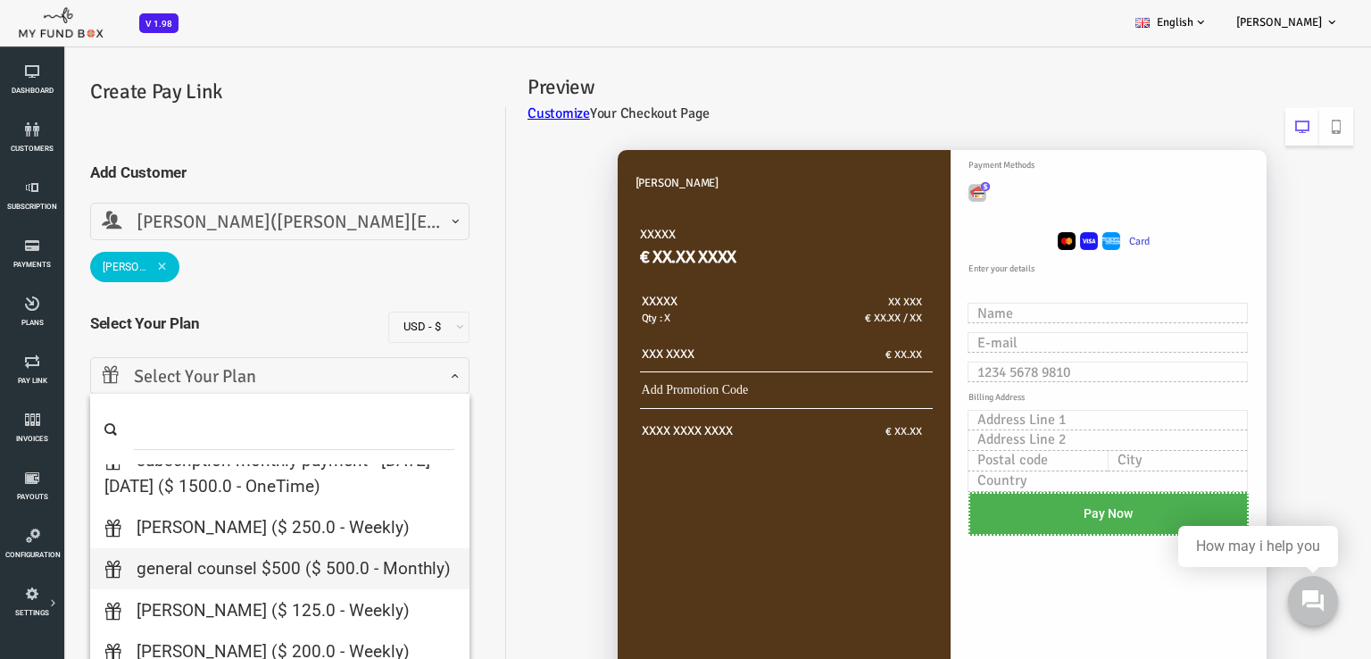
select select "General Counsel $500"
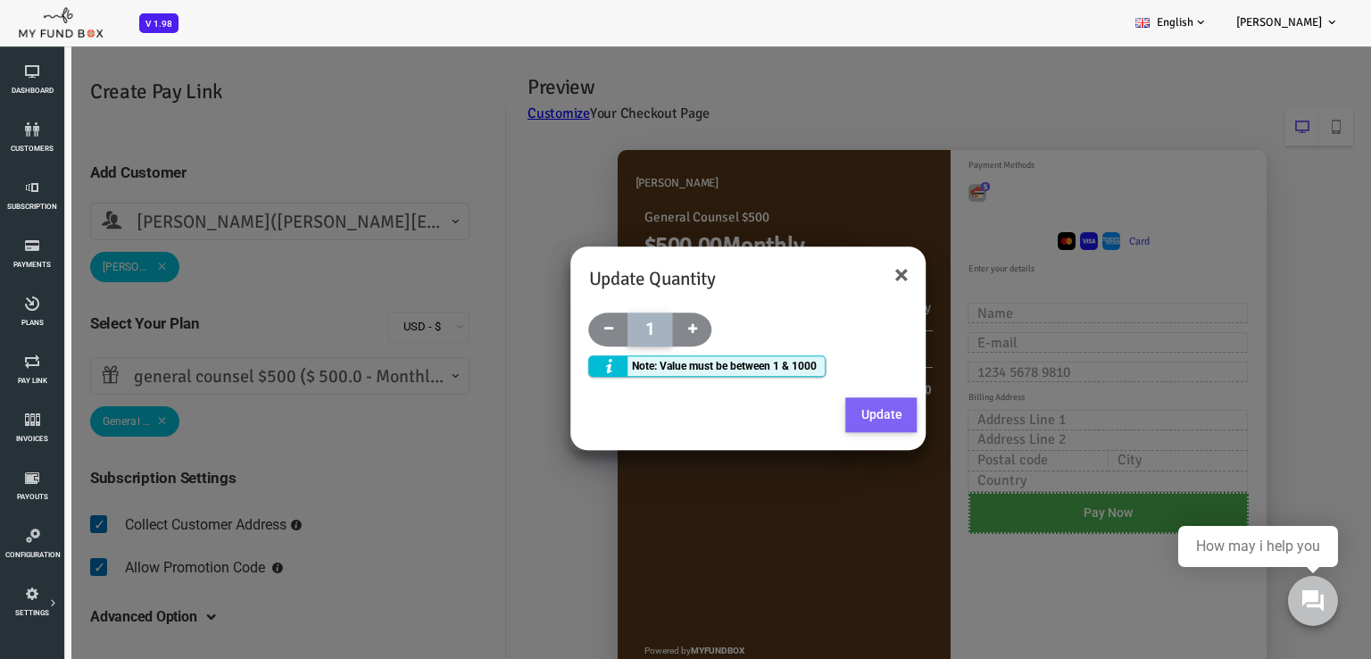
click at [836, 410] on button "Update" at bounding box center [827, 415] width 71 height 36
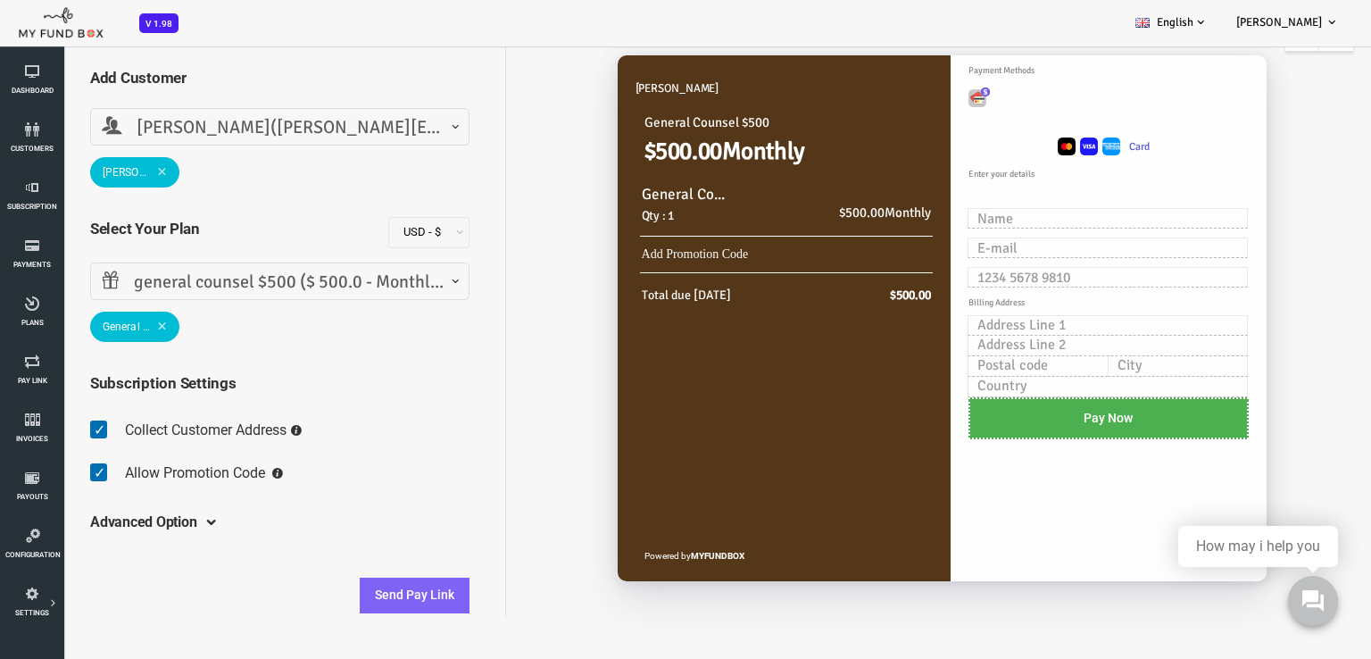
scroll to position [98, 0]
